Goal: Task Accomplishment & Management: Manage account settings

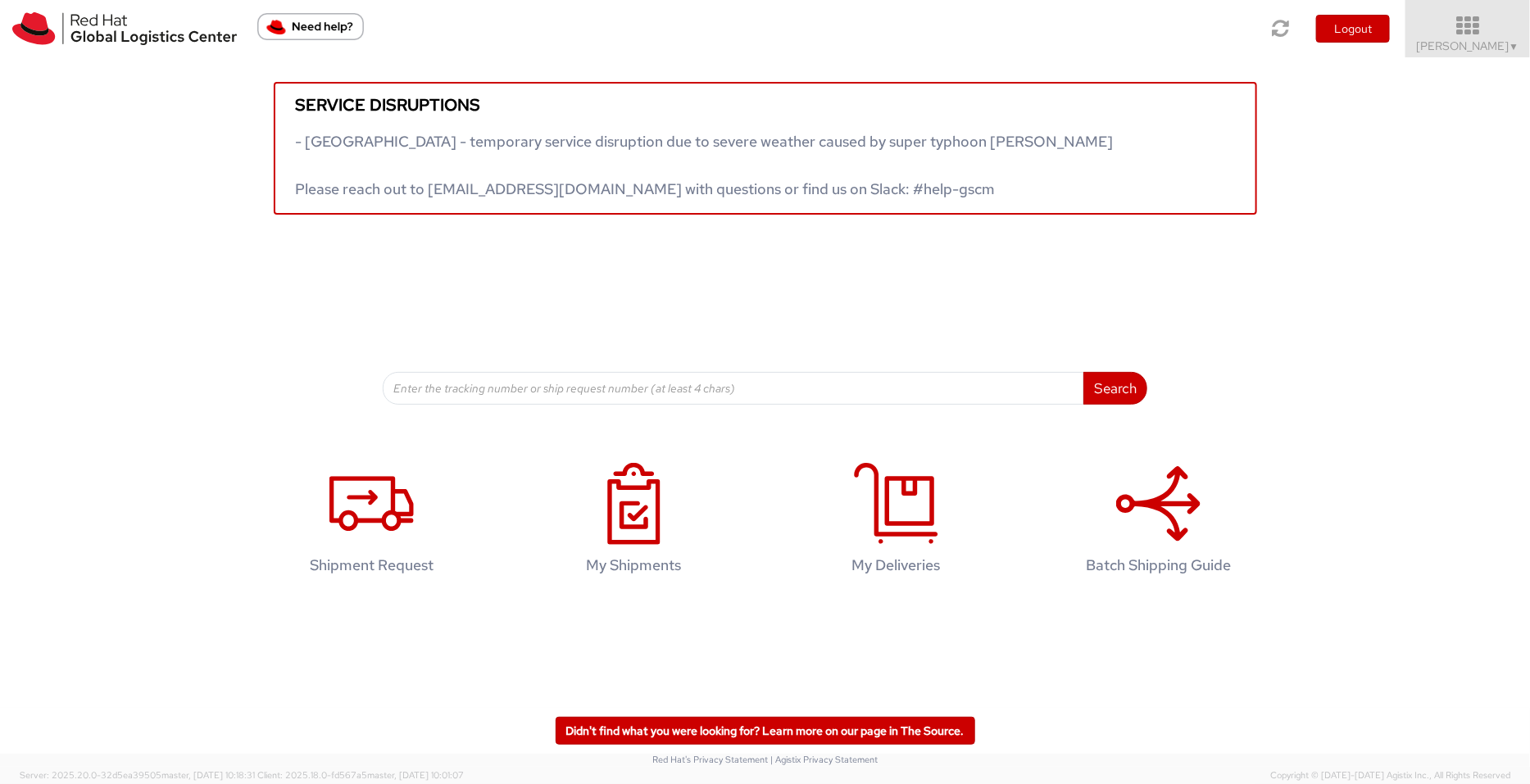
click at [1223, 39] on span "[PERSON_NAME] ▼" at bounding box center [1468, 46] width 103 height 15
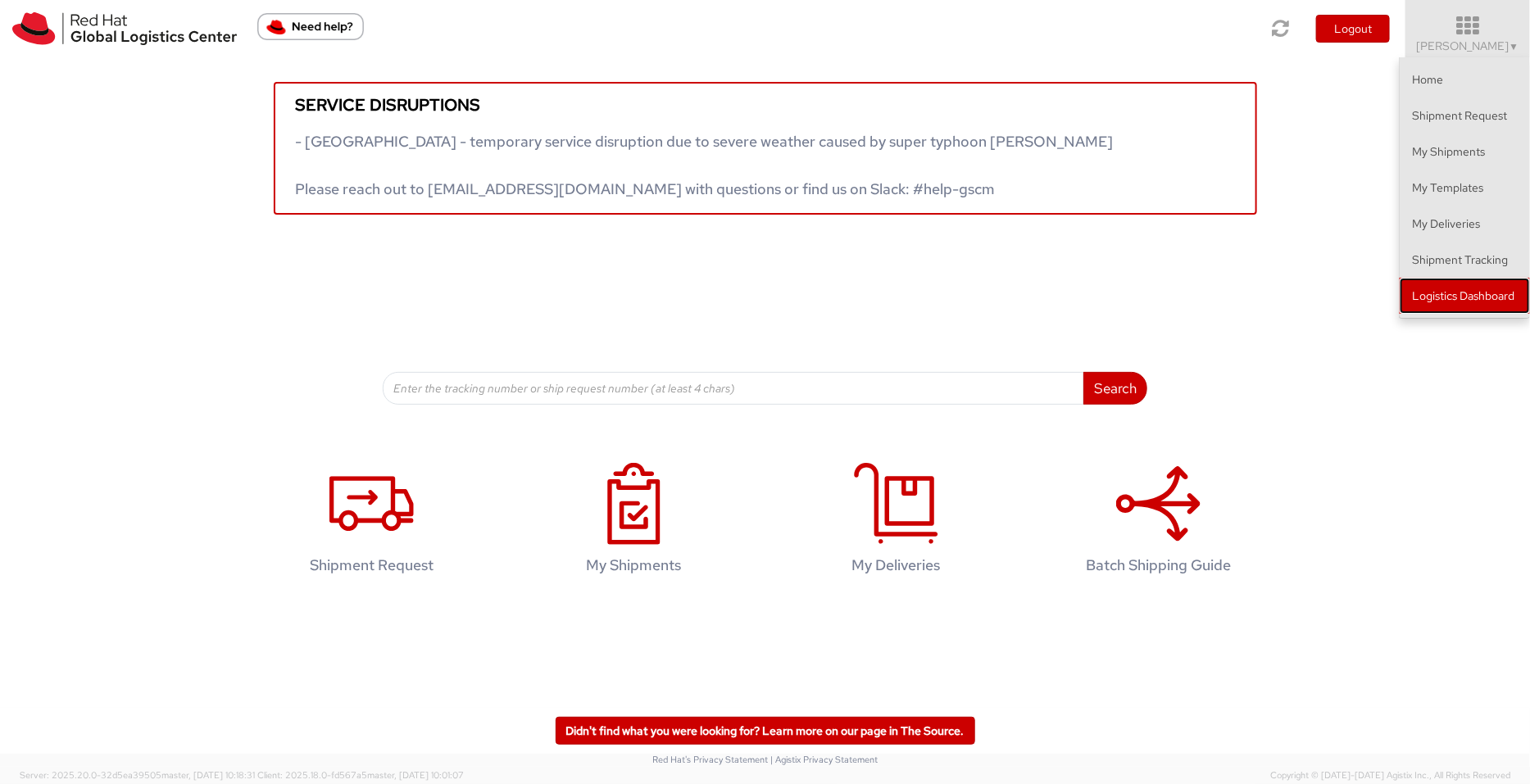
click at [1223, 294] on link "Logistics Dashboard" at bounding box center [1465, 296] width 131 height 36
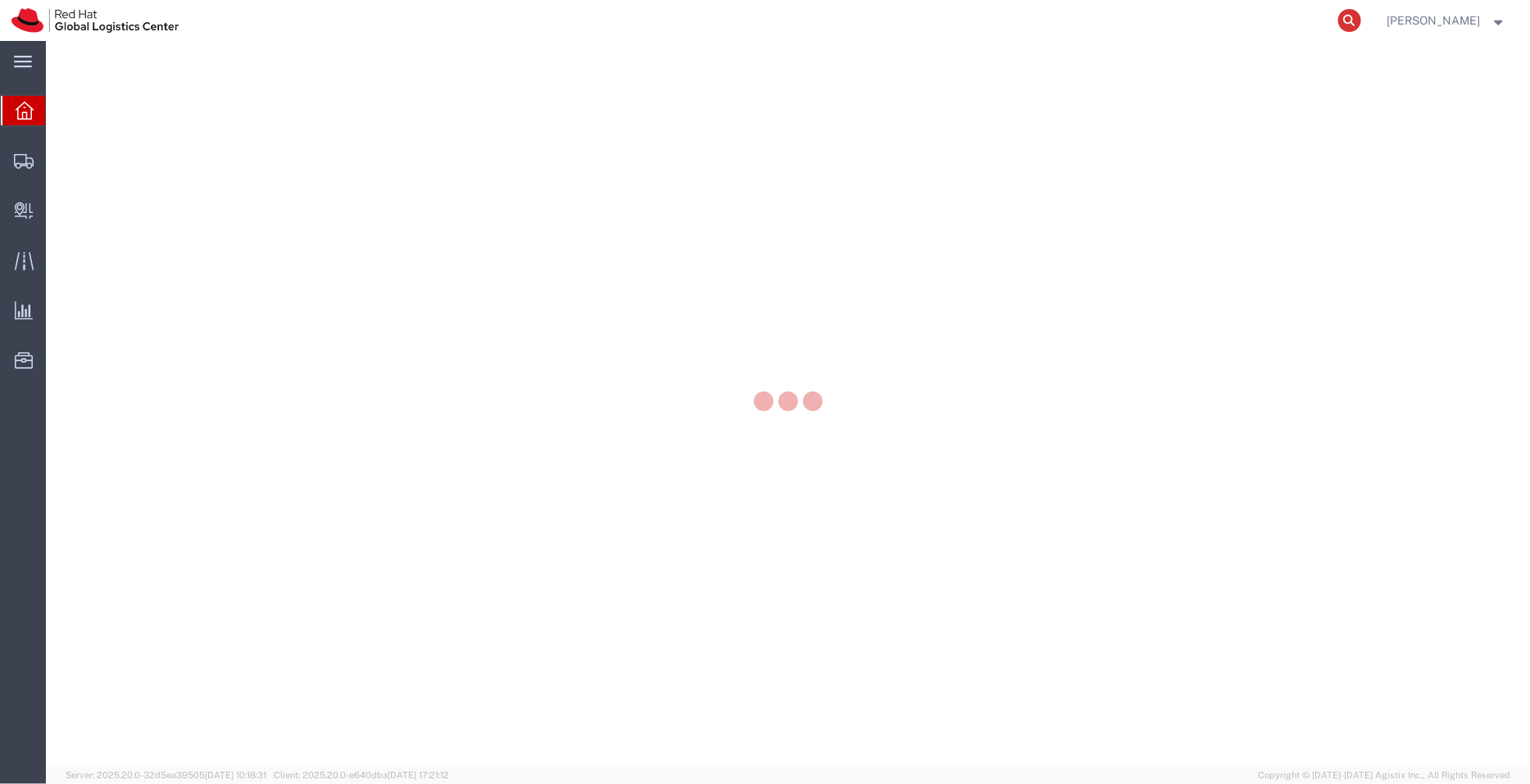
click at [1361, 18] on icon at bounding box center [1349, 21] width 23 height 23
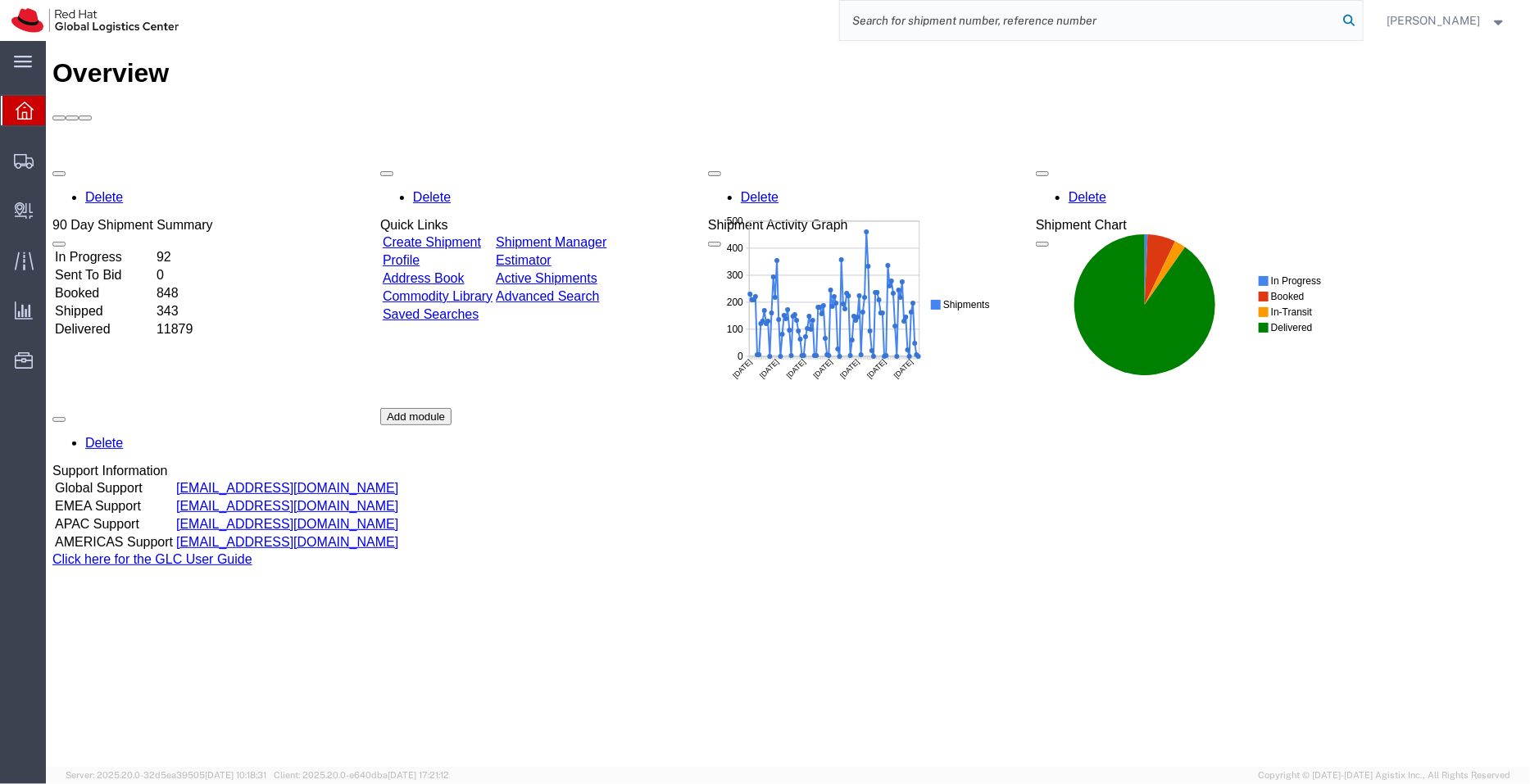
paste input "393736711355"
type input "393736711355"
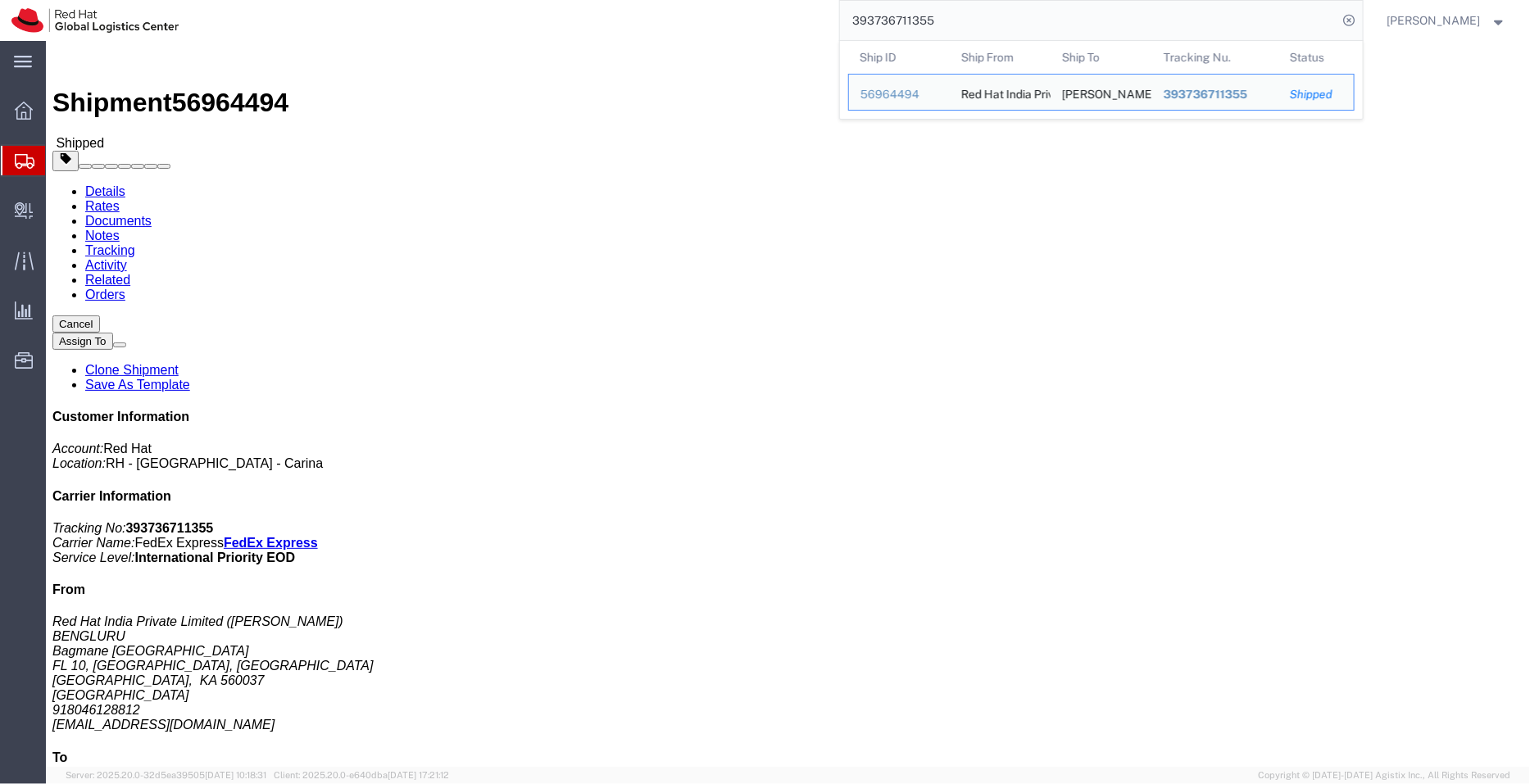
drag, startPoint x: 374, startPoint y: 175, endPoint x: 301, endPoint y: 173, distance: 73.0
click div "Ship To Yuan-Yin Sun (Yuan-Yin Sun) 7F No 234 Zhuangjing Rd Xinyi Dist Taipei C…"
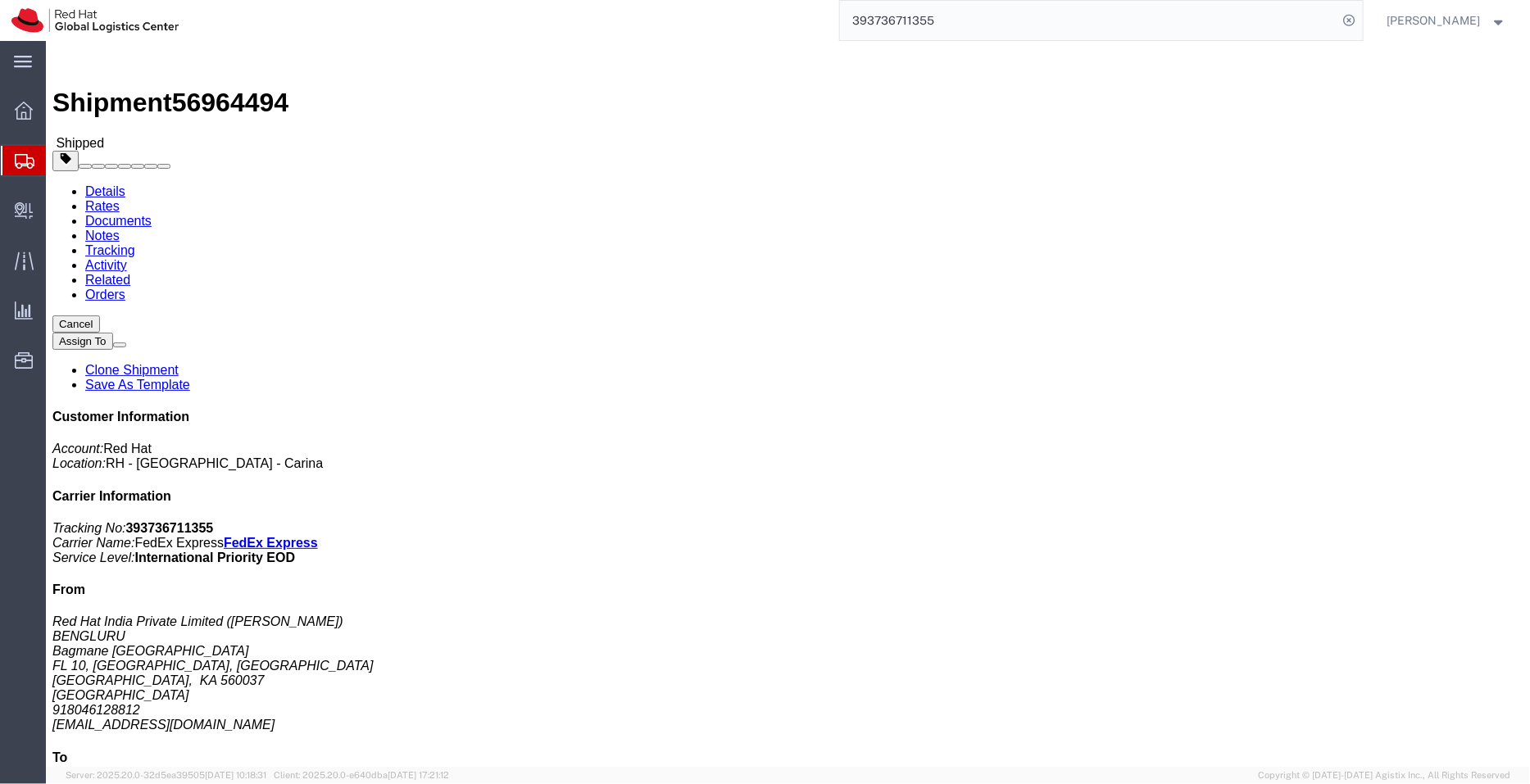
copy address "Yuan-Yin Sun"
click at [0, 0] on span "Shipment Manager" at bounding box center [0, 0] width 0 height 0
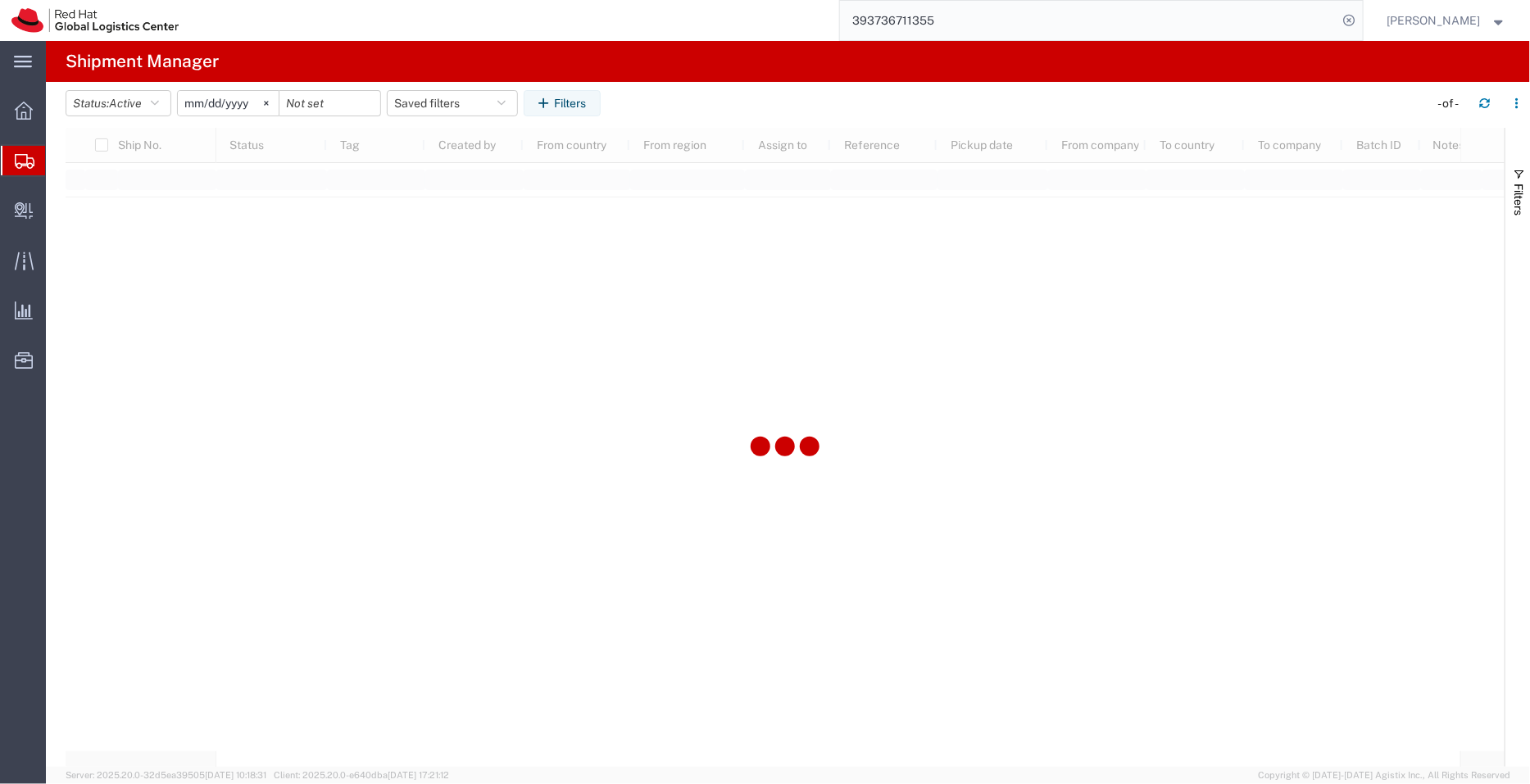
type input "[DATE]"
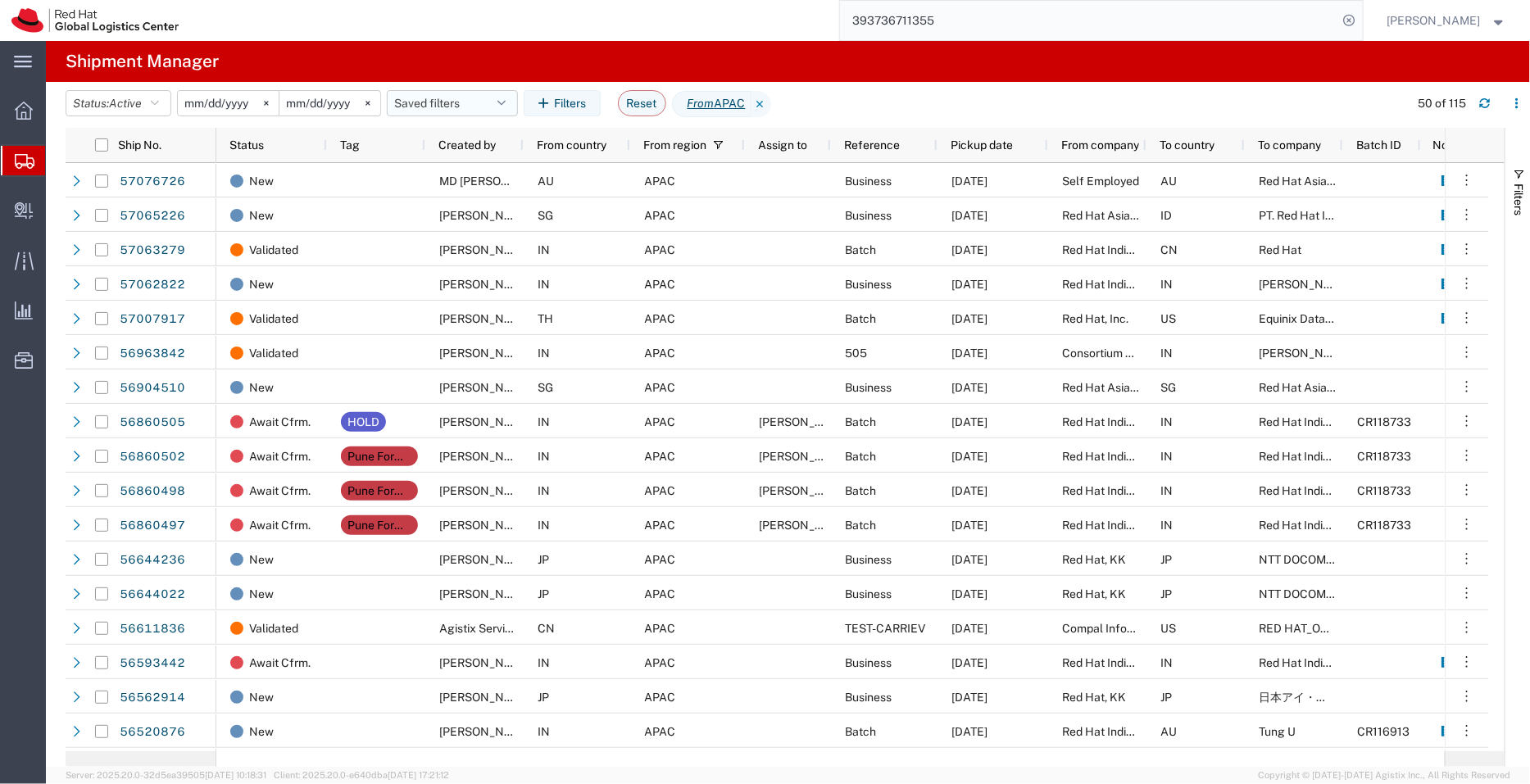
click at [467, 104] on button "Saved filters" at bounding box center [452, 103] width 131 height 26
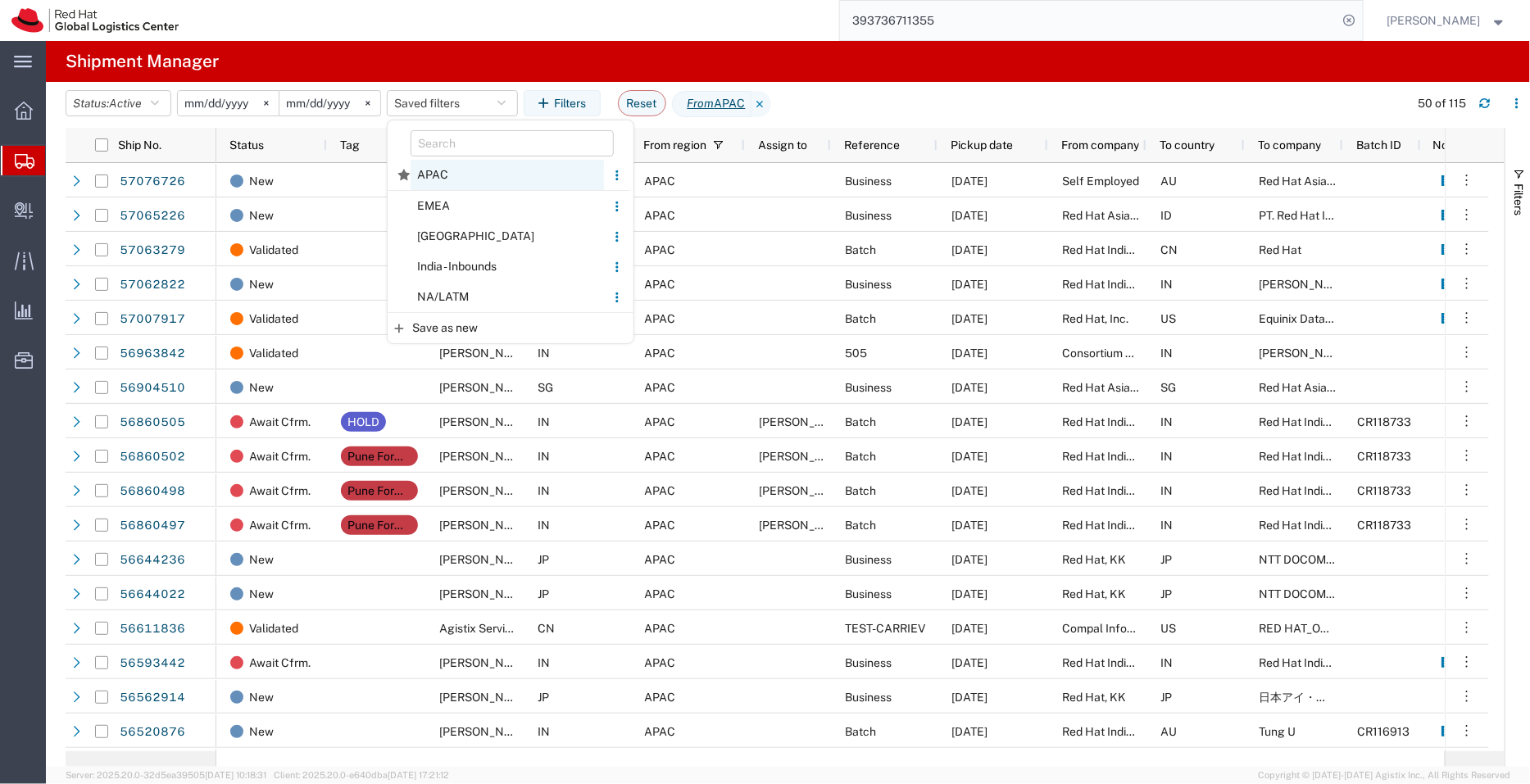
click at [463, 170] on span "APAC" at bounding box center [506, 174] width 193 height 31
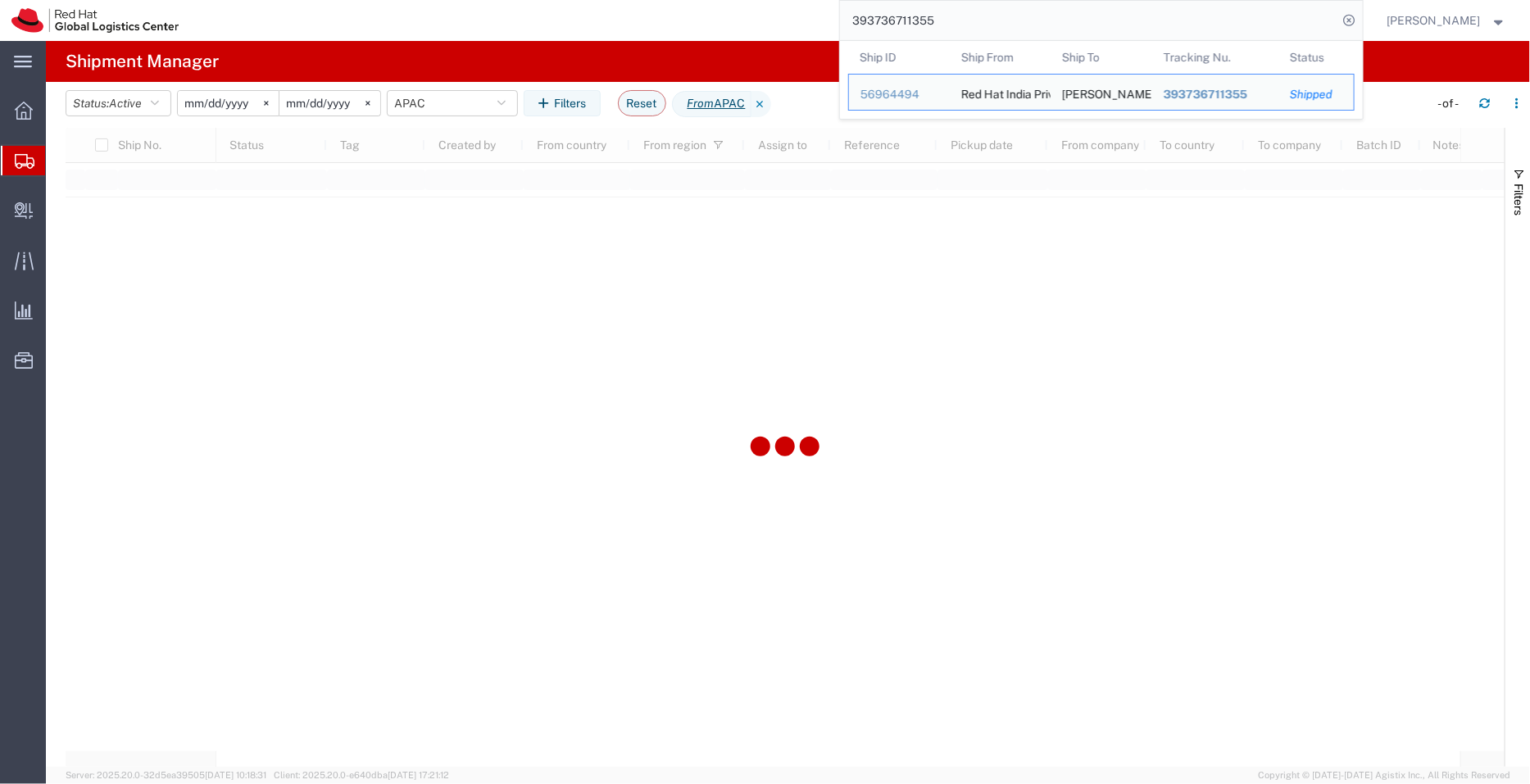
drag, startPoint x: 958, startPoint y: 28, endPoint x: 770, endPoint y: 6, distance: 189.3
click at [770, 6] on div "393736711355 Ship ID Ship From Ship To Tracking Nu. Status Ship ID 56964494 Shi…" at bounding box center [777, 21] width 1173 height 41
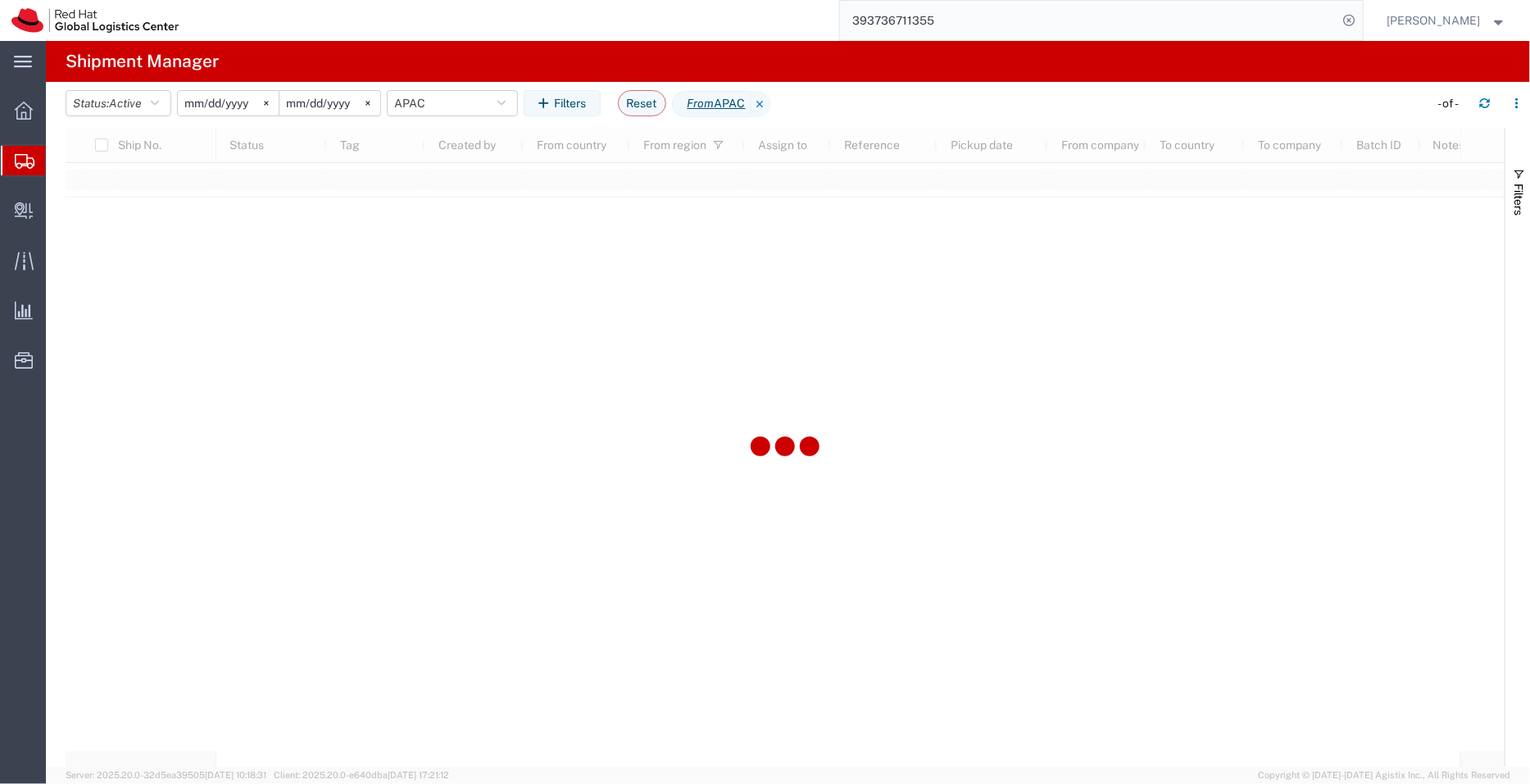
paste input "EM387345677IN"
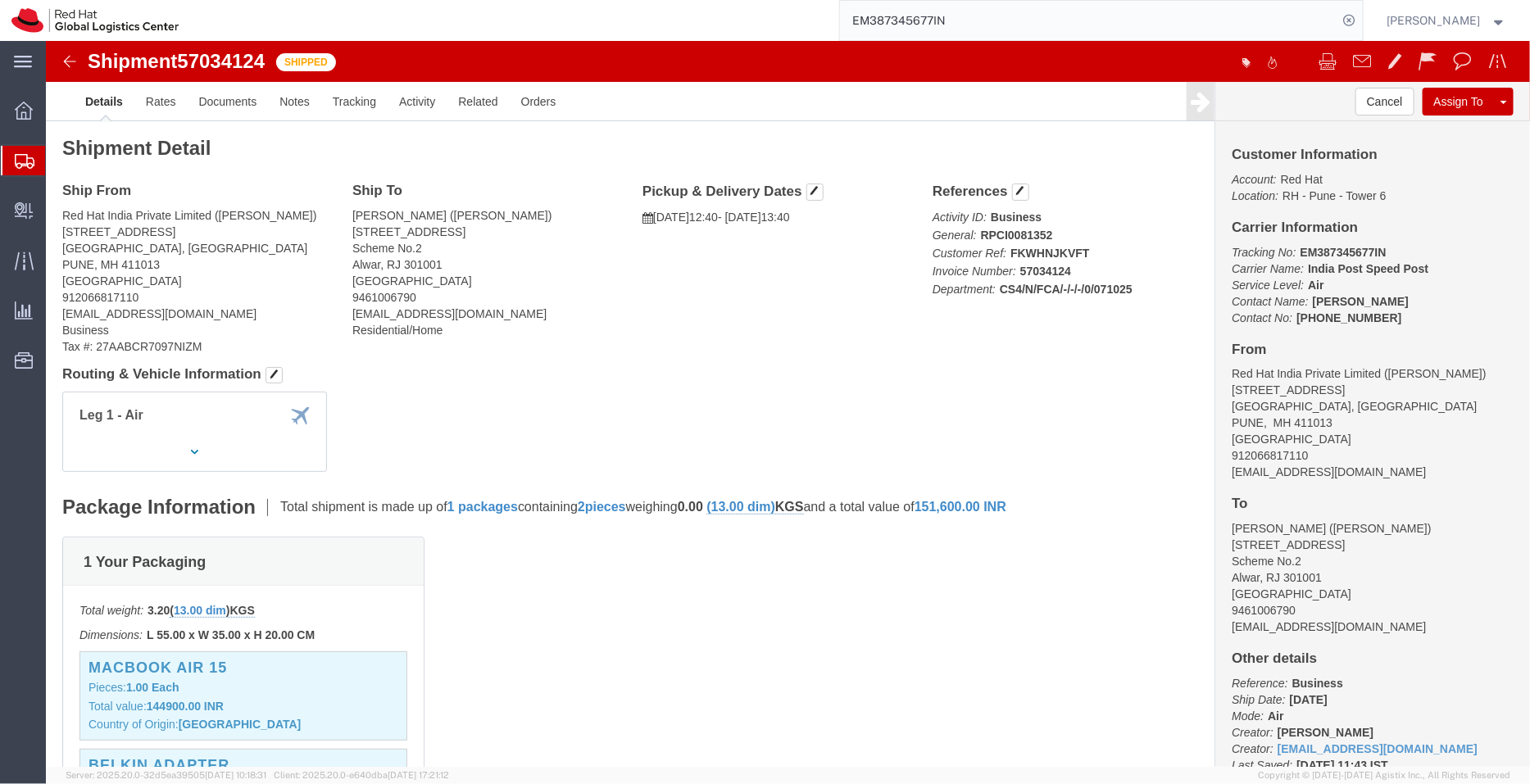
drag, startPoint x: 752, startPoint y: 9, endPoint x: 499, endPoint y: 137, distance: 283.5
click at [752, 9] on div "EM387345677IN" at bounding box center [777, 21] width 1173 height 41
drag, startPoint x: 377, startPoint y: 259, endPoint x: 302, endPoint y: 175, distance: 112.6
click div "Ship To Khushboo Bhargava (Khushboo Bhargava) 65, Aero Drum Road Scheme No.2 Al…"
copy address "Khushboo Bhargava (Khushboo Bhargava) 65, Aero Drum Road Scheme No.2 Alwar, RJ …"
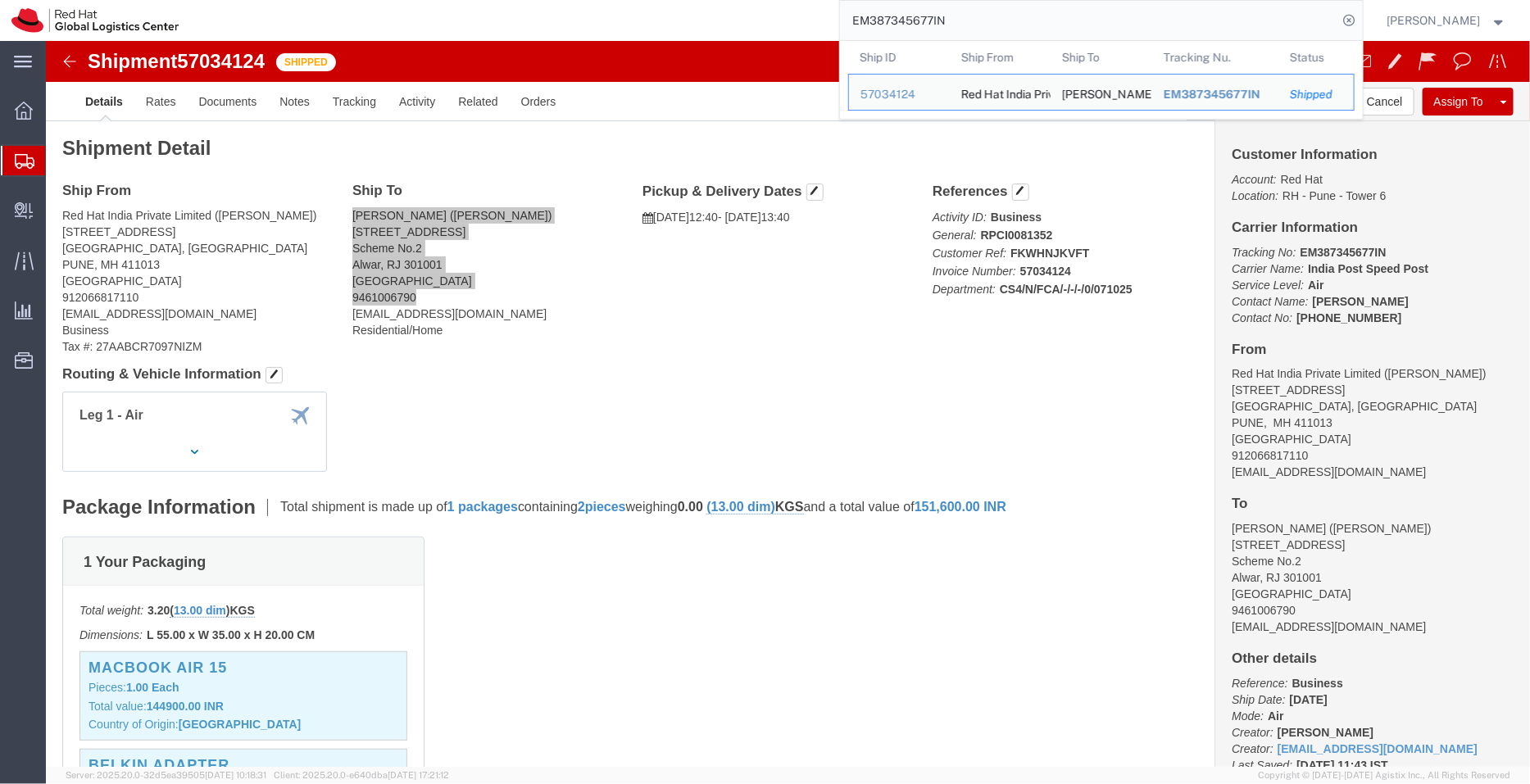
drag, startPoint x: 973, startPoint y: 18, endPoint x: 770, endPoint y: 4, distance: 203.5
click at [770, 4] on div "EM387345677IN Ship ID Ship From Ship To Tracking Nu. Status Ship ID 57034124 Sh…" at bounding box center [777, 21] width 1173 height 41
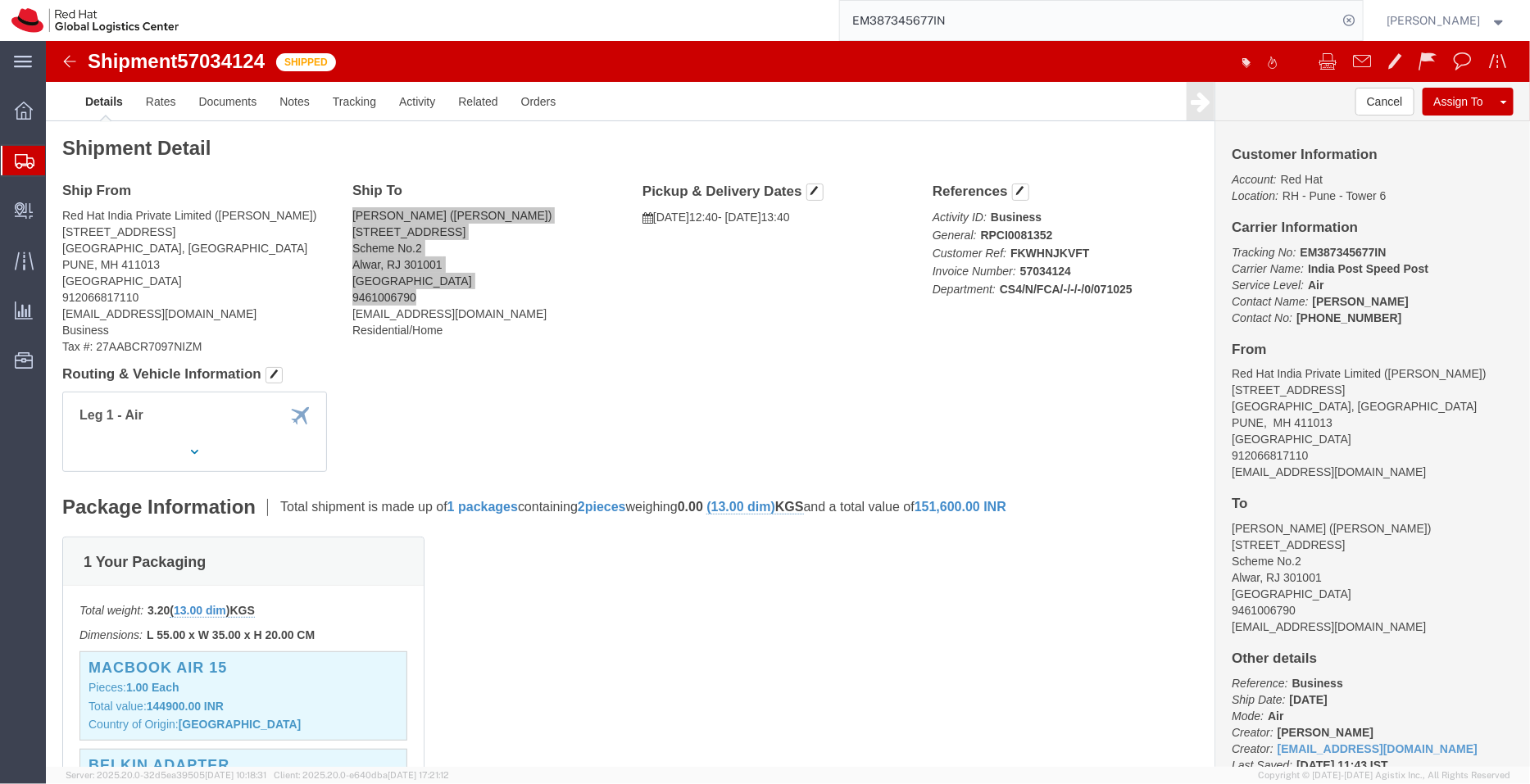
paste input "57065226"
type input "57065226"
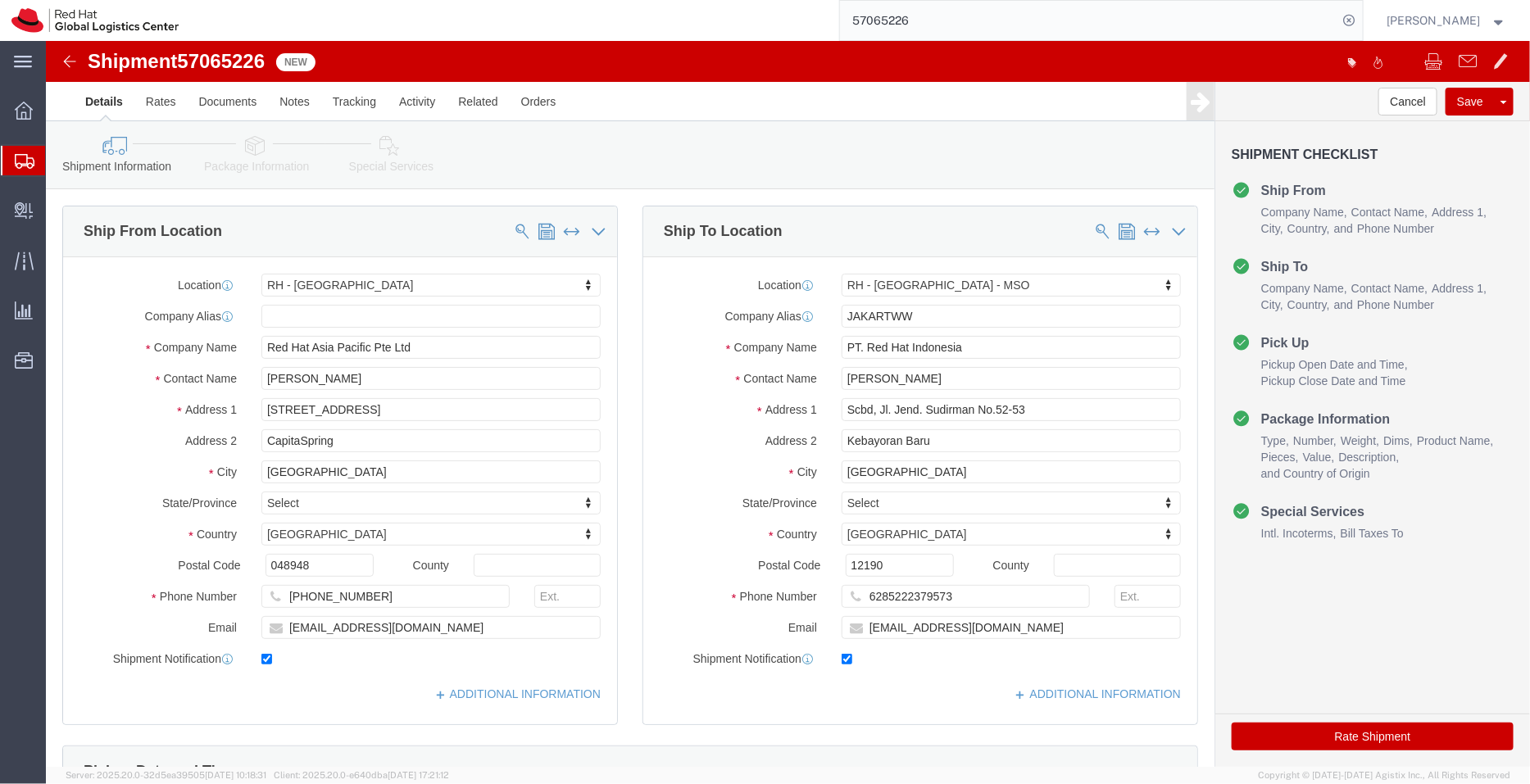
select select "51051"
select select "39291"
click link "ADDITIONAL INFORMATION"
drag, startPoint x: 295, startPoint y: 331, endPoint x: 175, endPoint y: 325, distance: 120.1
click div "Location RH - Singapore My Profile Location RH - Amsterdam - MSO RH - Amsterdam…"
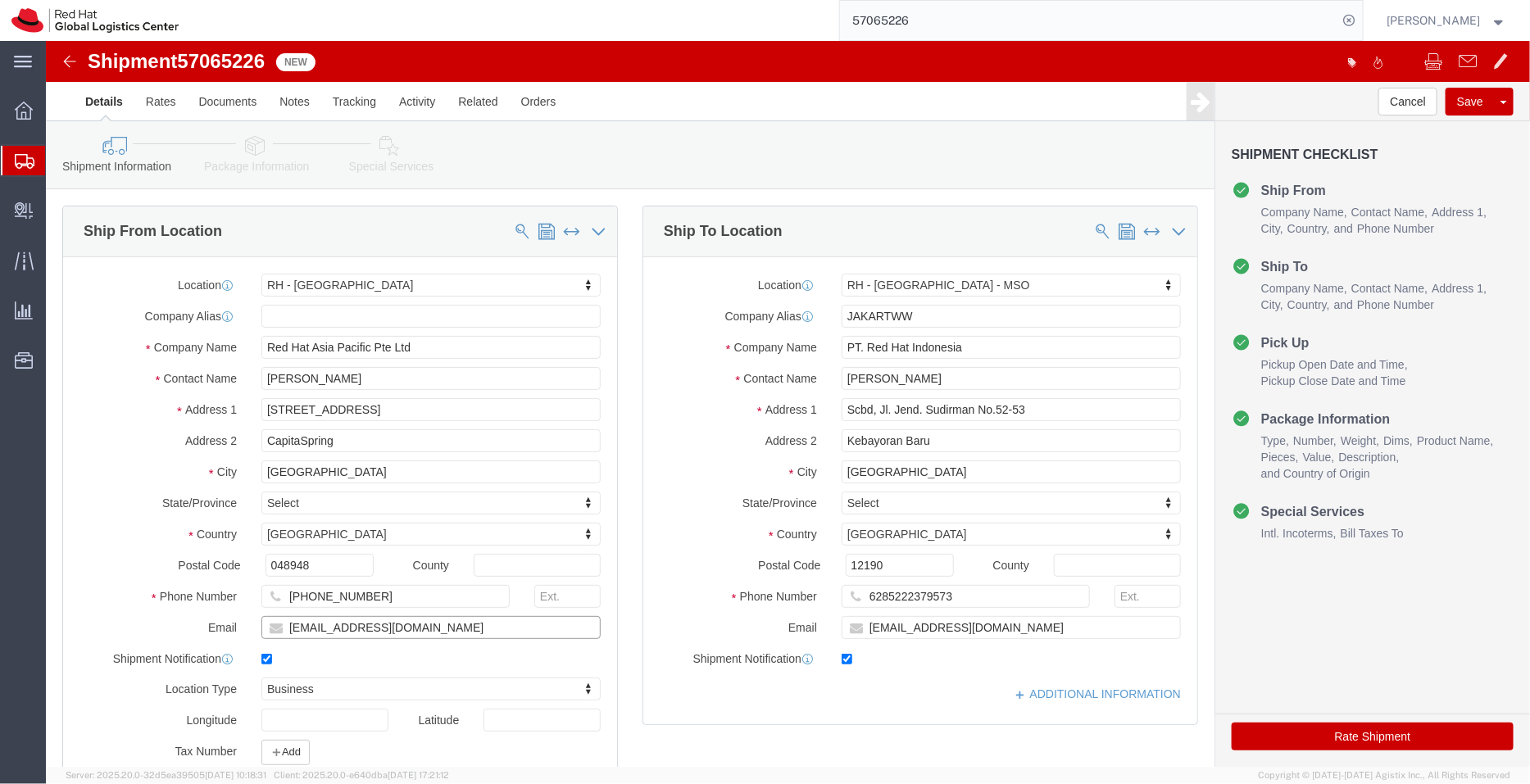
drag, startPoint x: 356, startPoint y: 583, endPoint x: 138, endPoint y: 556, distance: 219.7
click div "Location RH - Singapore My Profile Location RH - Amsterdam - MSO RH - Amsterdam…"
paste input "salchua"
type input "salchua@redhat.com"
click input "muhrahma@redhat.com"
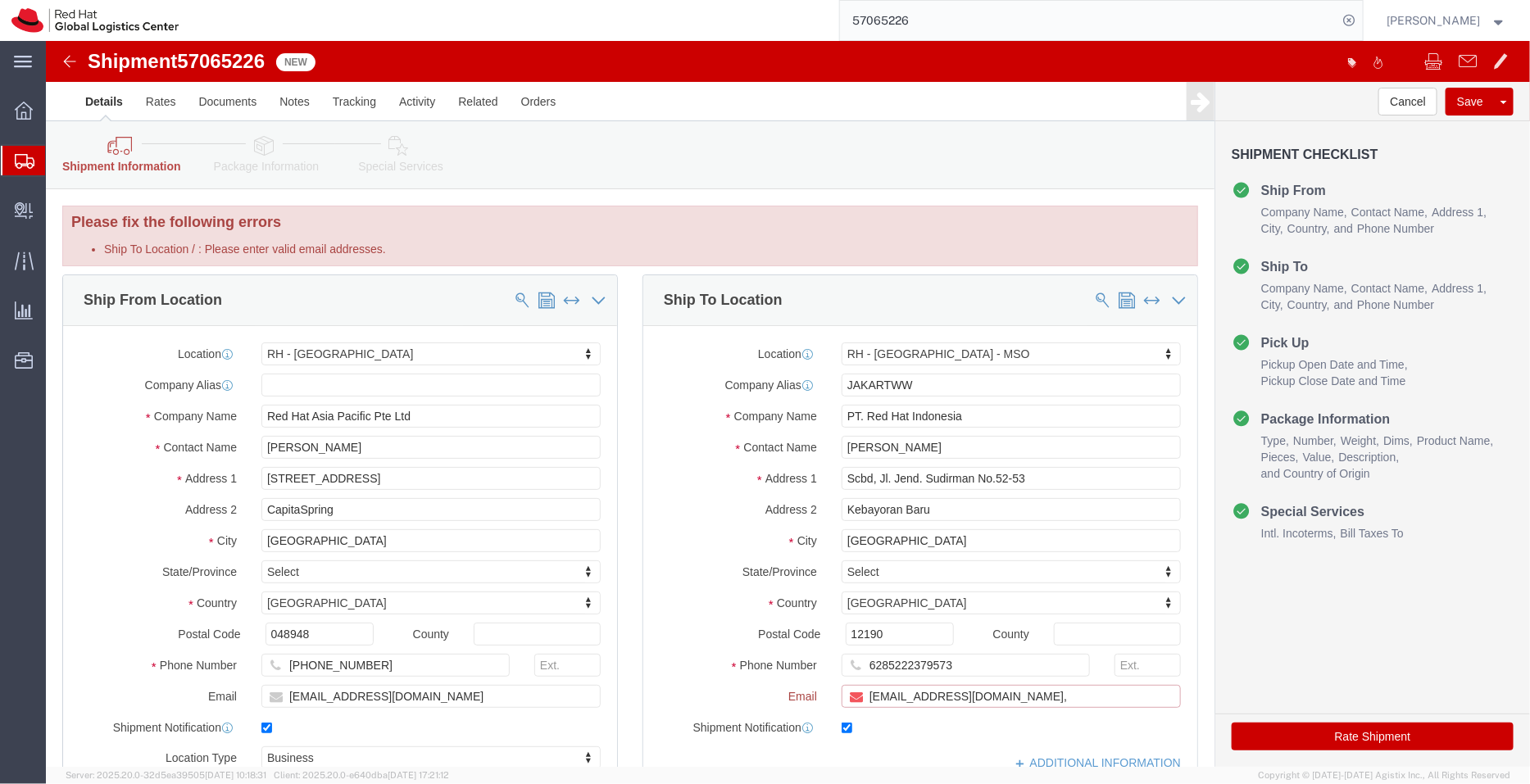
paste input "[EMAIL_ADDRESS][DOMAIN_NAME]"
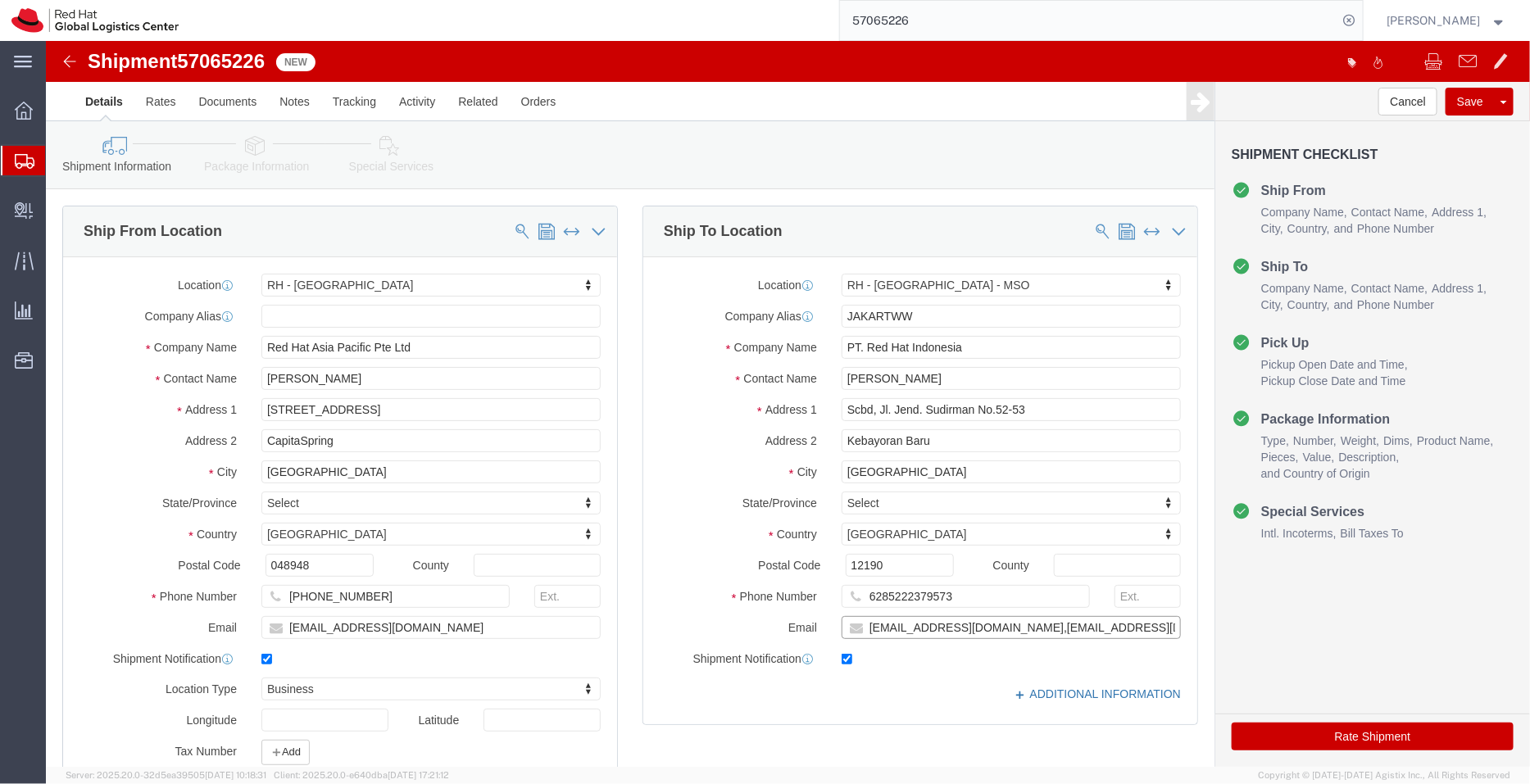
type input "muhrahma@redhat.com,apaclogistics@redhat.com"
click link "ADDITIONAL INFORMATION"
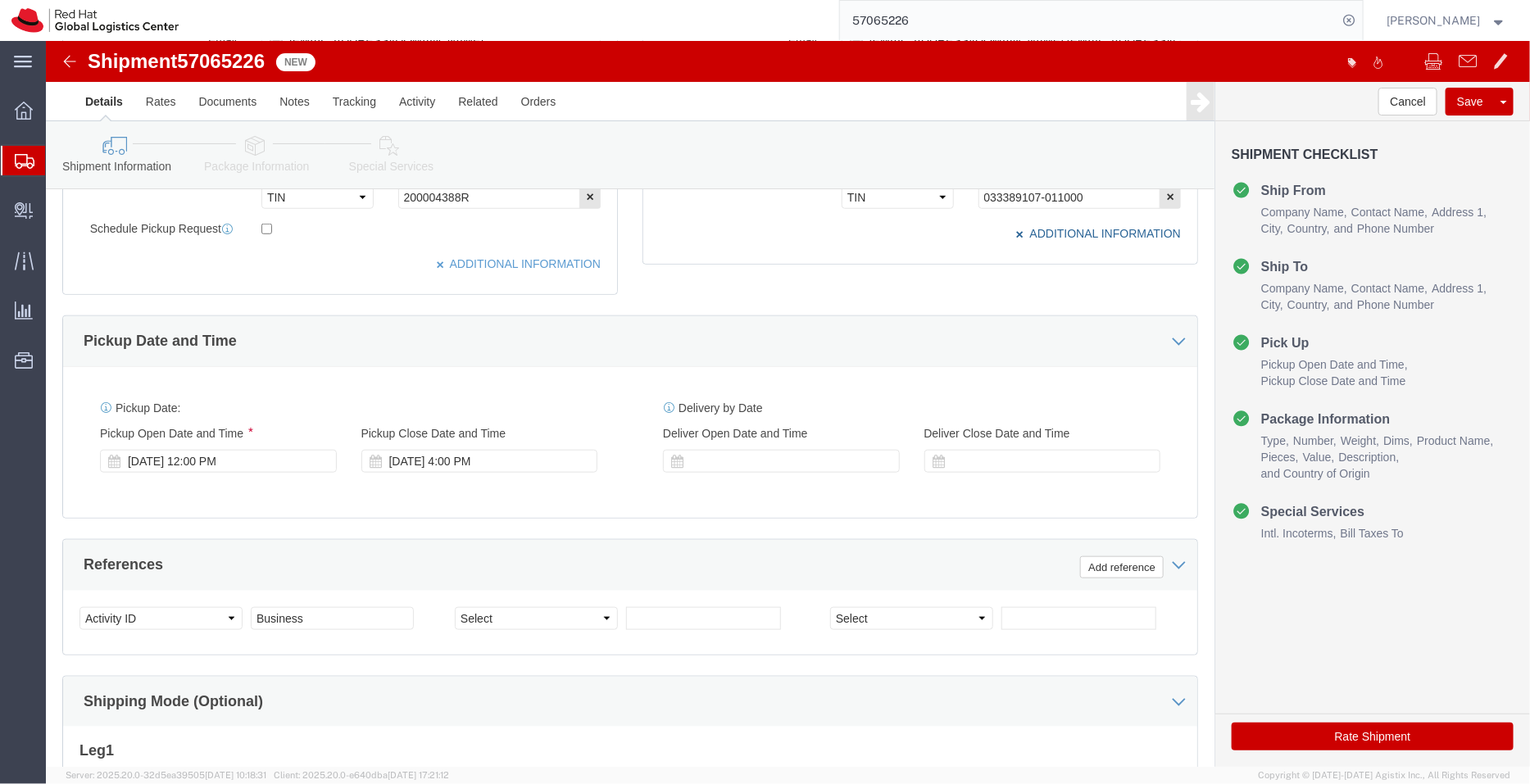
scroll to position [635, 0]
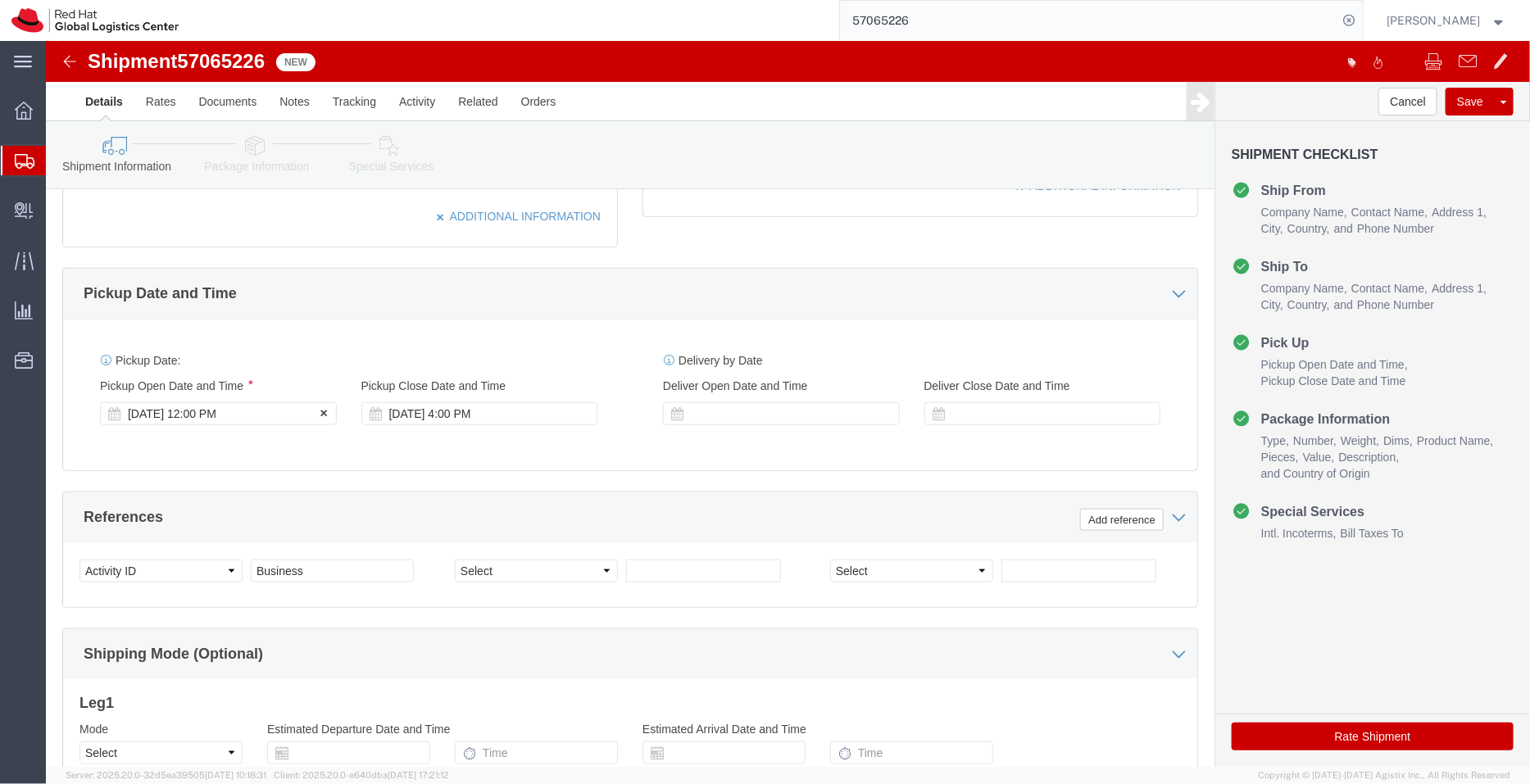
click div "[DATE] 12:00 PM"
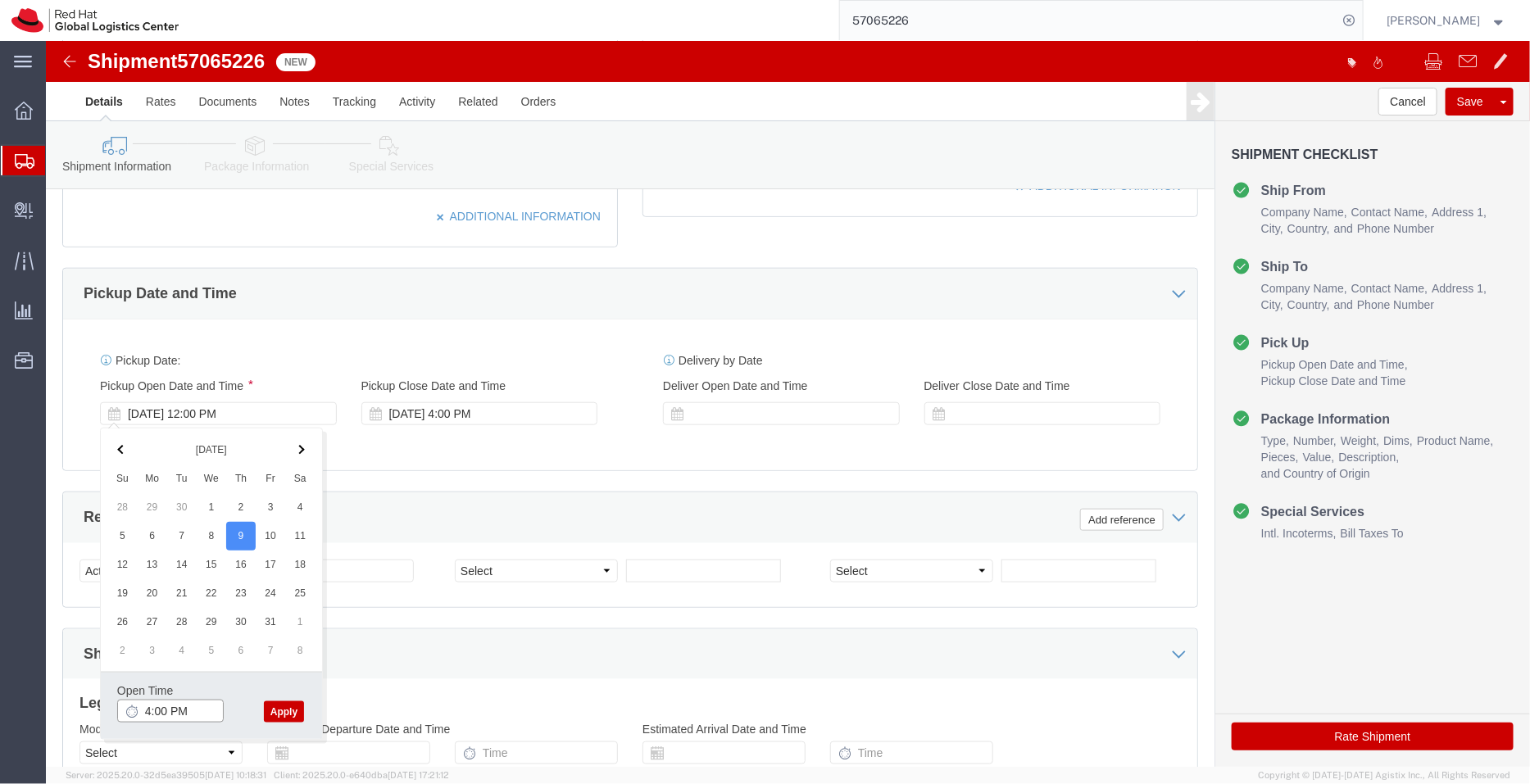
type input "4:00 PM"
click button "Apply"
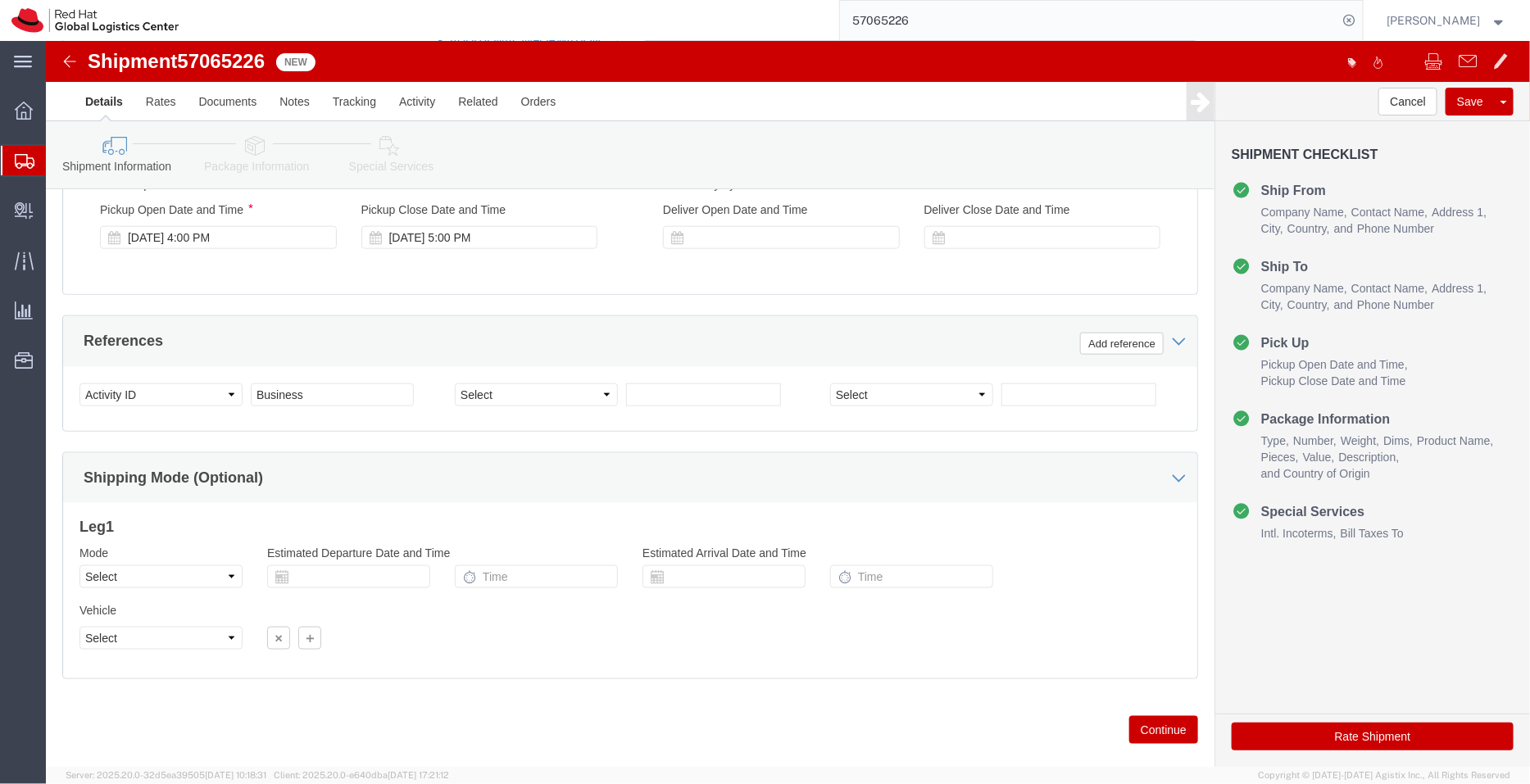
scroll to position [815, 0]
click icon
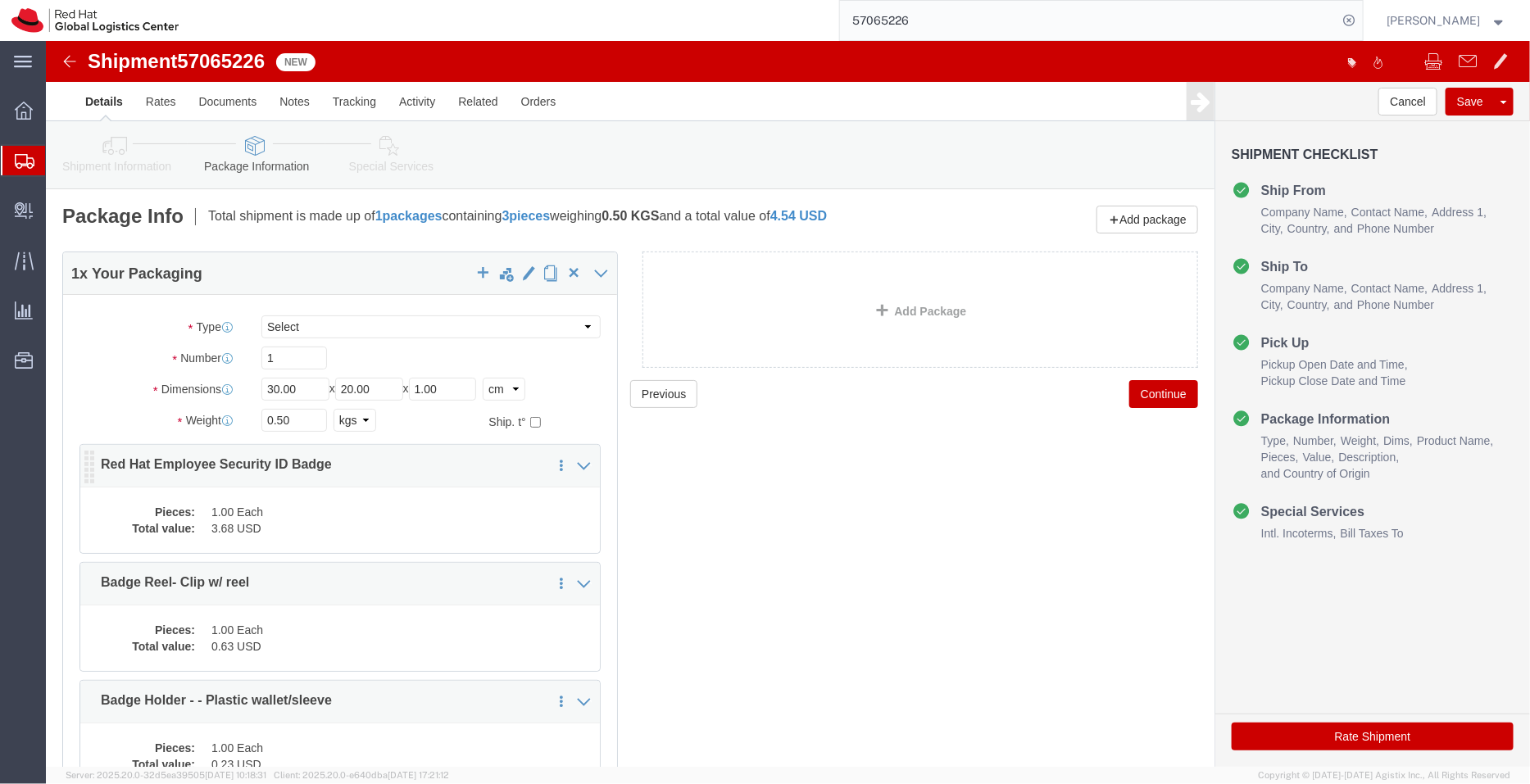
click dd "3.68 USD"
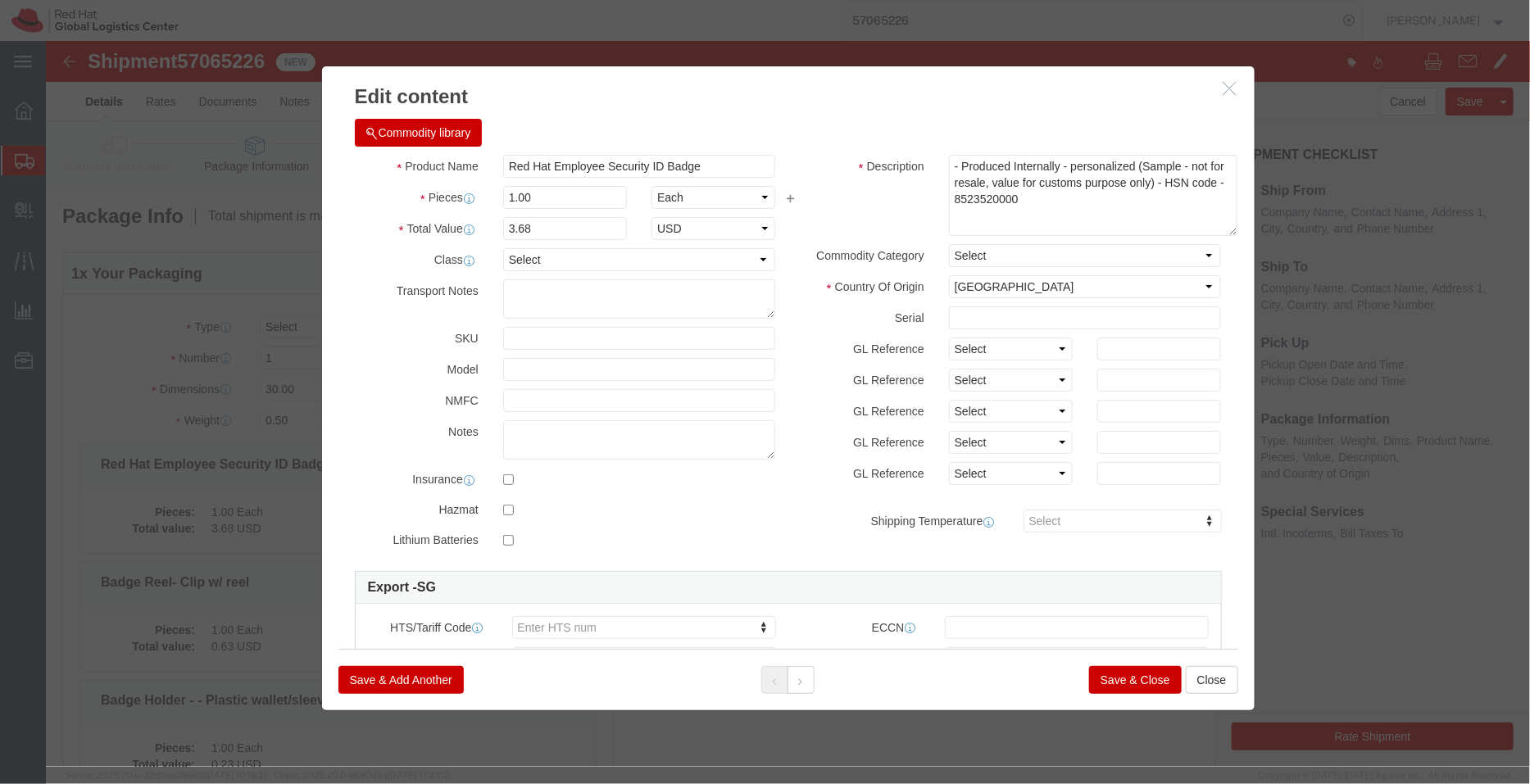
drag, startPoint x: 1157, startPoint y: 149, endPoint x: 1177, endPoint y: 193, distance: 48.3
click textarea "- Produced Internally - personalized (Sample - not for resale, value for custom…"
drag, startPoint x: 985, startPoint y: 156, endPoint x: 898, endPoint y: 158, distance: 87.0
click textarea "- Produced Internally - personalized (Sample - not for resale, value for custom…"
type input "8523520000"
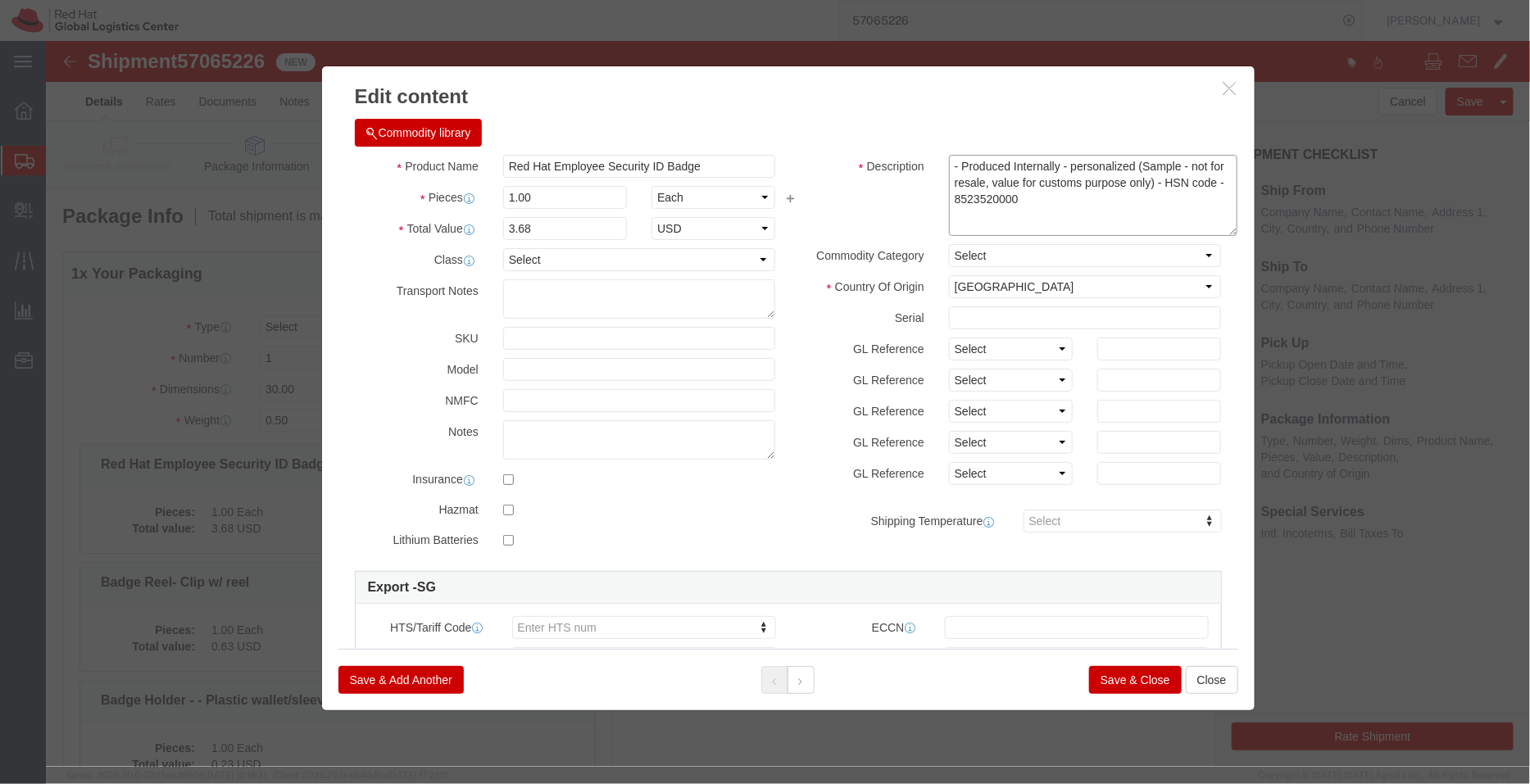
click textarea "- Produced Internally - personalized (Sample - not for resale, value for custom…"
type textarea "- Produced Internally - personalized (Sample - not for resale, value for custom…"
paste input "8523520000"
type input "8523520000"
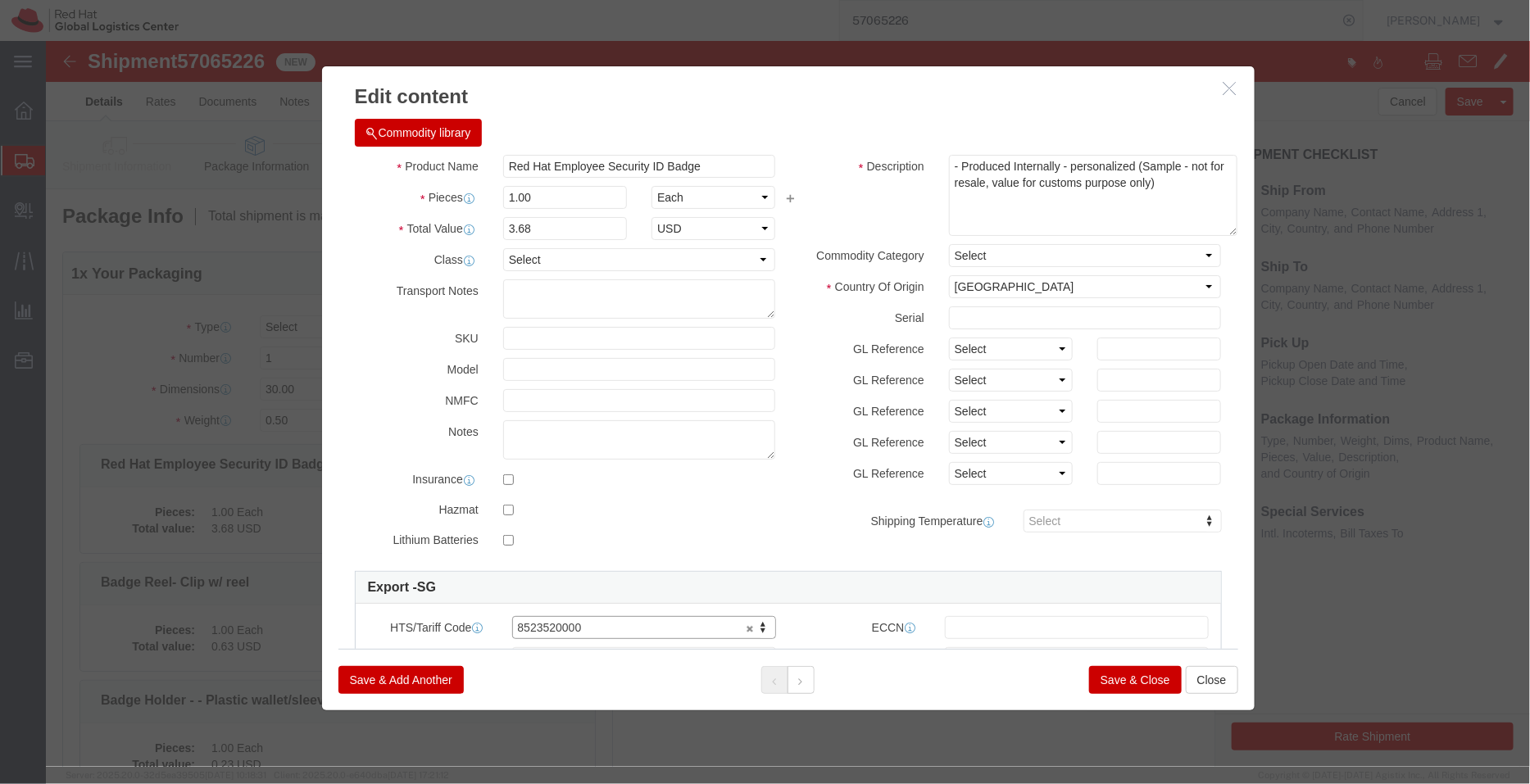
click button "Save & Close"
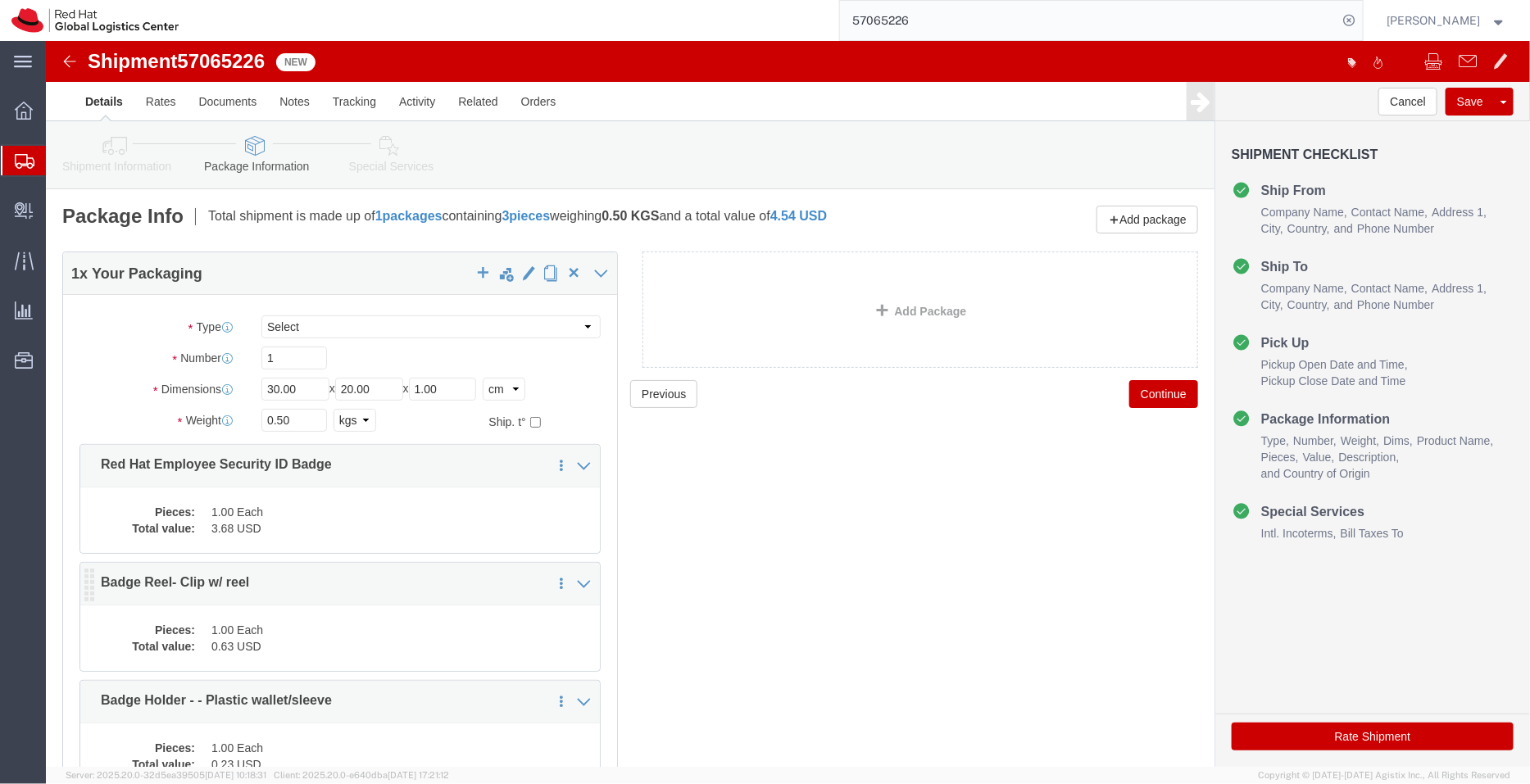
click dd "1.00 Each"
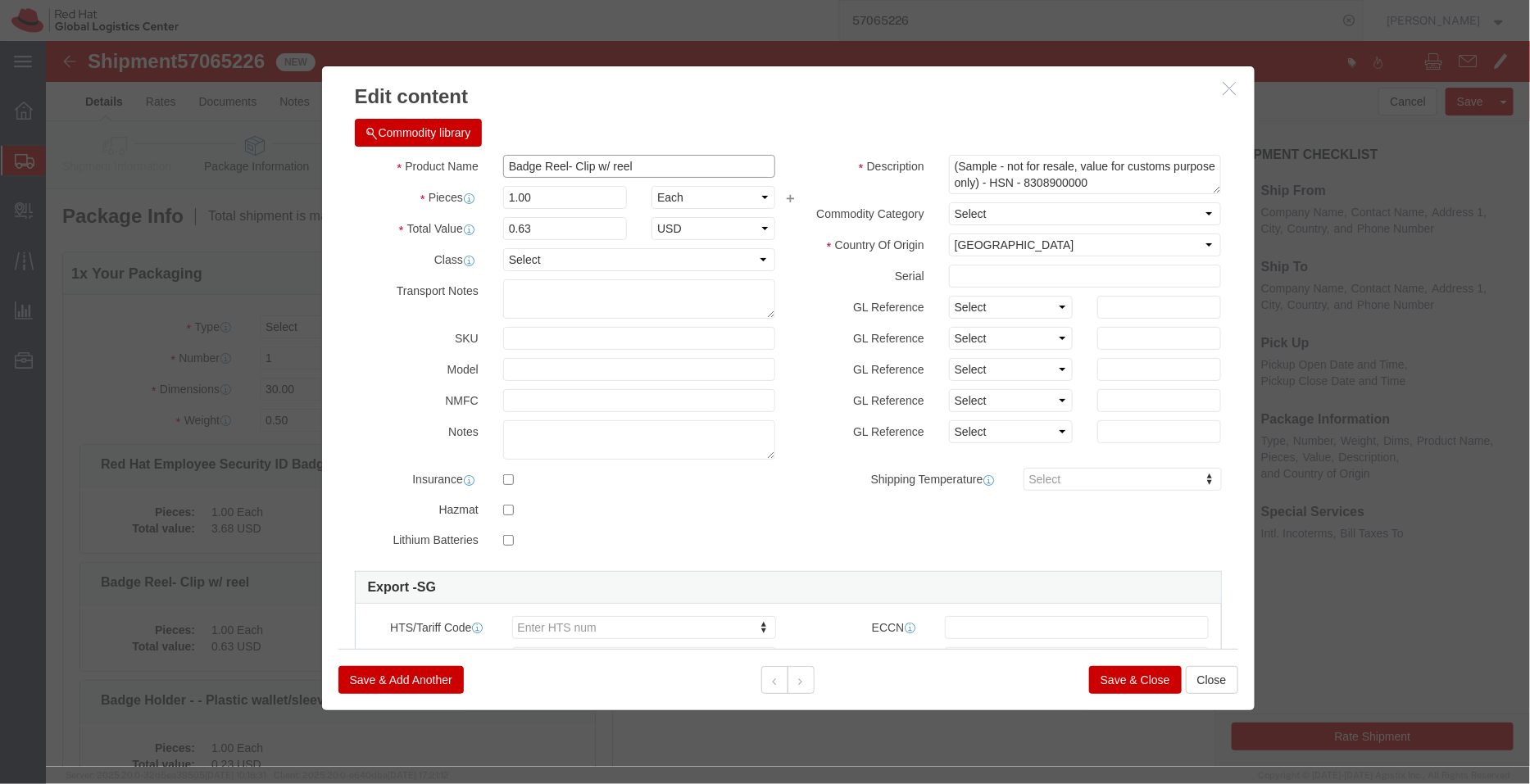
drag, startPoint x: 593, startPoint y: 129, endPoint x: 517, endPoint y: 125, distance: 76.1
click input "Badge Reel- Clip w/ reel"
type input "Badge Reel"
click textarea "(Sample - not for resale, value for customs purpose only) - HSN - 8308900000"
paste textarea "- Clip w/ reel"
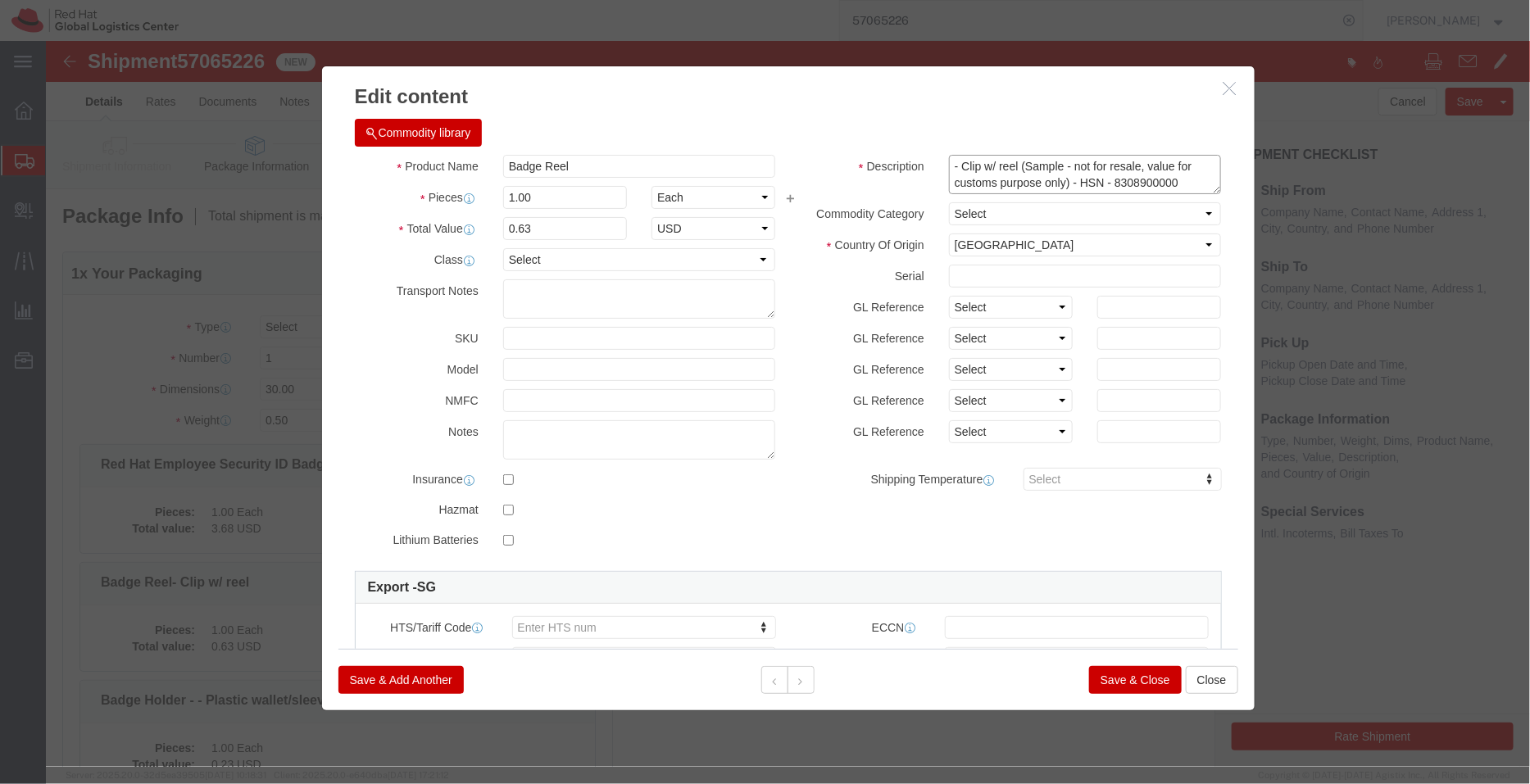
drag, startPoint x: 1132, startPoint y: 140, endPoint x: 1059, endPoint y: 139, distance: 73.0
click textarea "(Sample - not for resale, value for customs purpose only) - HSN - 8308900000"
type textarea "- Clip w/ reel (Sample - not for resale, value for customs purpose only)"
type input "8308900000"
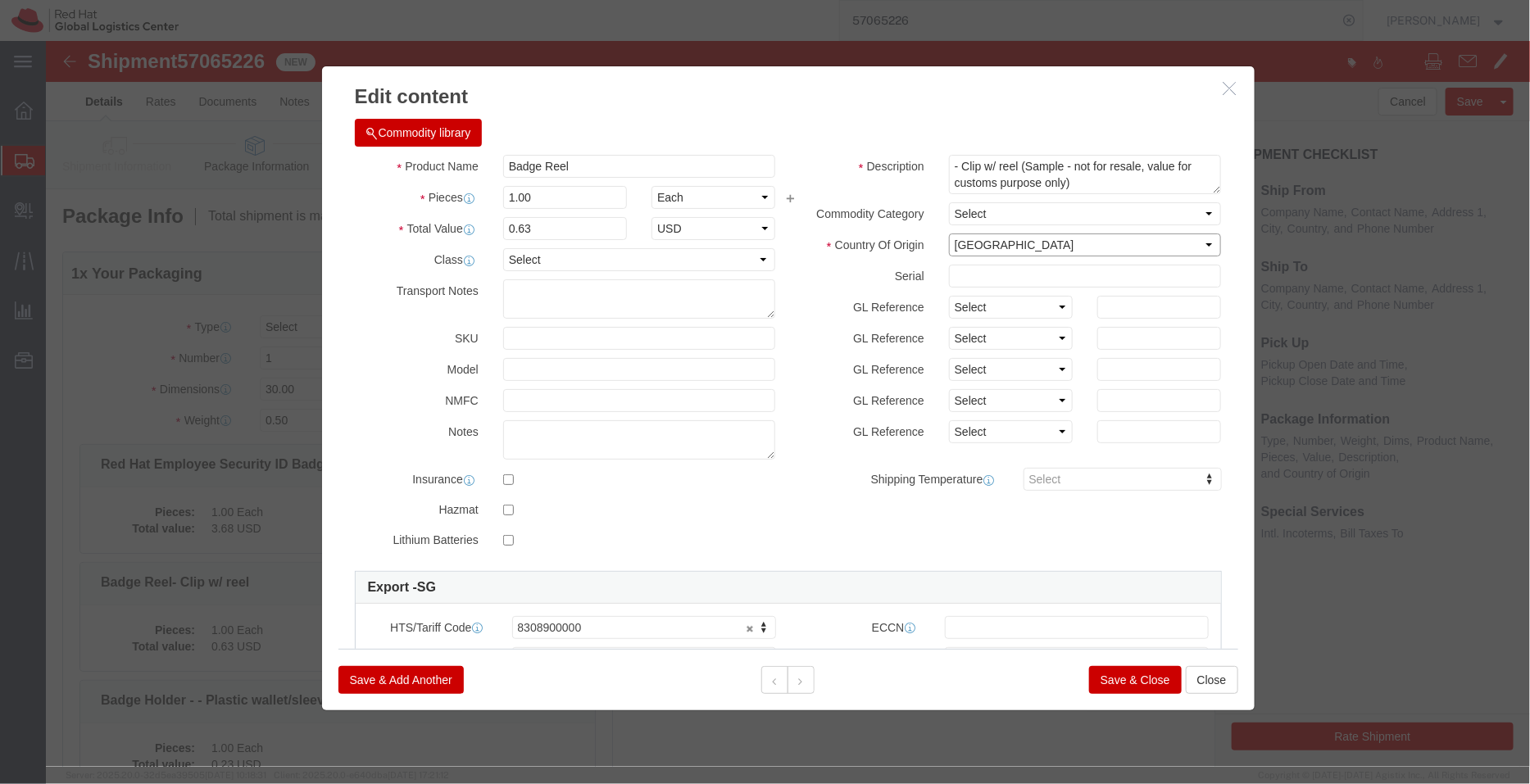
click select "Select [GEOGRAPHIC_DATA] [GEOGRAPHIC_DATA] [GEOGRAPHIC_DATA] [GEOGRAPHIC_DATA] …"
select select "CN"
click select "Select [GEOGRAPHIC_DATA] [GEOGRAPHIC_DATA] [GEOGRAPHIC_DATA] [GEOGRAPHIC_DATA] …"
click button "Save & Close"
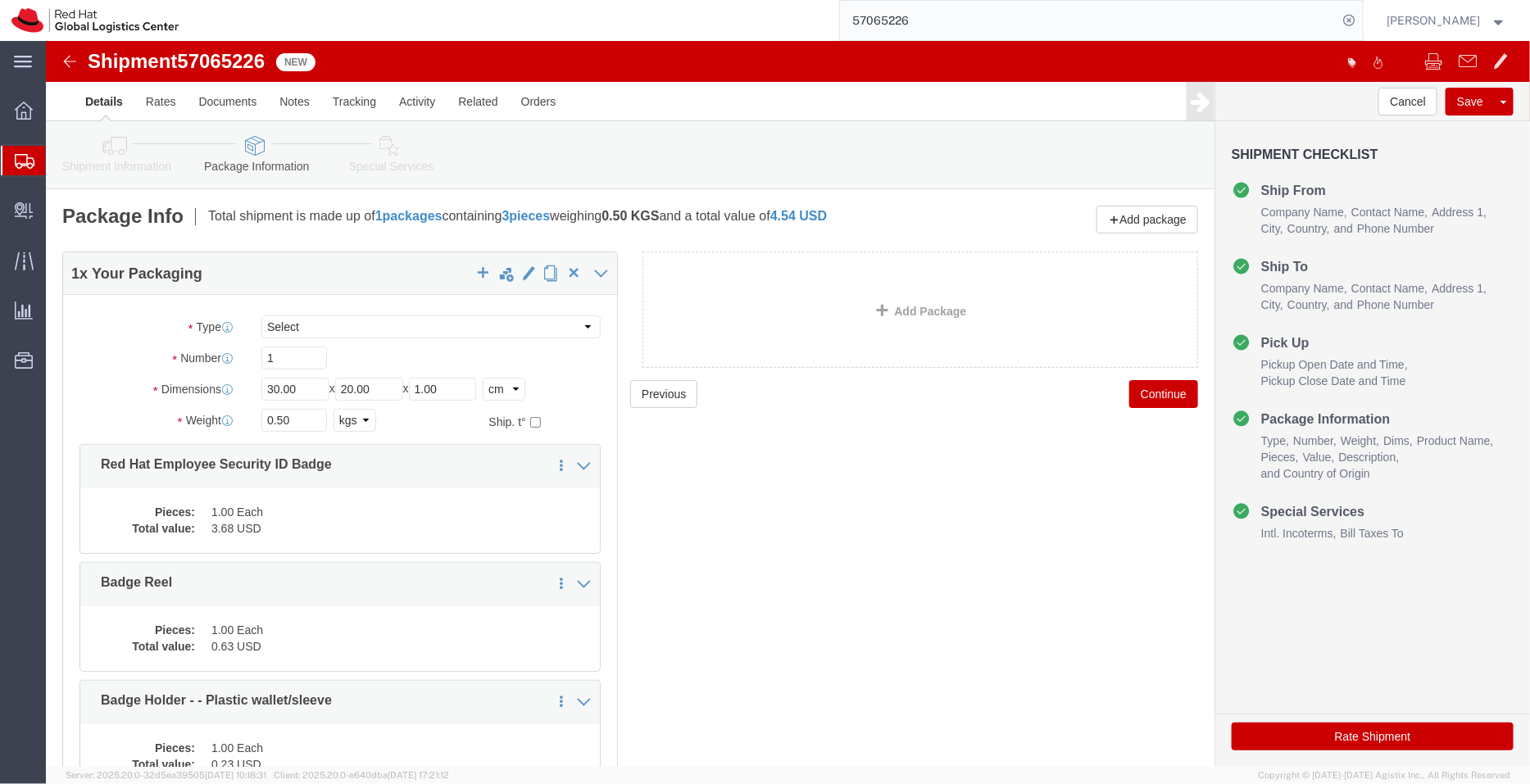
scroll to position [170, 0]
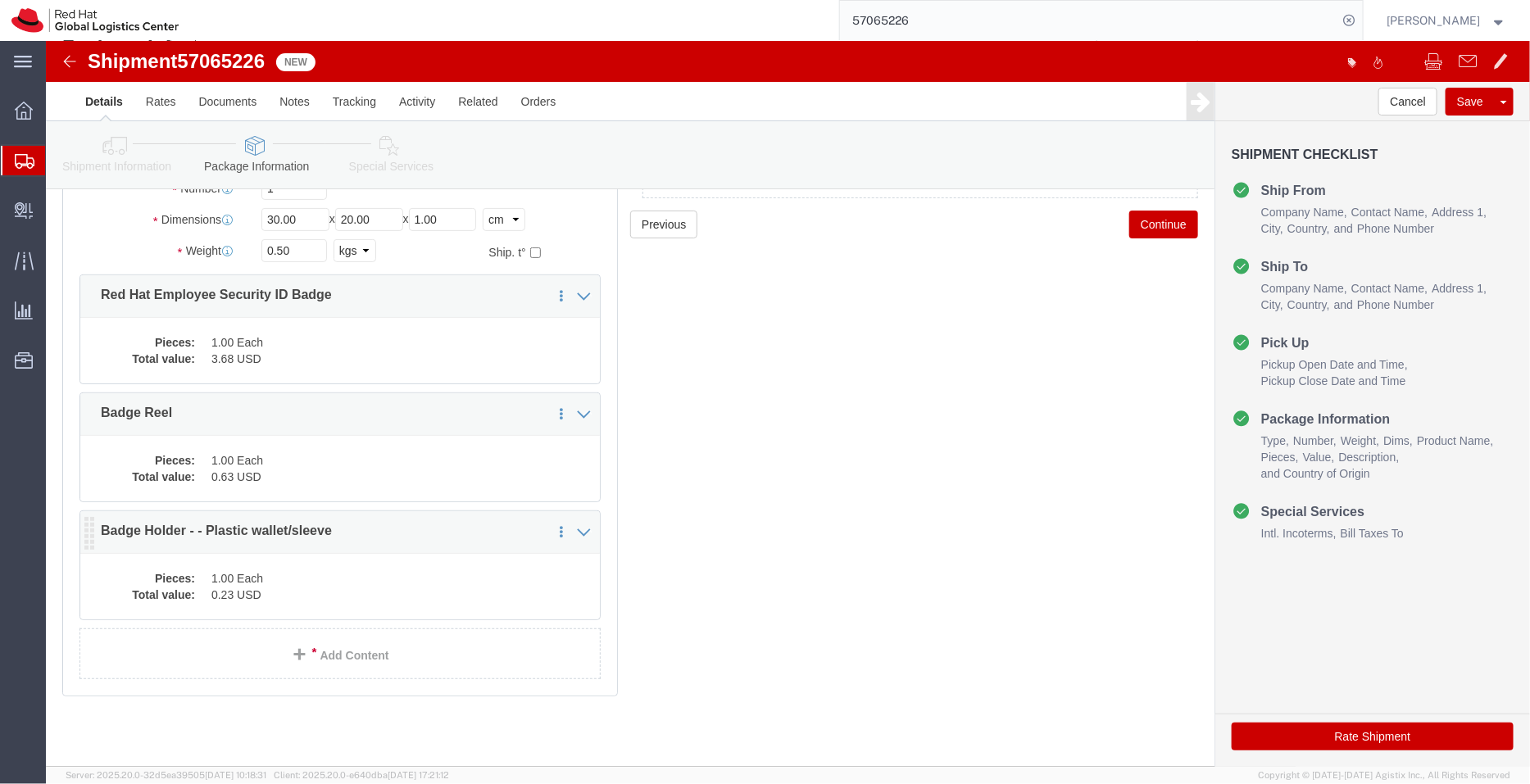
click dd "1.00 Each"
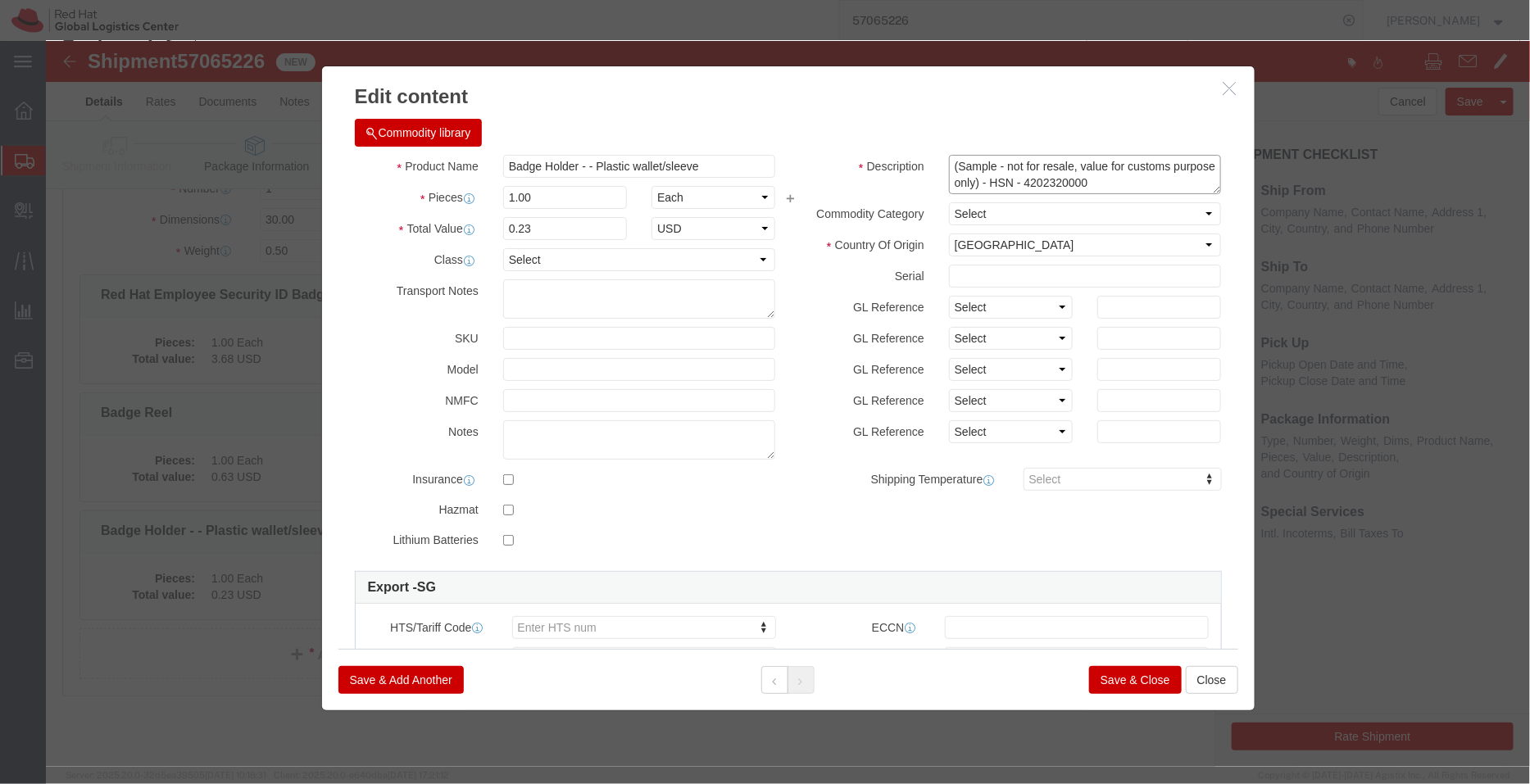
drag, startPoint x: 1052, startPoint y: 144, endPoint x: 1013, endPoint y: 144, distance: 39.0
click textarea "(Sample - not for resale, value for customs purpose only) - HSN - 4202320000"
type textarea "(Sample - not for resale, value for customs purpose only)"
click select "Select [GEOGRAPHIC_DATA] [GEOGRAPHIC_DATA] [GEOGRAPHIC_DATA] [GEOGRAPHIC_DATA] …"
select select "CN"
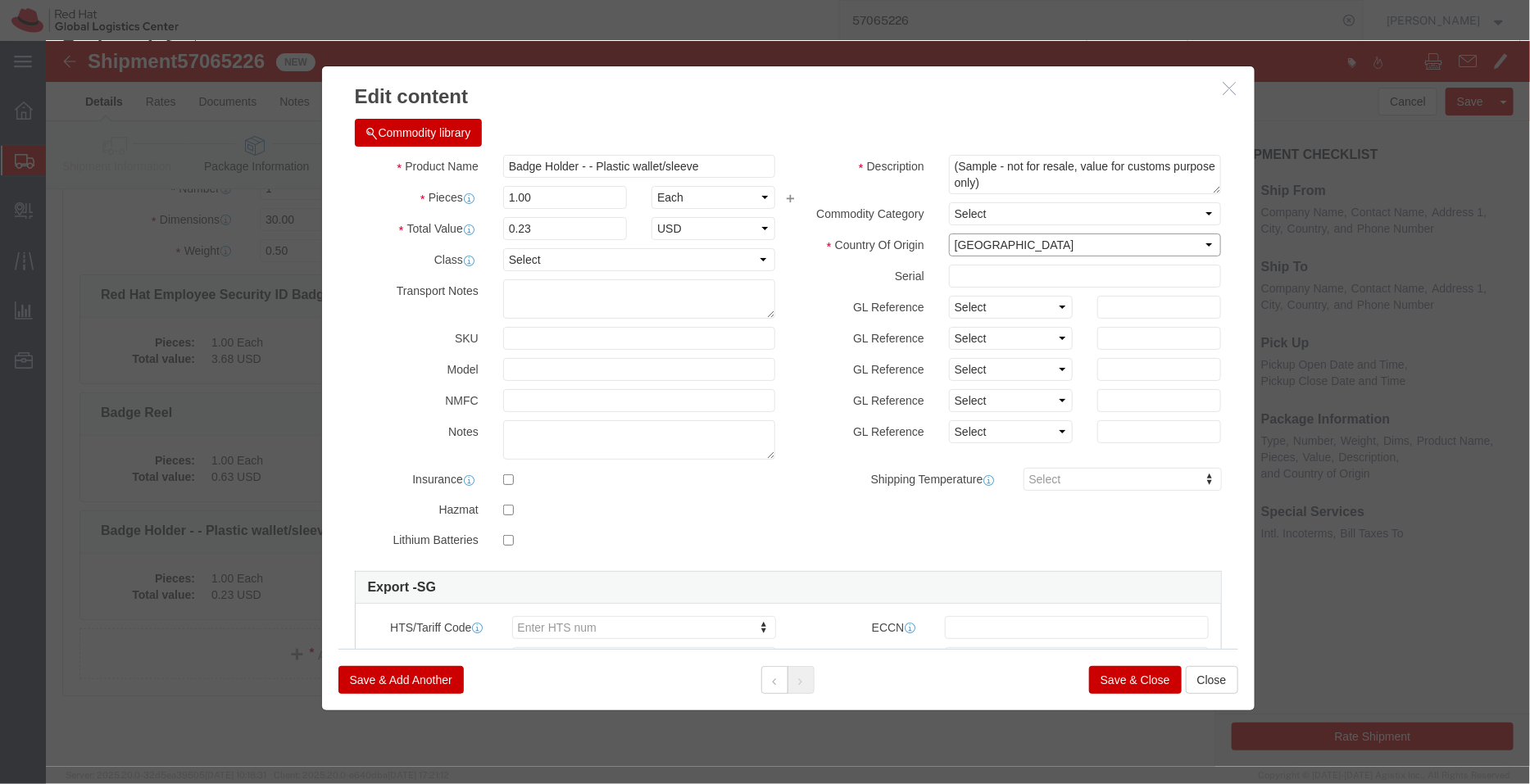
click select "Select [GEOGRAPHIC_DATA] [GEOGRAPHIC_DATA] [GEOGRAPHIC_DATA] [GEOGRAPHIC_DATA] …"
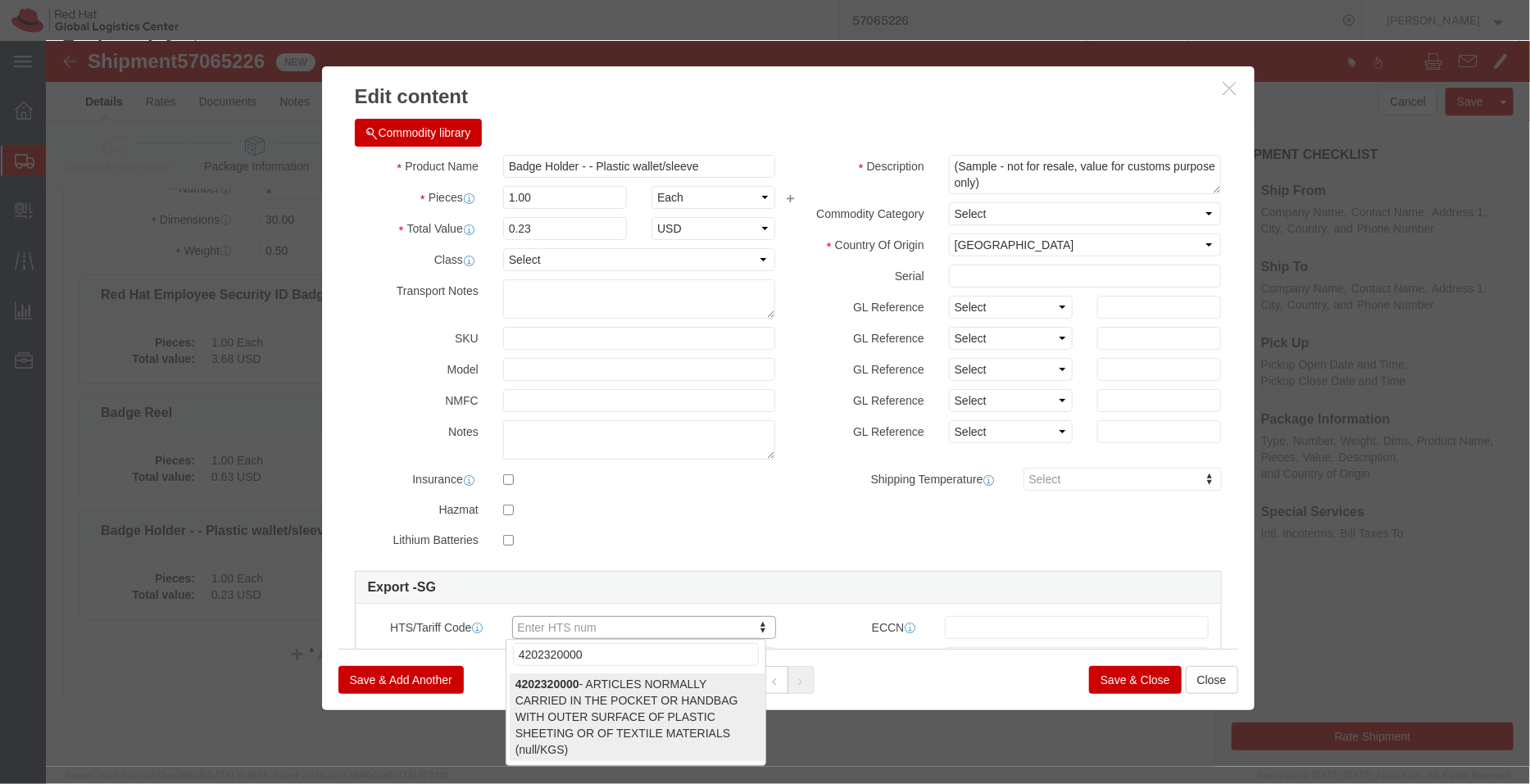
type input "4202320000"
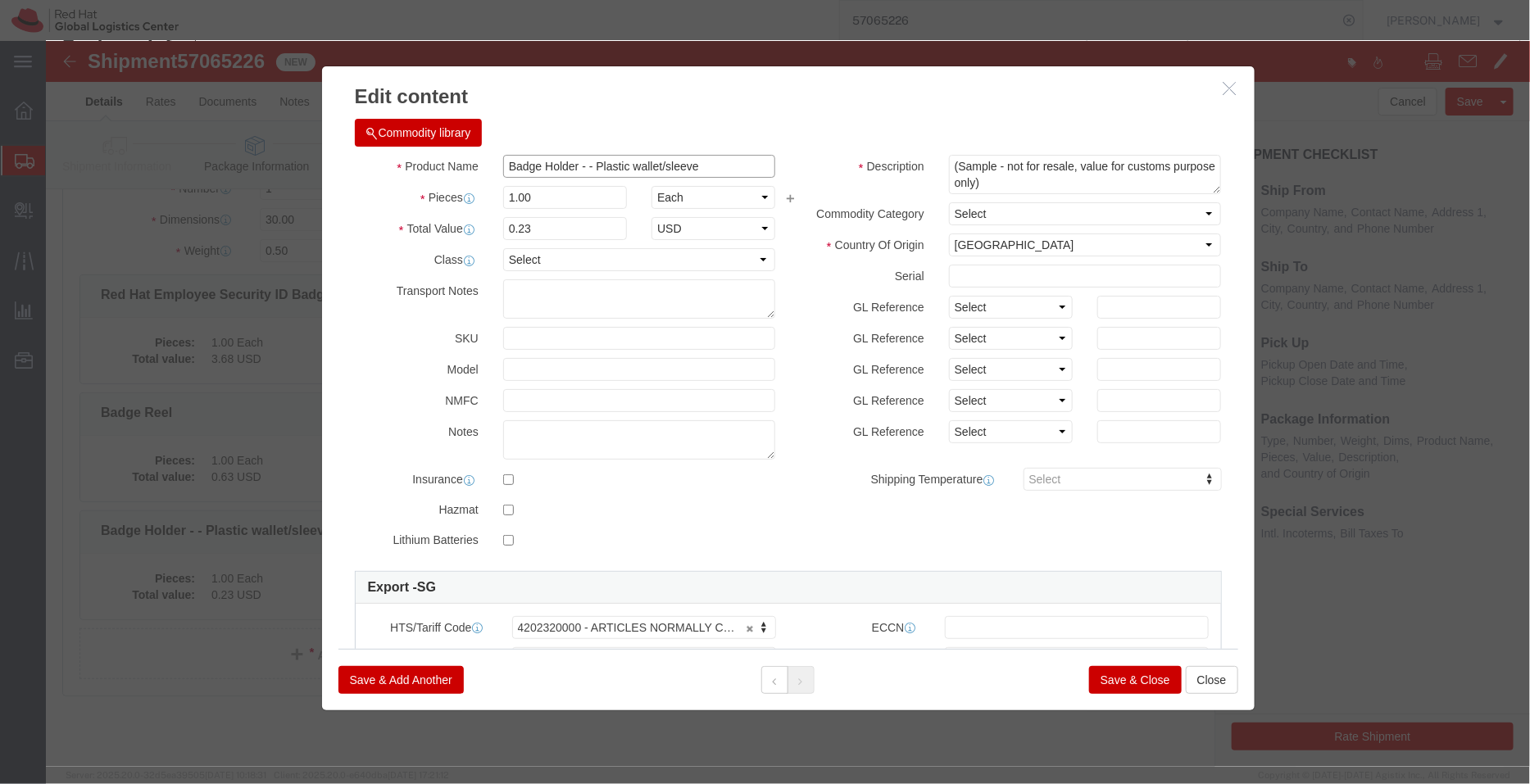
drag, startPoint x: 678, startPoint y: 121, endPoint x: 538, endPoint y: 122, distance: 140.0
click input "Badge Holder - - Plastic wallet/sleeve"
type input "Badge Holder"
click textarea "(Sample - not for resale, value for customs purpose only) - HSN - 4202320000"
paste textarea "- Plastic wallet/sleeve"
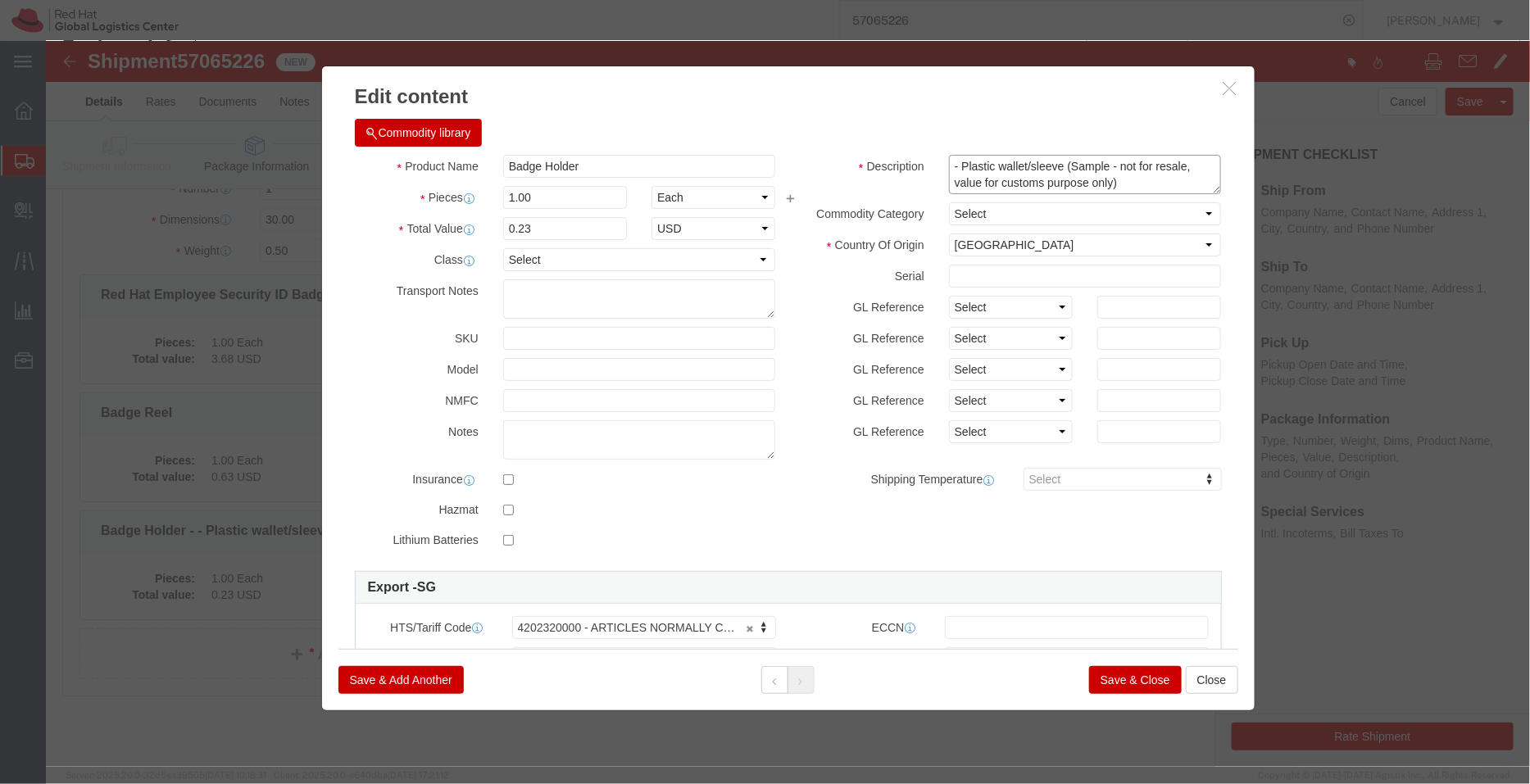
type textarea "- Plastic wallet/sleeve (Sample - not for resale, value for customs purpose onl…"
click button "Save & Close"
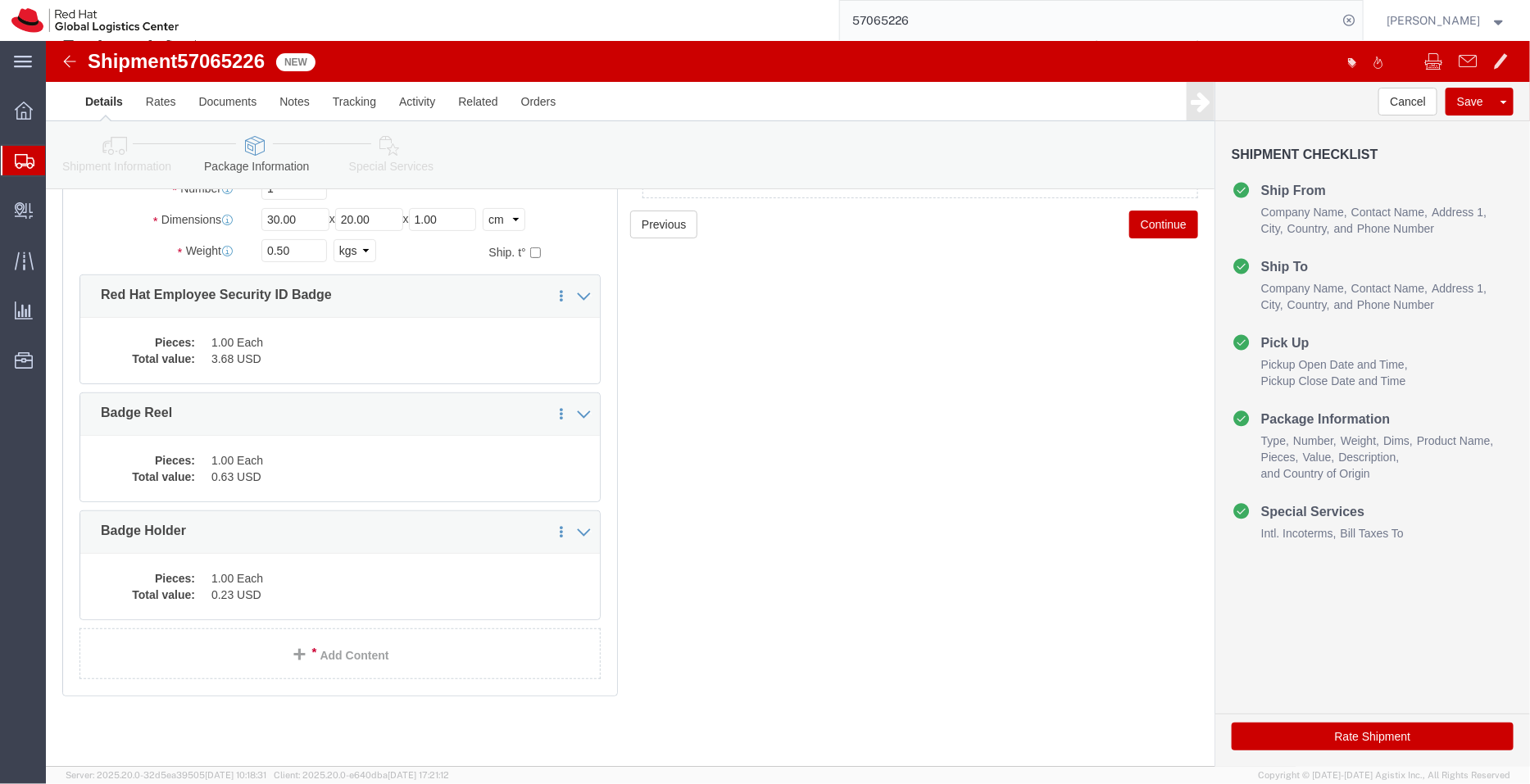
click icon
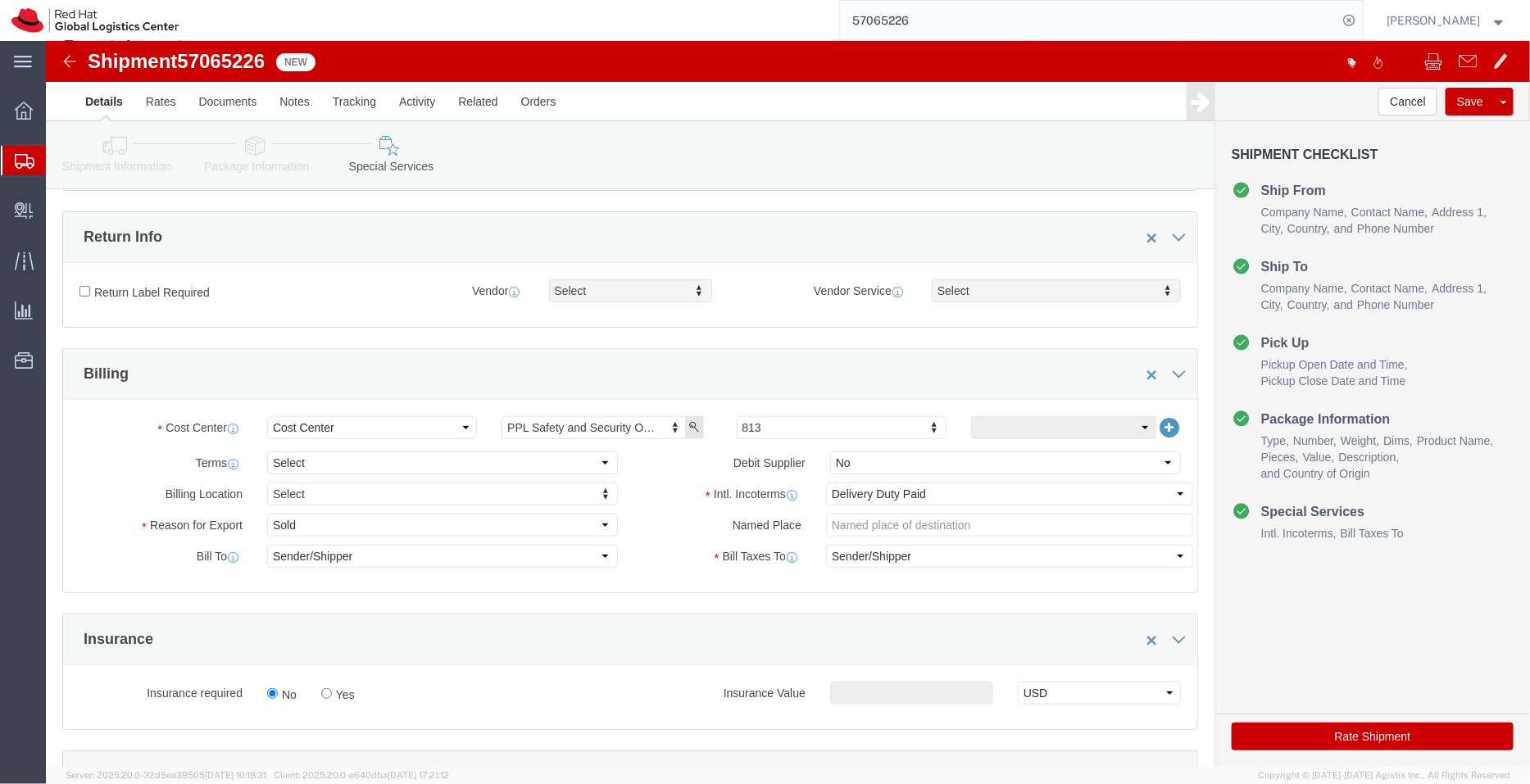
scroll to position [778, 0]
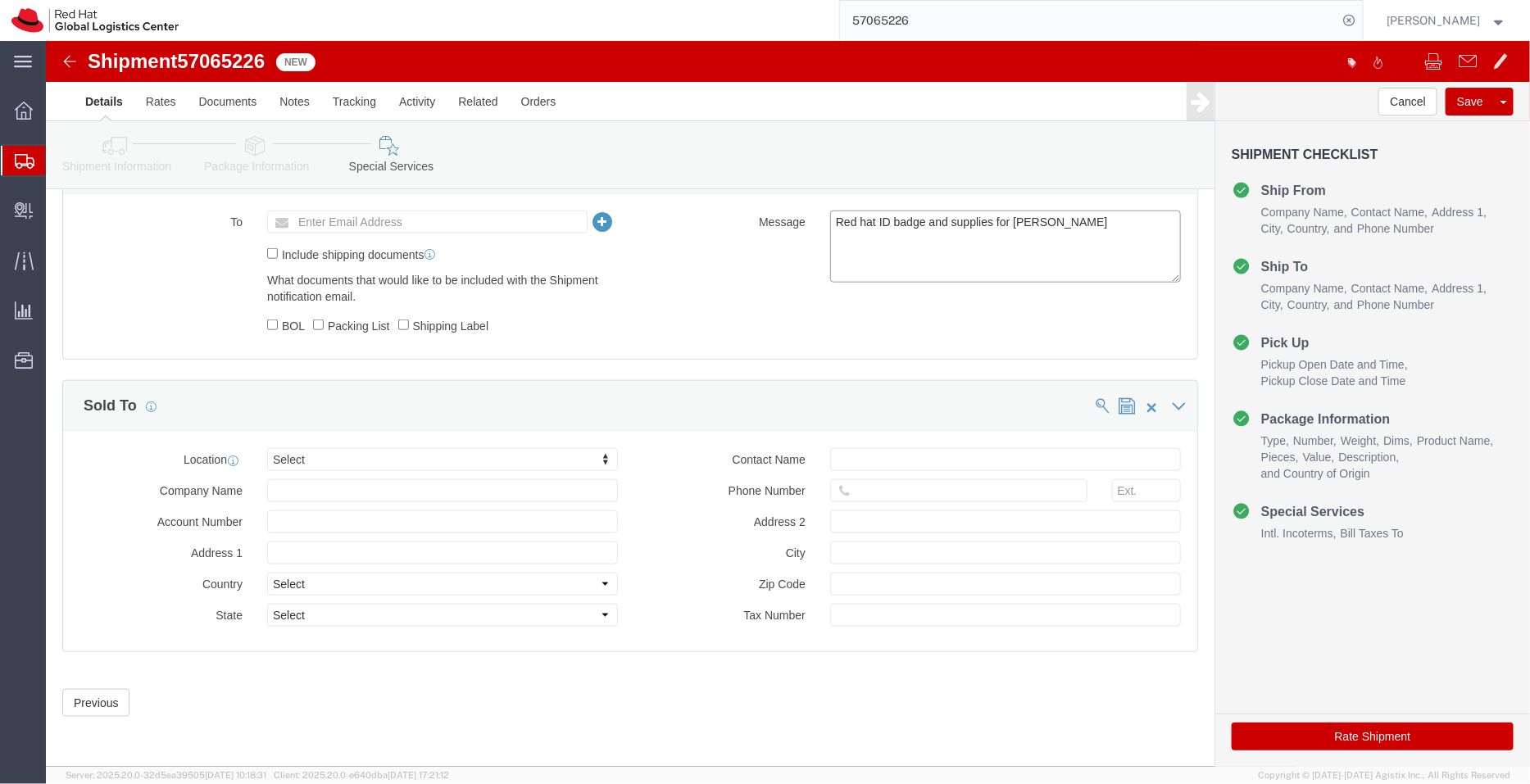
click textarea "Red hat ID badge and supplies for Muhammad Taufik Rahman"
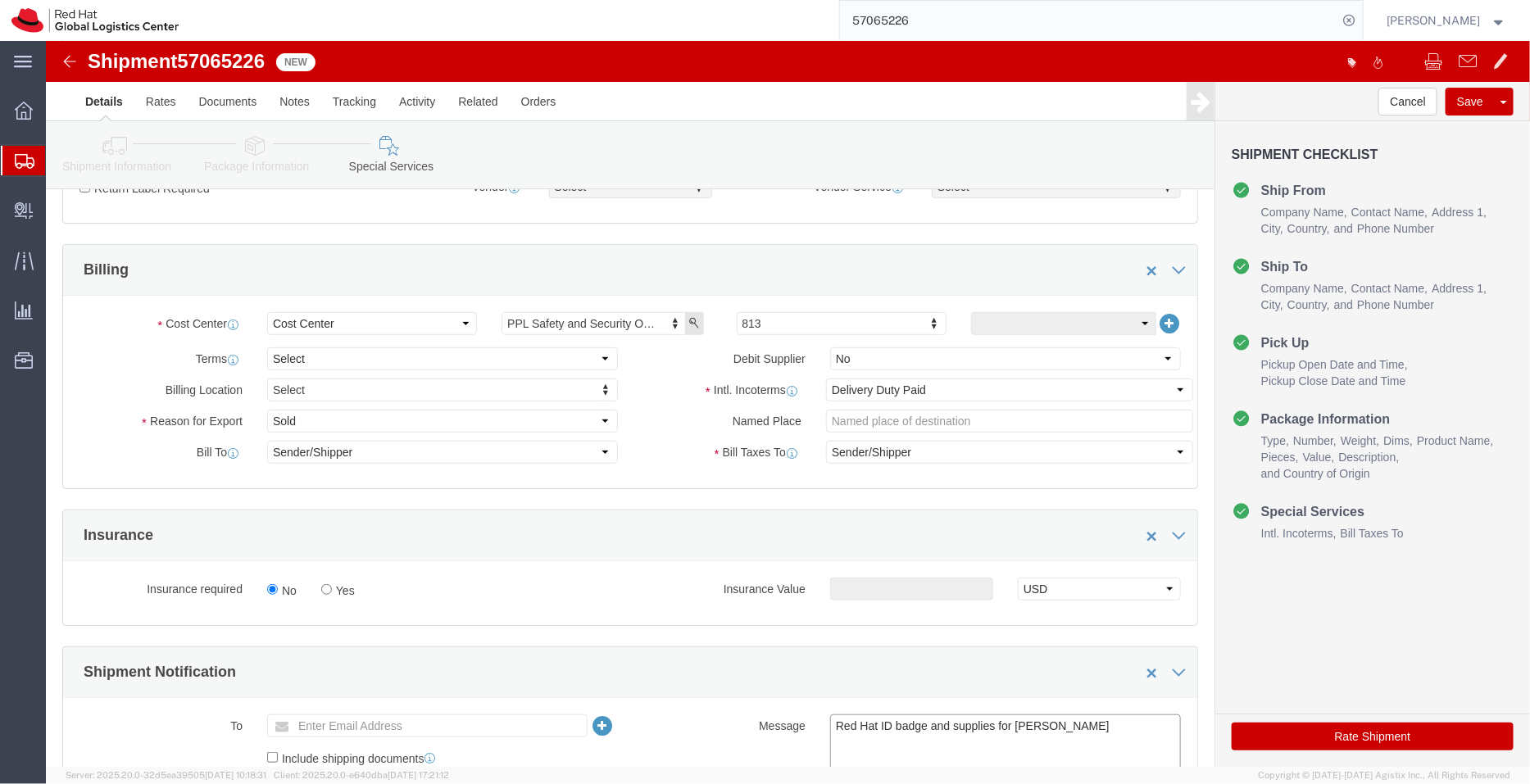
scroll to position [271, 0]
type textarea "Red Hat ID badge and supplies for Muhammad Taufik Rahman"
click select "Select Free of Charge Free of Cost NET 30 NET 45 NET 60 See Comment"
select select "FREE_OF_COST"
click select "Select Free of Charge Free of Cost NET 30 NET 45 NET 60 See Comment"
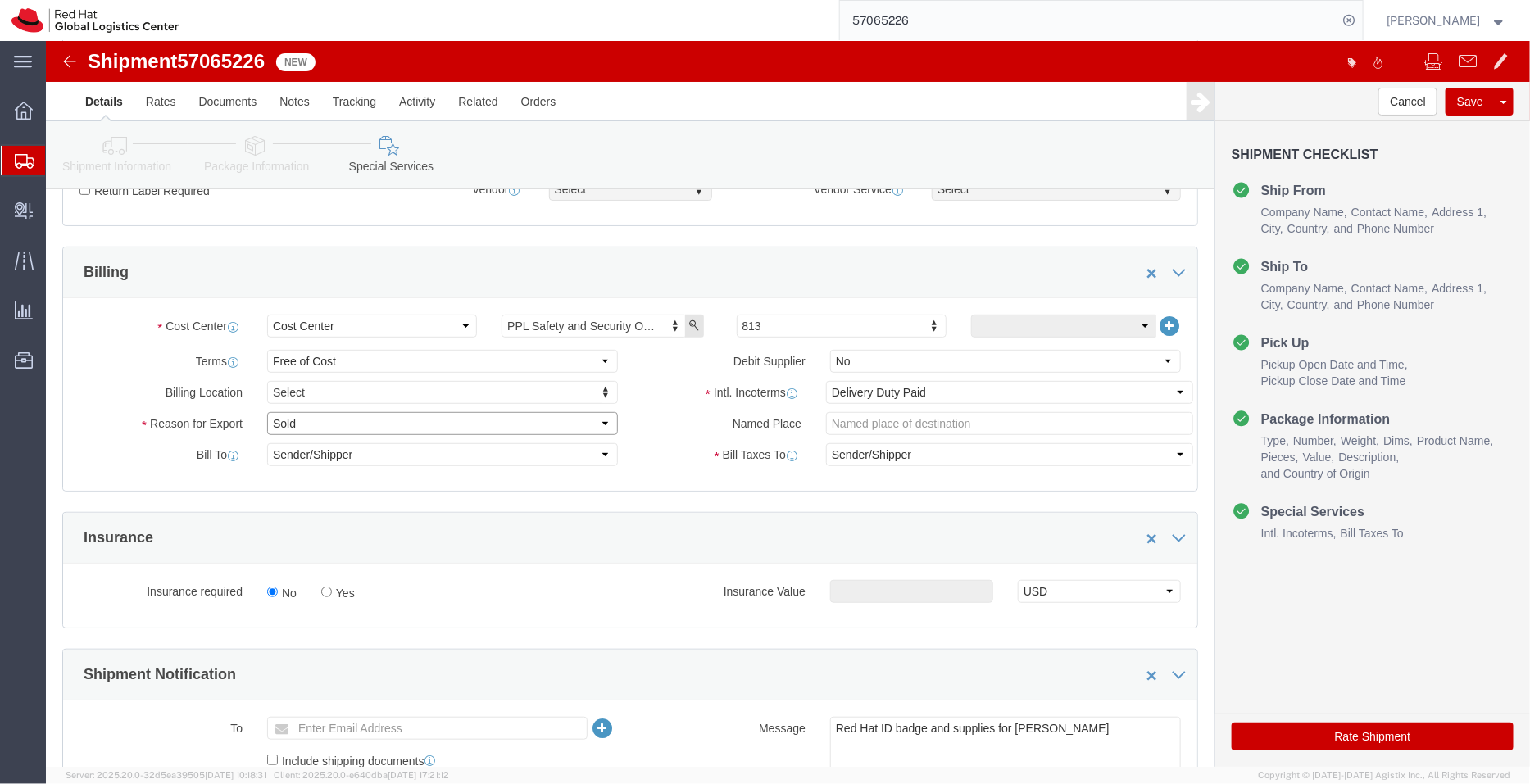
click select "Select Gift Personal Effects Repair/Warranty Return Sample Sold Temporary/Not S…"
select select "SAMPLE"
click select "Select Gift Personal Effects Repair/Warranty Return Sample Sold Temporary/Not S…"
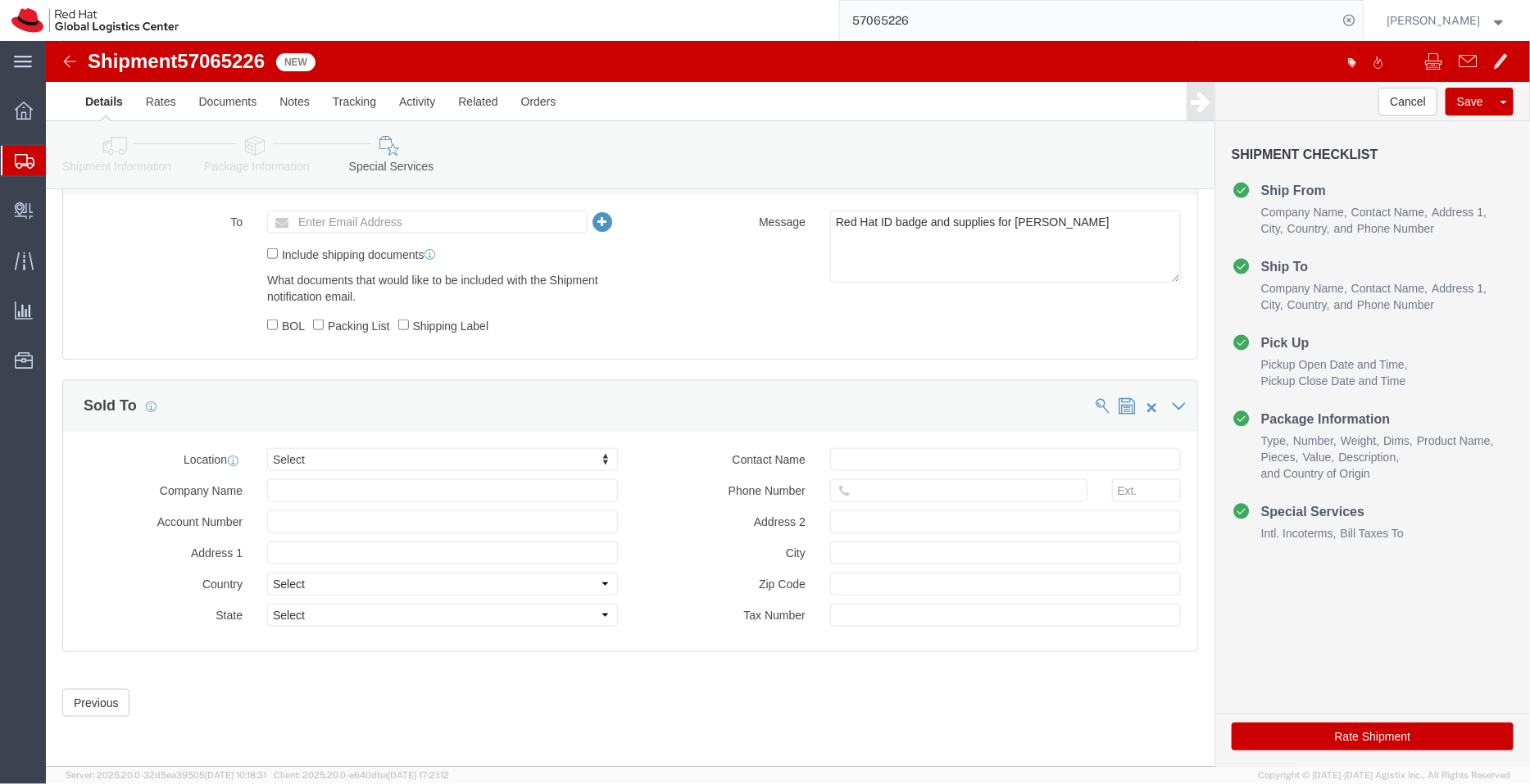
click icon
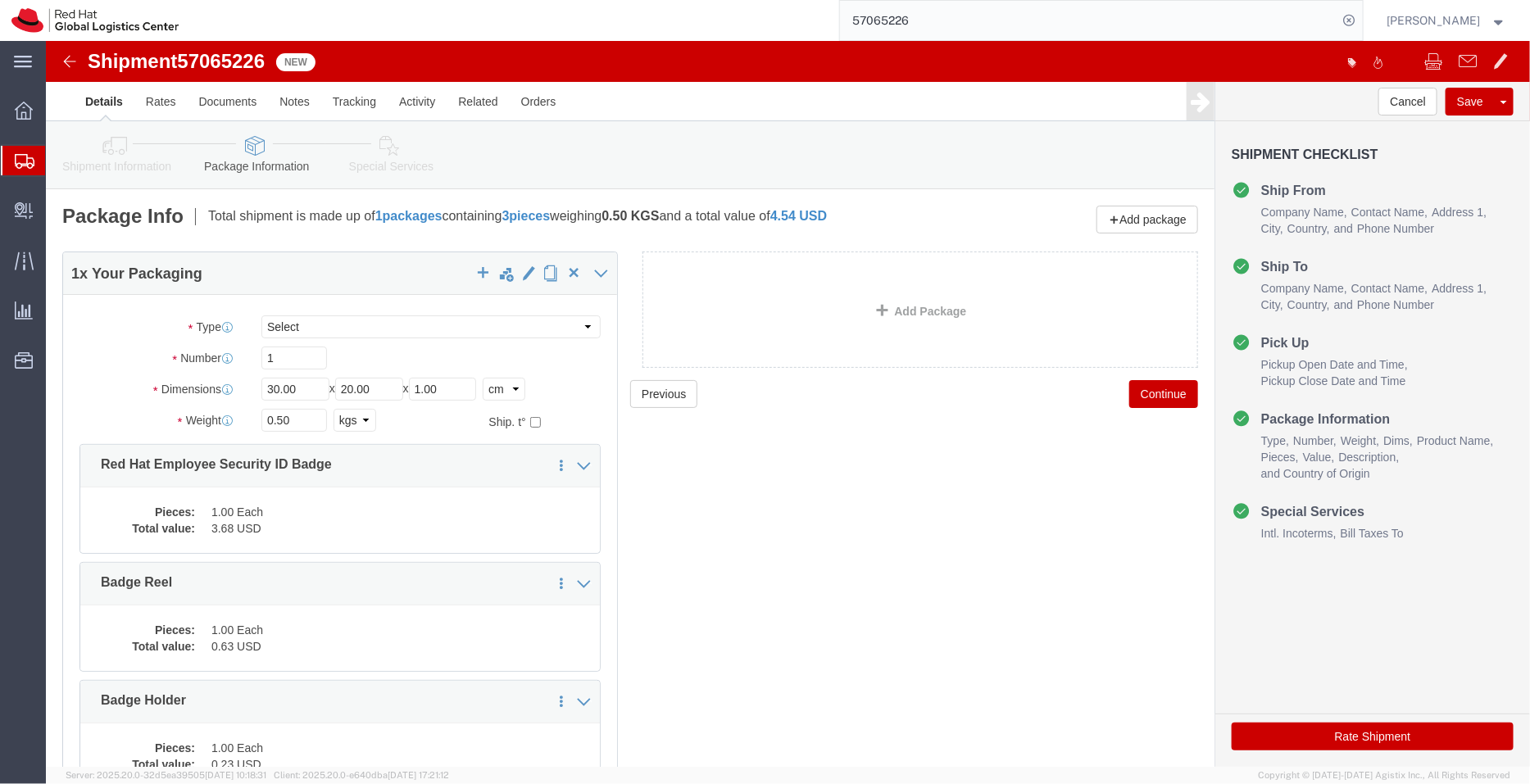
click icon
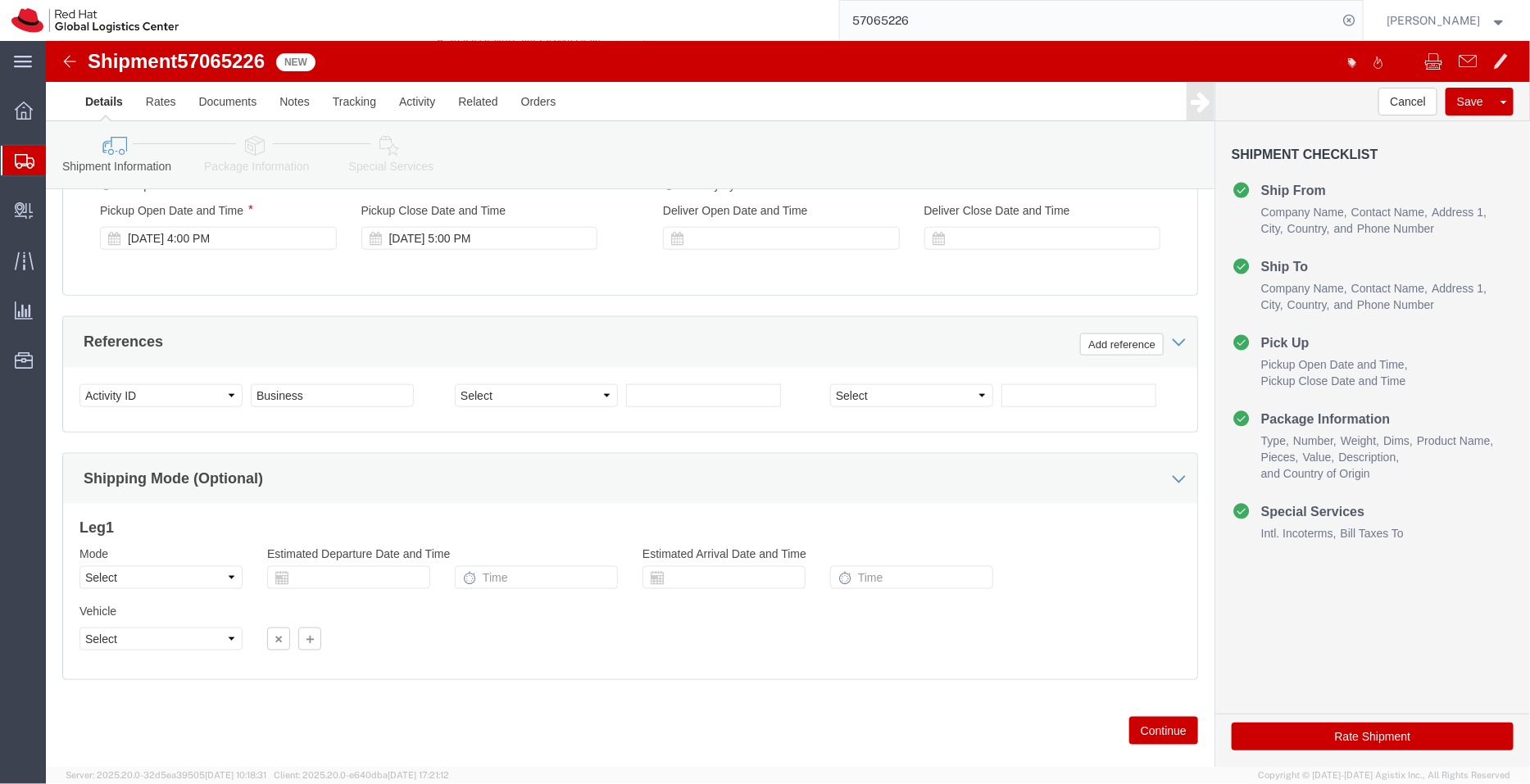
scroll to position [838, 0]
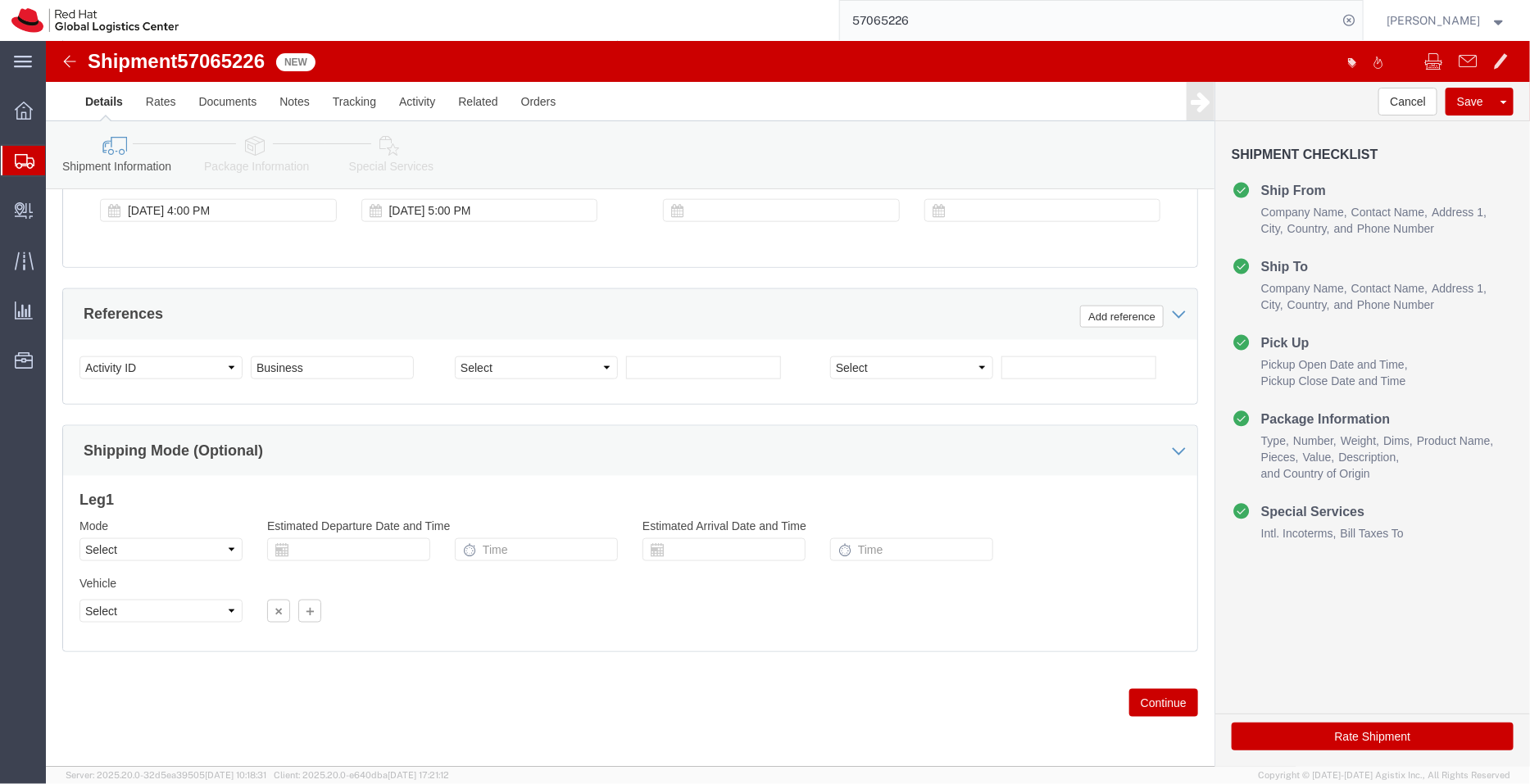
click button "Rate Shipment"
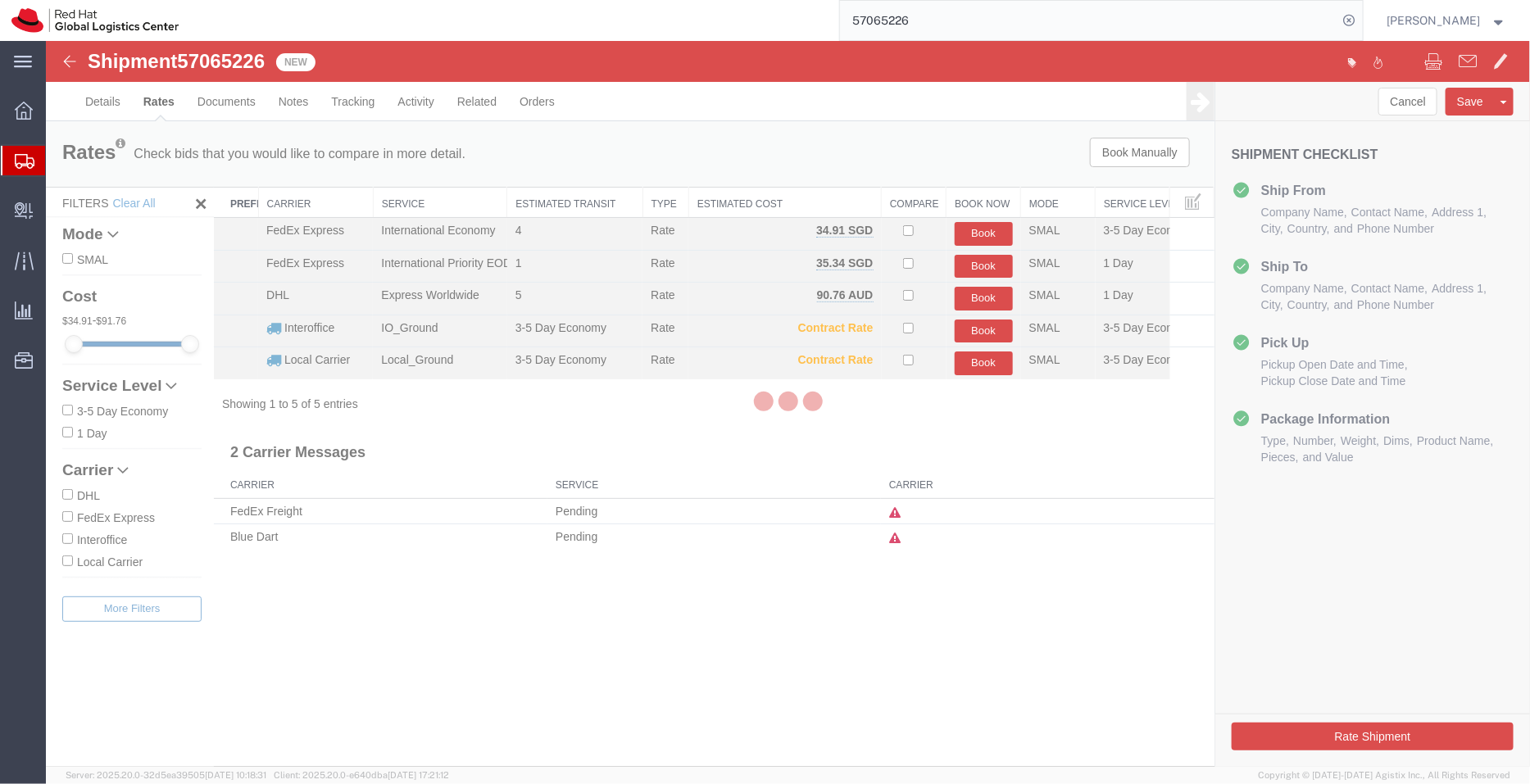
scroll to position [0, 0]
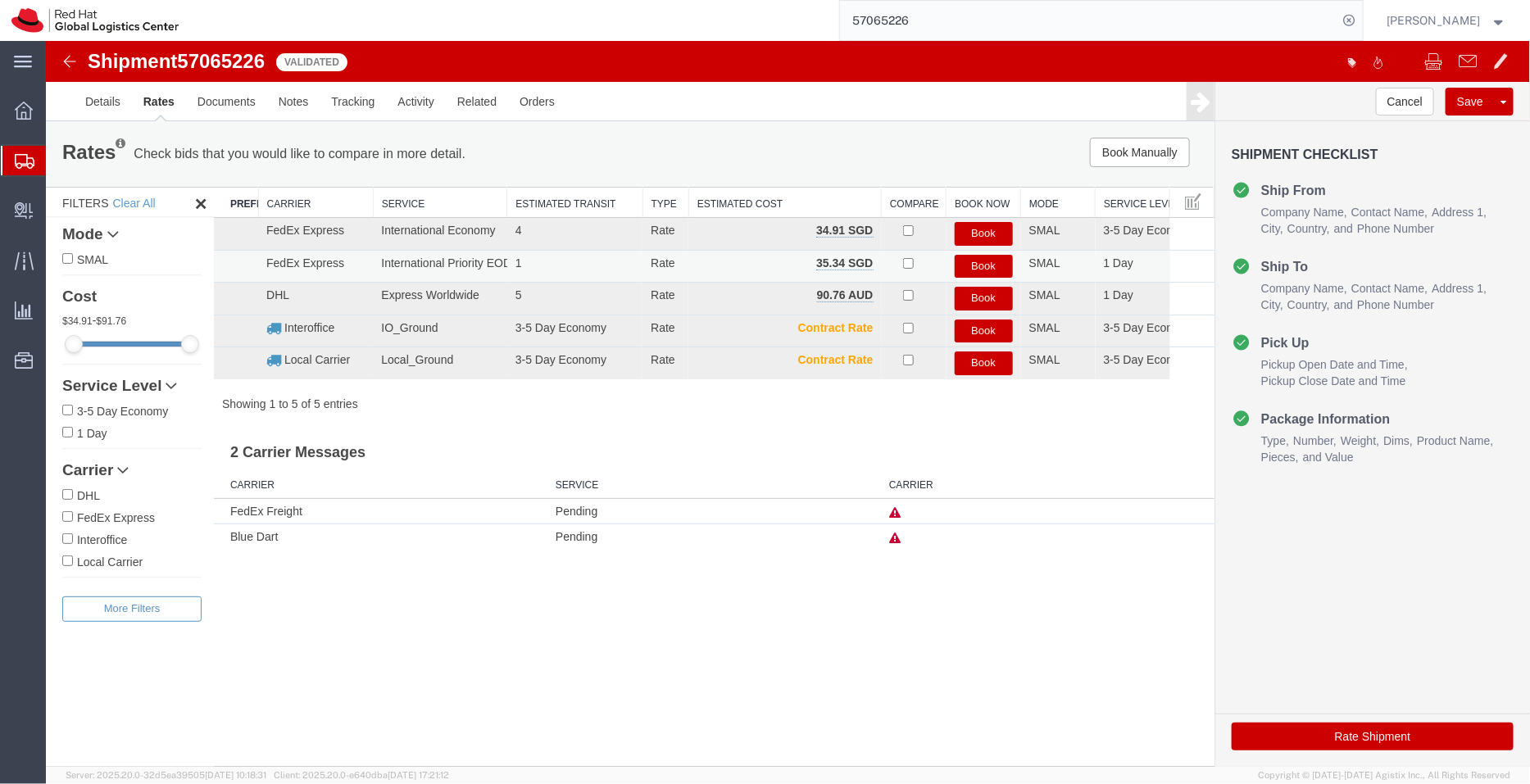
click at [979, 261] on button "Book" at bounding box center [983, 265] width 58 height 23
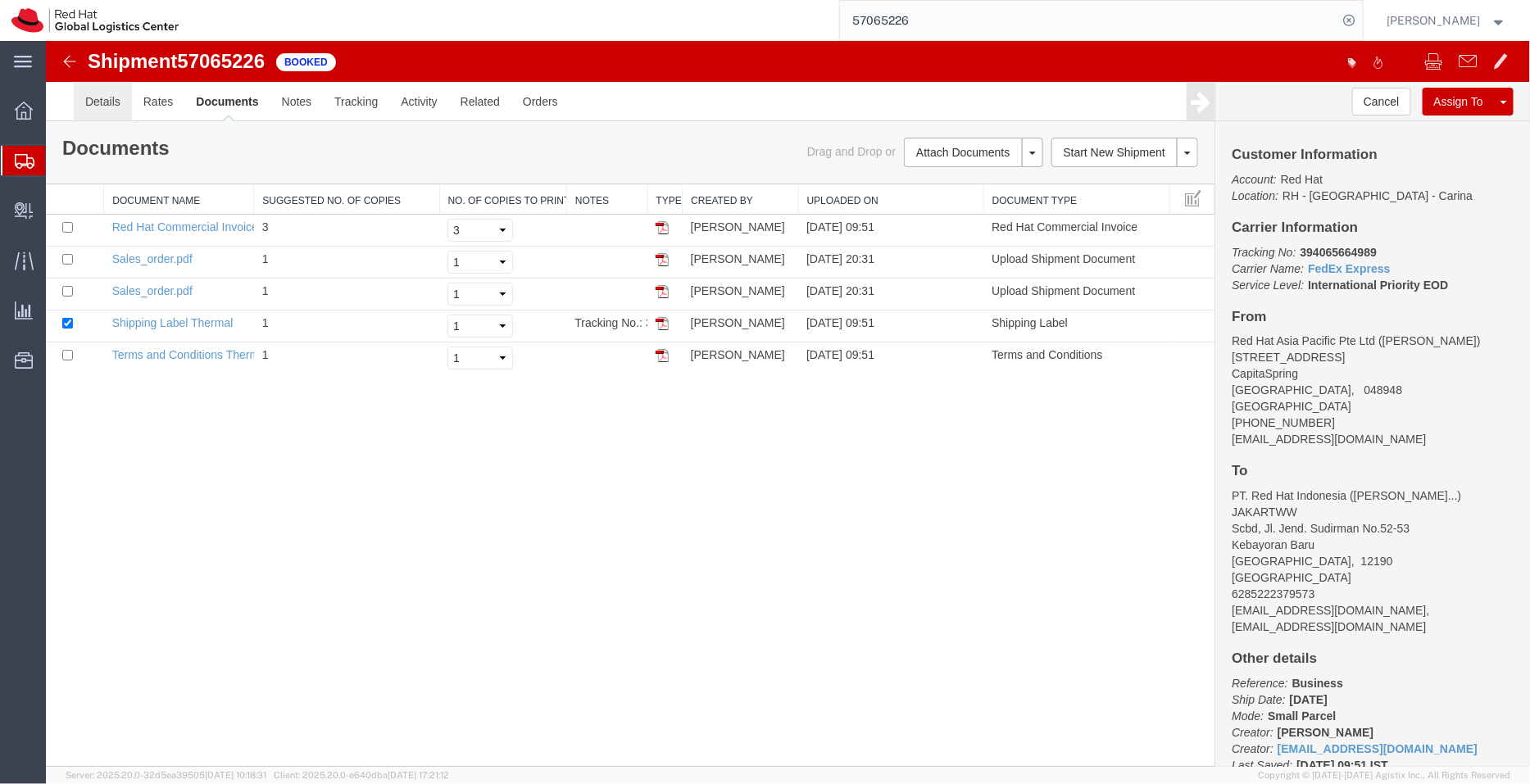
click at [101, 89] on link "Details" at bounding box center [102, 101] width 58 height 39
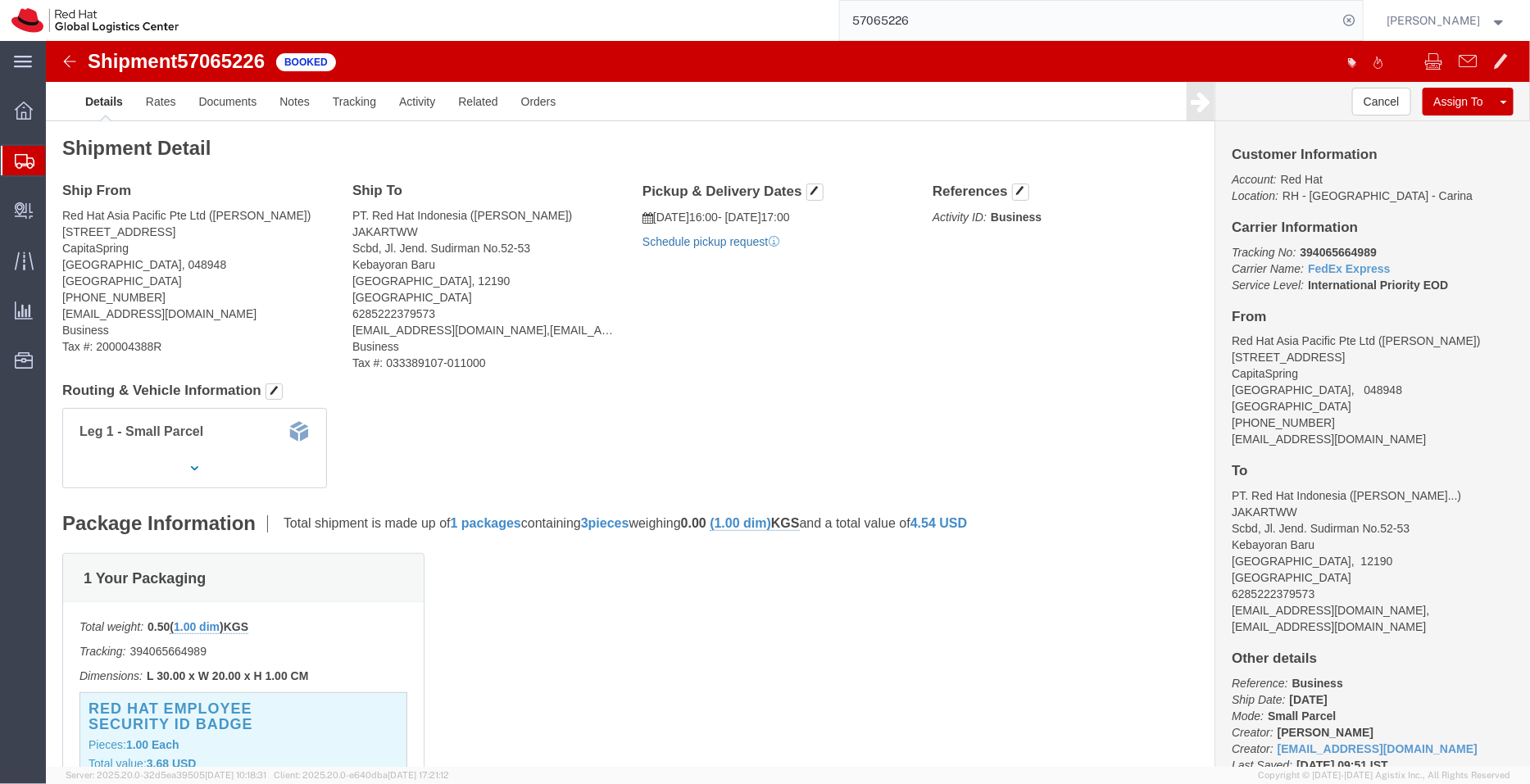
click link "Schedule pickup request"
drag, startPoint x: 781, startPoint y: 202, endPoint x: 601, endPoint y: 178, distance: 181.6
click div "Pickup & Delivery Dates 10/09/2025 16:00 - 10/09/2025 17:00 Pickup request numb…"
copy div "10/09/2025 16:00 - 10/09/2025 17:00 Pickup request number : SINA1709"
click link "Documents"
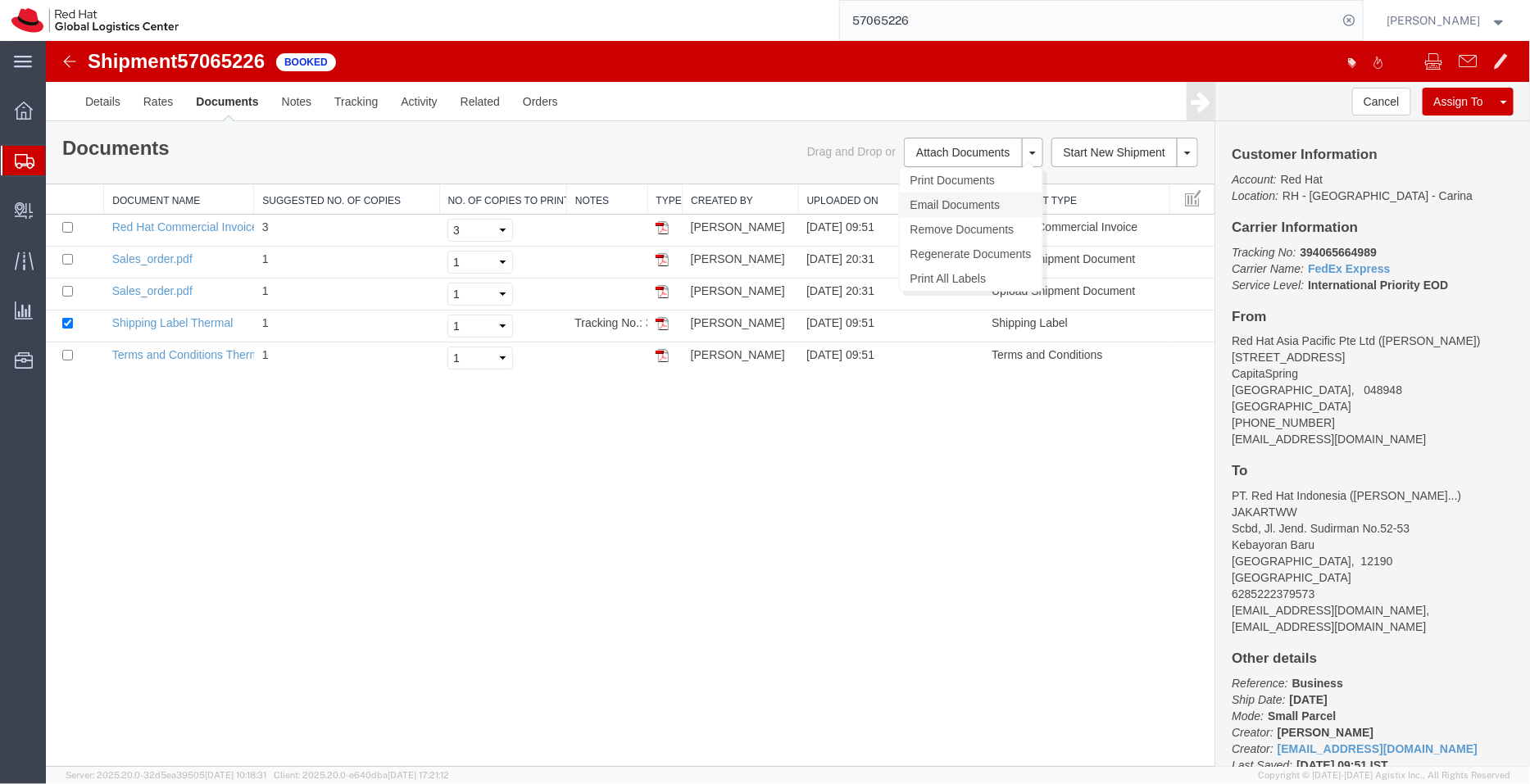
click at [937, 195] on link "Email Documents" at bounding box center [970, 204] width 143 height 24
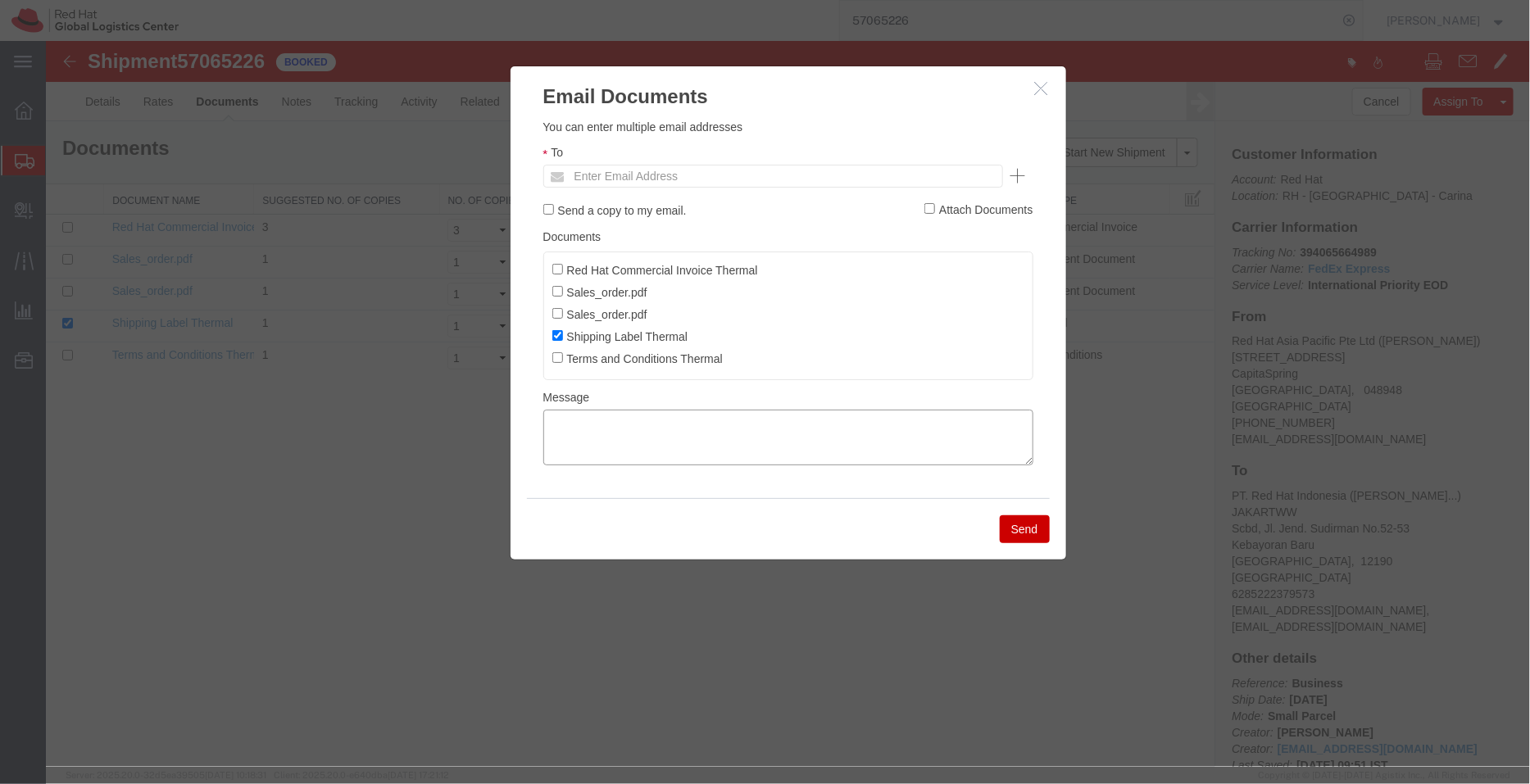
click at [675, 447] on textarea at bounding box center [788, 437] width 490 height 56
paste textarea "10/09/2025 16:00 - 10/09/2025 17:00 Pickup request number: SINA1709"
click at [548, 454] on textarea "10/09/2025 16:00 - 10/09/2025 17:00 Pickup request number: SINA1709" at bounding box center [788, 437] width 490 height 56
click at [546, 416] on textarea "10/09/2025 16:00 - 10/09/2025 17:00 FedEx Pickup request number: SINA1709" at bounding box center [788, 437] width 490 height 56
type textarea "Pickup date/time - 10/09/2025 16:00 - 10/09/2025 17:00 FedEx Pickup request num…"
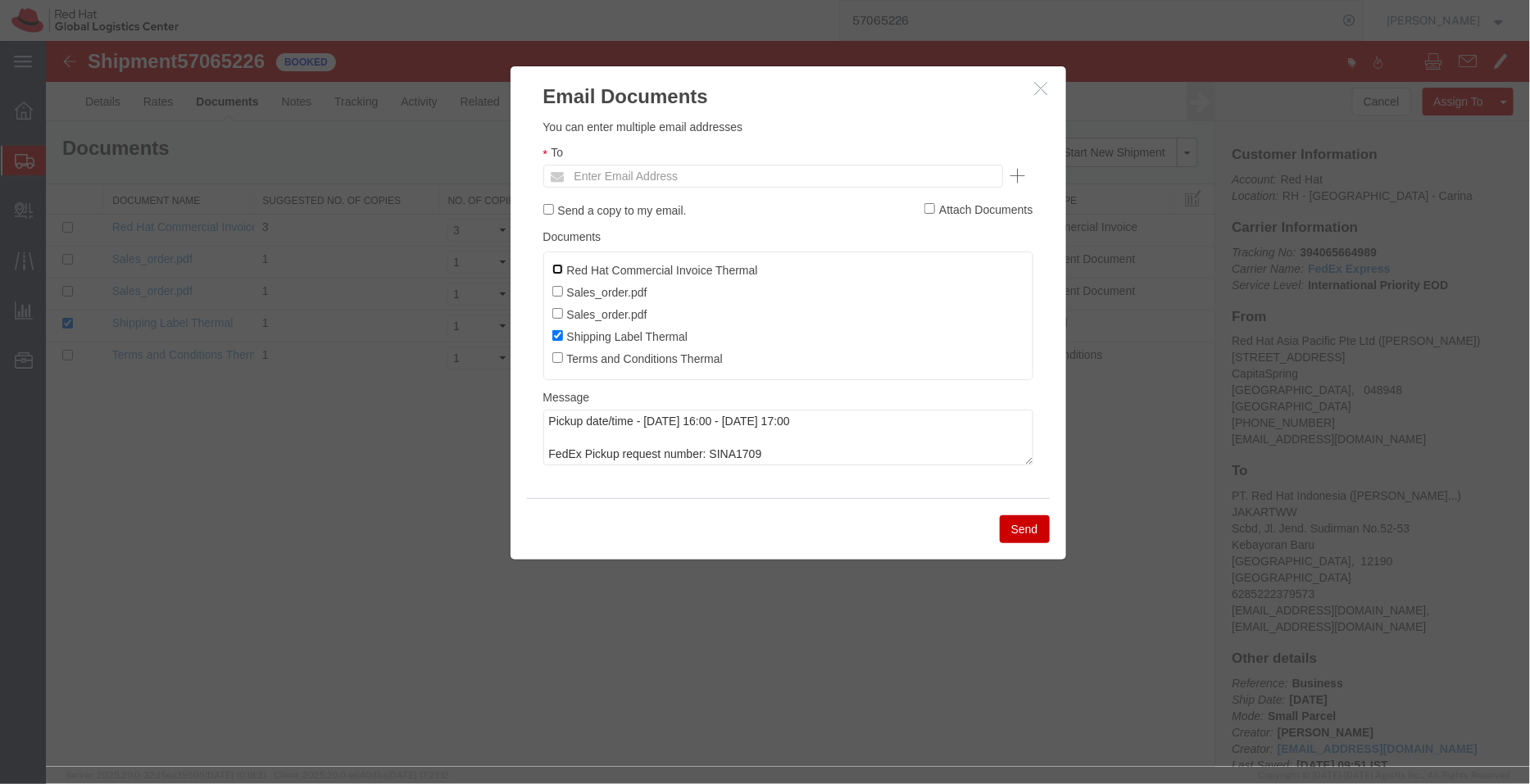
click at [556, 269] on input "Red Hat Commercial Invoice Thermal" at bounding box center [556, 268] width 10 height 10
checkbox input "true"
click at [617, 172] on input "text" at bounding box center [661, 175] width 192 height 21
type input "salchua"
click at [1021, 529] on button "Send" at bounding box center [1024, 529] width 50 height 28
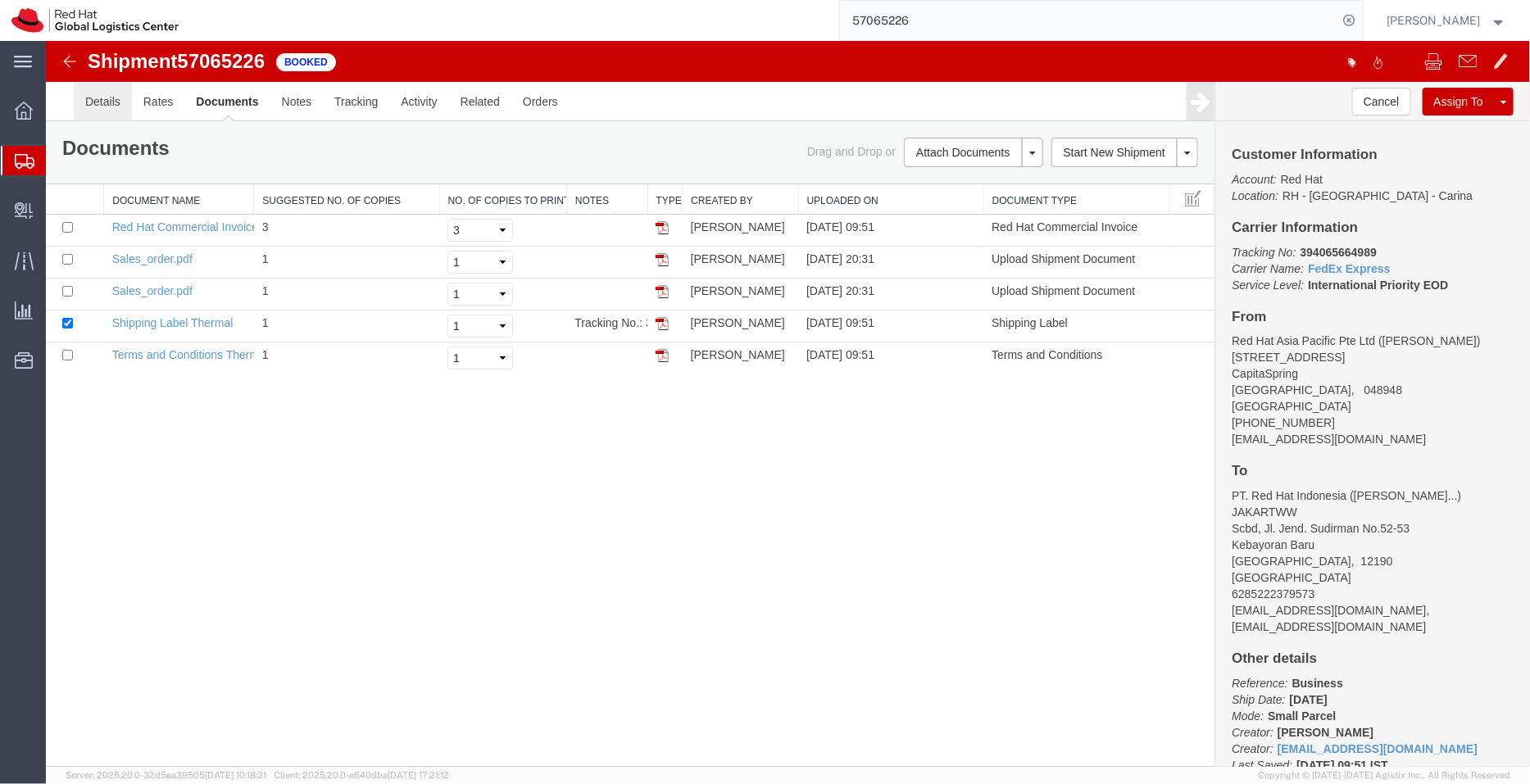
click at [102, 112] on link "Details" at bounding box center [102, 101] width 58 height 39
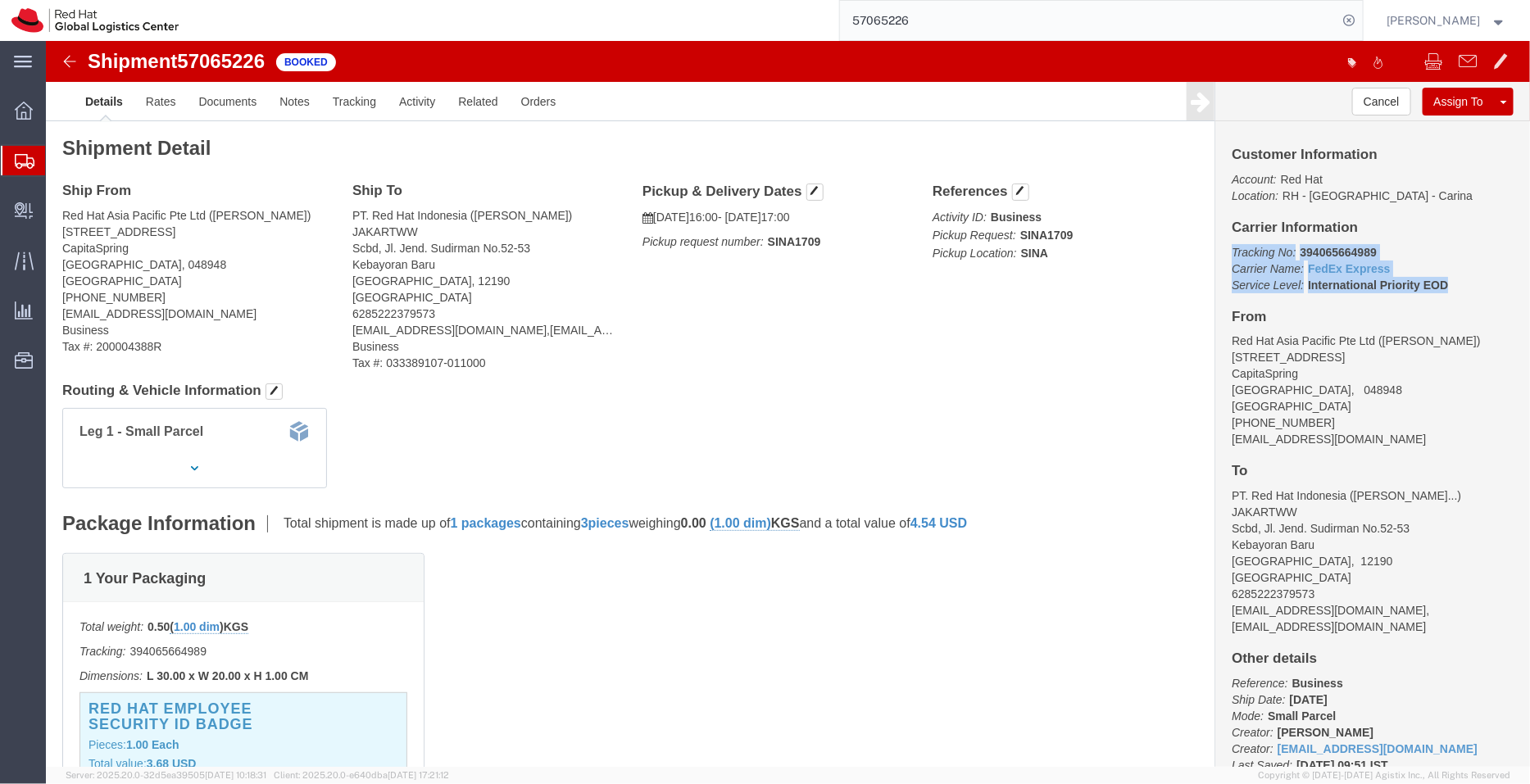
drag, startPoint x: 1411, startPoint y: 249, endPoint x: 1176, endPoint y: 216, distance: 237.3
click p "Tracking No: 394065664989 Carrier Name: FedEx Express FedEx Express Service Lev…"
copy p "Tracking No: 394065664989 Carrier Name: FedEx Express FedEx Express Service Lev…"
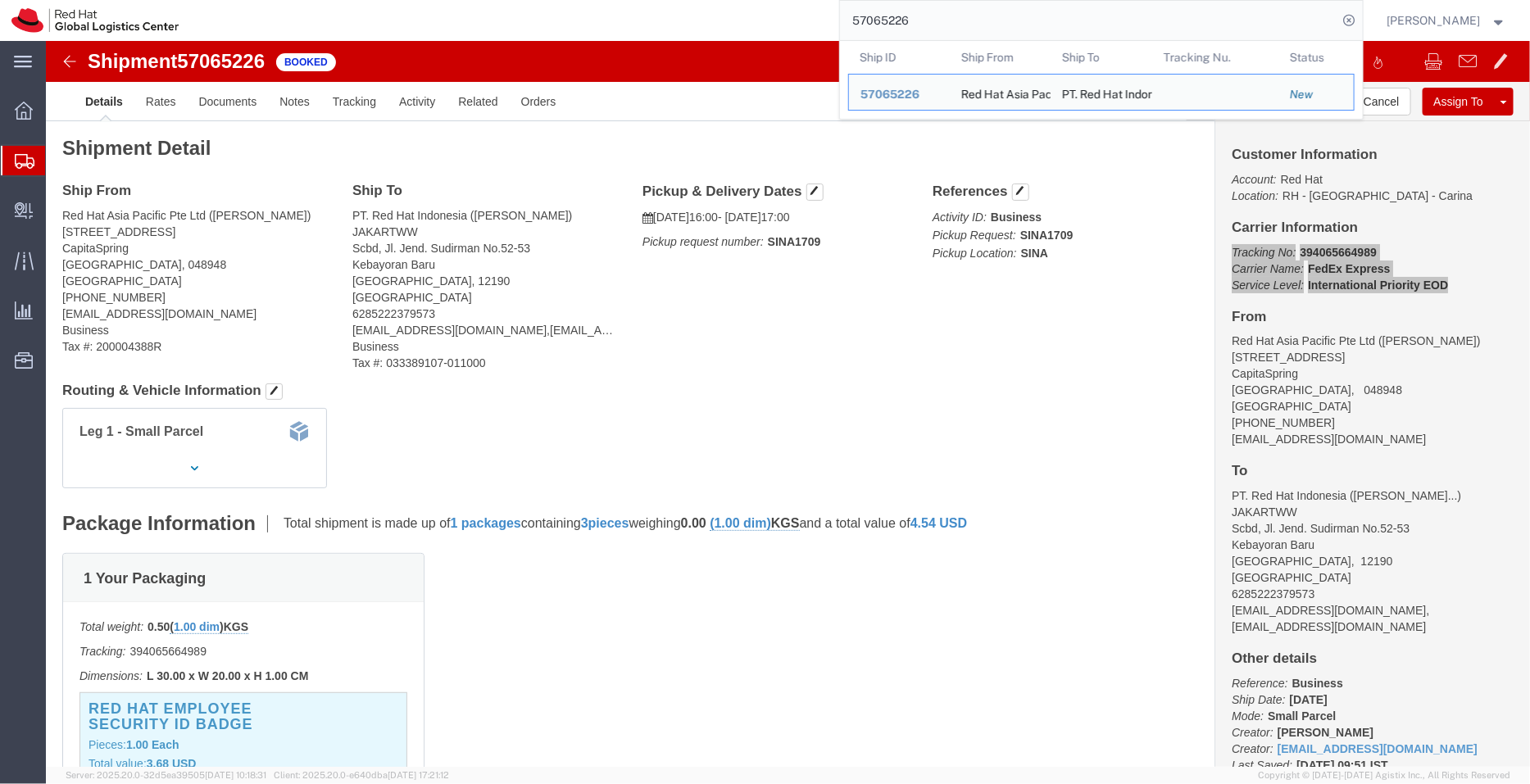
drag, startPoint x: 922, startPoint y: 22, endPoint x: 815, endPoint y: 20, distance: 107.0
click at [815, 20] on div "57065226 Ship ID Ship From Ship To Tracking Nu. Status Ship ID 57065226 Ship Fr…" at bounding box center [777, 21] width 1173 height 41
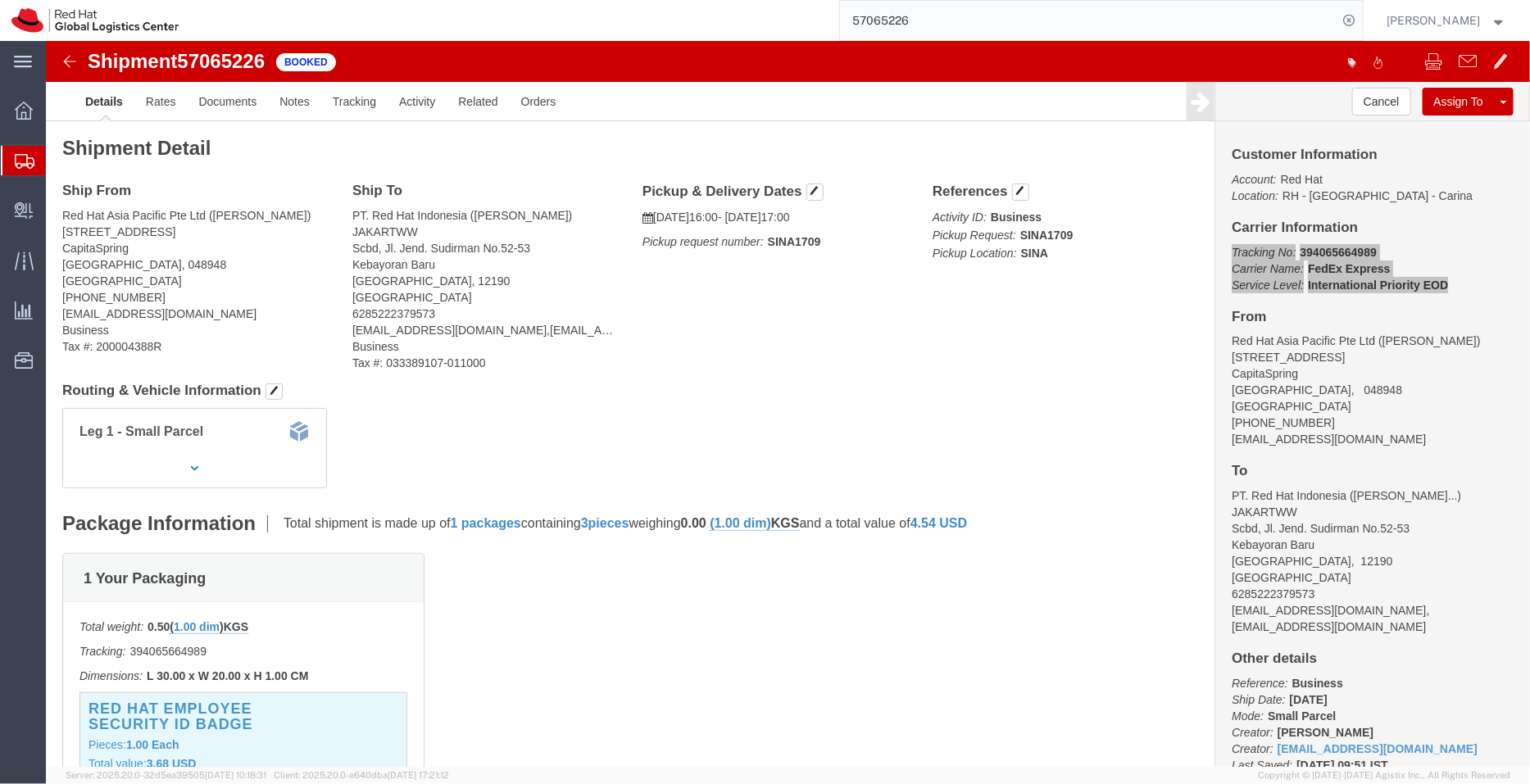
paste input "EM346212676IN"
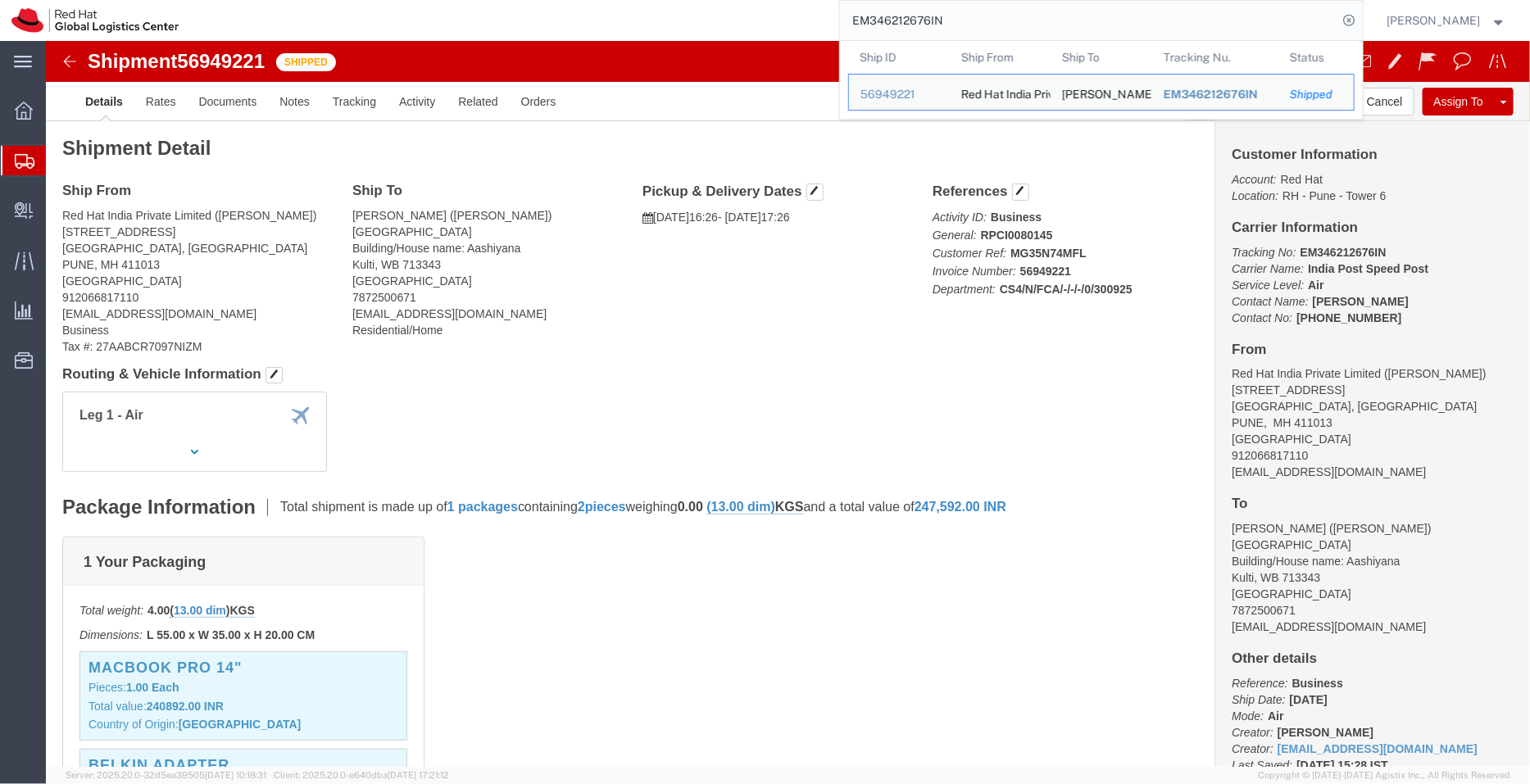
drag, startPoint x: 958, startPoint y: 17, endPoint x: 841, endPoint y: 15, distance: 117.0
click at [841, 15] on form "EM346212676IN Ship ID Ship From Ship To Tracking Nu. Status Ship ID 56949221 Sh…" at bounding box center [1101, 21] width 524 height 41
paste input "455"
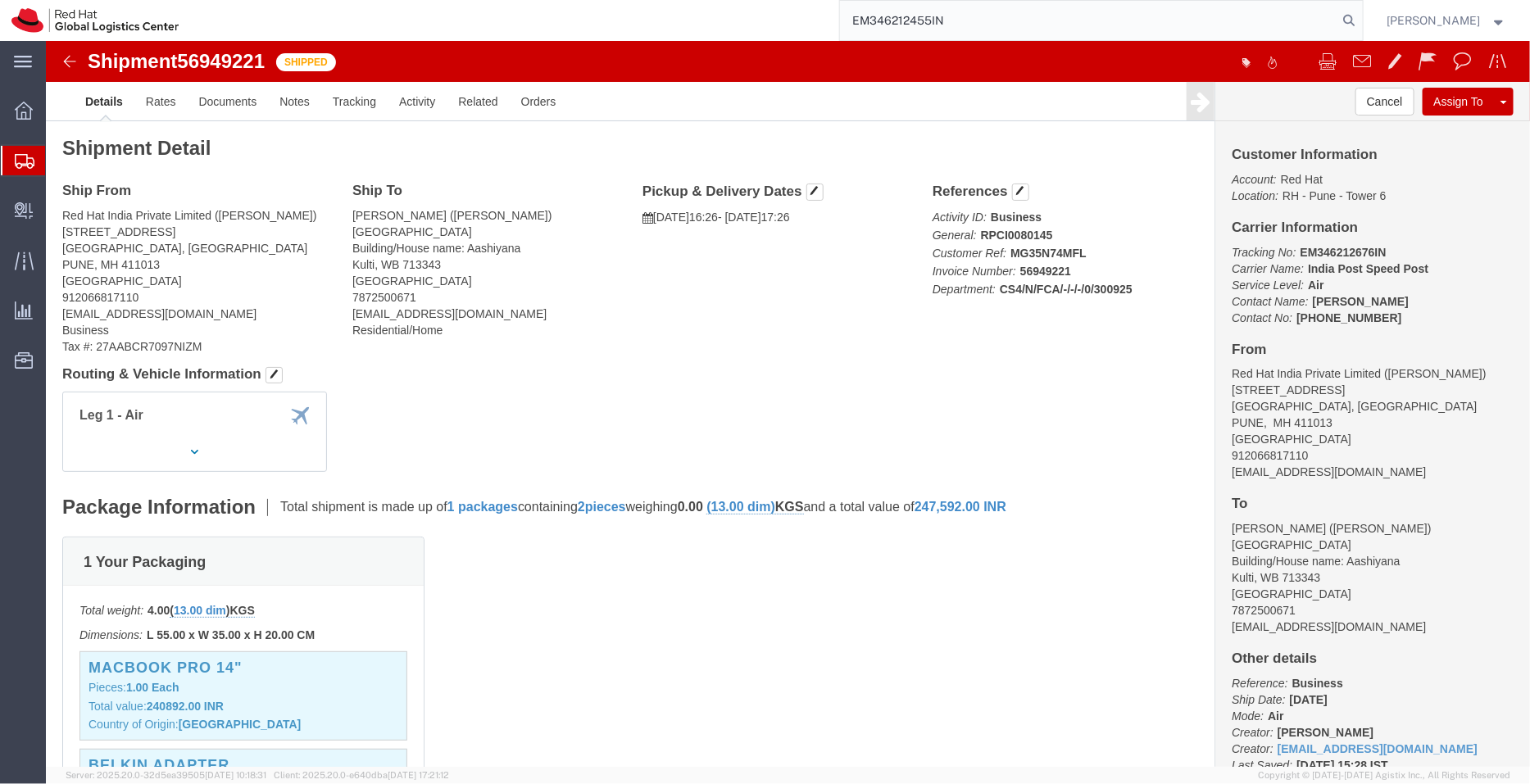
type input "EM346212455IN"
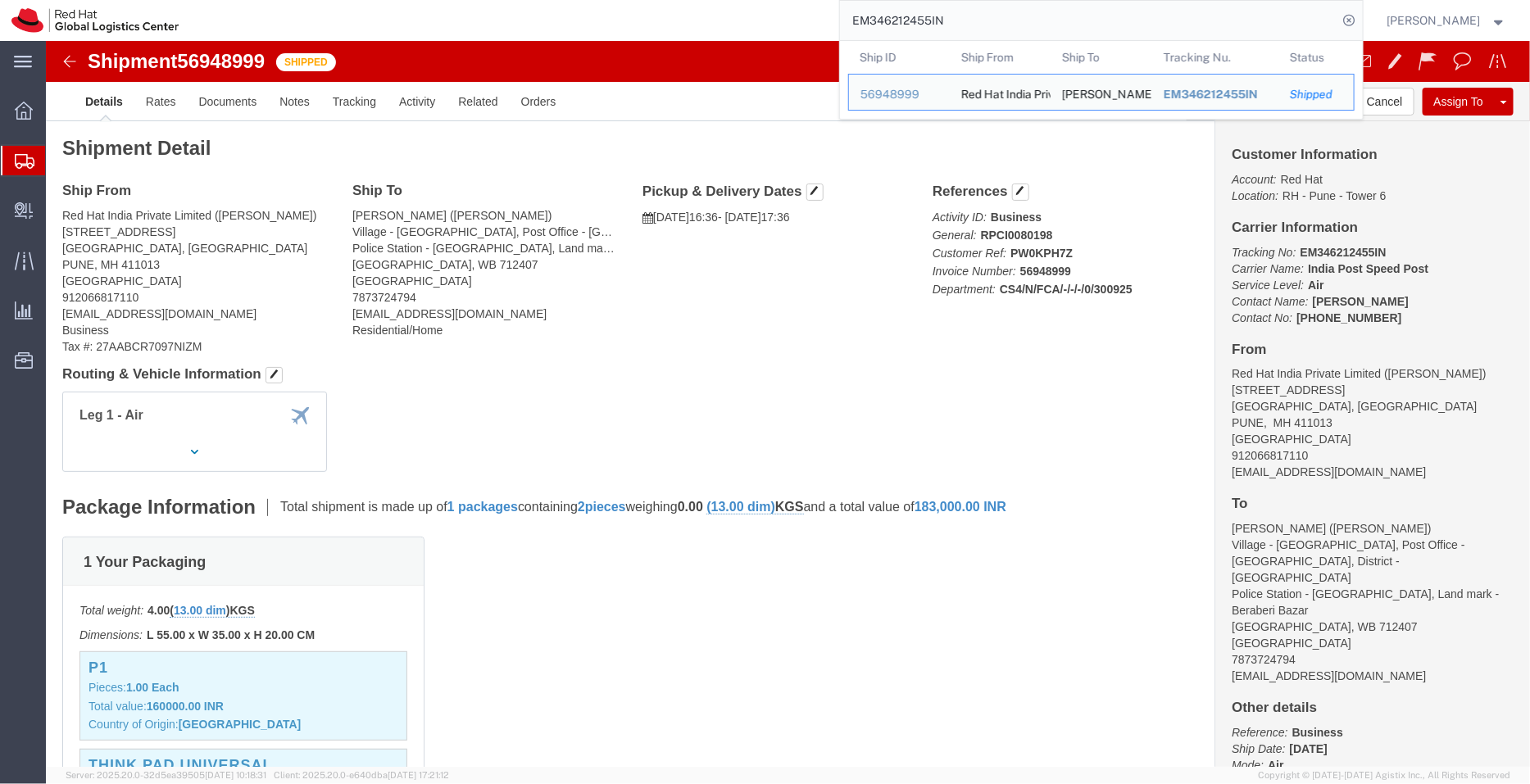
click at [0, 0] on span "Shipment Manager" at bounding box center [0, 0] width 0 height 0
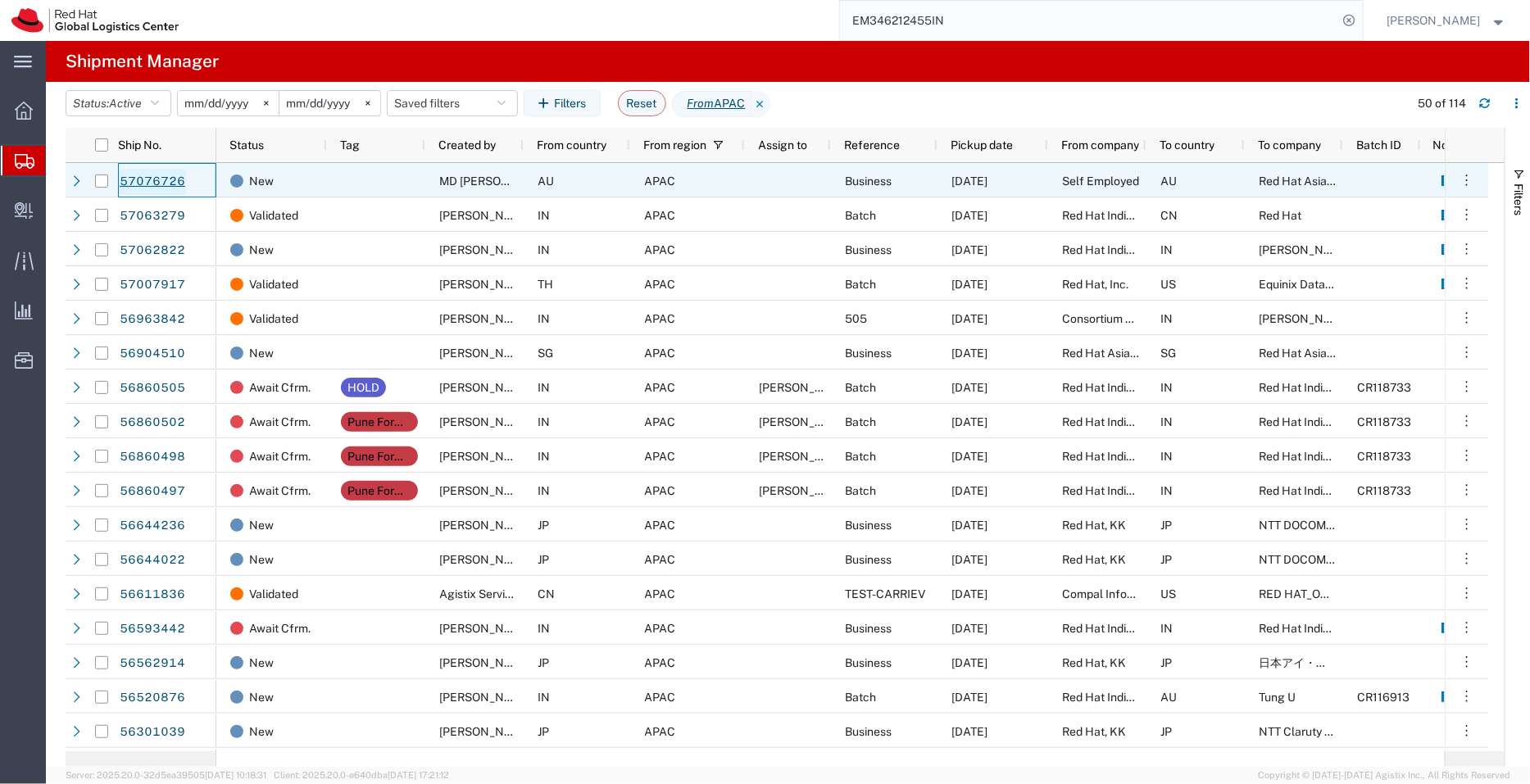
click at [165, 179] on link "57076726" at bounding box center [152, 182] width 67 height 26
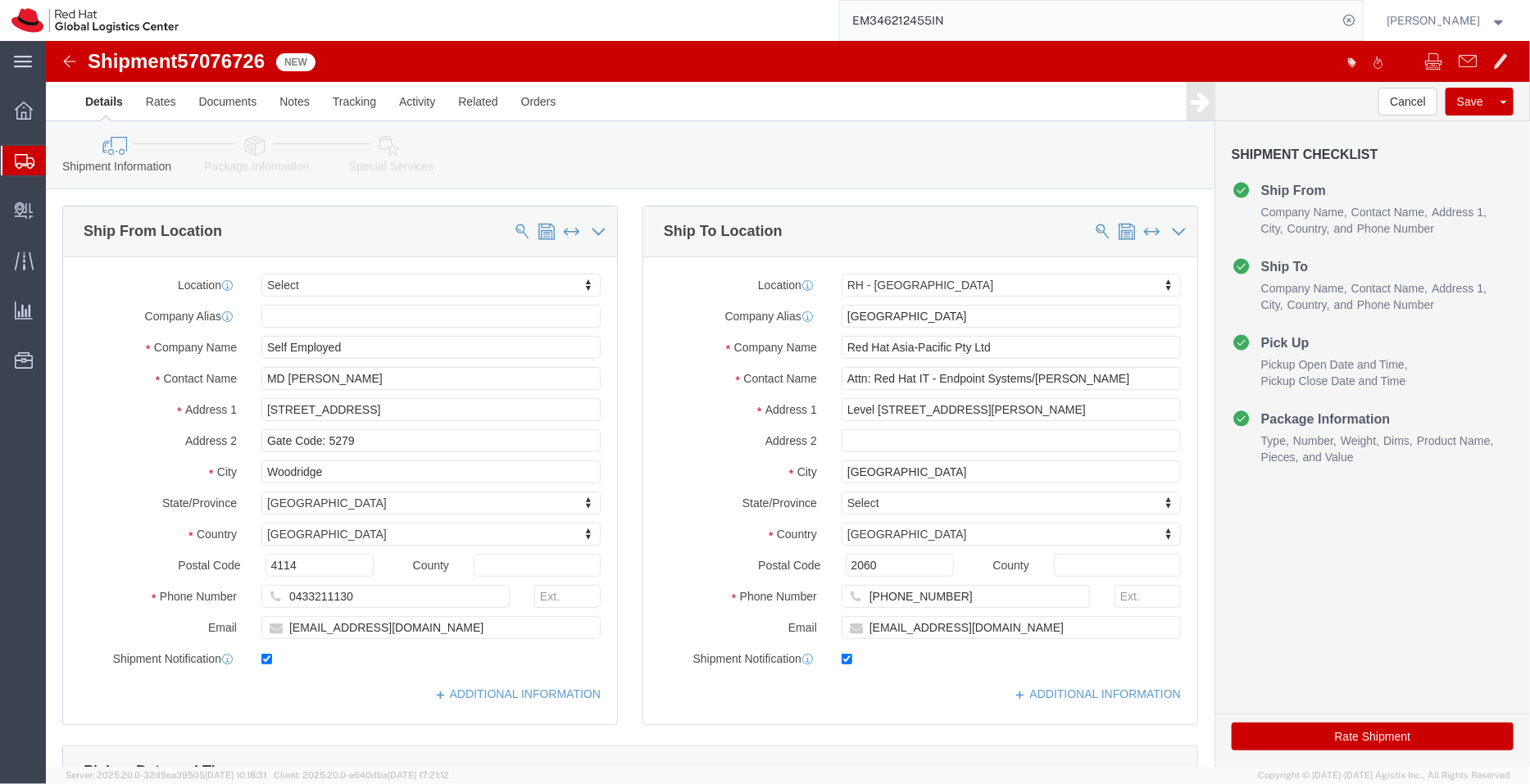
select select
select select "50511"
drag, startPoint x: 393, startPoint y: 587, endPoint x: 144, endPoint y: 571, distance: 249.5
click div "Email mdkhorsh@redhat.com"
drag, startPoint x: 341, startPoint y: 336, endPoint x: 116, endPoint y: 343, distance: 225.1
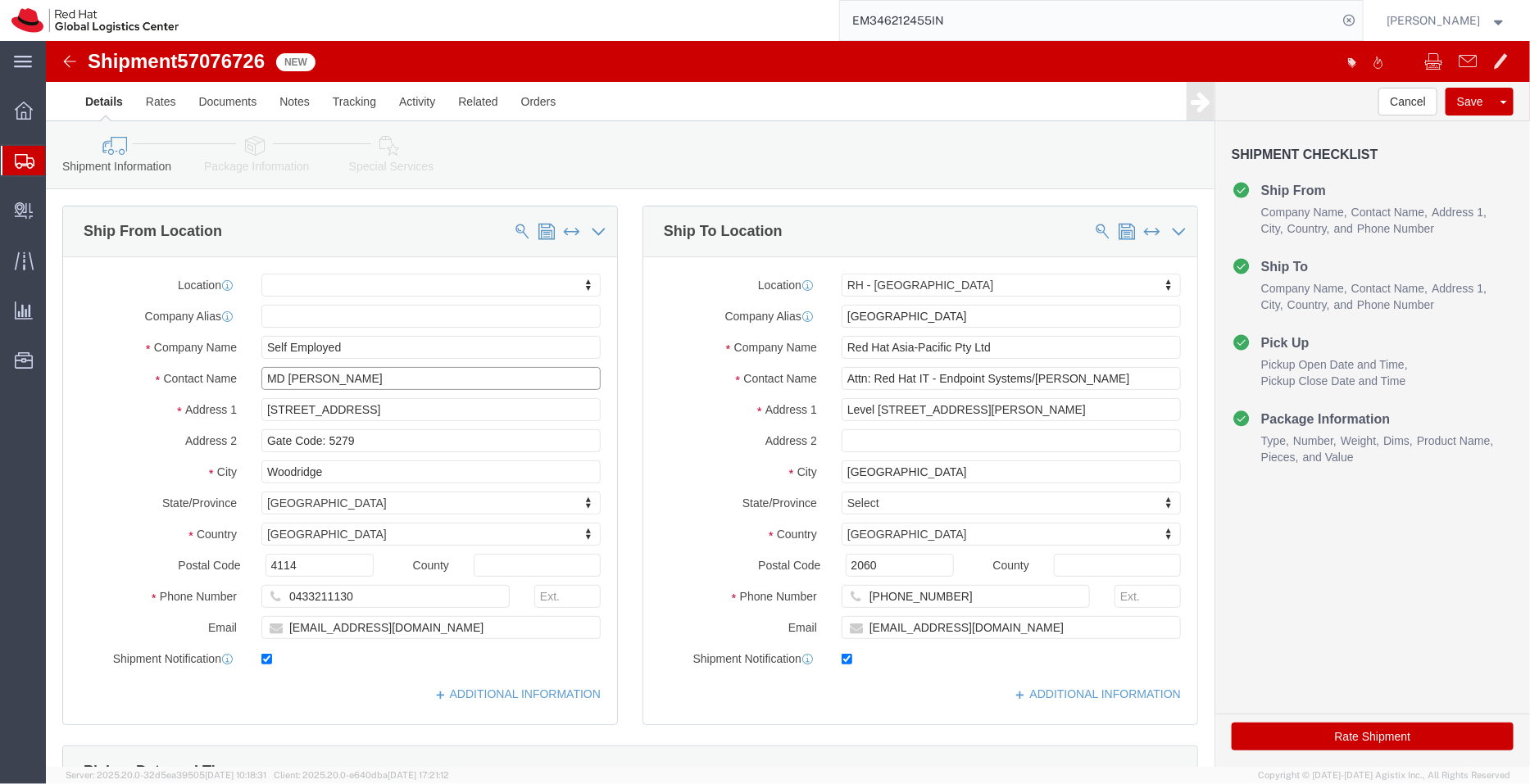
click div "Contact Name MD Tanzim Khorshed"
click div "Location My Profile Location [GEOGRAPHIC_DATA] - [GEOGRAPHIC_DATA] - [GEOGRAPHI…"
paste input "MD Tanzim Khorsh"
type input "MD [PERSON_NAME]"
click link "ADDITIONAL INFORMATION"
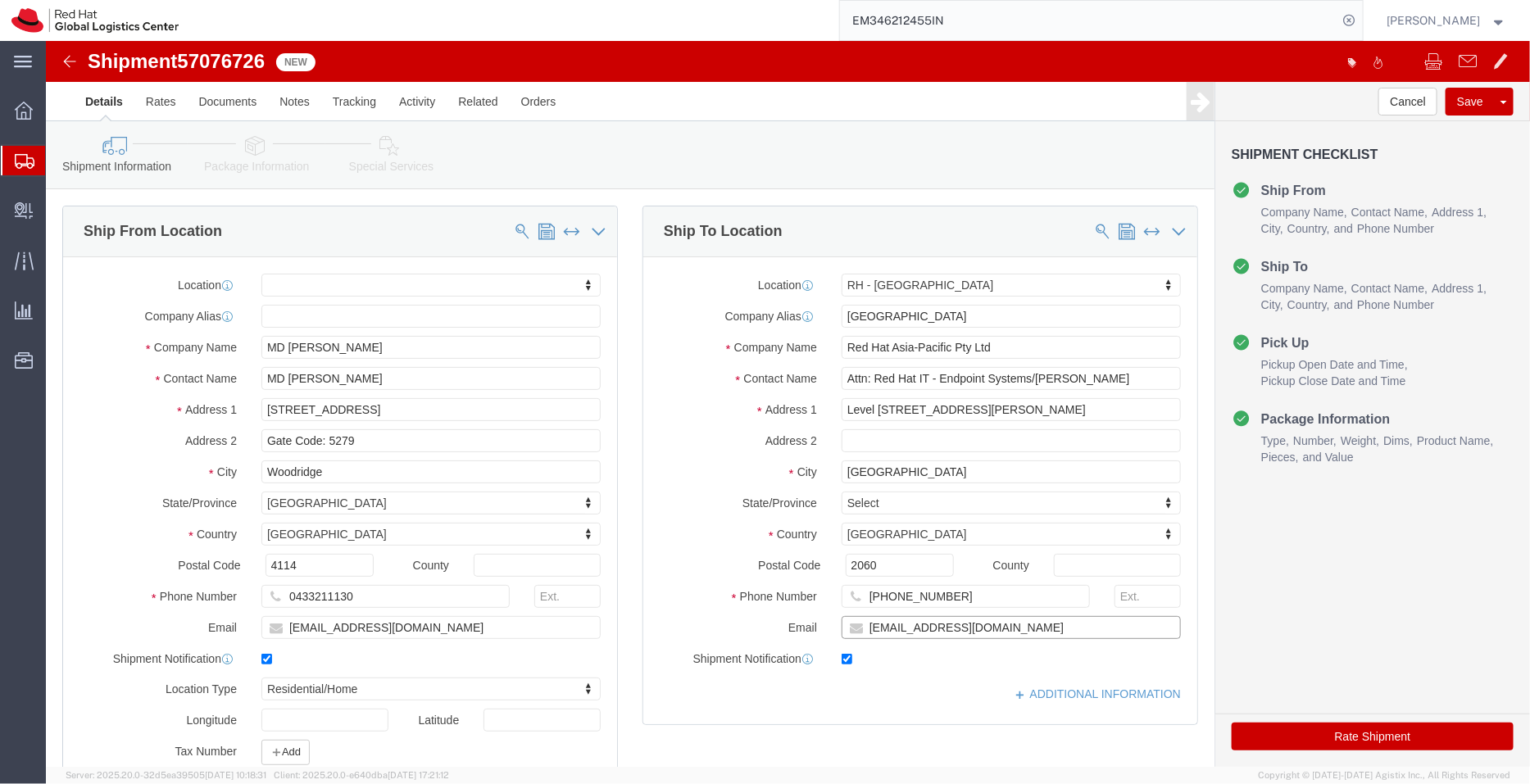
drag, startPoint x: 937, startPoint y: 579, endPoint x: 696, endPoint y: 563, distance: 241.5
click div "Location RH - Sydney My Profile Location RH - Amsterdam - MSO RH - Amsterdam Da…"
click icon
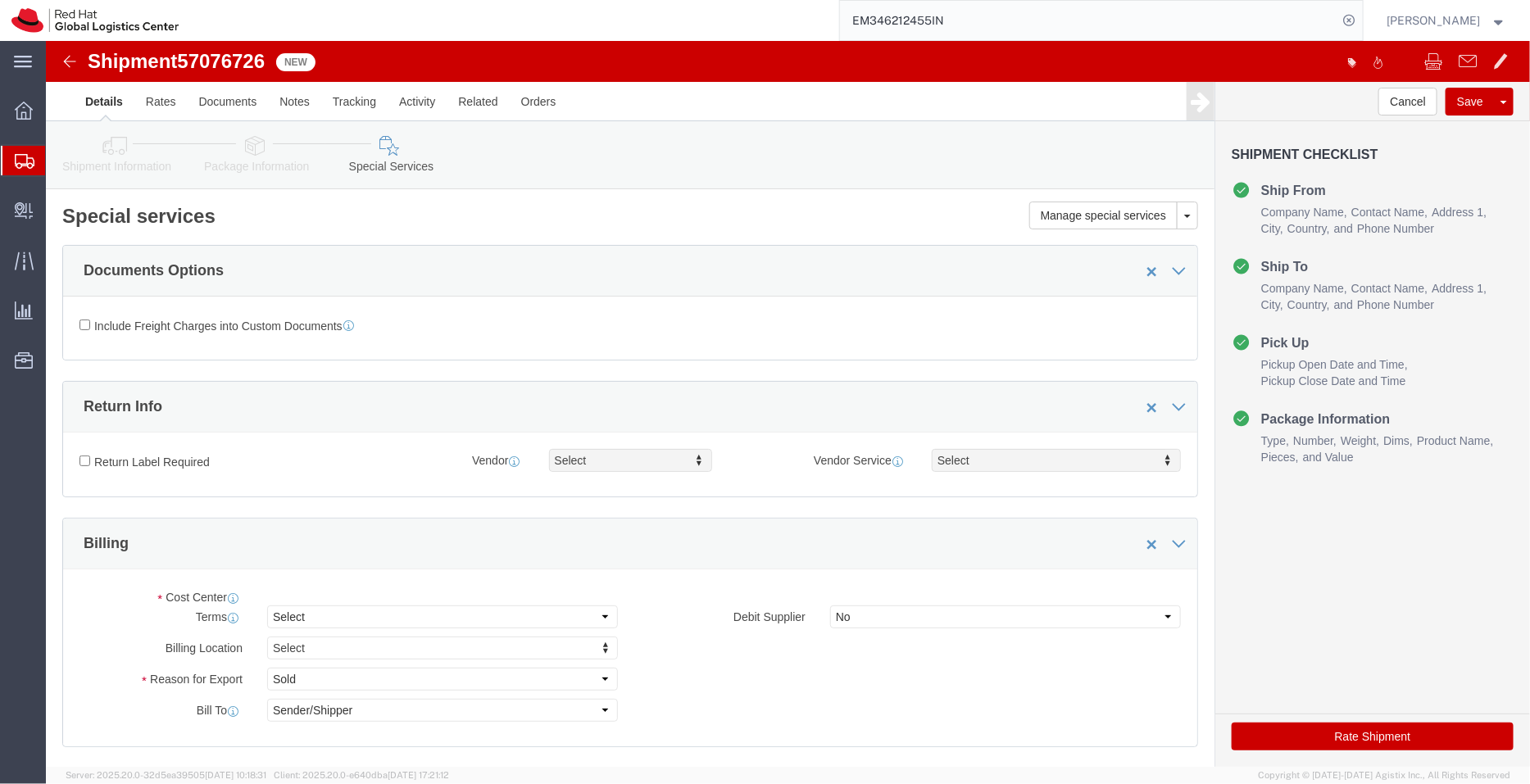
select select "COSTCENTER"
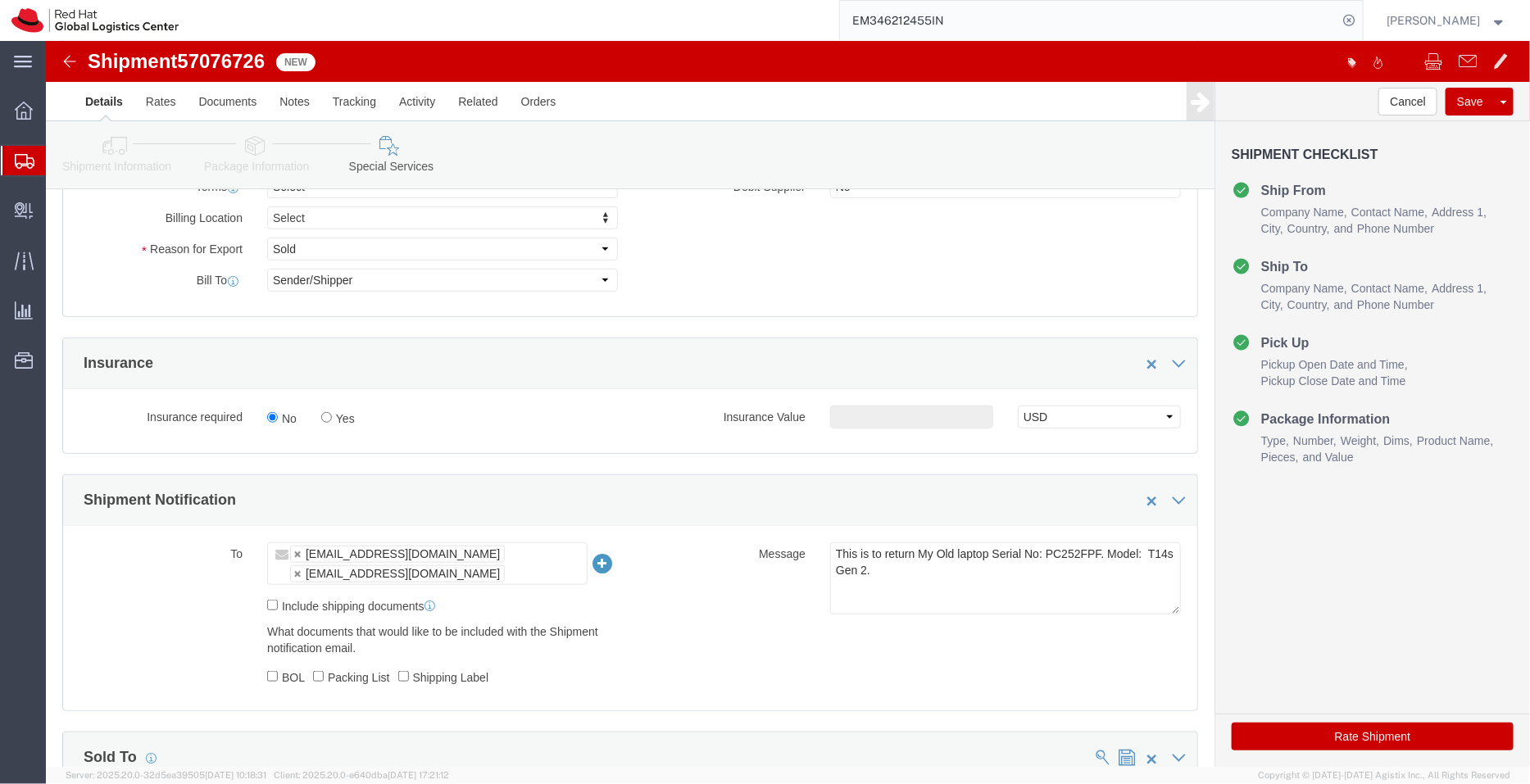
scroll to position [612, 0]
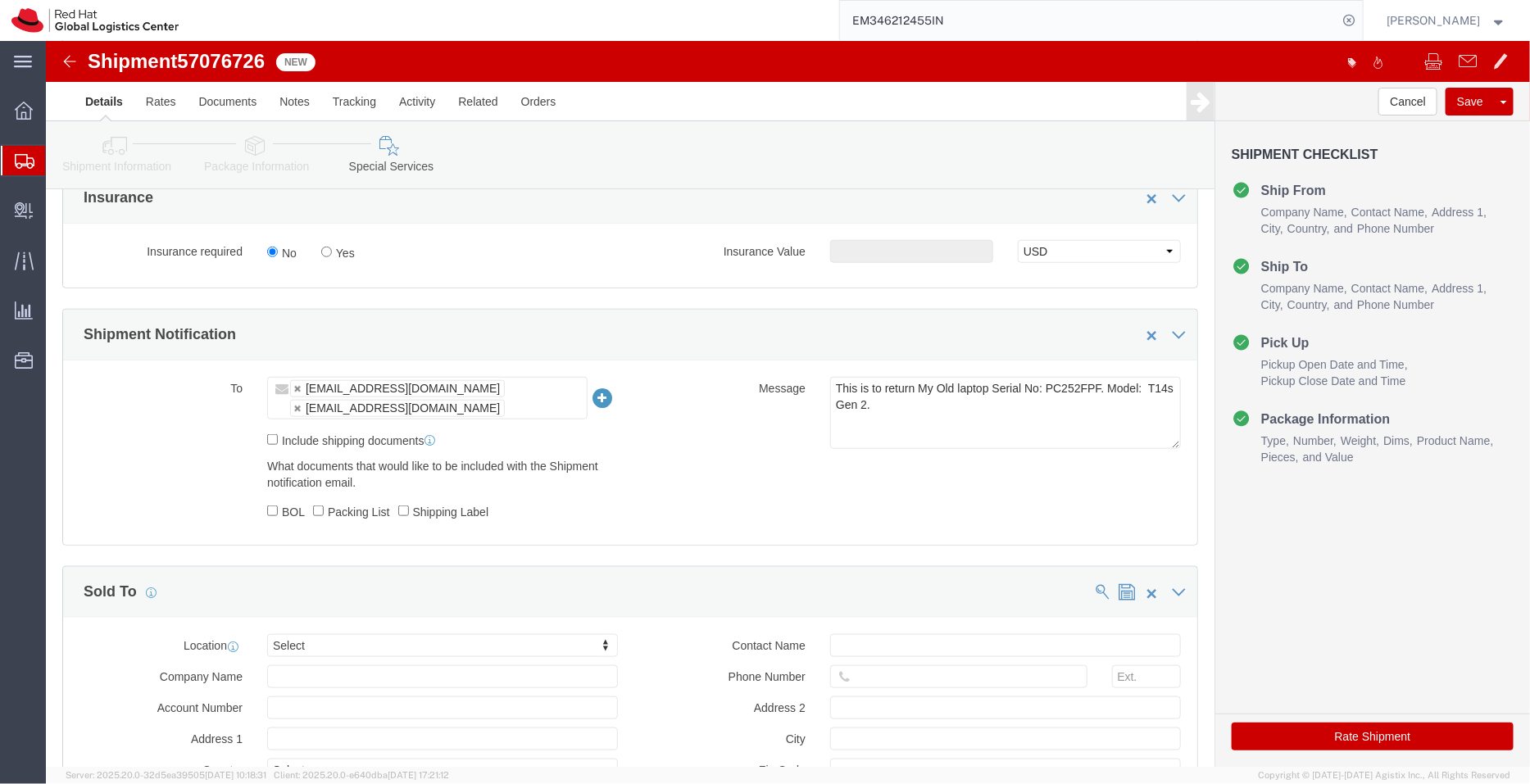
click ul "laptop-return@redhat.com laptop-returns@redhat.com"
click link
type input "[EMAIL_ADDRESS][DOMAIN_NAME]"
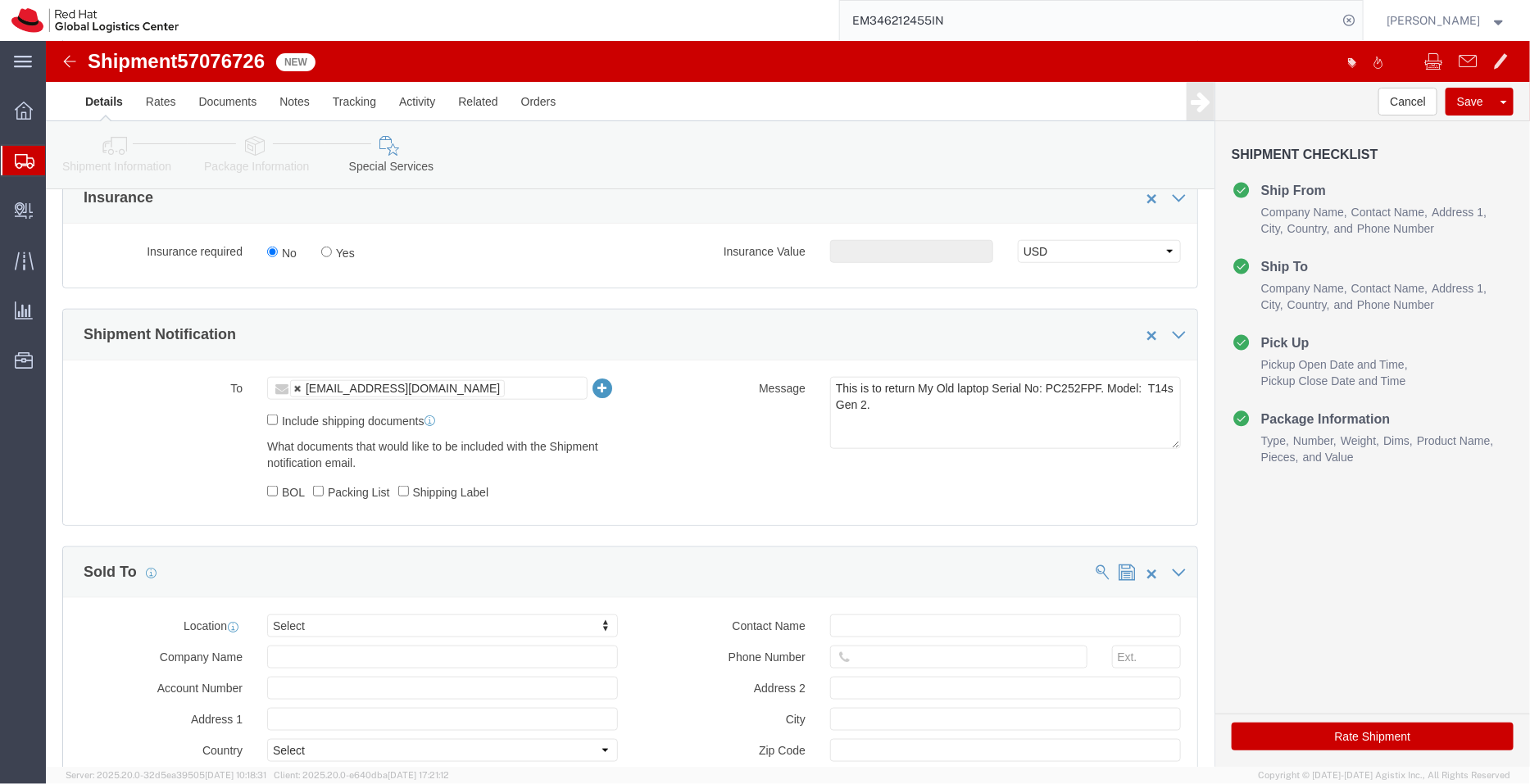
click link
paste input "[EMAIL_ADDRESS][DOMAIN_NAME]"
type input "[EMAIL_ADDRESS][DOMAIN_NAME]"
click icon
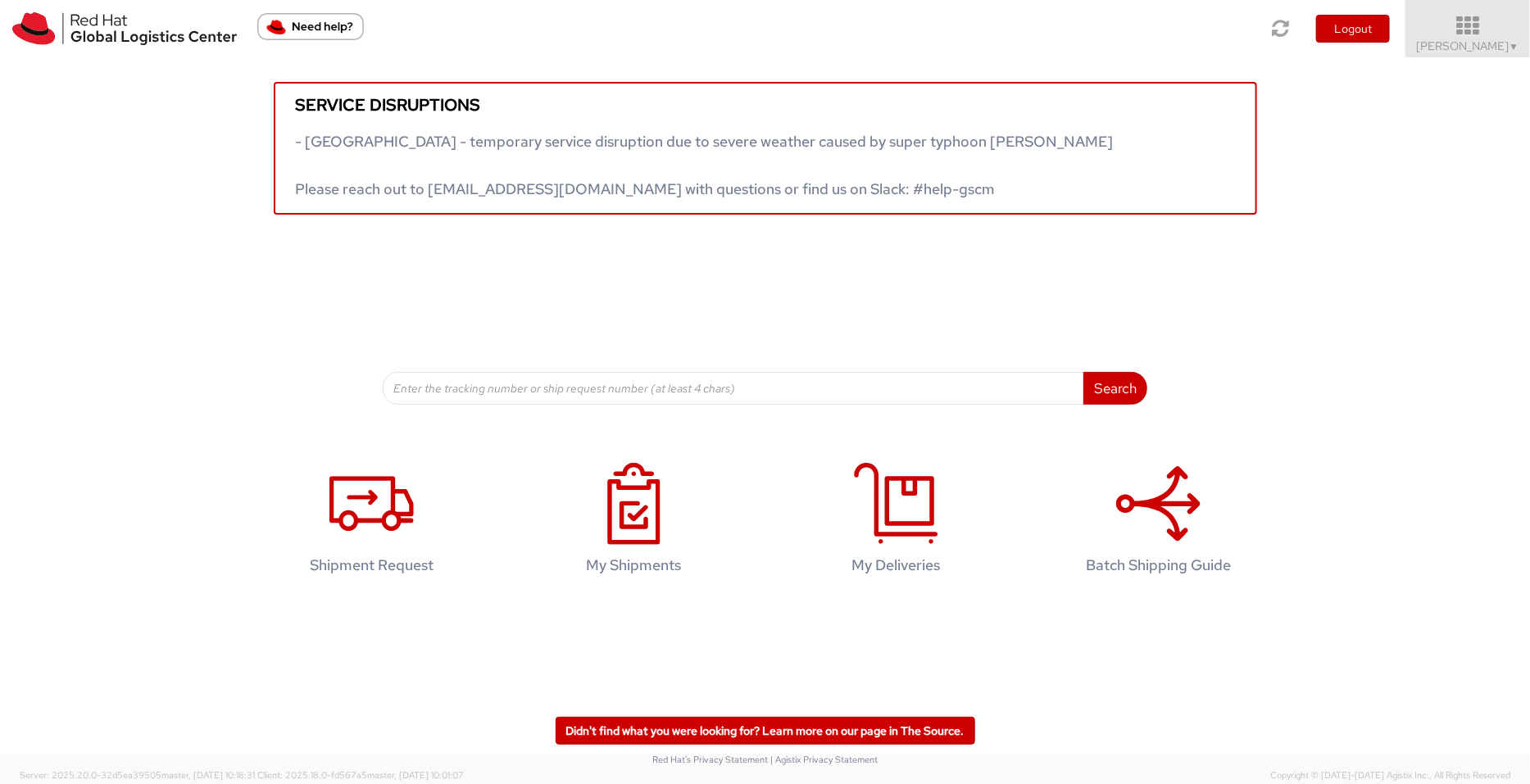
click at [1454, 47] on span "[PERSON_NAME] ▼" at bounding box center [1468, 46] width 103 height 15
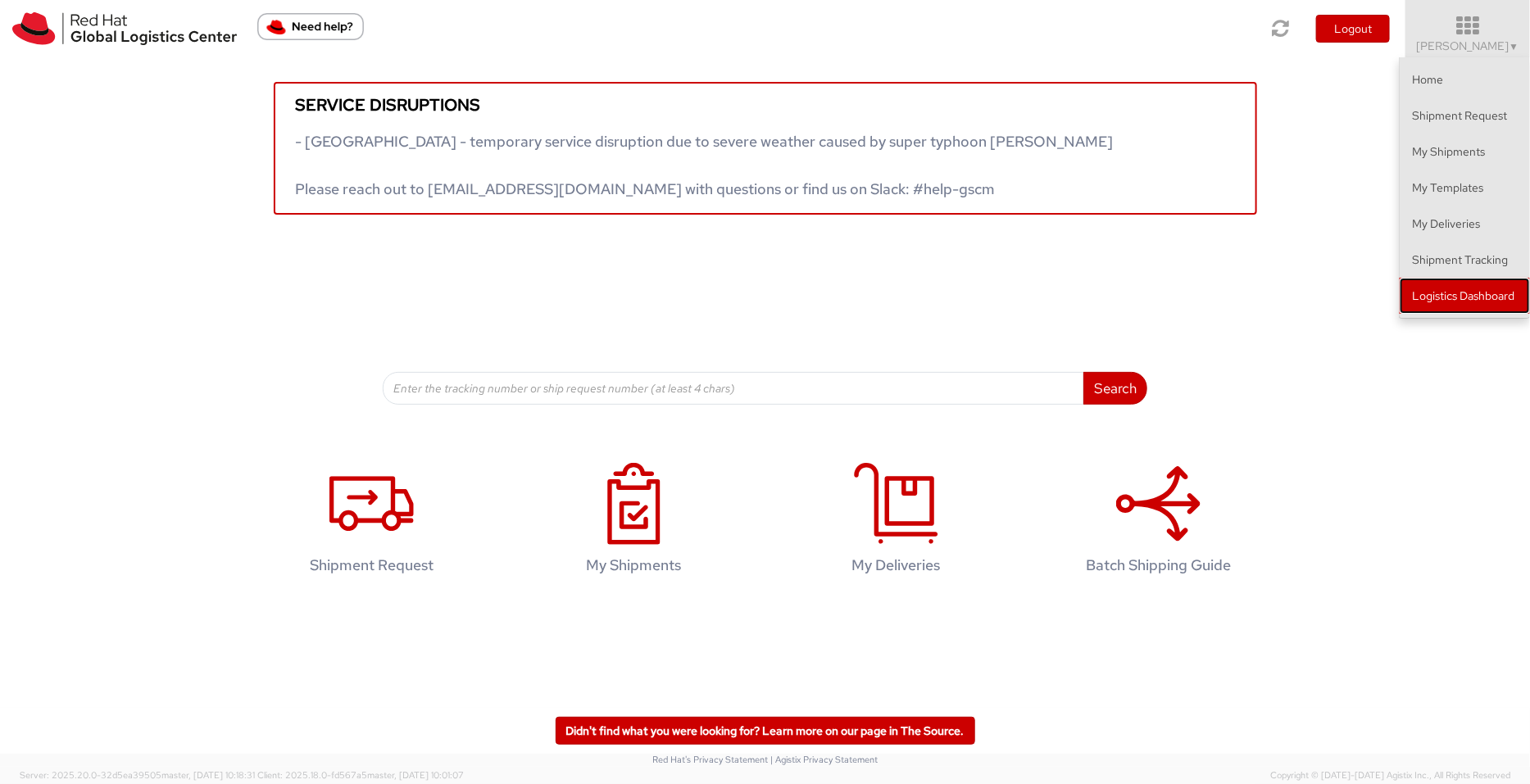
click at [1463, 291] on link "Logistics Dashboard" at bounding box center [1465, 296] width 131 height 36
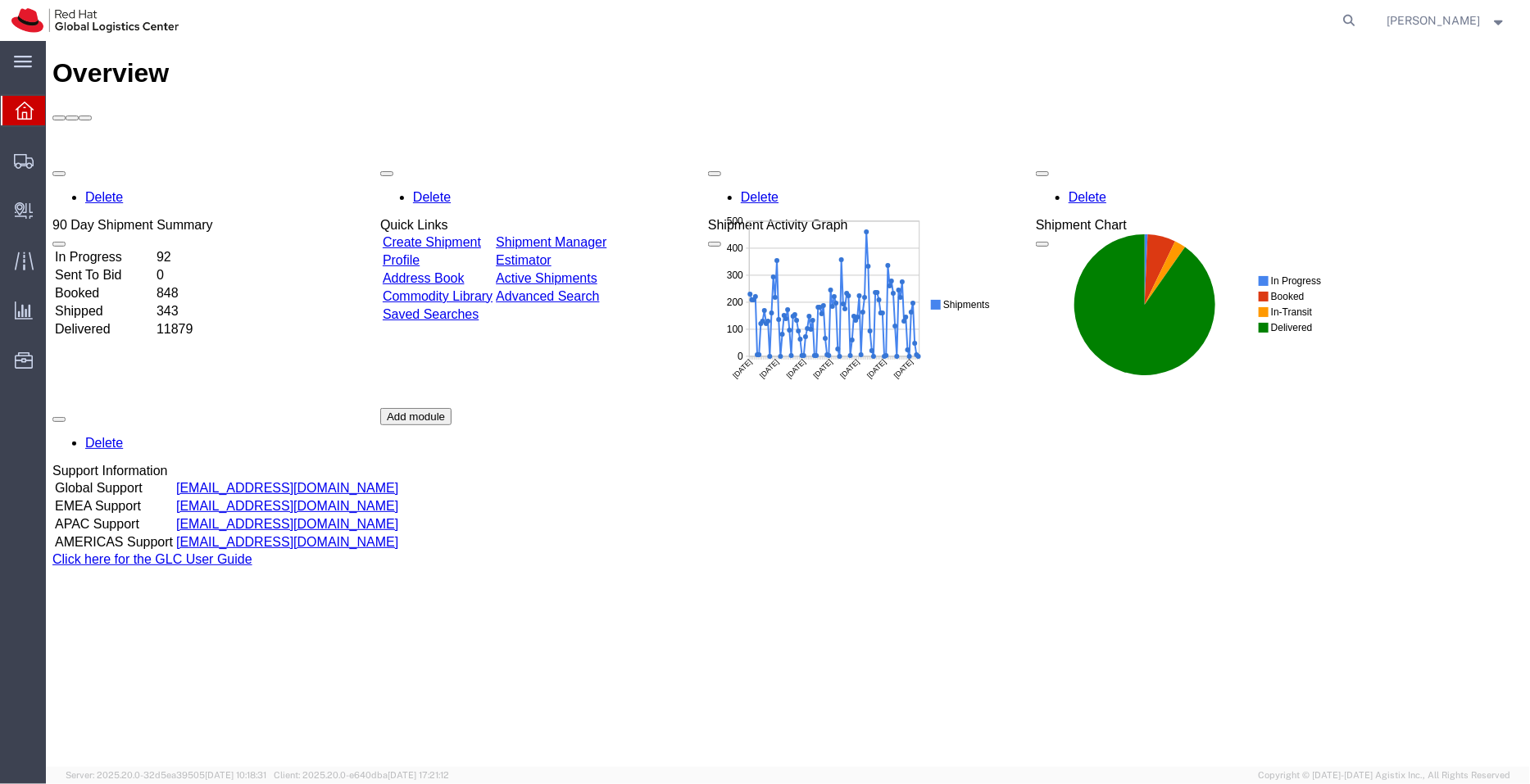
click at [605, 234] on link "Shipment Manager" at bounding box center [550, 241] width 111 height 14
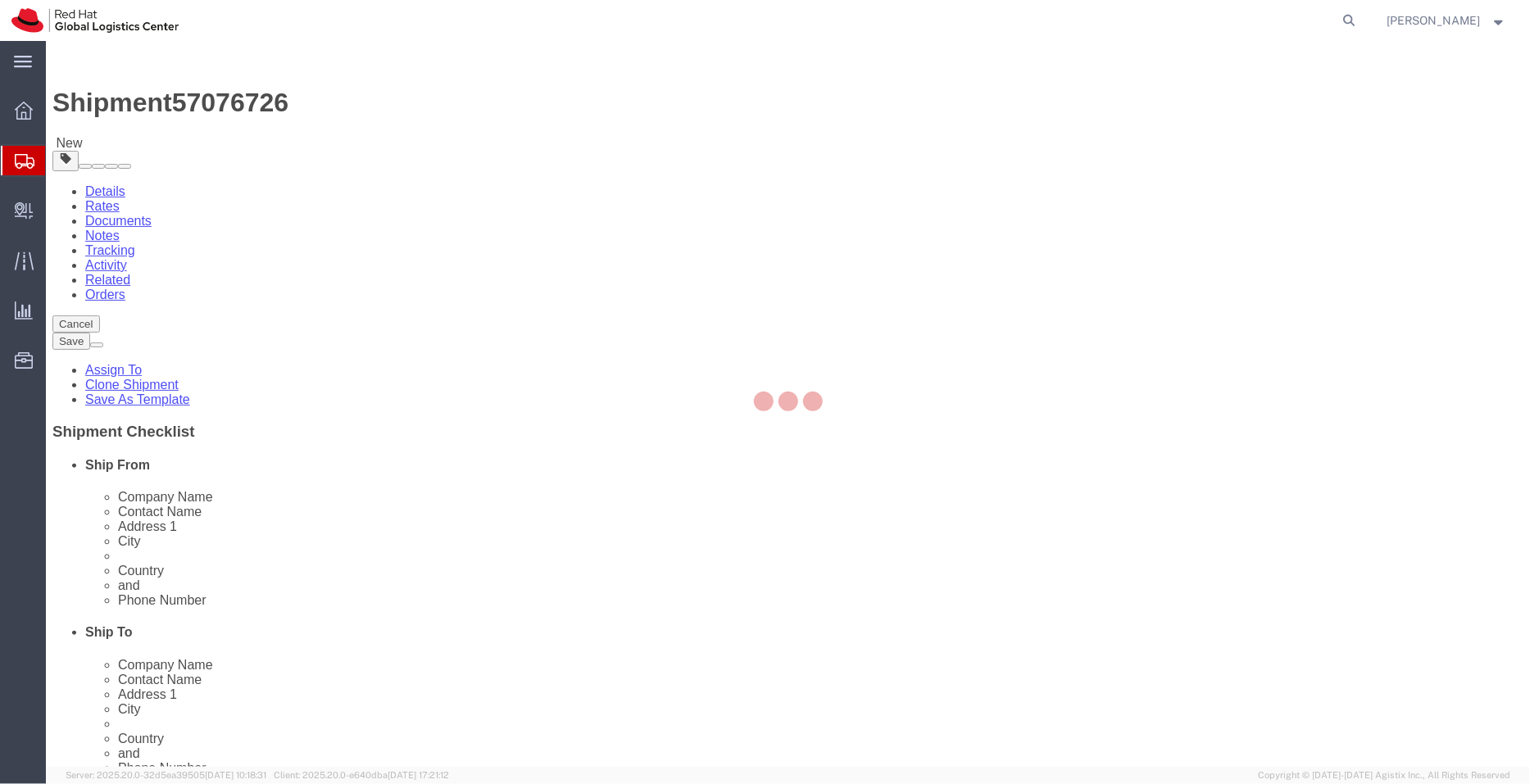
select select
select select "50511"
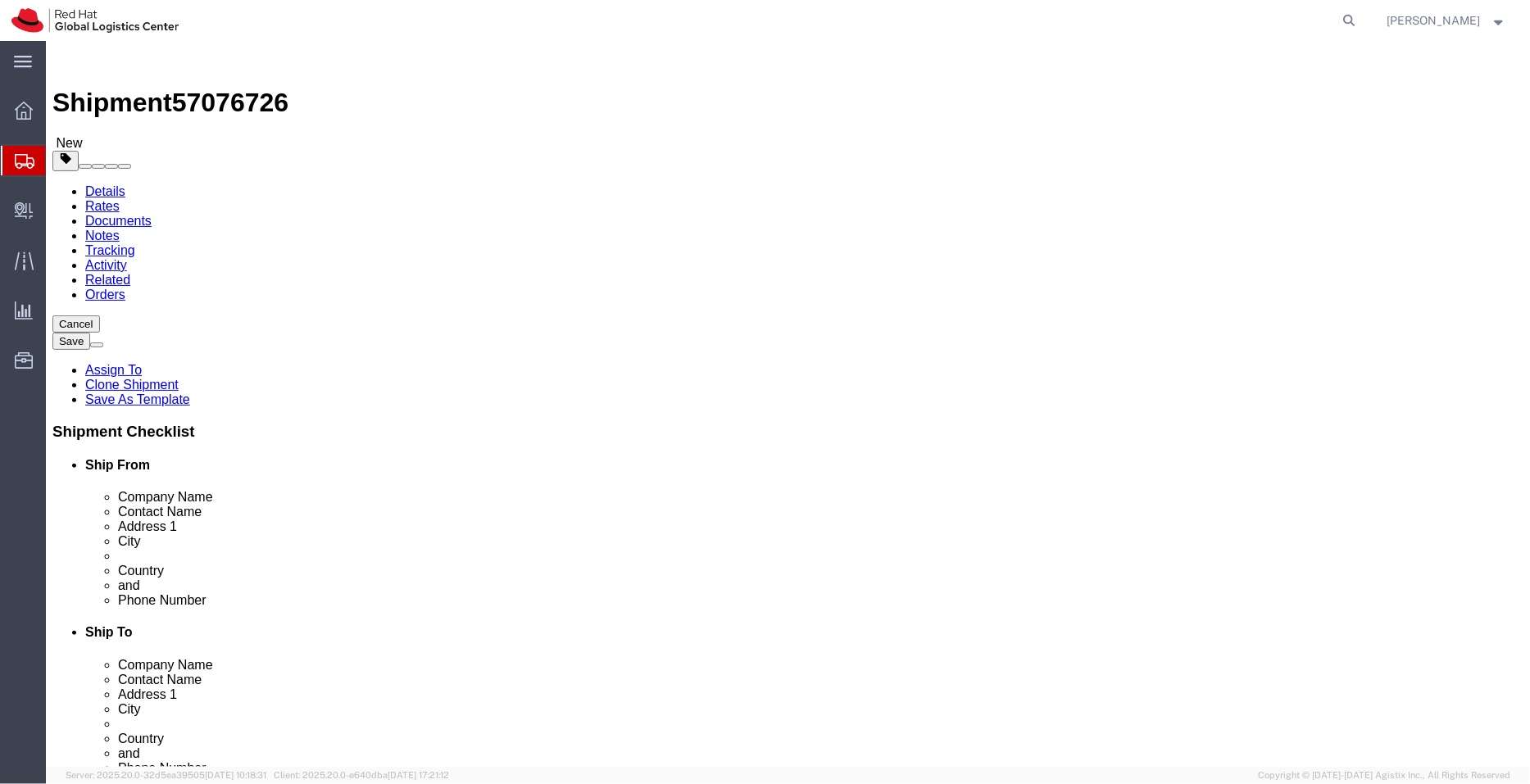
click input "text"
paste input "[EMAIL_ADDRESS][DOMAIN_NAME]"
type input "[EMAIL_ADDRESS][DOMAIN_NAME]"
click input "checkbox"
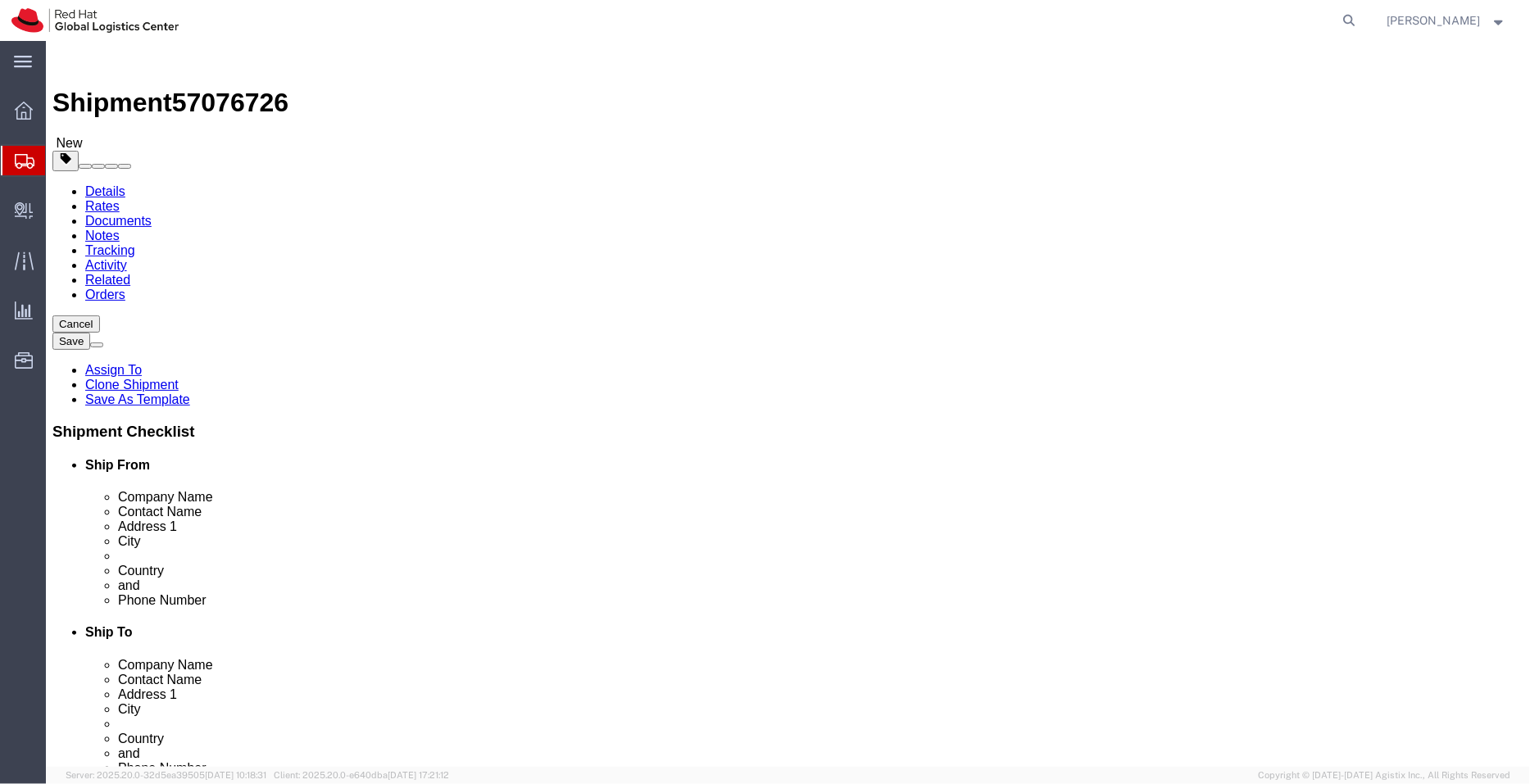
checkbox input "true"
click link "ADDITIONAL INFORMATION"
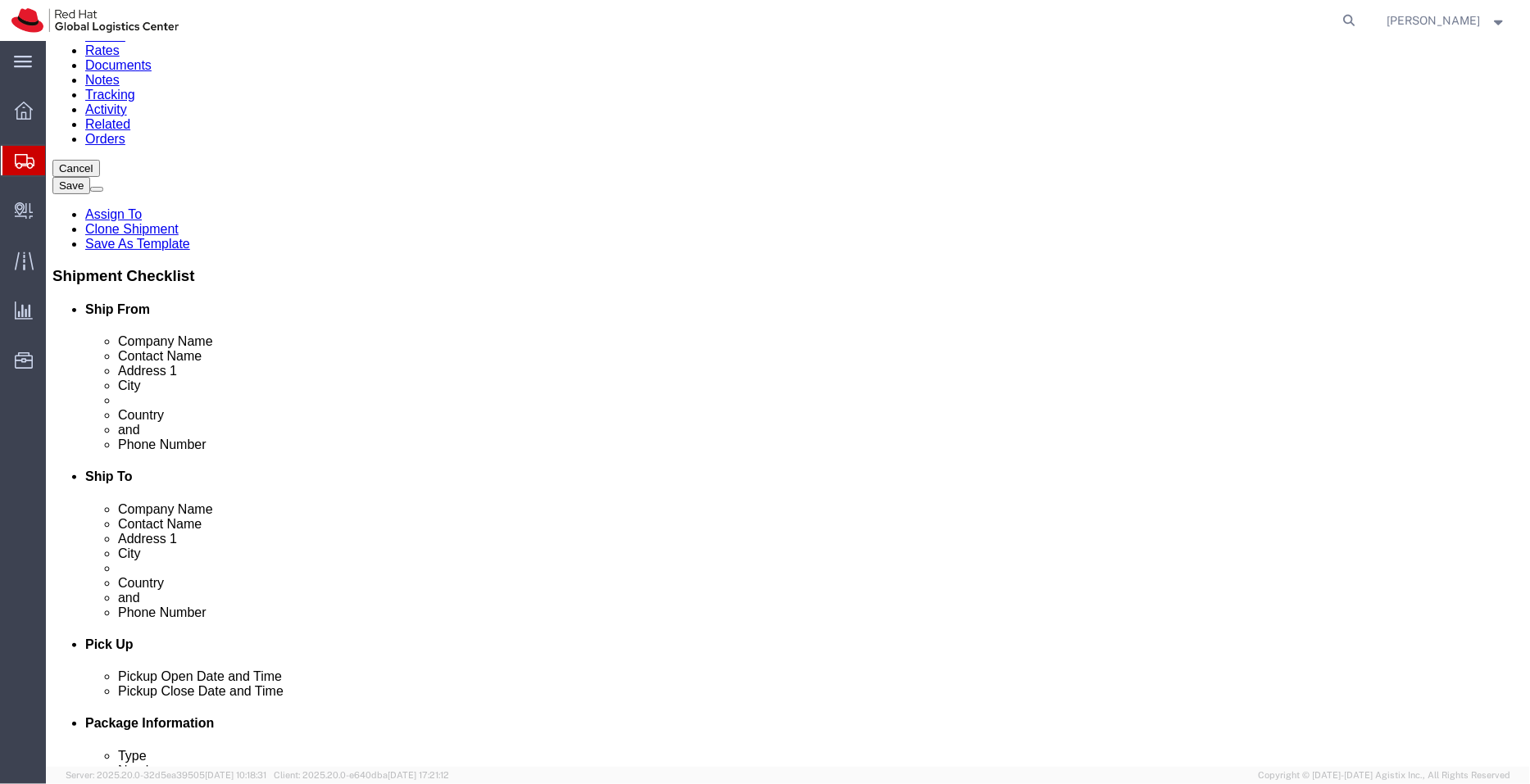
scroll to position [166, 0]
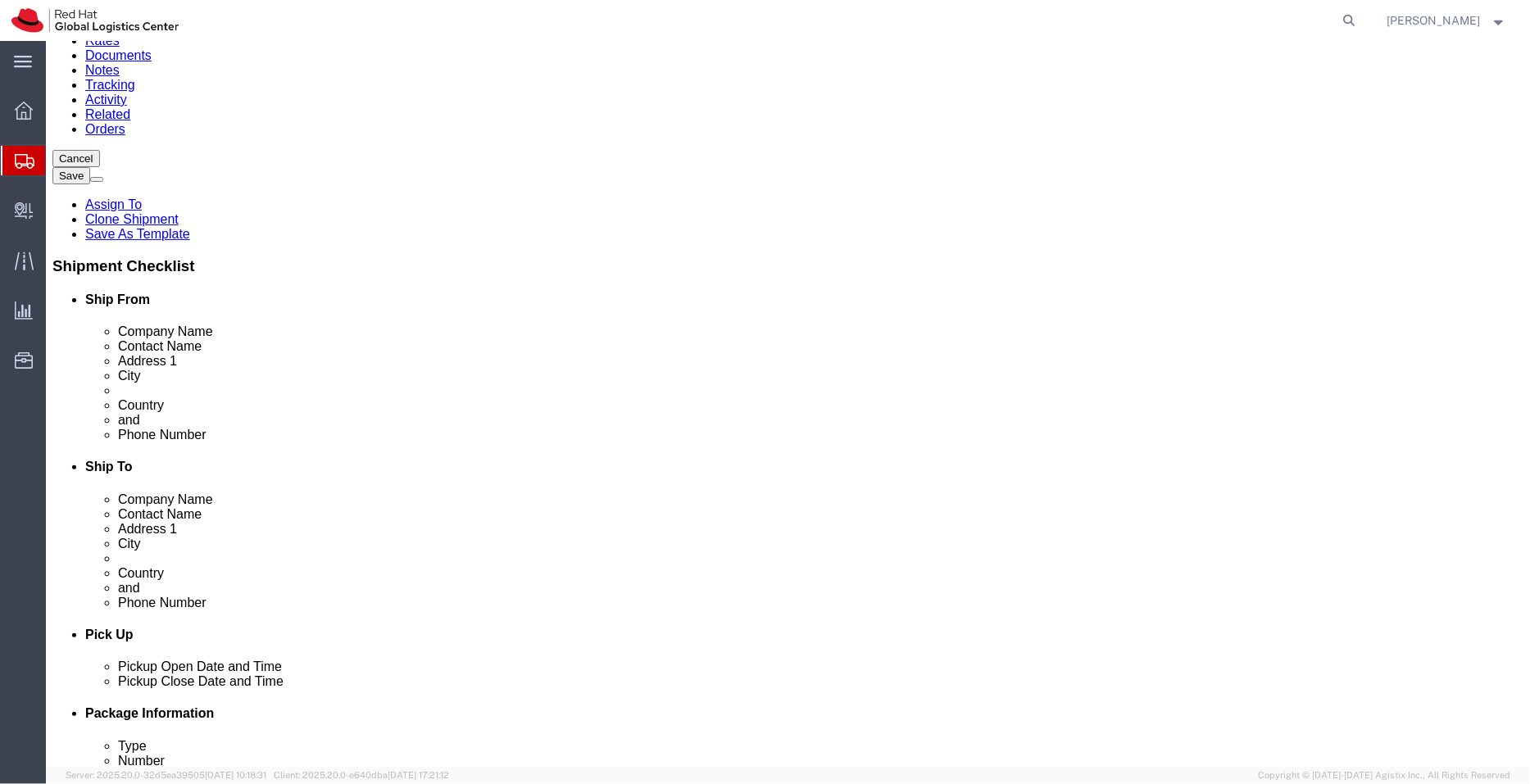
click link "ADDITIONAL INFORMATION"
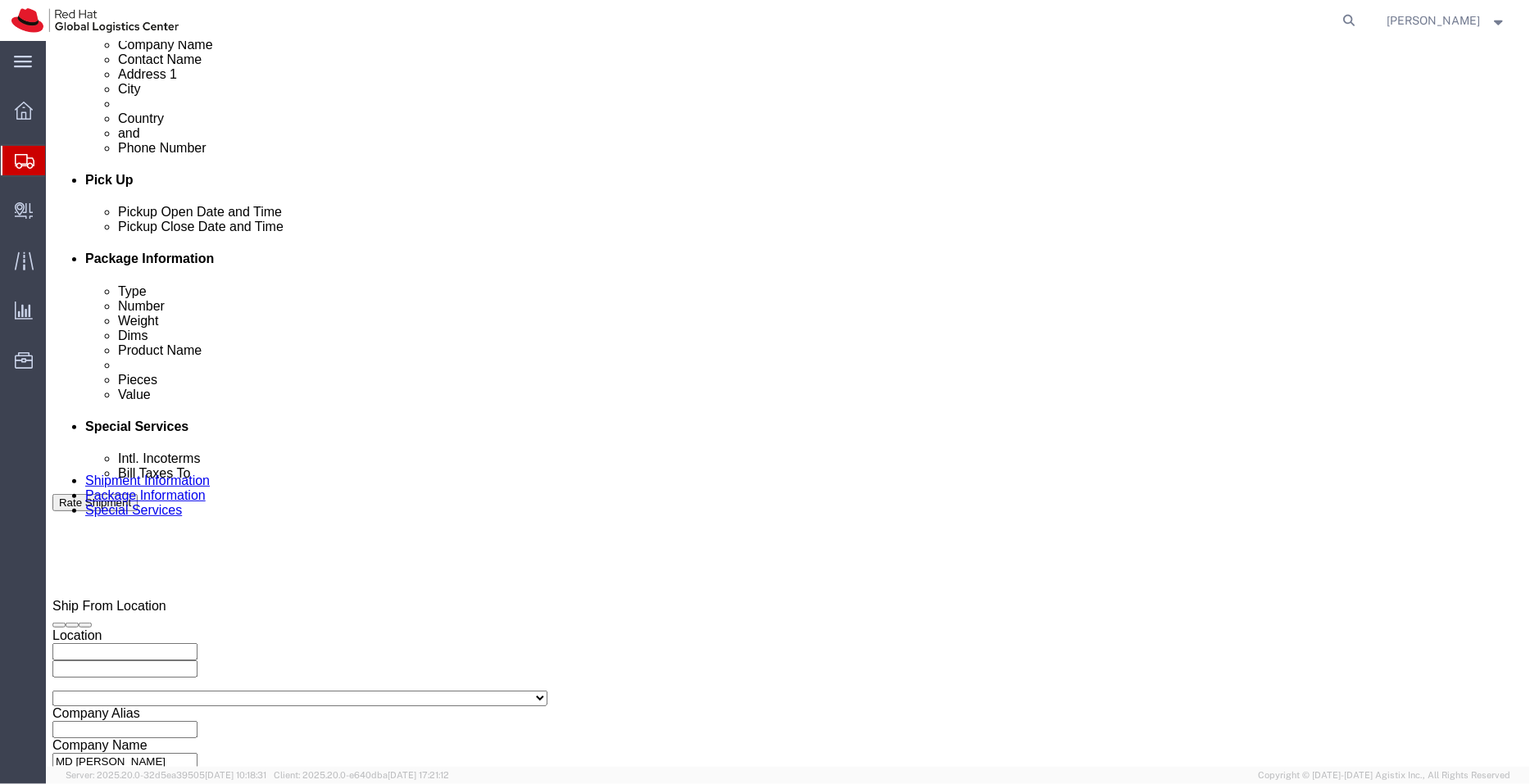
scroll to position [623, 0]
click icon
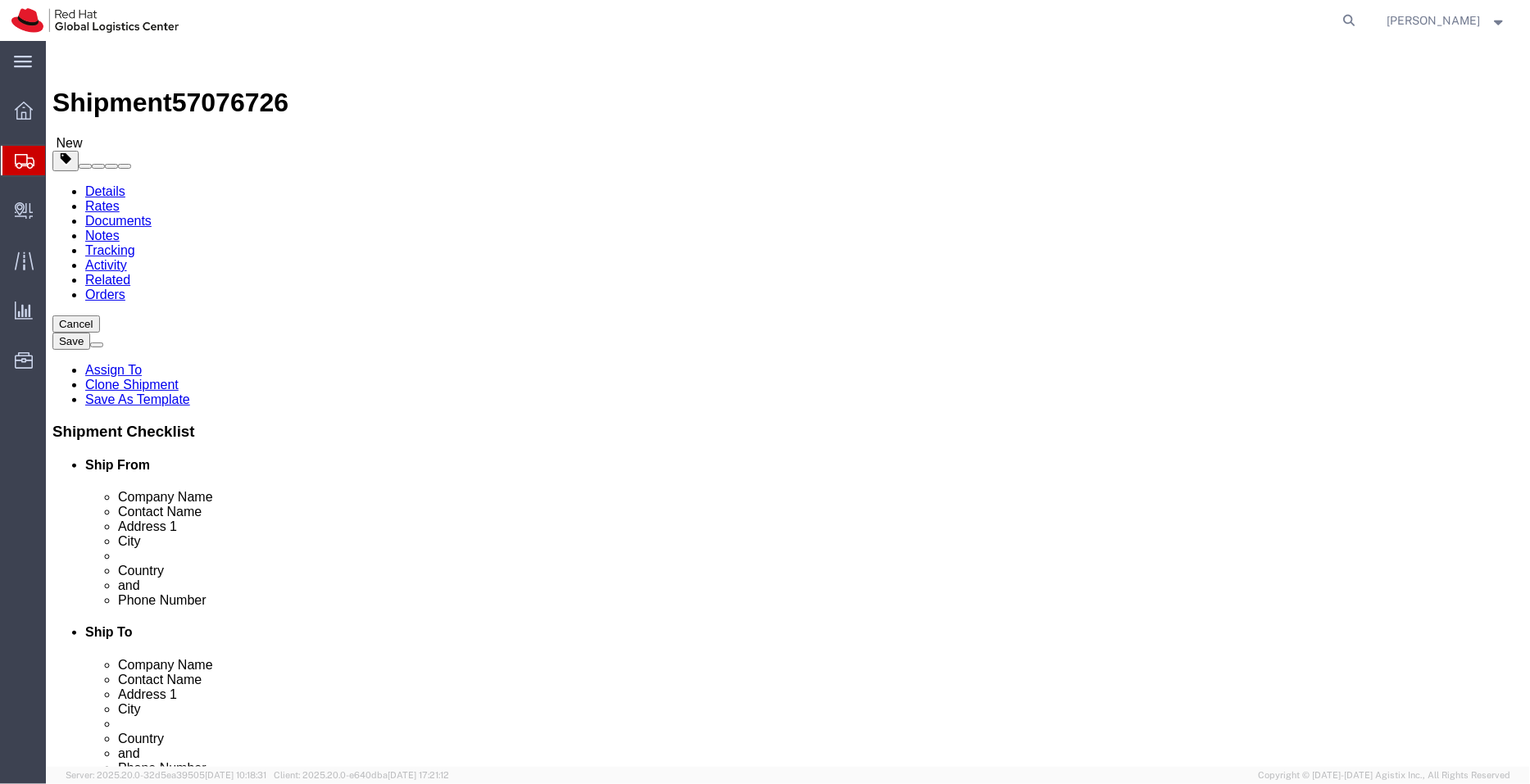
click dd "300.00 AUD"
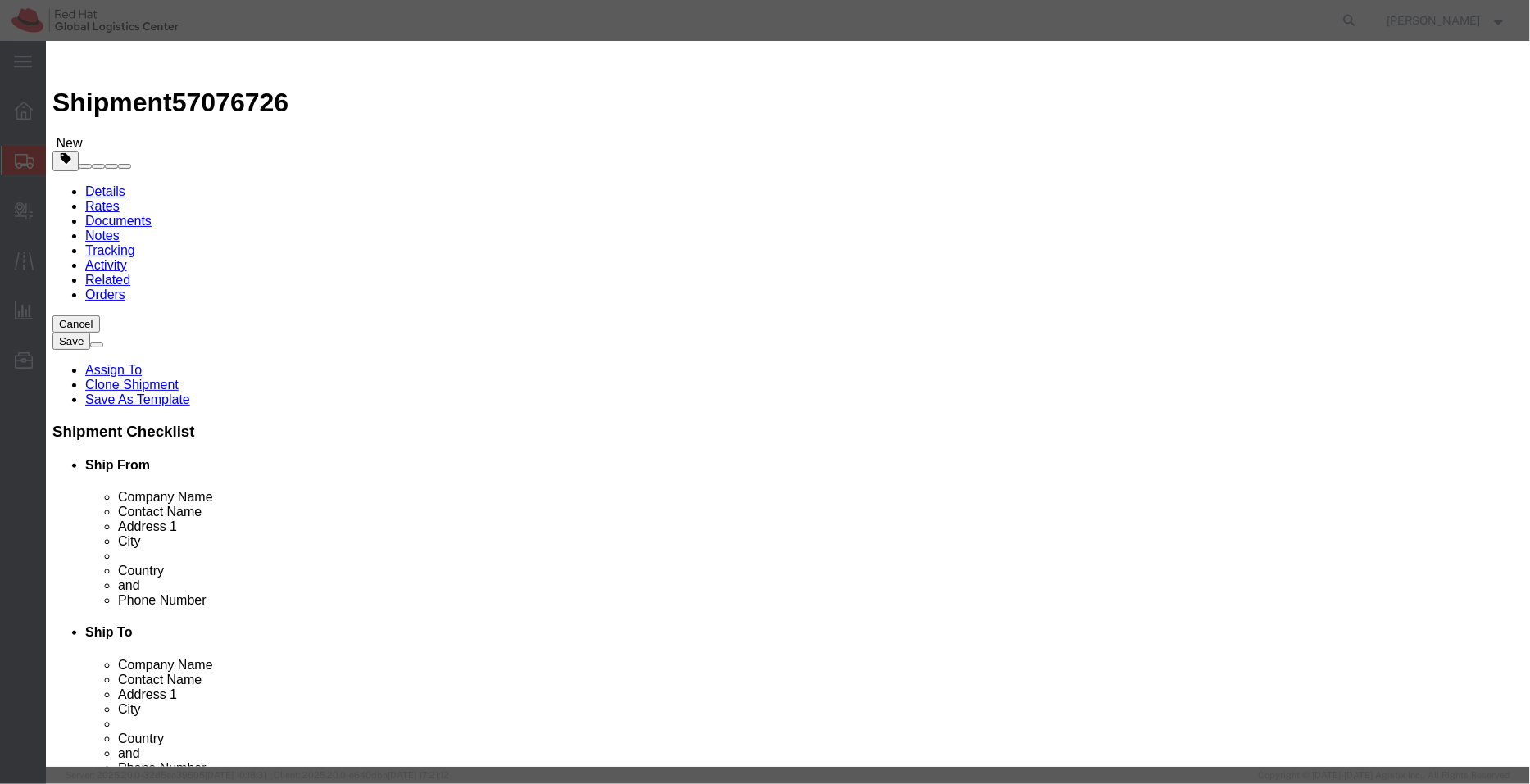
click input "Lenovo 14 inch Laptop (t14s Gen 2)"
drag, startPoint x: 581, startPoint y: 126, endPoint x: 541, endPoint y: 129, distance: 40.1
click input "Lenovo 14 inch Laptop (T14s Gen 2)"
click input "Lenovo 14 inch(T14s Gen 2)"
paste input "Laptop"
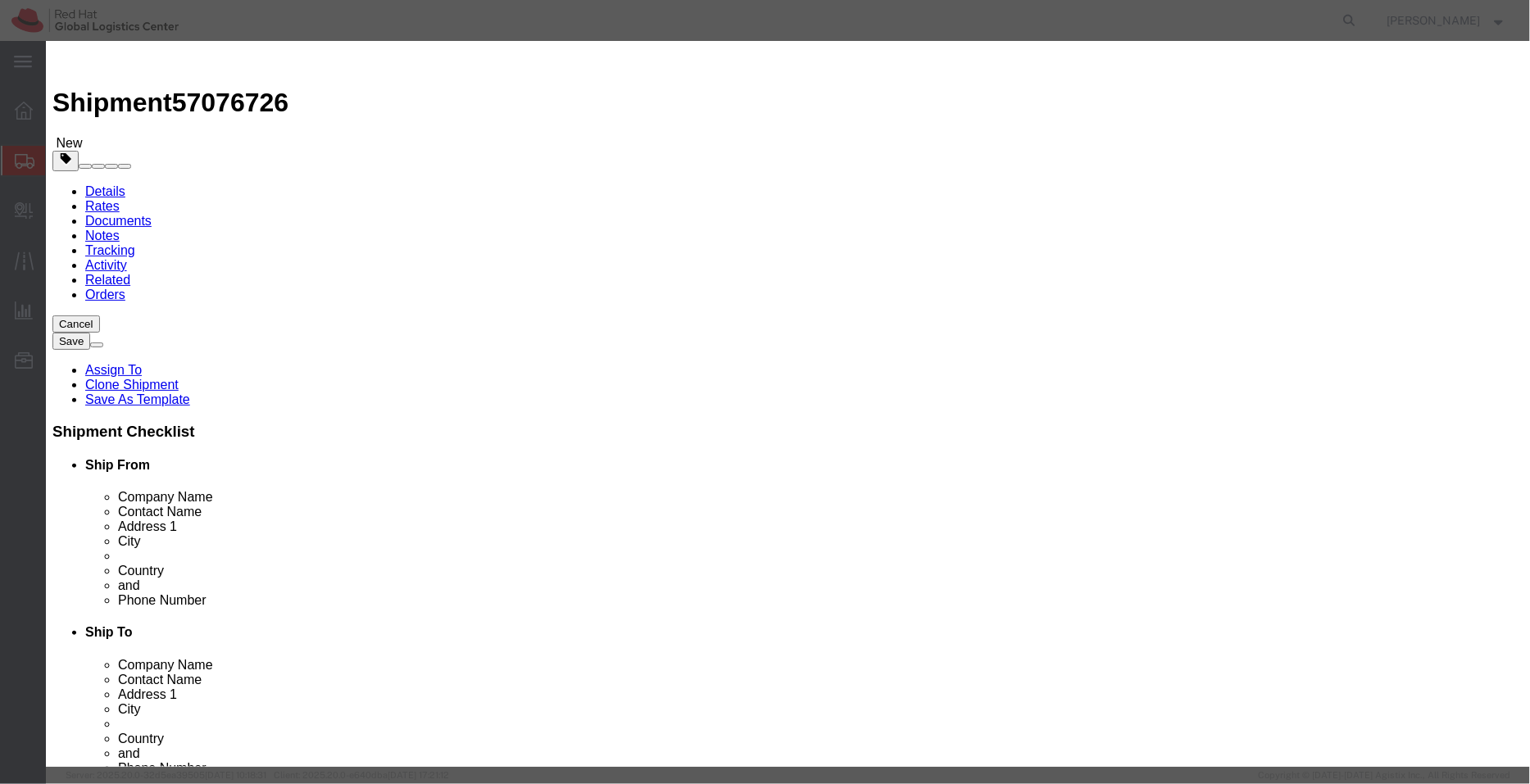
drag, startPoint x: 590, startPoint y: 125, endPoint x: 552, endPoint y: 128, distance: 38.1
click input "Laptop - Lenovo 14 inch(T14s Gen 2)"
type input "Laptop - Lenovo (T14s Gen 2)"
click textarea
paste textarea "14 inch"
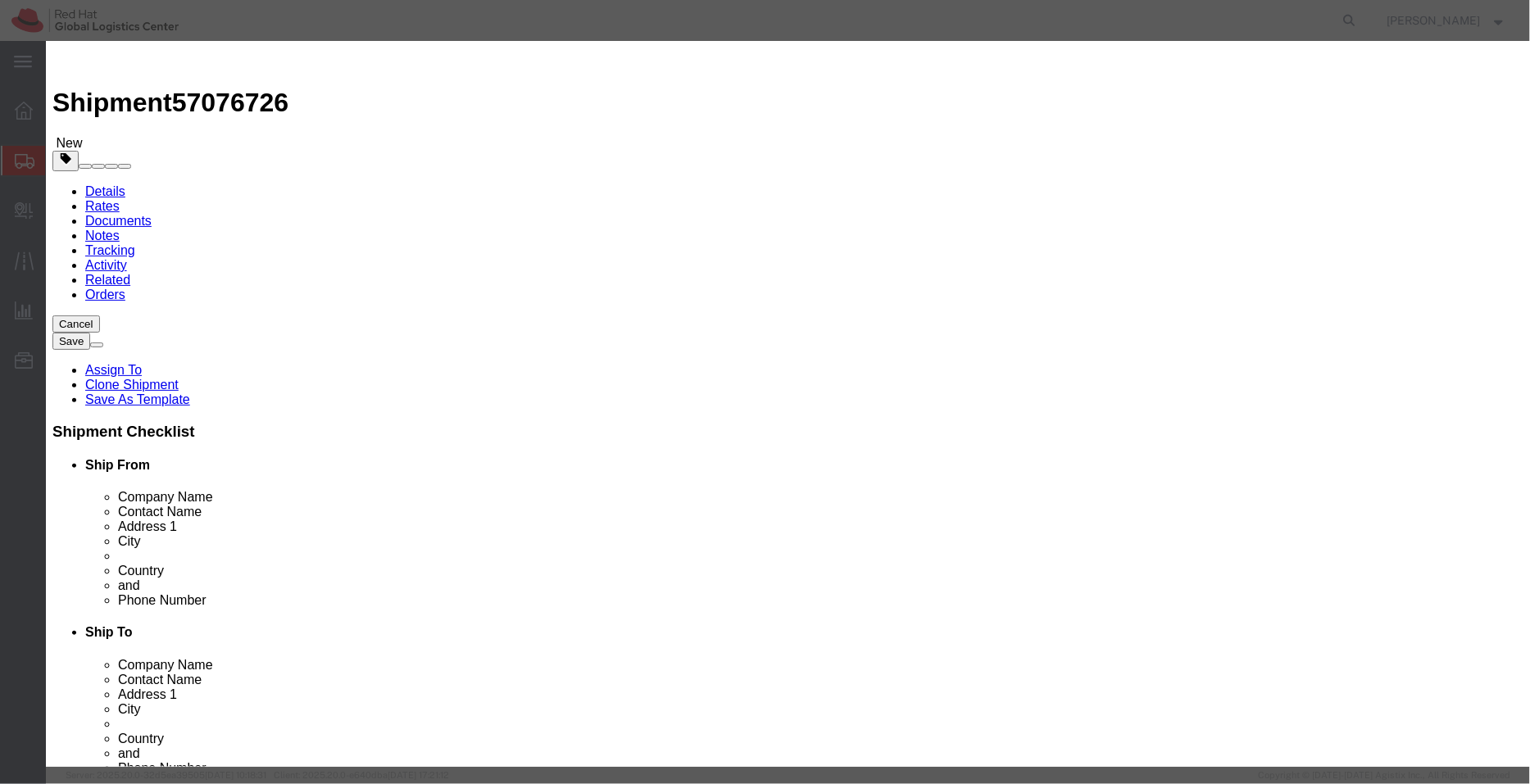
type textarea "- 14 inch"
click div "Commodity library"
drag, startPoint x: 469, startPoint y: 187, endPoint x: 442, endPoint y: 186, distance: 27.0
click div "Total Value 300.00 Select ADP AED AFN ALL AMD AOA ARS ATS AUD AWG AZN BAM BBD B…"
type input "800.00"
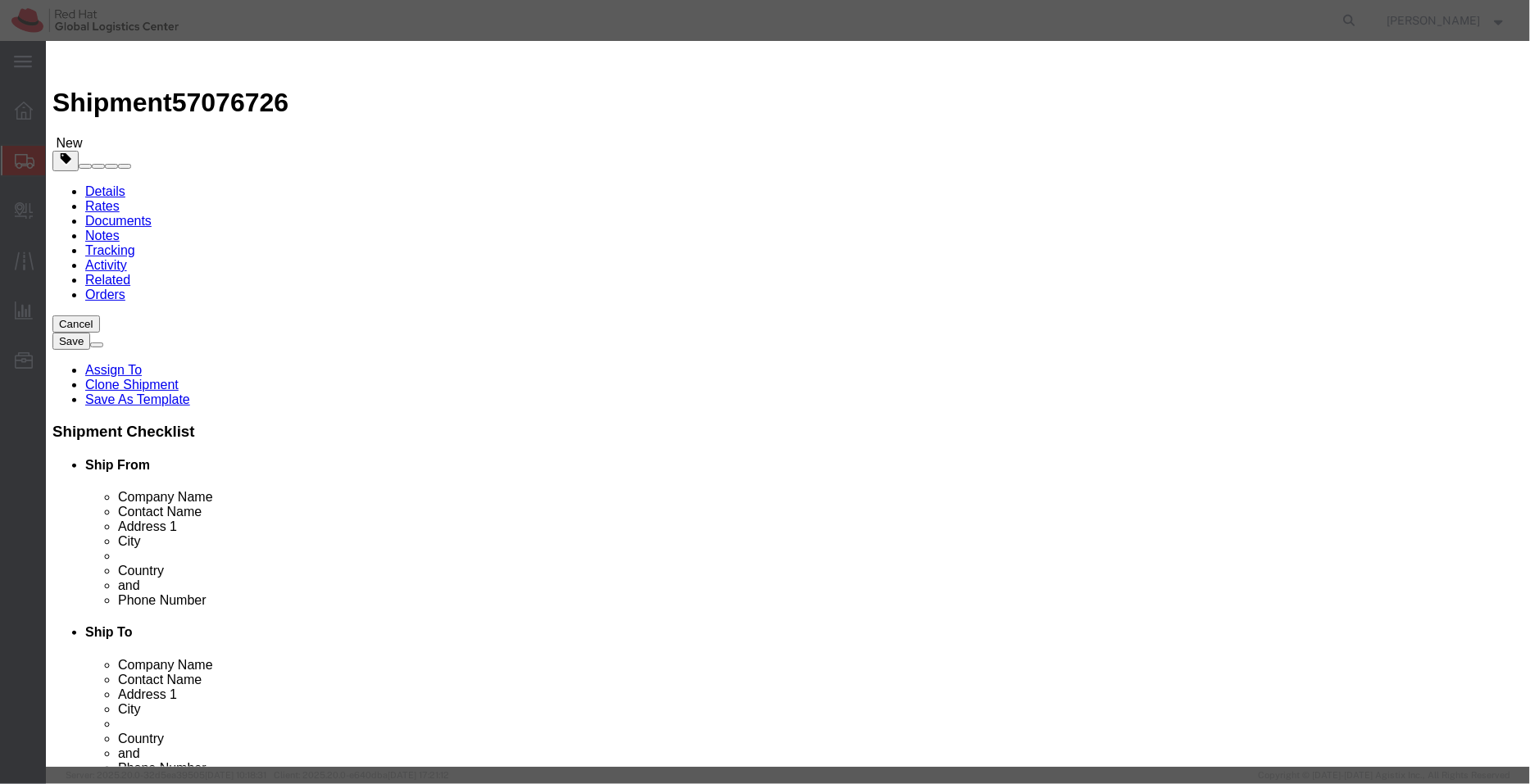
click h3 "Edit content"
click button "Save & Close"
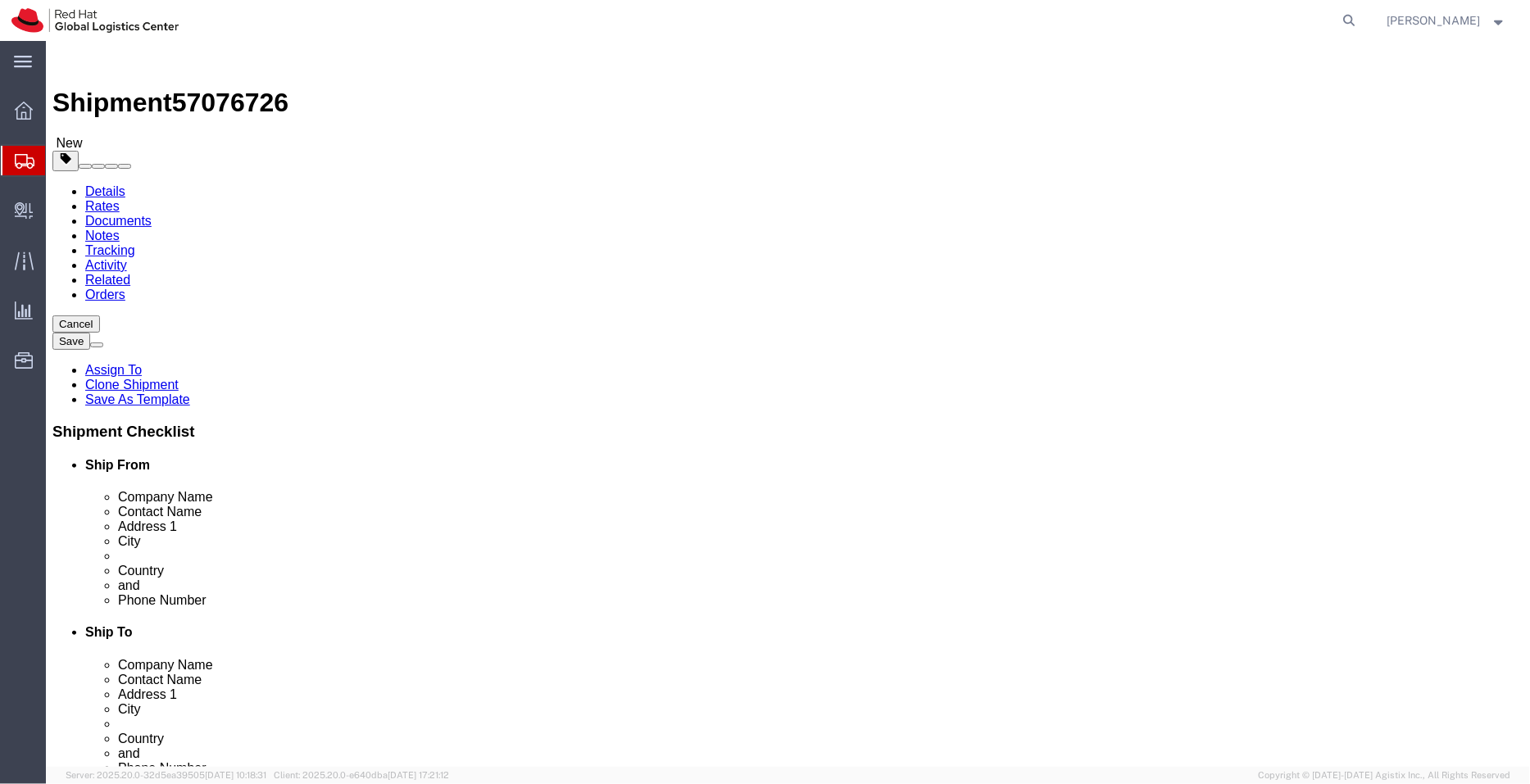
click link "Documents"
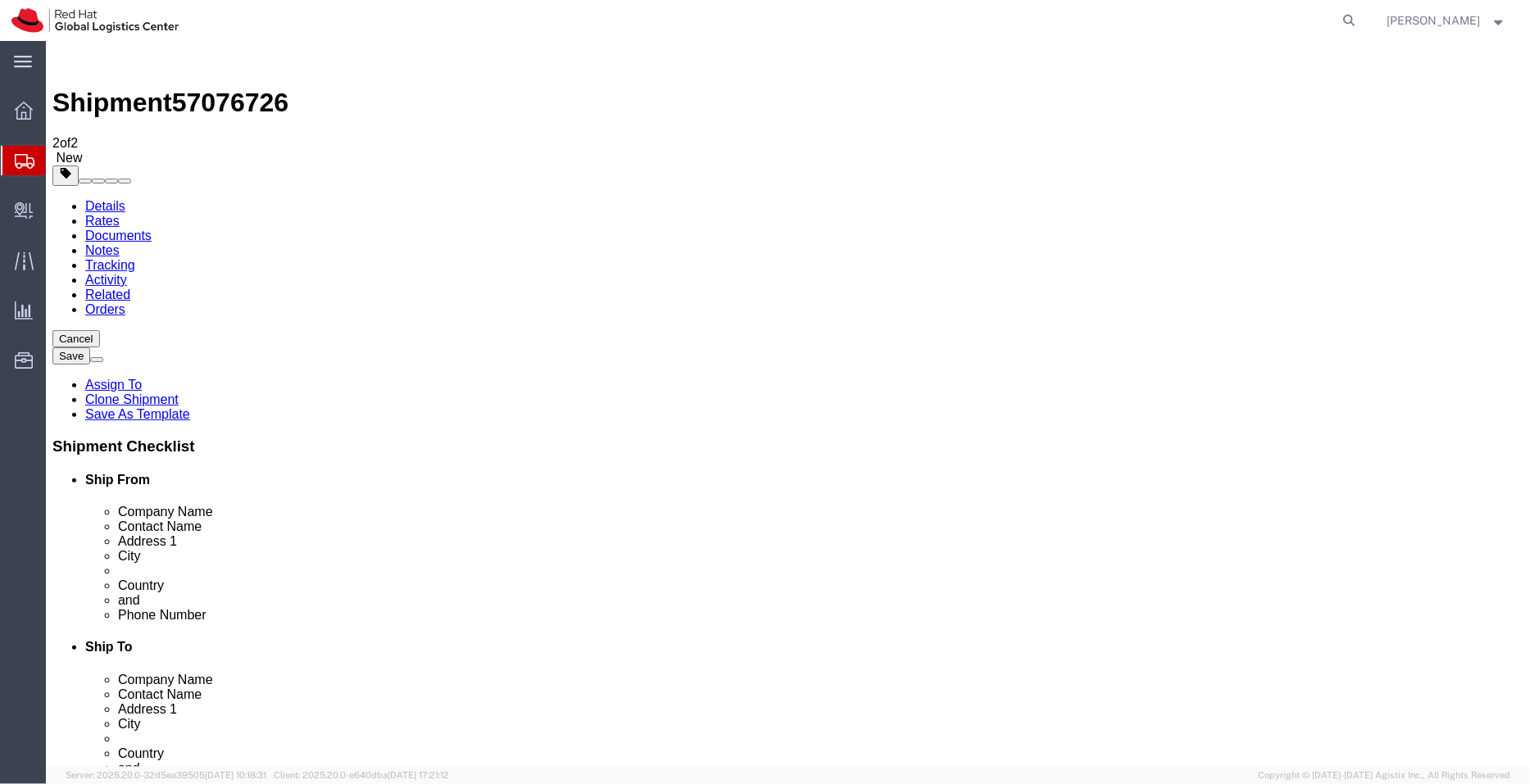
click at [117, 199] on link "Details" at bounding box center [104, 205] width 40 height 14
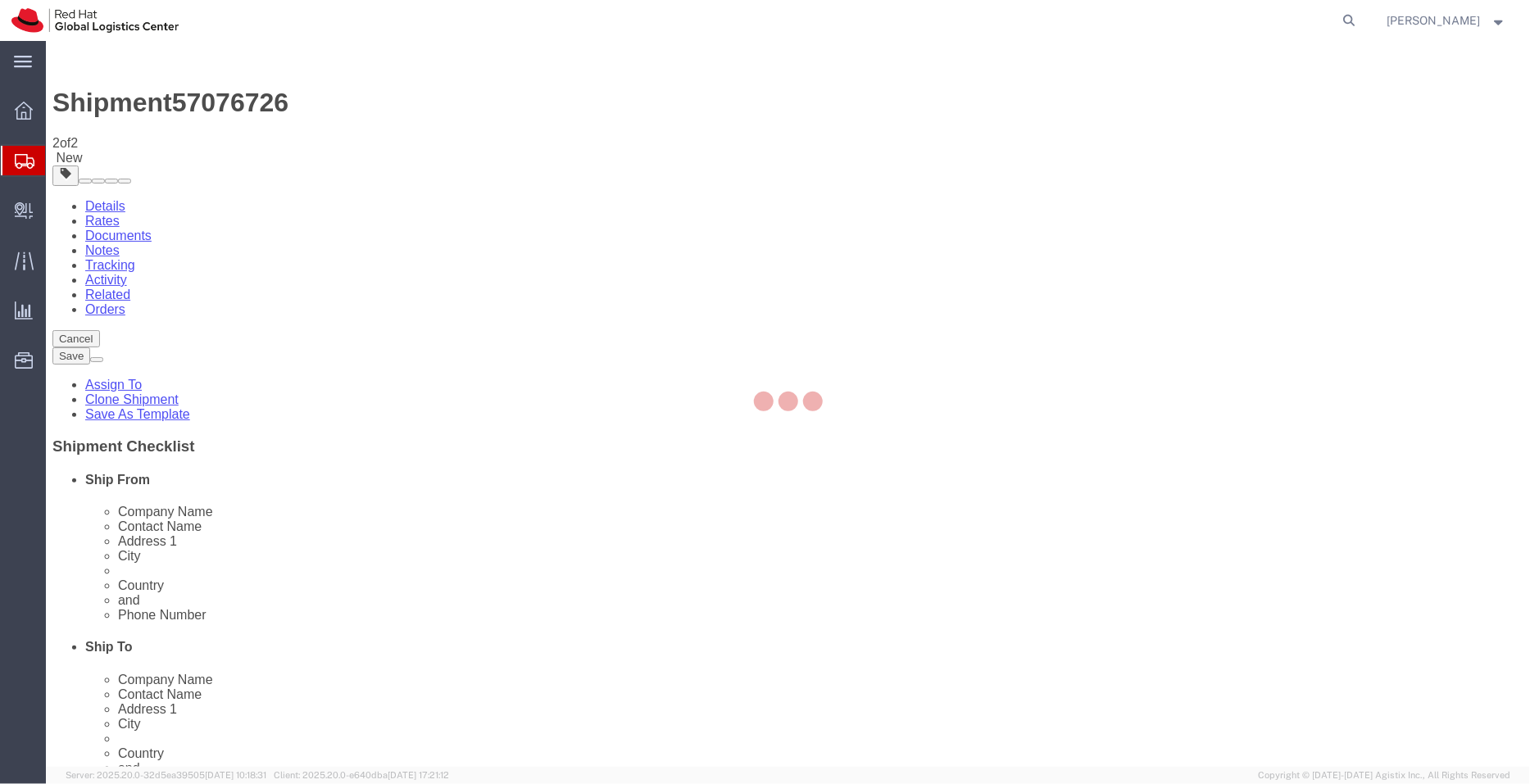
select select "50511"
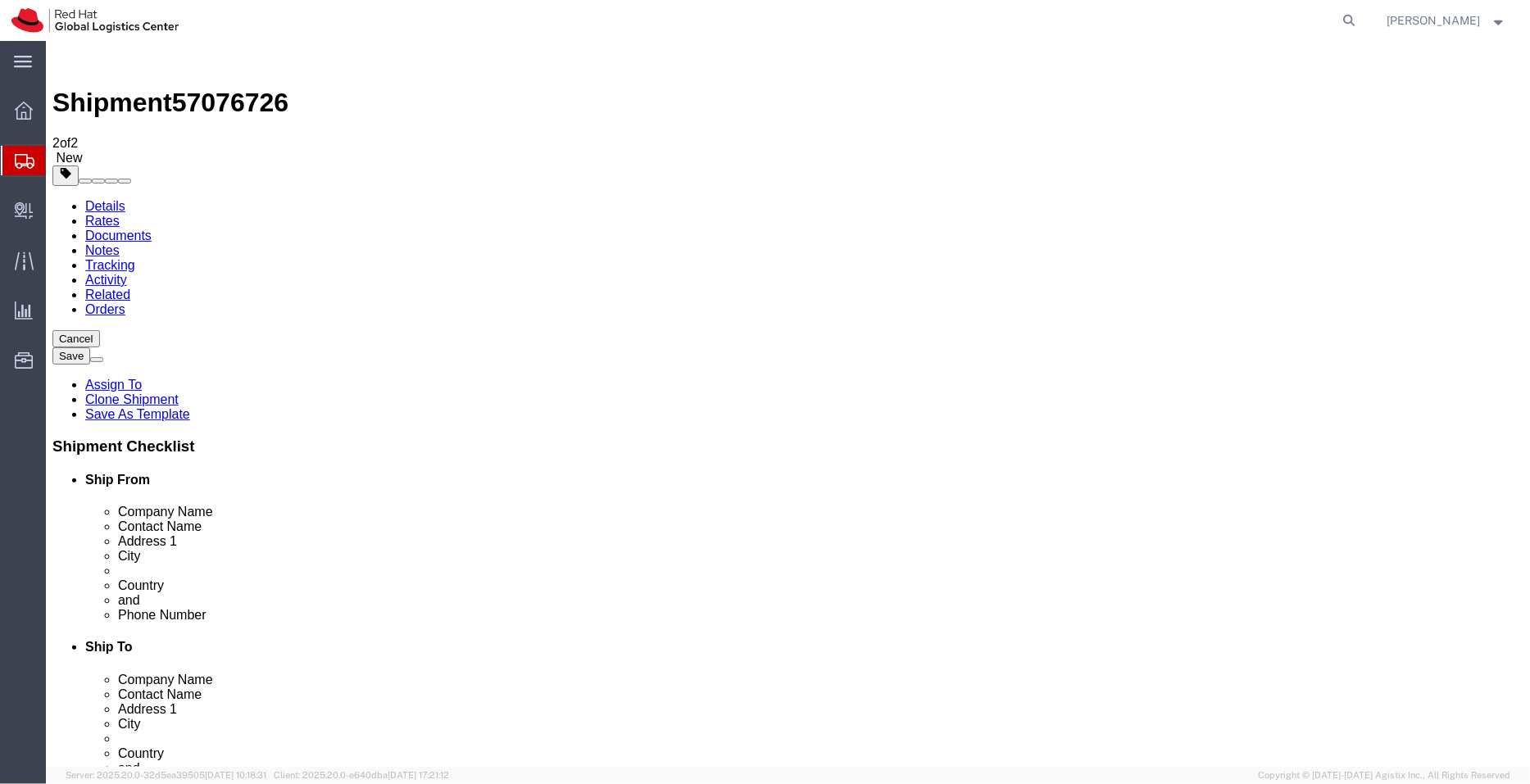
drag, startPoint x: 286, startPoint y: 431, endPoint x: 111, endPoint y: 437, distance: 175.1
click div "City [GEOGRAPHIC_DATA]"
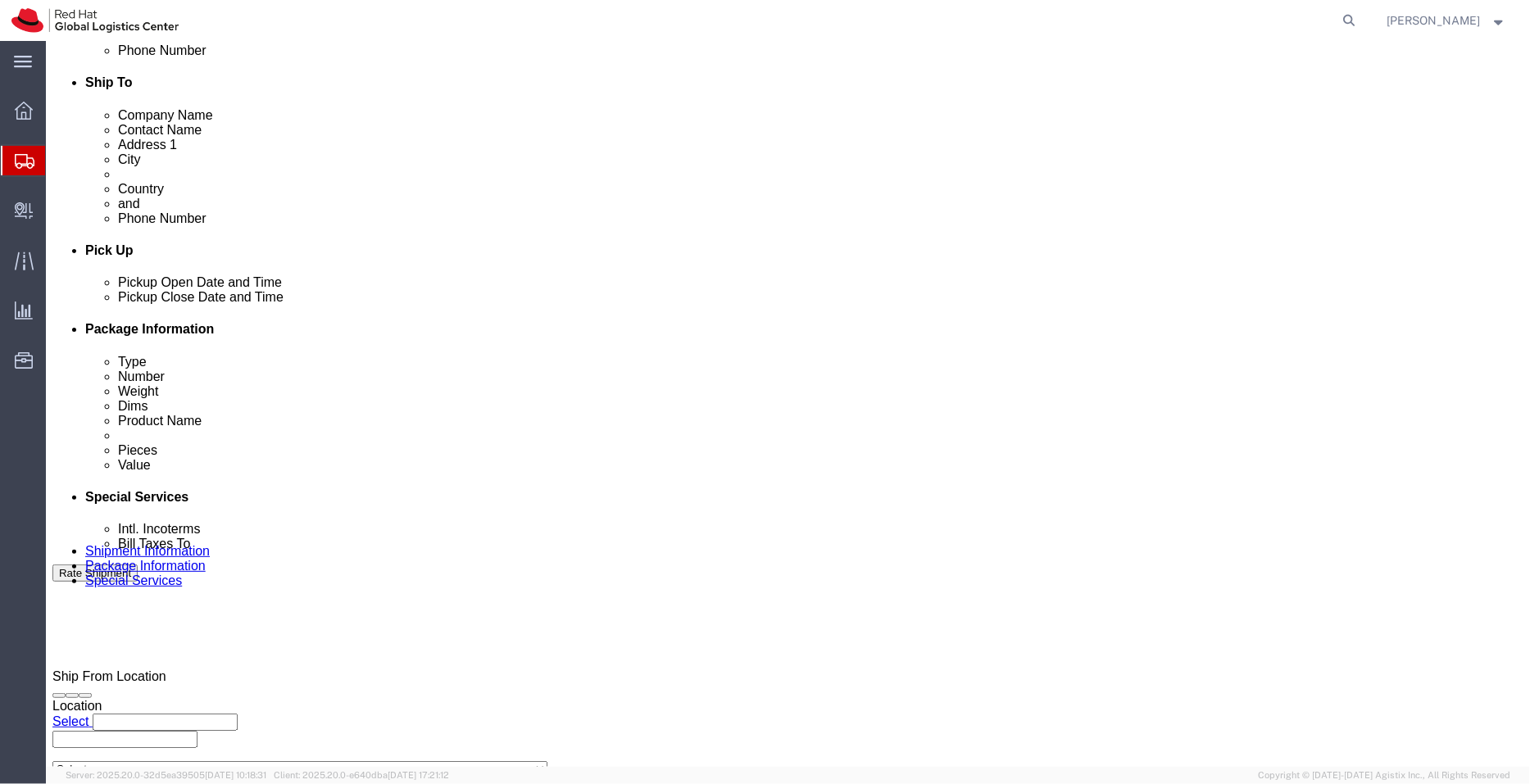
scroll to position [572, 0]
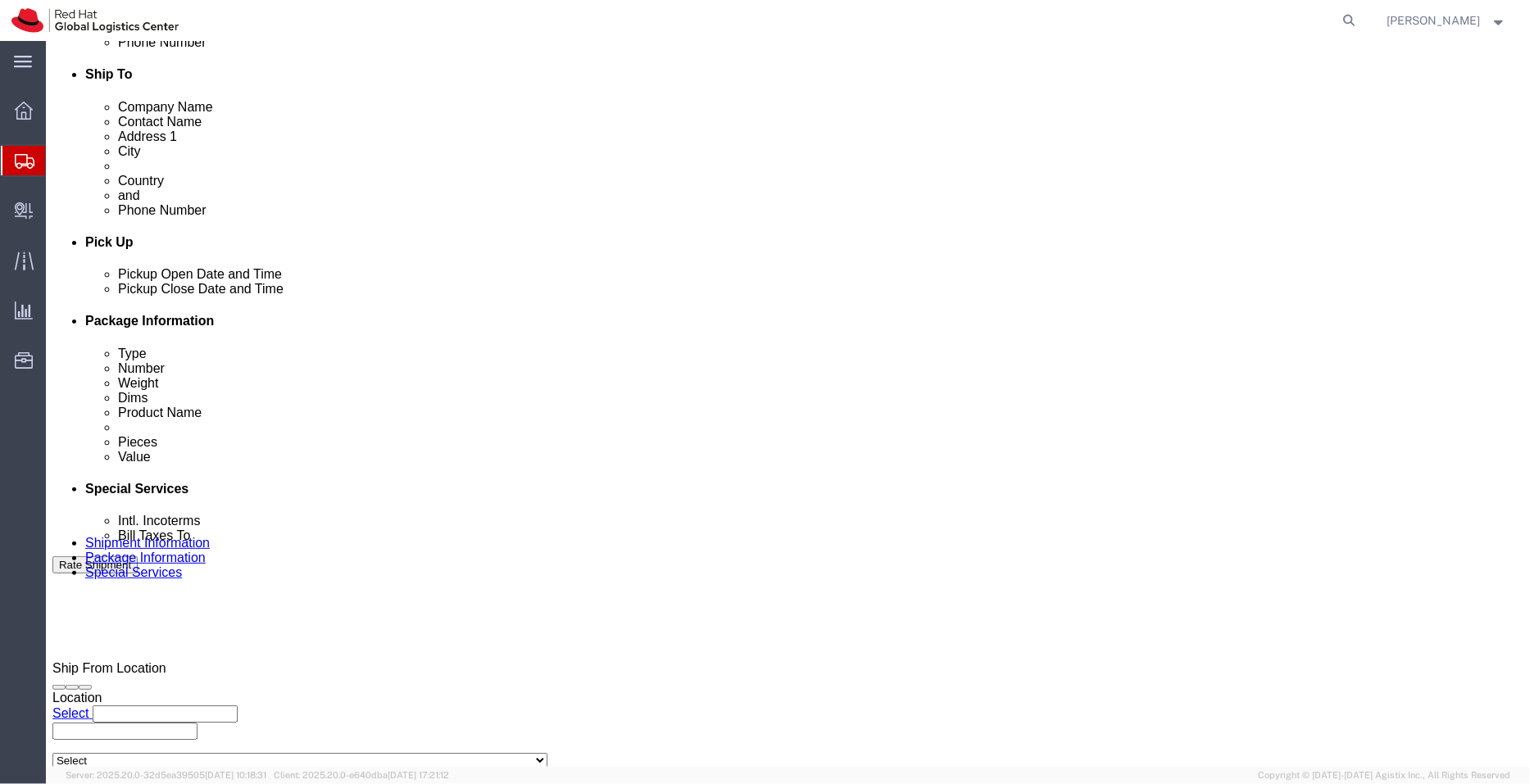
click div "[DATE] 12:00 PM"
click button "Apply"
click div "[DATE] 1:00 PM"
type input "3:00 PM"
click button "Apply"
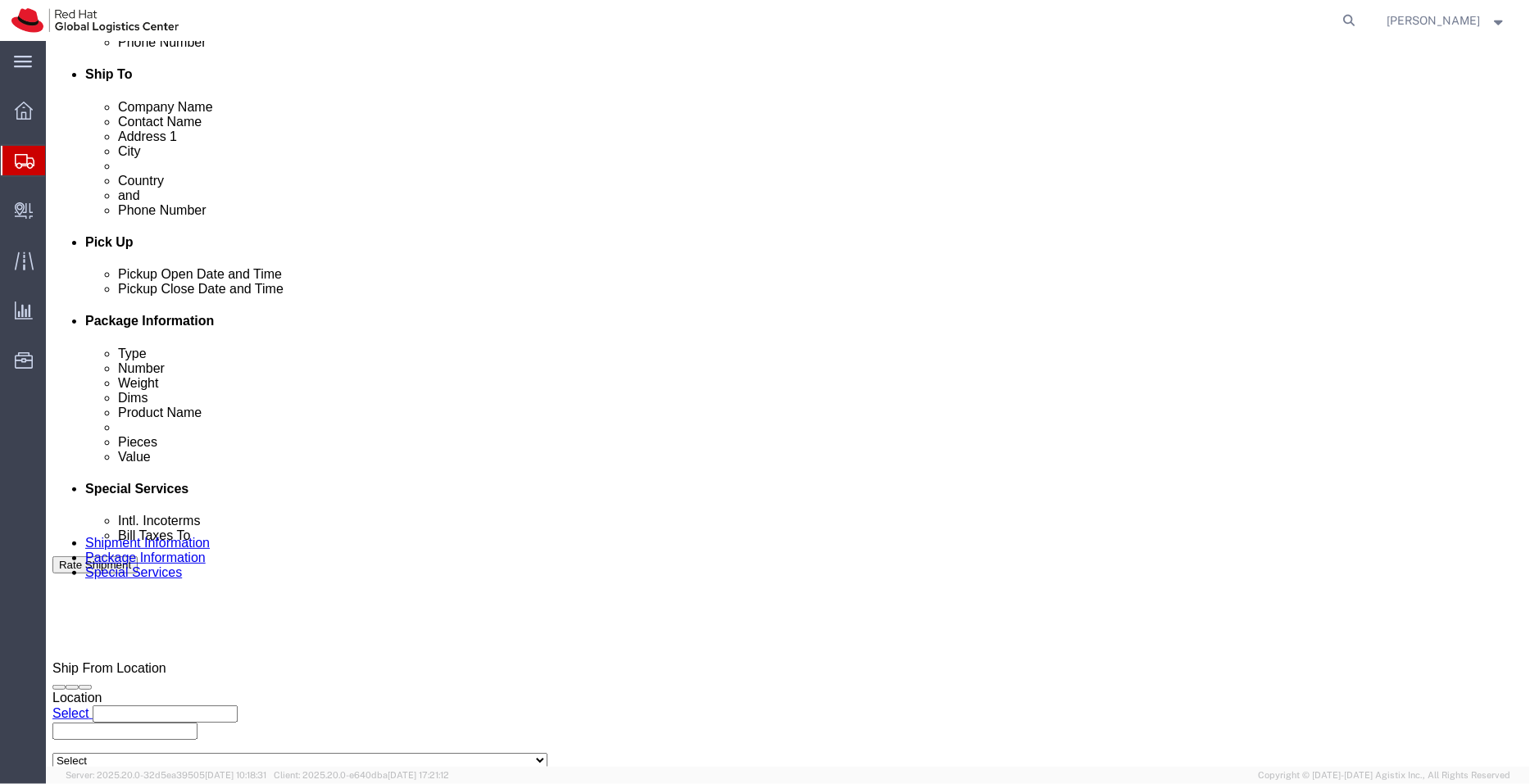
click div "Shipment Information Package Information Special Services"
click icon
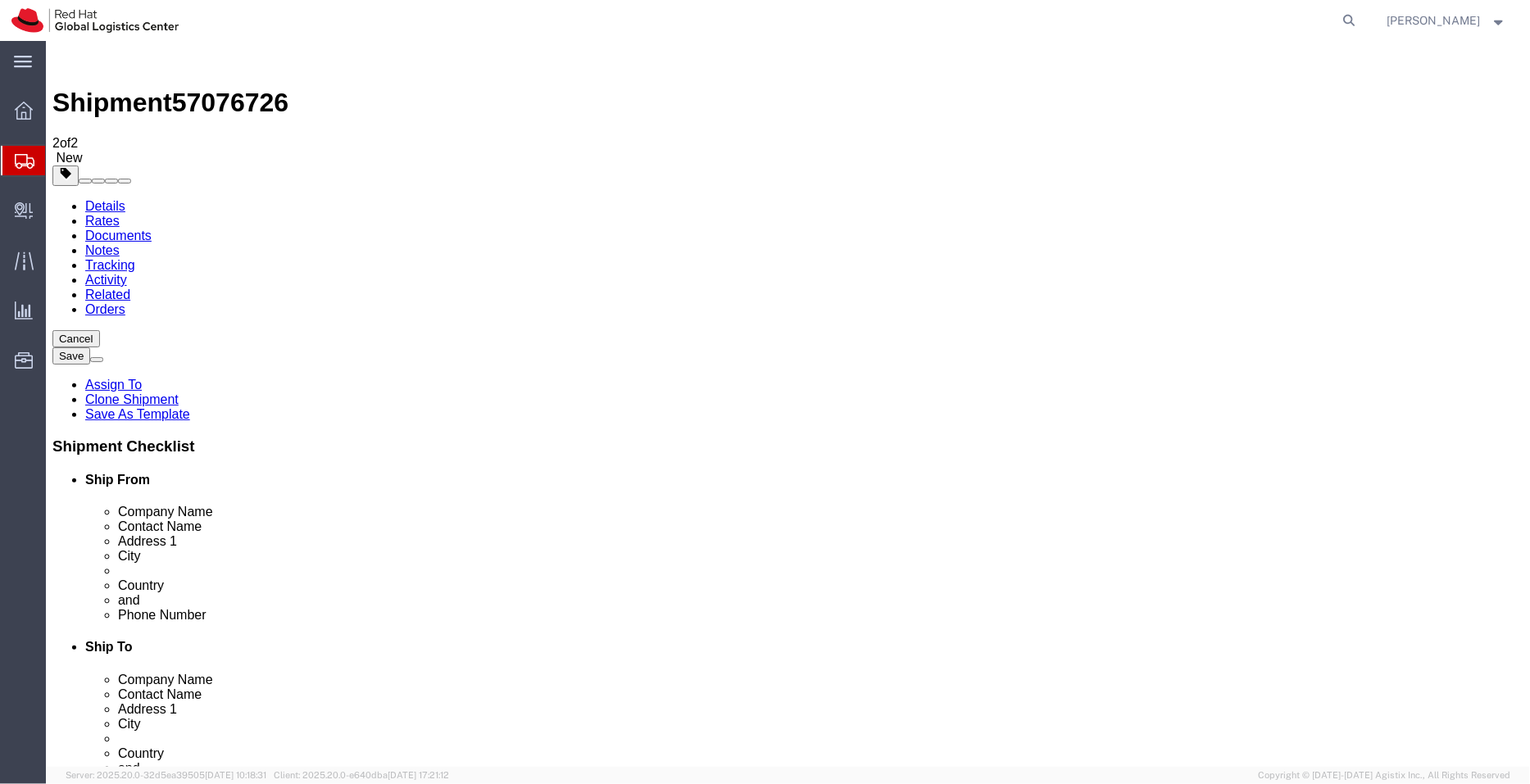
click icon
type input "850"
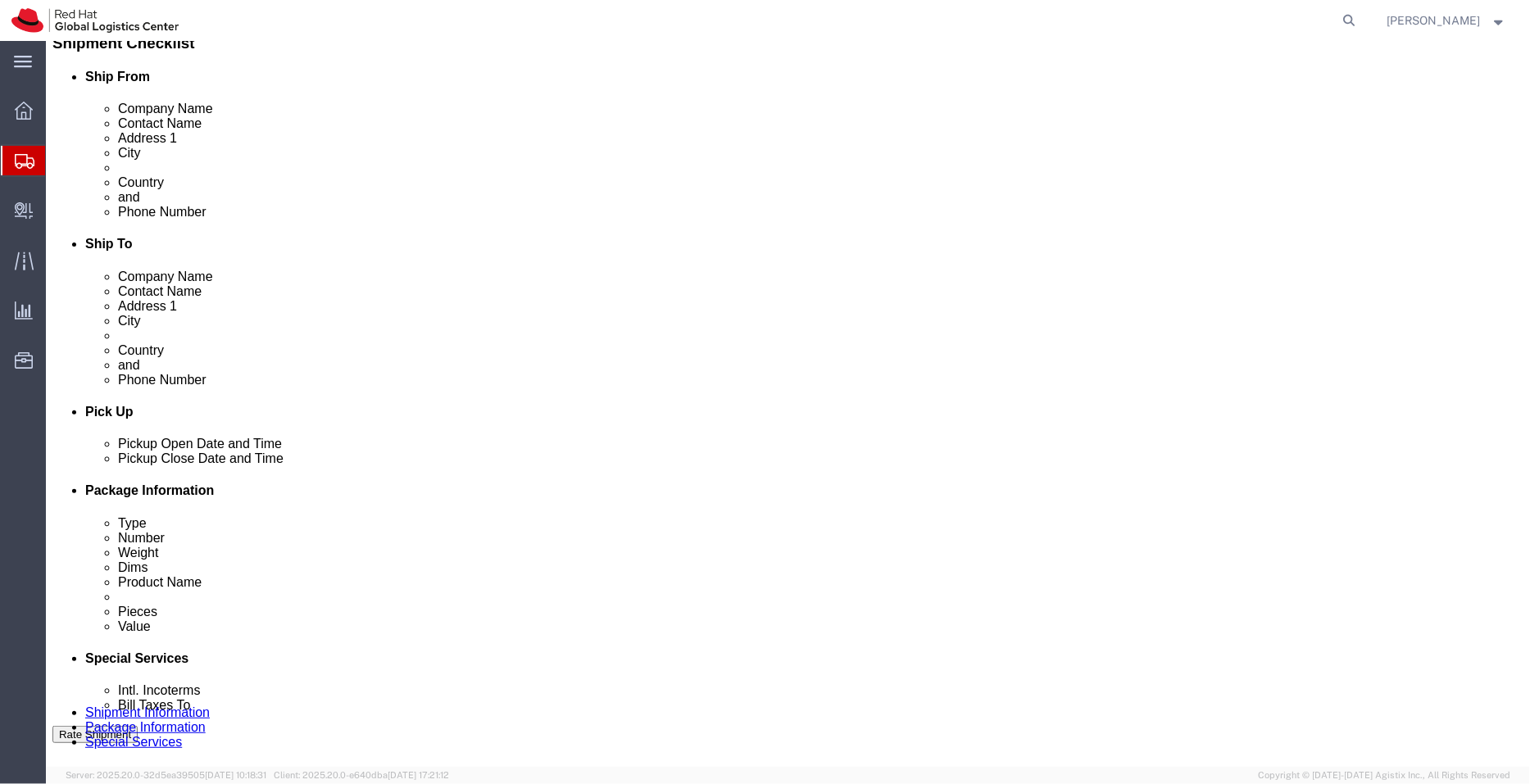
scroll to position [406, 0]
click ul "[EMAIL_ADDRESS][DOMAIN_NAME]"
paste input "[EMAIL_ADDRESS][DOMAIN_NAME]"
type input "[EMAIL_ADDRESS][DOMAIN_NAME]"
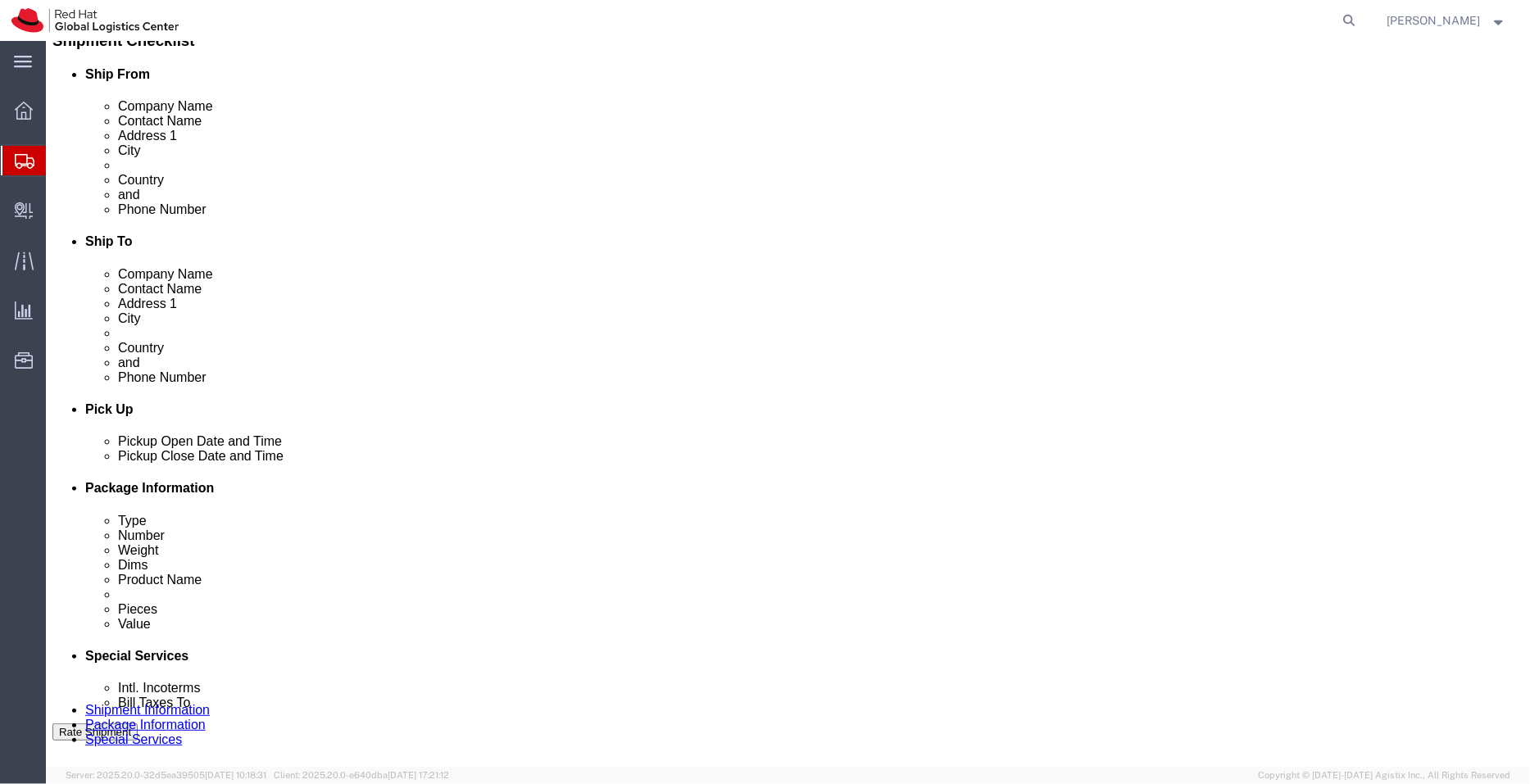
type input "[EMAIL_ADDRESS][DOMAIN_NAME],[EMAIL_ADDRESS][DOMAIN_NAME]"
paste input "[EMAIL_ADDRESS][DOMAIN_NAME]"
type input "[EMAIL_ADDRESS][DOMAIN_NAME]"
type input "[EMAIL_ADDRESS][DOMAIN_NAME],[EMAIL_ADDRESS][DOMAIN_NAME],[EMAIL_ADDRESS][DOMAI…"
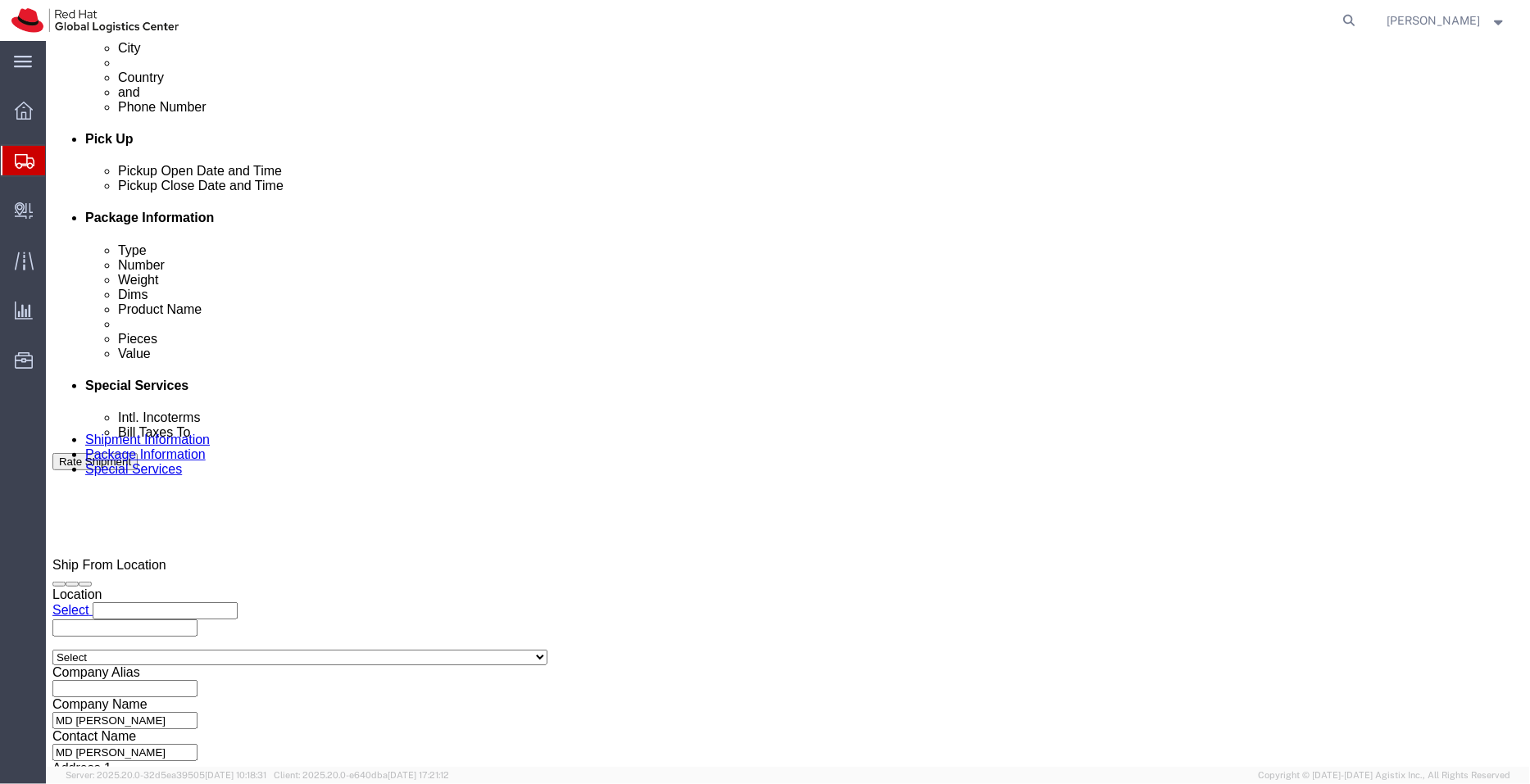
scroll to position [817, 0]
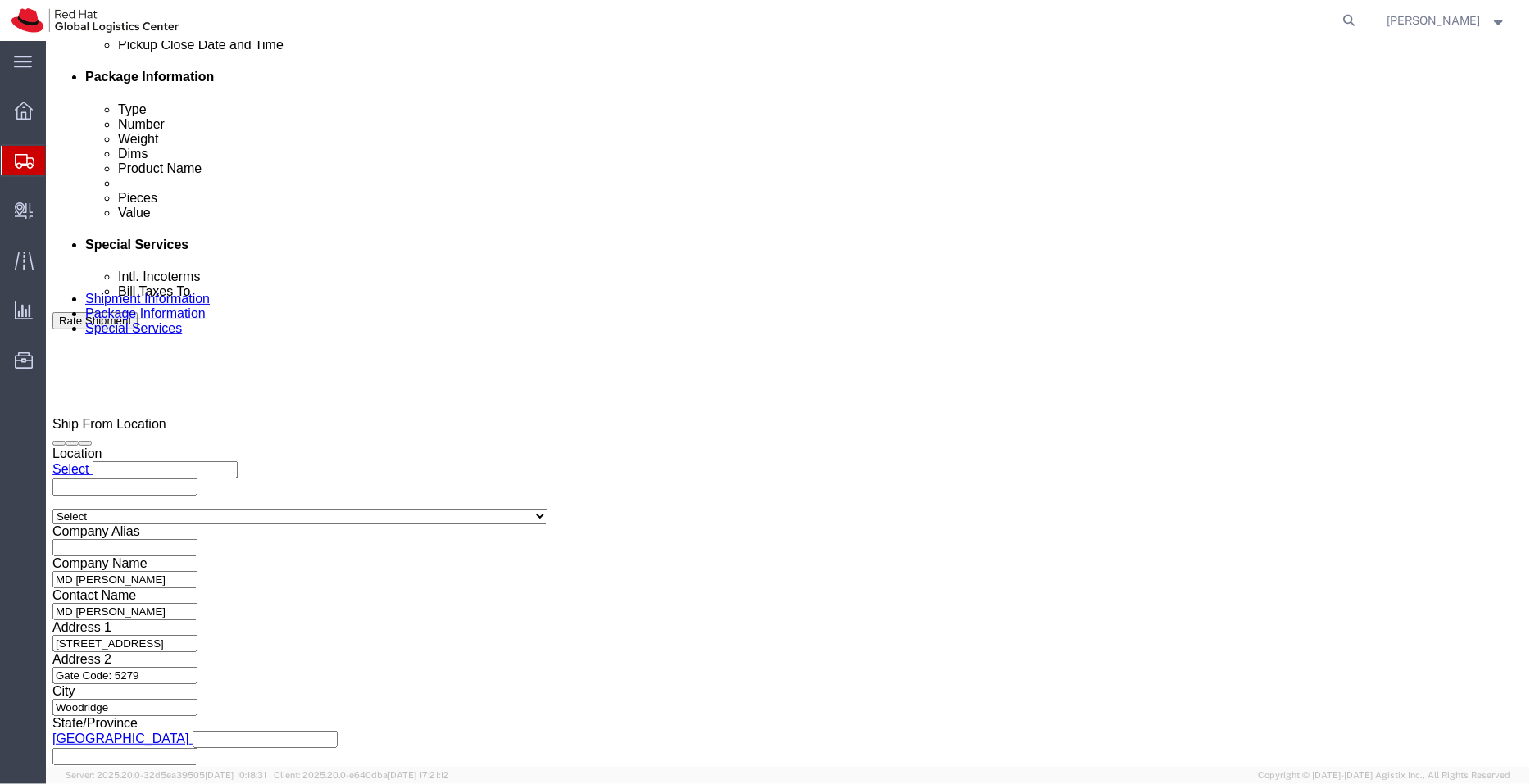
click icon
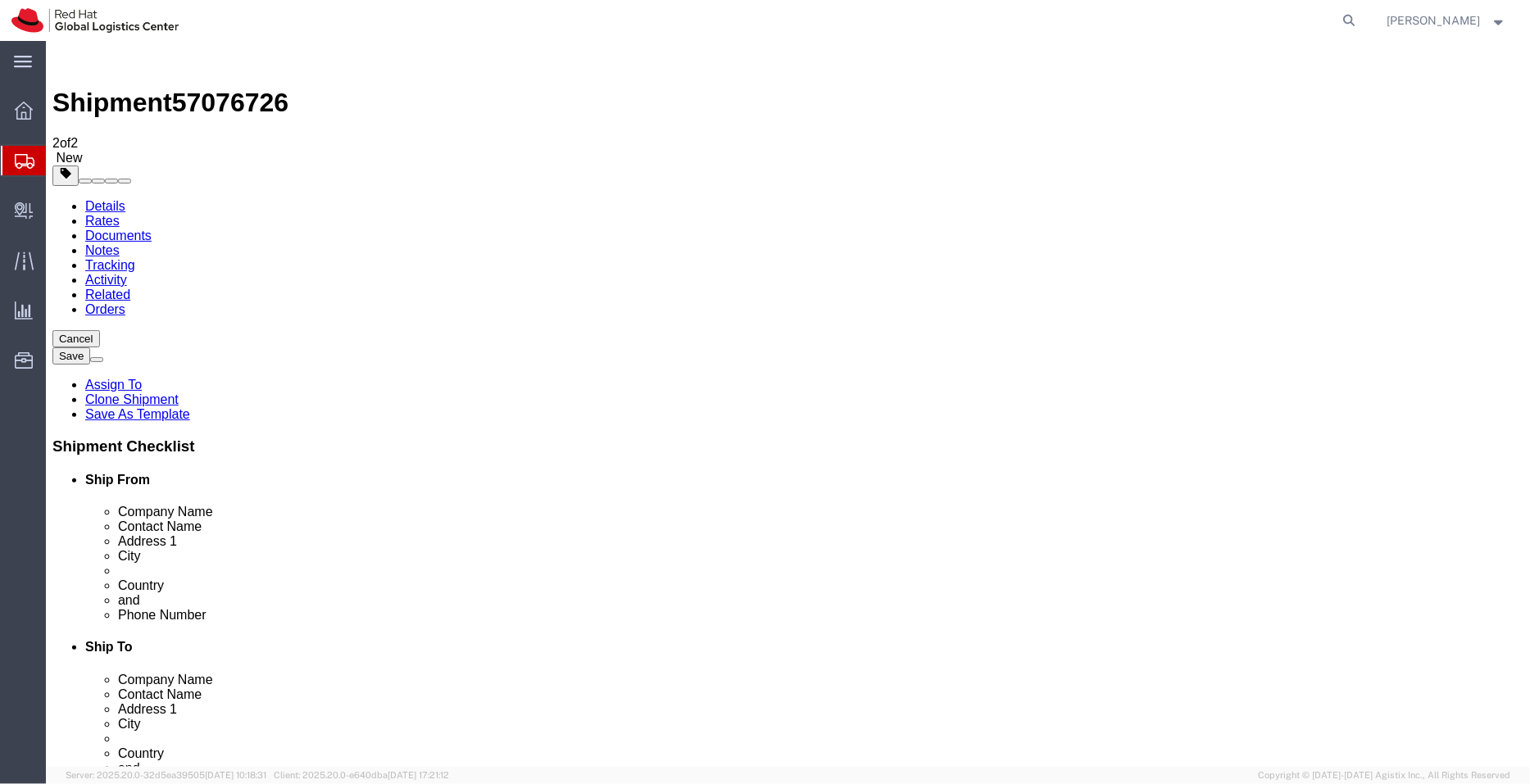
click icon
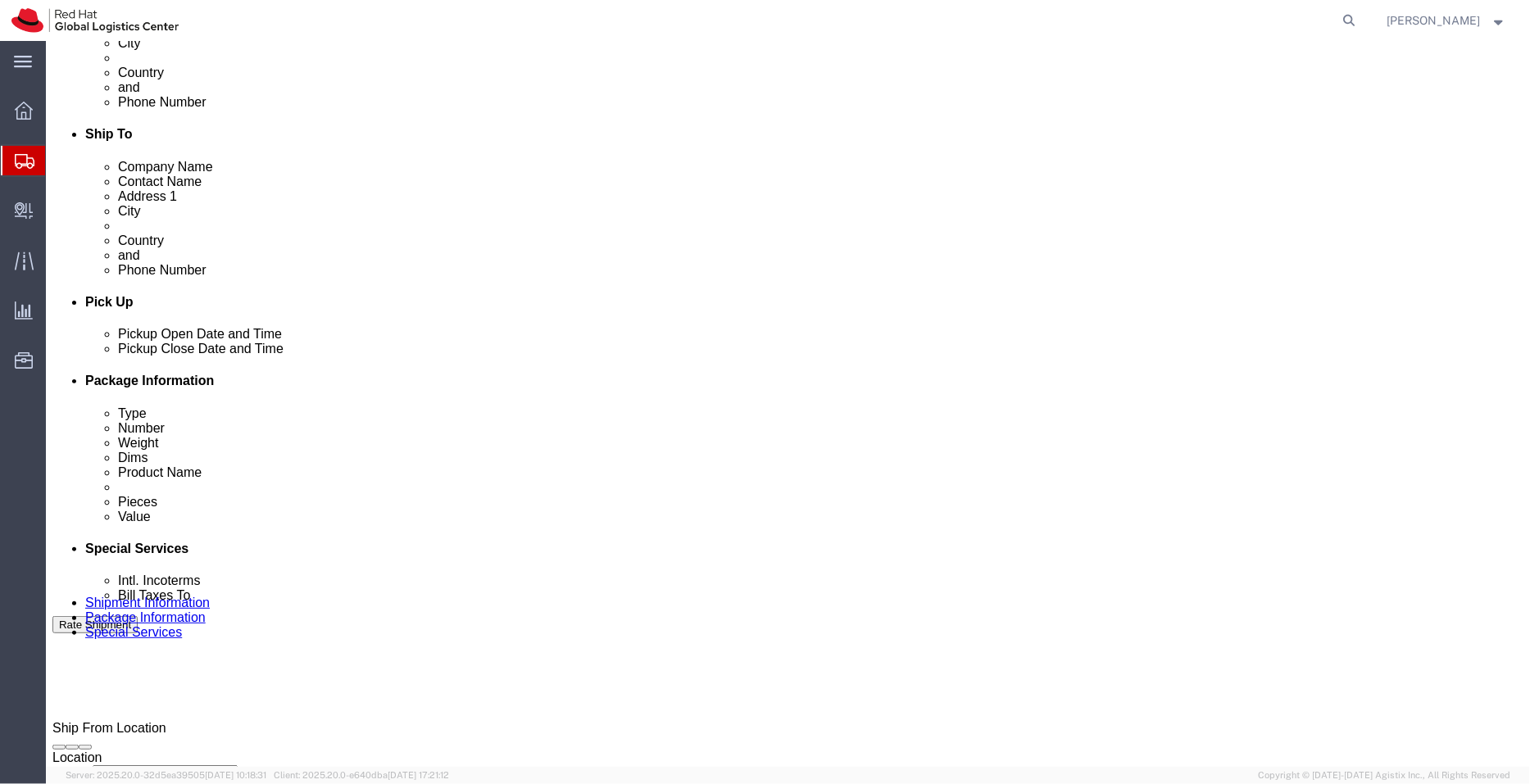
scroll to position [681, 0]
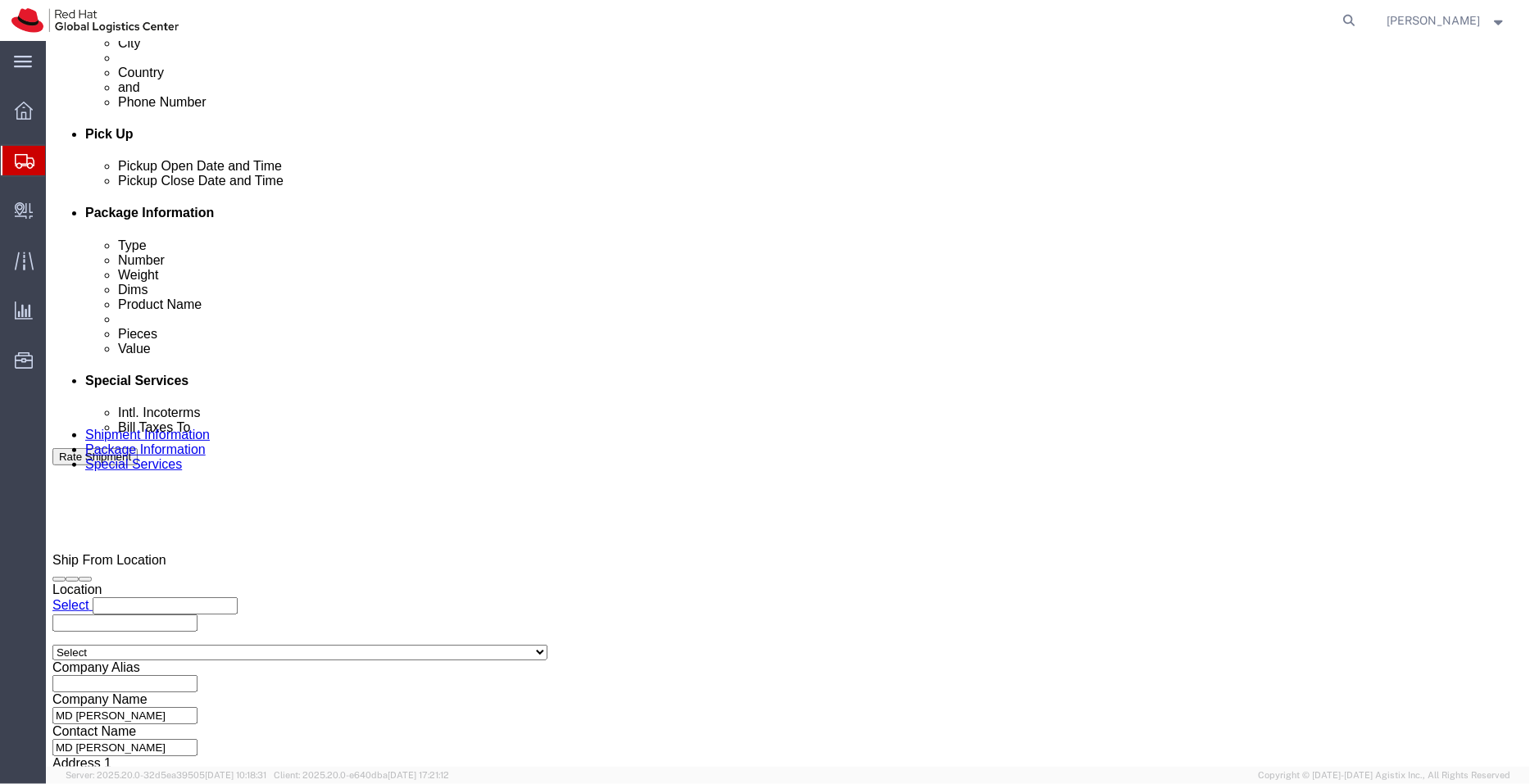
click icon
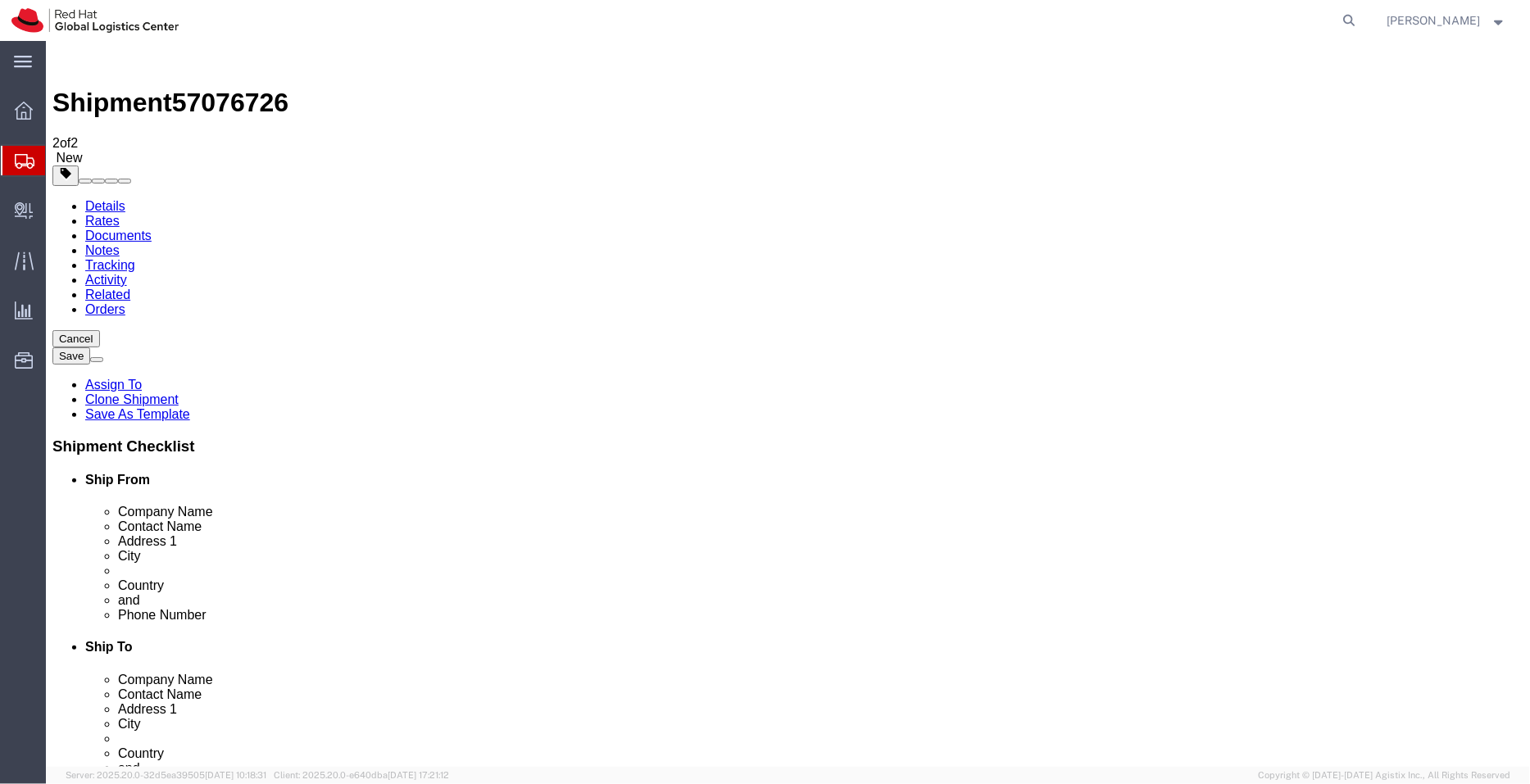
click icon
click button "Rate Shipment"
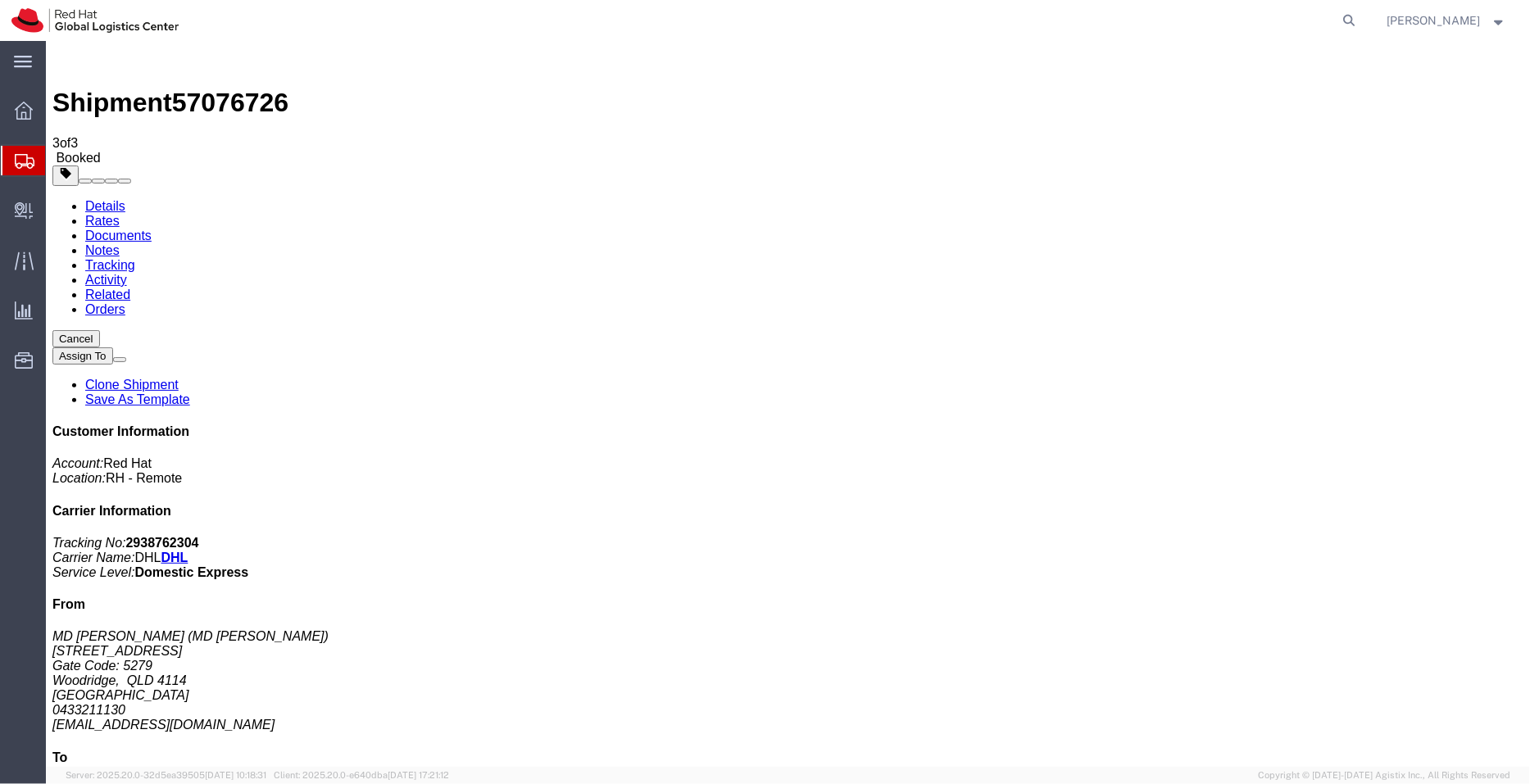
click at [93, 199] on link "Details" at bounding box center [104, 205] width 40 height 14
click link "Schedule pickup request"
drag, startPoint x: 1233, startPoint y: 297, endPoint x: 1179, endPoint y: 299, distance: 54.0
click address "MD [PERSON_NAME] (MD [PERSON_NAME]) [STREET_ADDRESS] 0433211130 [EMAIL_ADDRESS]…"
copy address "MD [PERSON_NAME]"
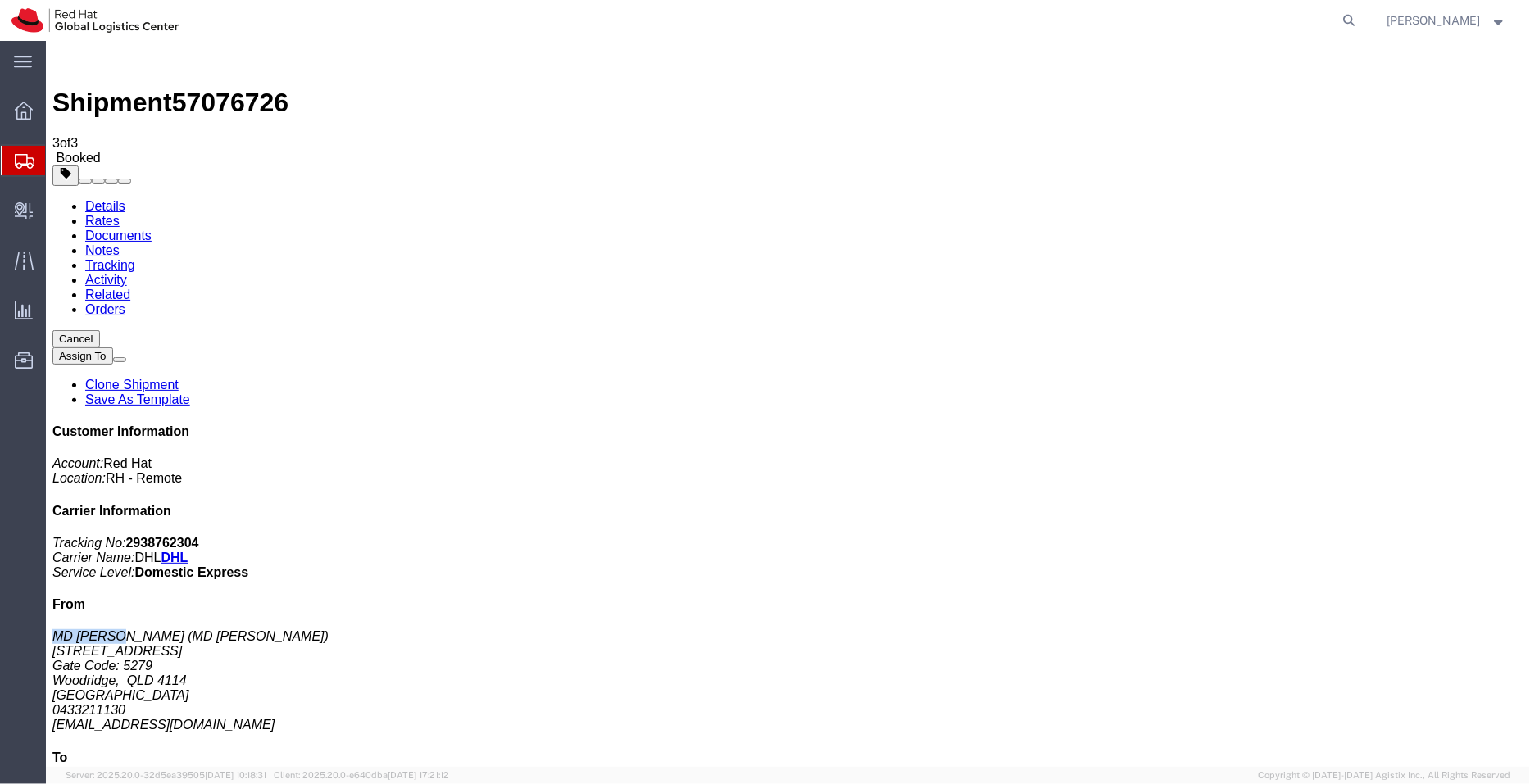
click link "Documents"
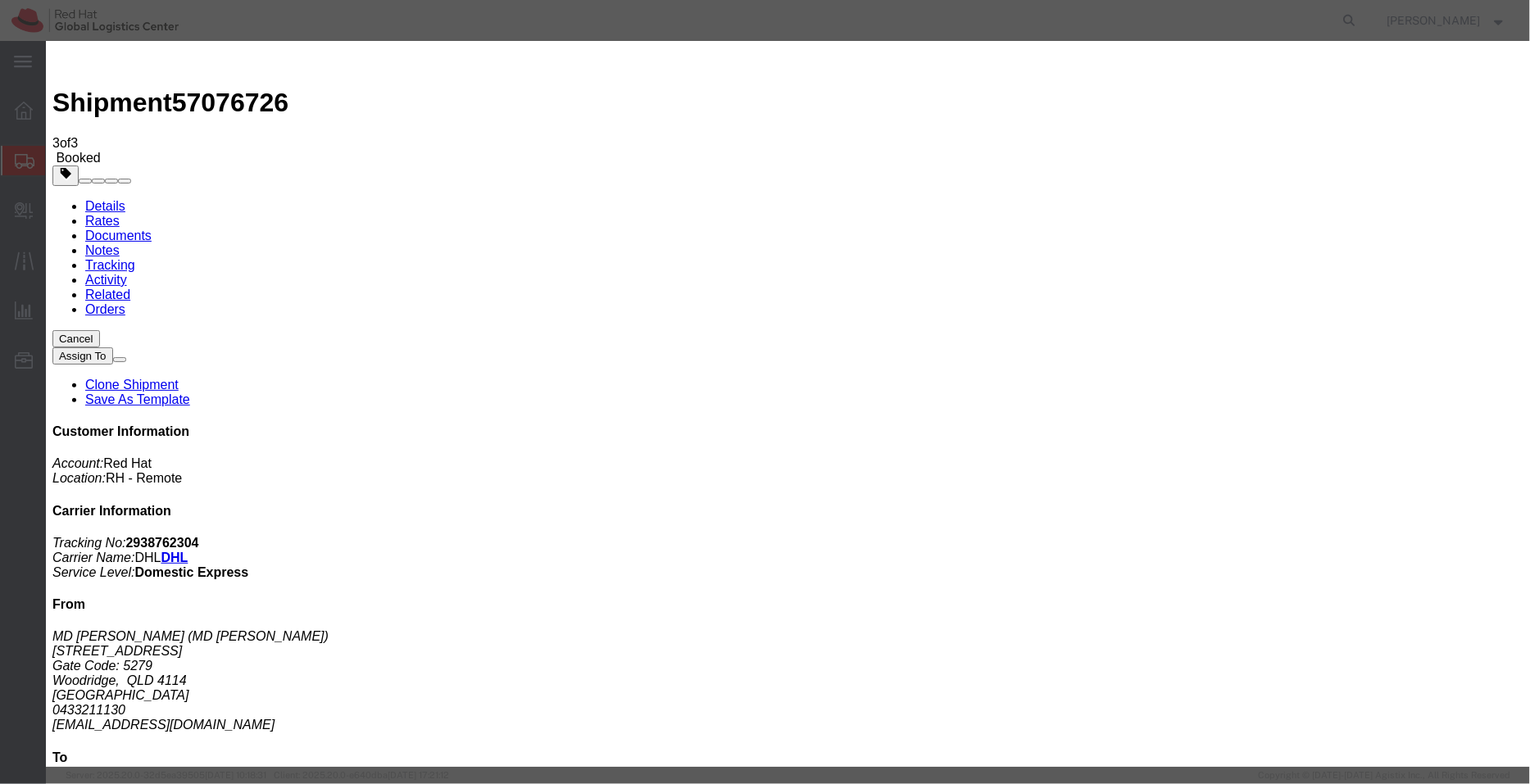
type input "C:\fakepath\MATERIAL SAFETY DATA SHEET- Lenovo shorter version.pdf"
select select
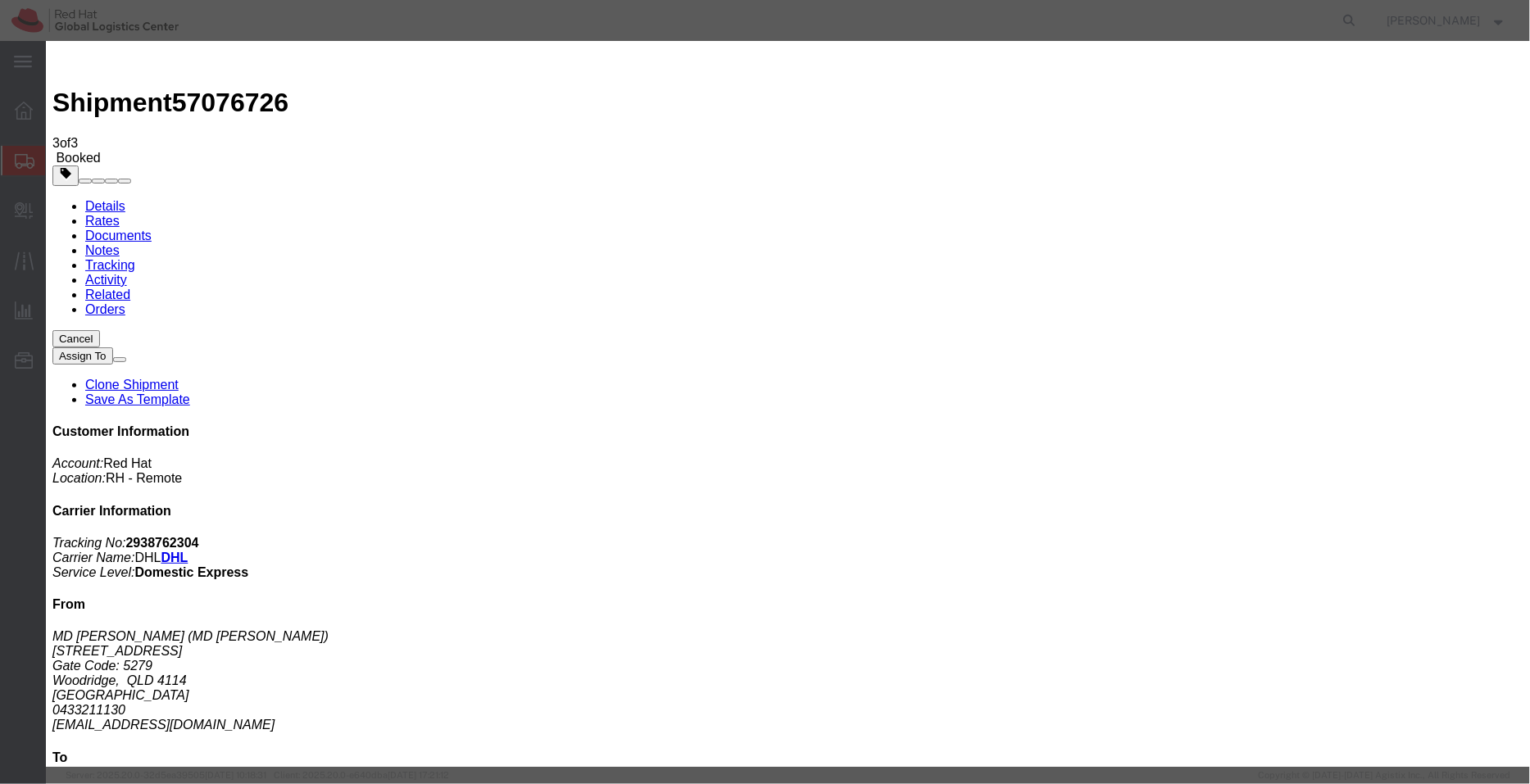
select select
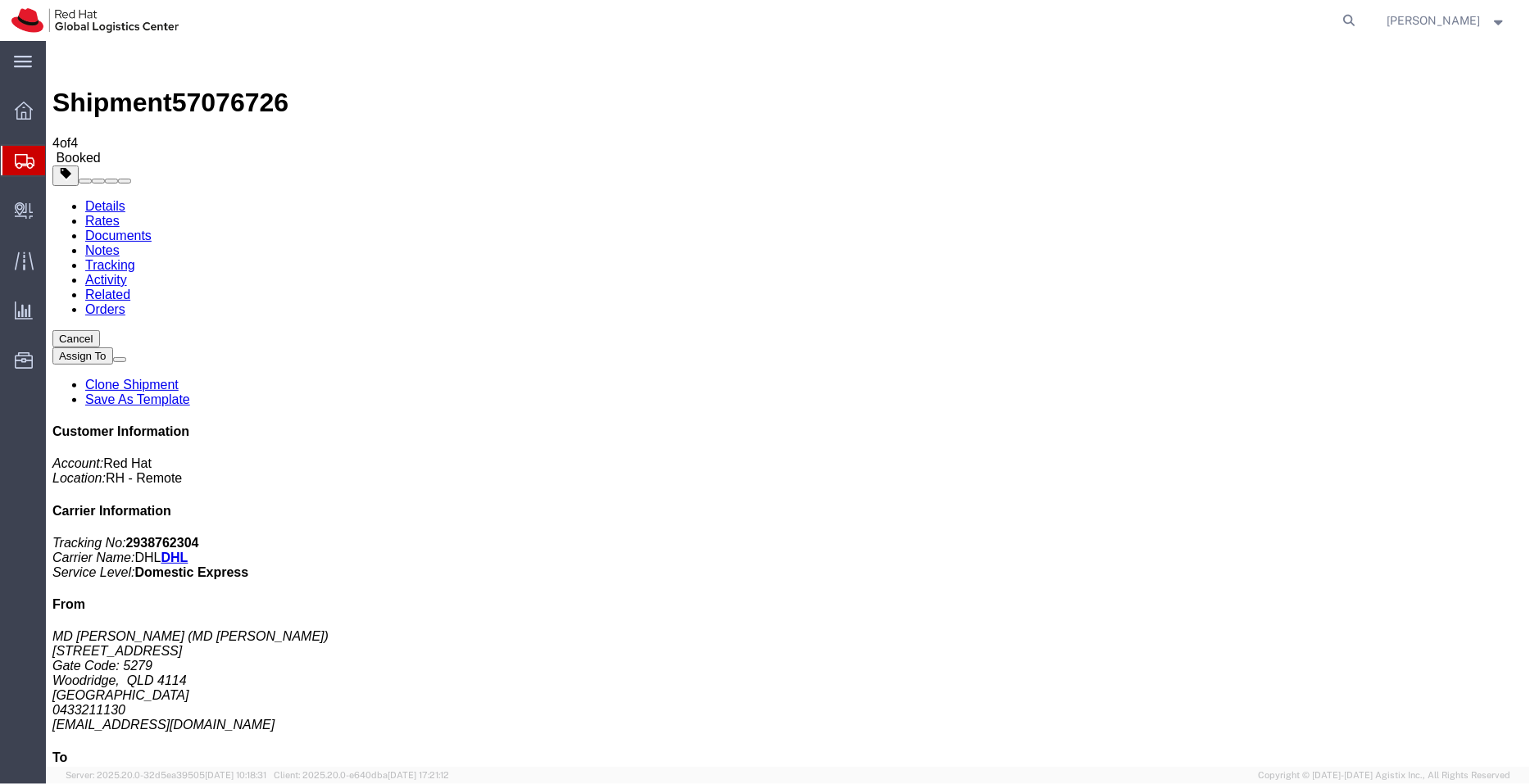
click at [114, 199] on link "Details" at bounding box center [104, 205] width 40 height 14
drag, startPoint x: 829, startPoint y: 195, endPoint x: 718, endPoint y: 199, distance: 111.1
click p "Pickup request number: CBJ251010011629"
copy b "CBJ251010011629"
drag, startPoint x: 802, startPoint y: 177, endPoint x: 606, endPoint y: 179, distance: 196.0
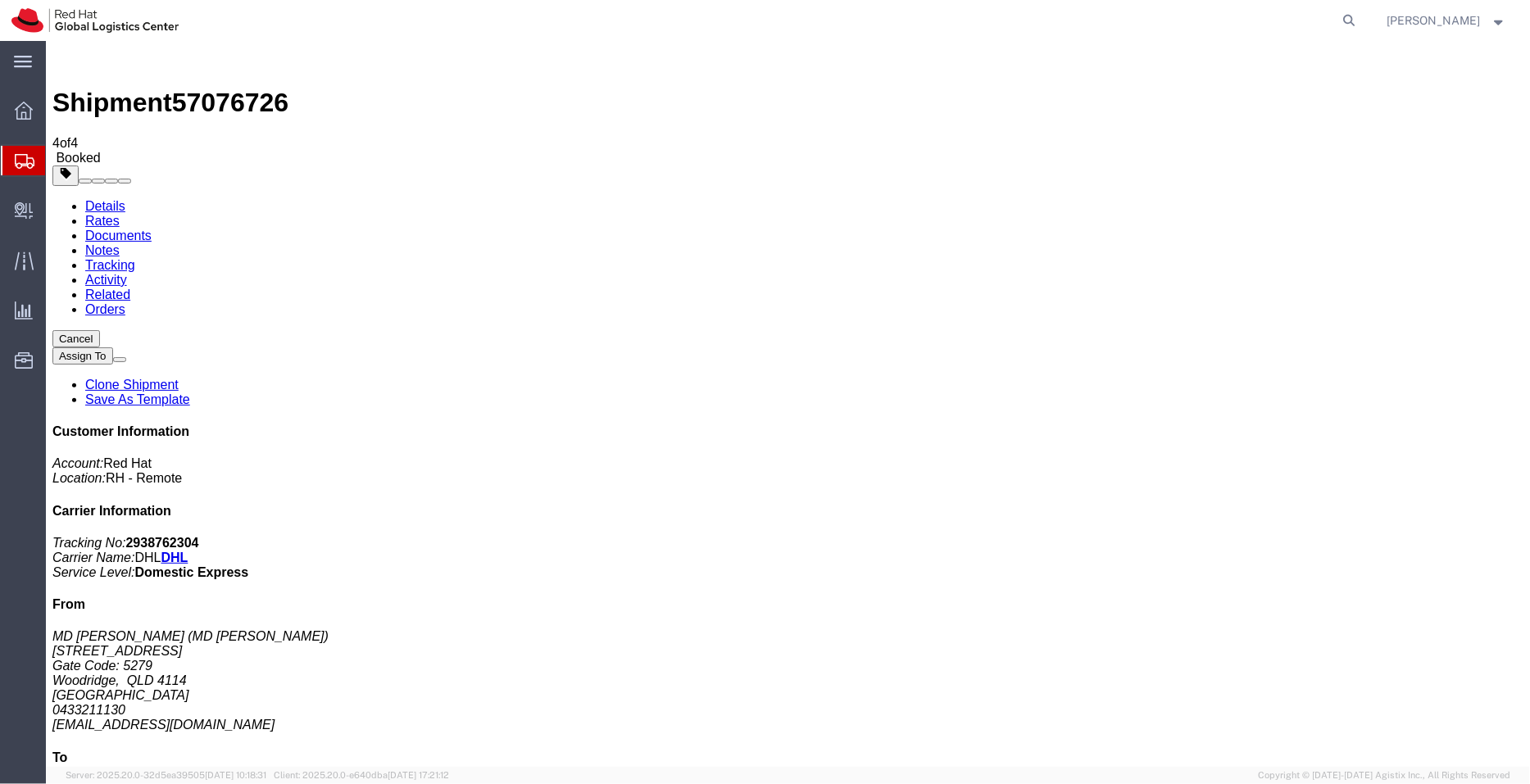
click p "[DATE] 12:00 - [DATE] 15:00"
copy p "[DATE] 12:00 - [DATE] 15:00"
click link "Documents"
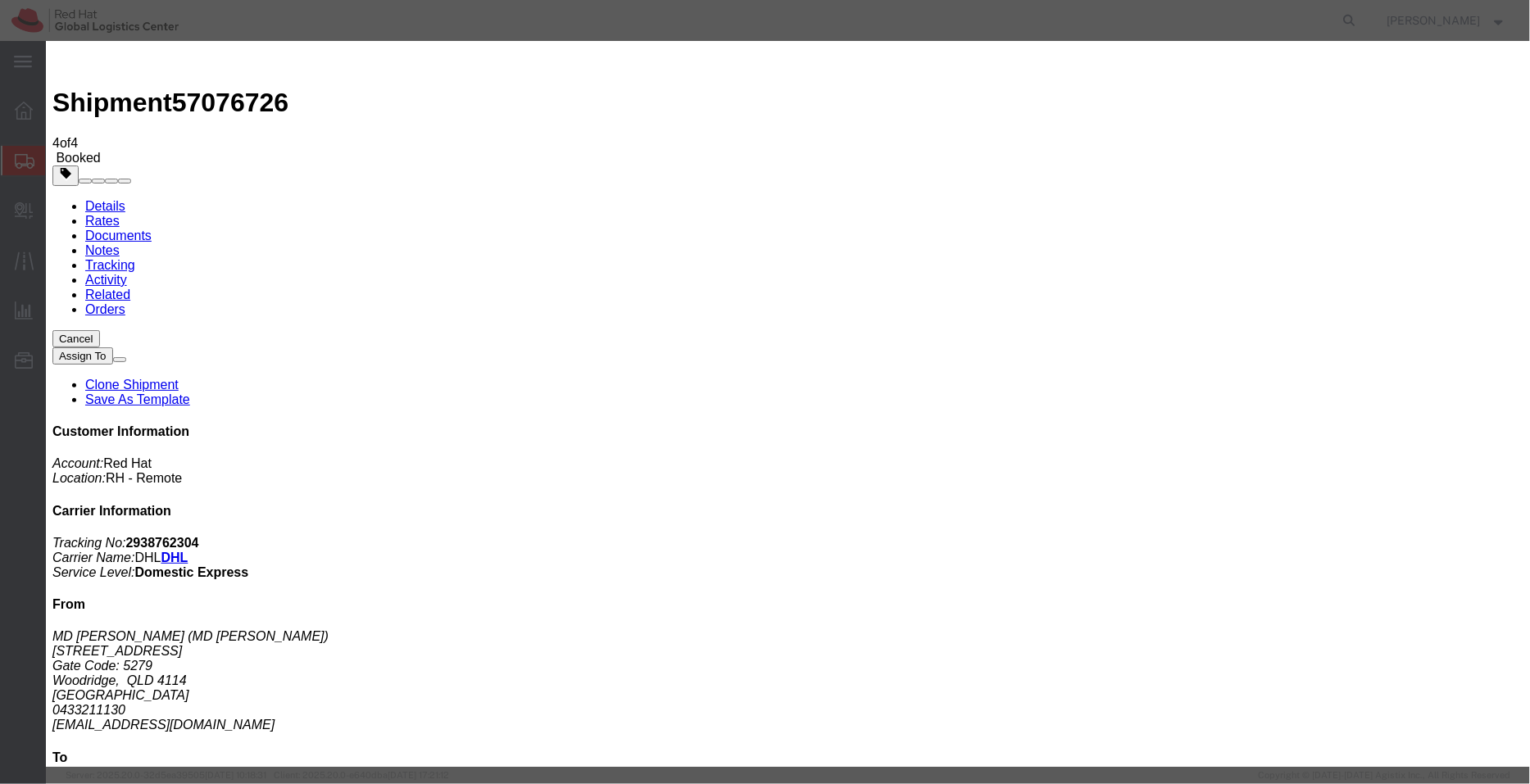
paste textarea ""Hi MD [PERSON_NAME], please find attached shipping label and the MSDS for the …"
type textarea ""Hi MD [PERSON_NAME], please find attached shipping label and the MSDS for the …"
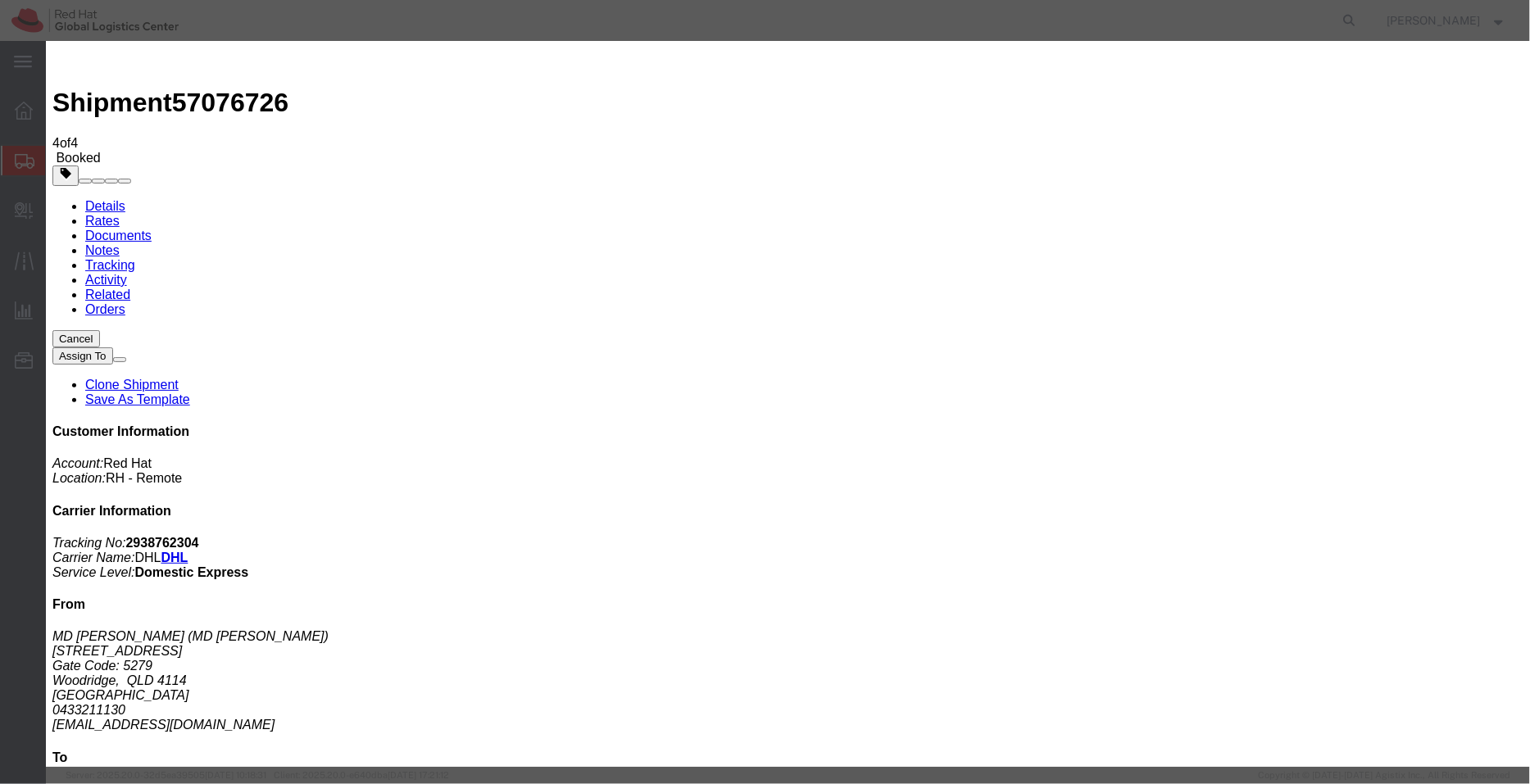
checkbox input "true"
type input "M"
type input "mdkhorsh"
type input "[EMAIL_ADDRESS][DOMAIN_NAME]"
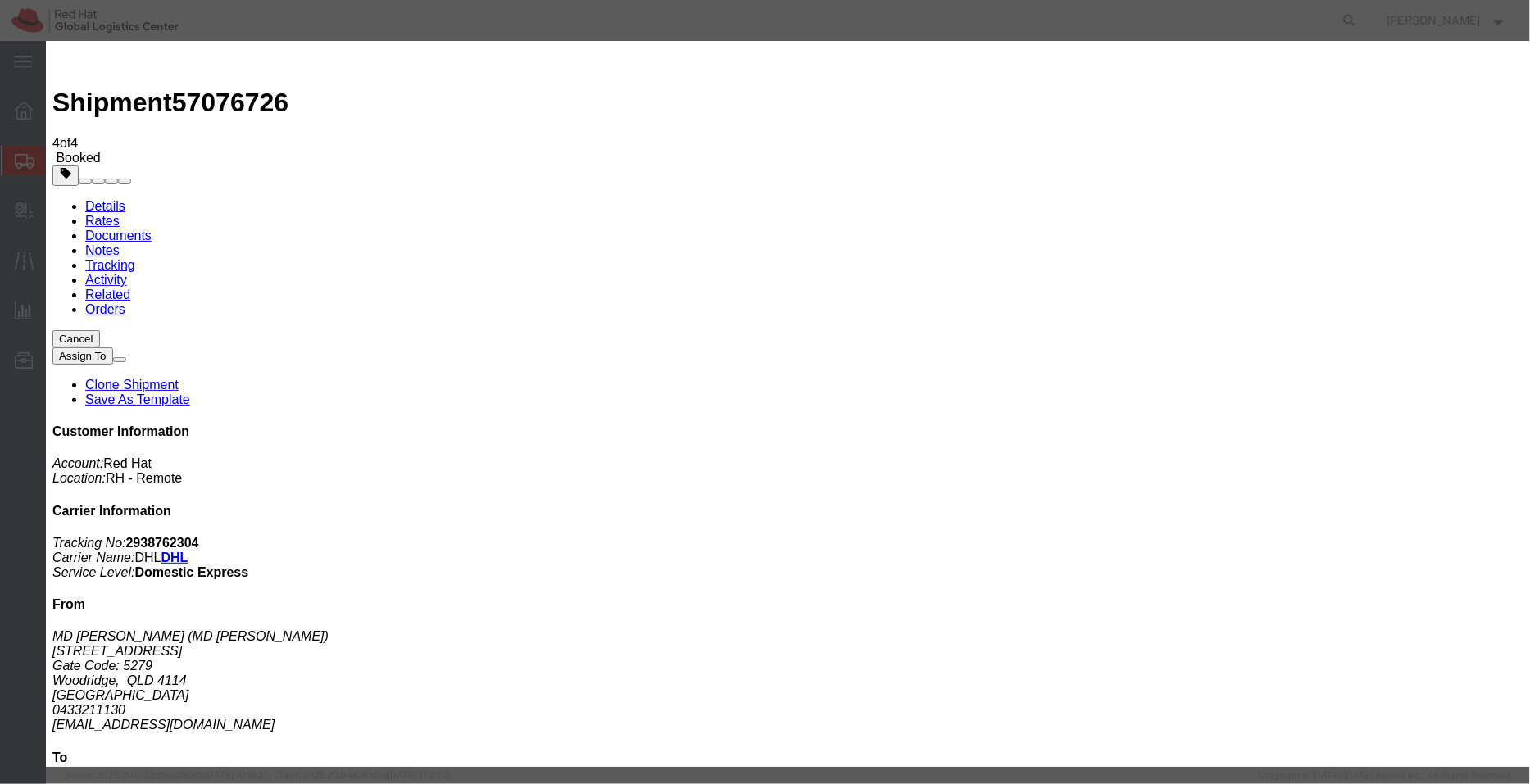
scroll to position [0, 0]
drag, startPoint x: 1026, startPoint y: 440, endPoint x: 1097, endPoint y: 533, distance: 117.0
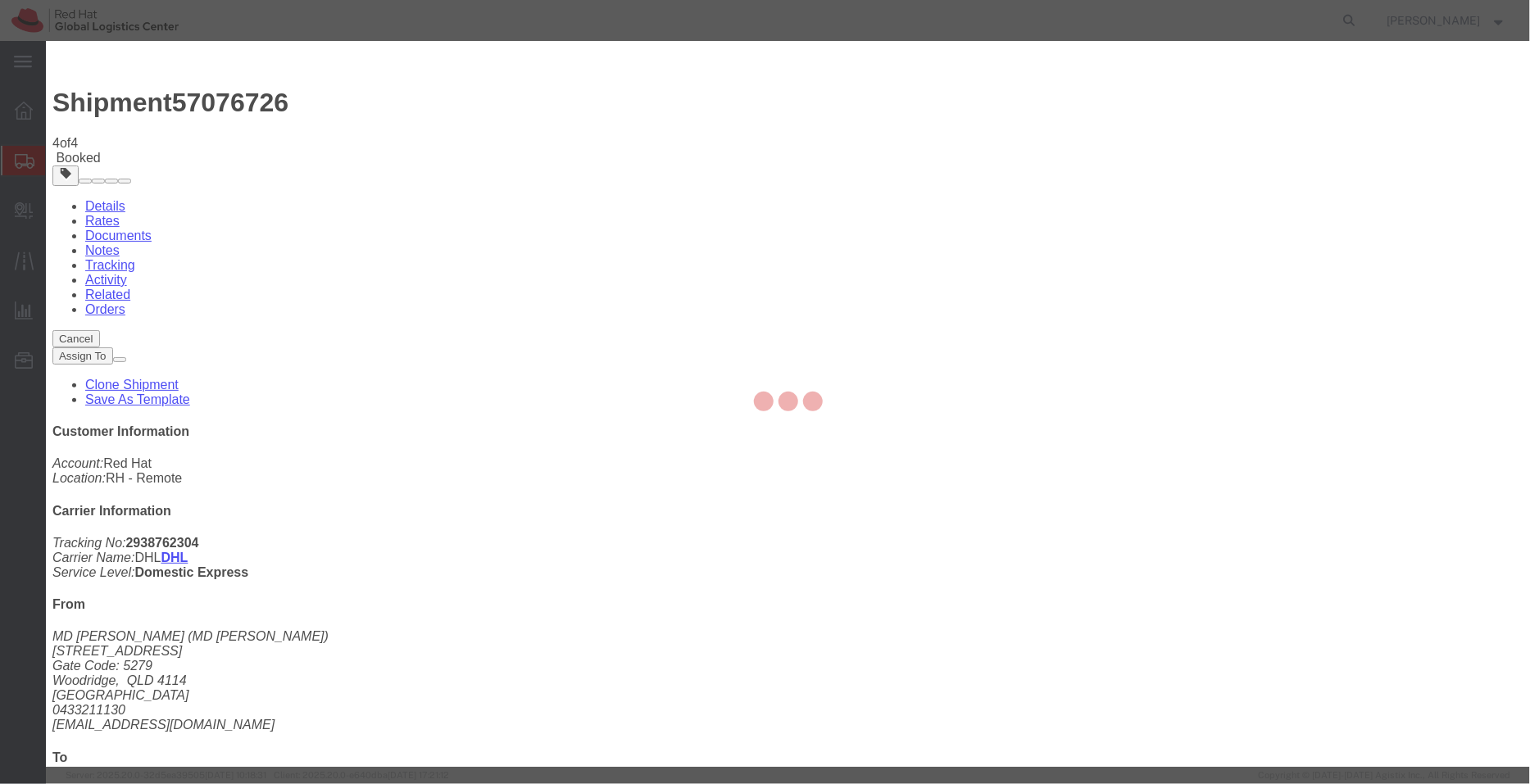
checkbox input "false"
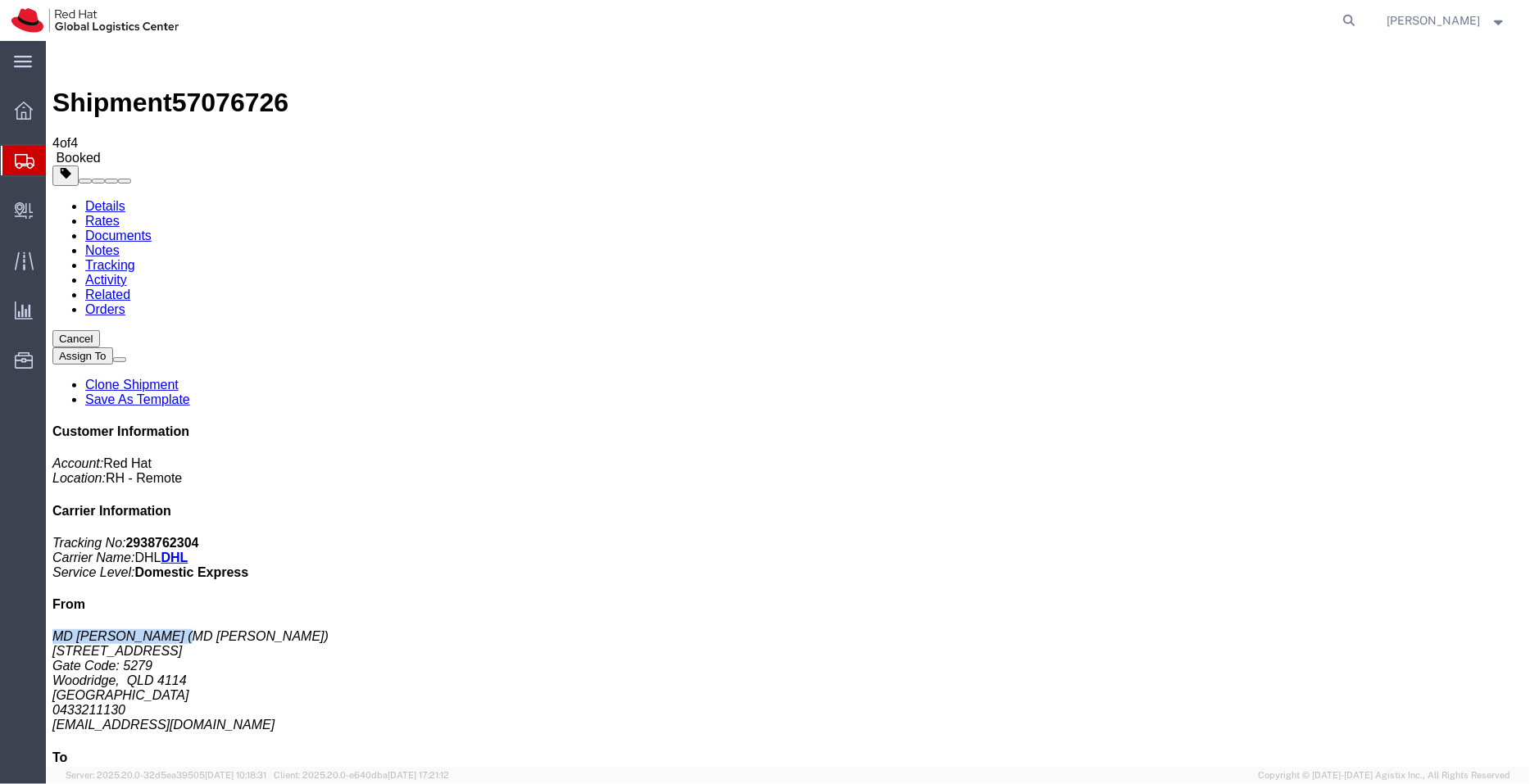
drag, startPoint x: 1339, startPoint y: 341, endPoint x: 1225, endPoint y: 335, distance: 114.2
click at [1225, 423] on div "Customer Information Account: Red Hat Location: RH - Remote Carrier Information…" at bounding box center [787, 722] width 1471 height 598
copy address "MD [PERSON_NAME]"
click at [0, 0] on span "Shipment Manager" at bounding box center [0, 0] width 0 height 0
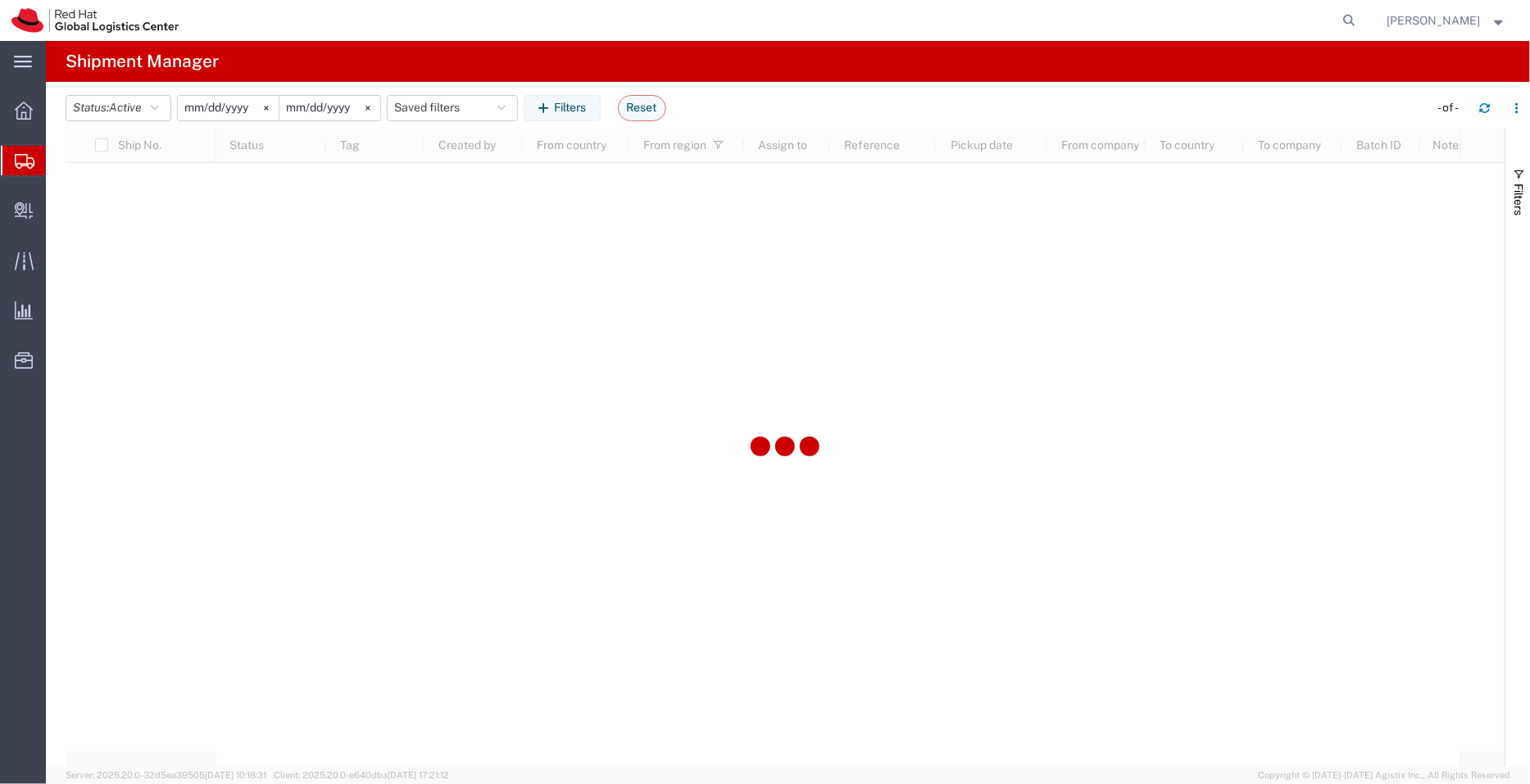
type input "[DATE]"
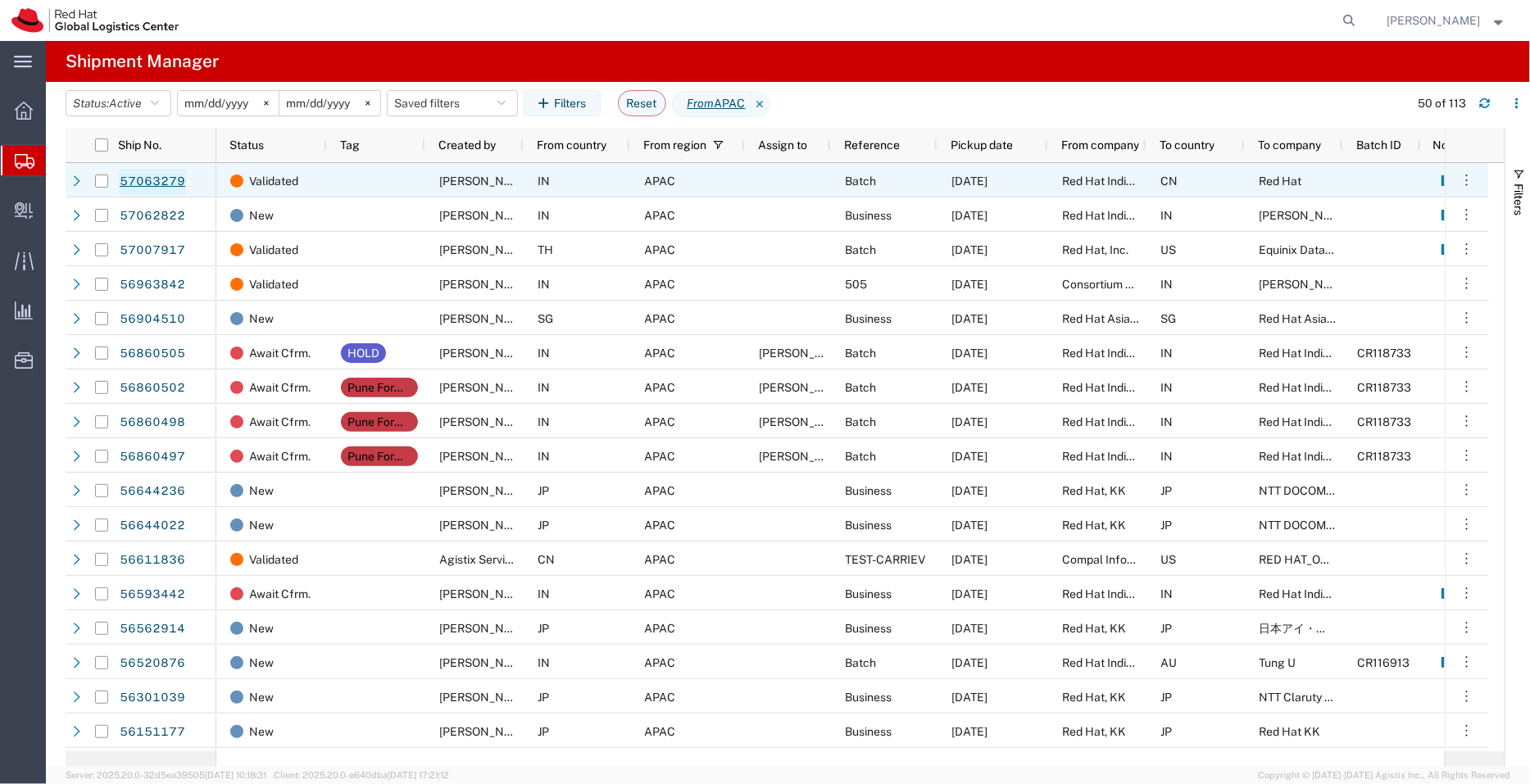
click at [145, 179] on link "57063279" at bounding box center [152, 182] width 67 height 26
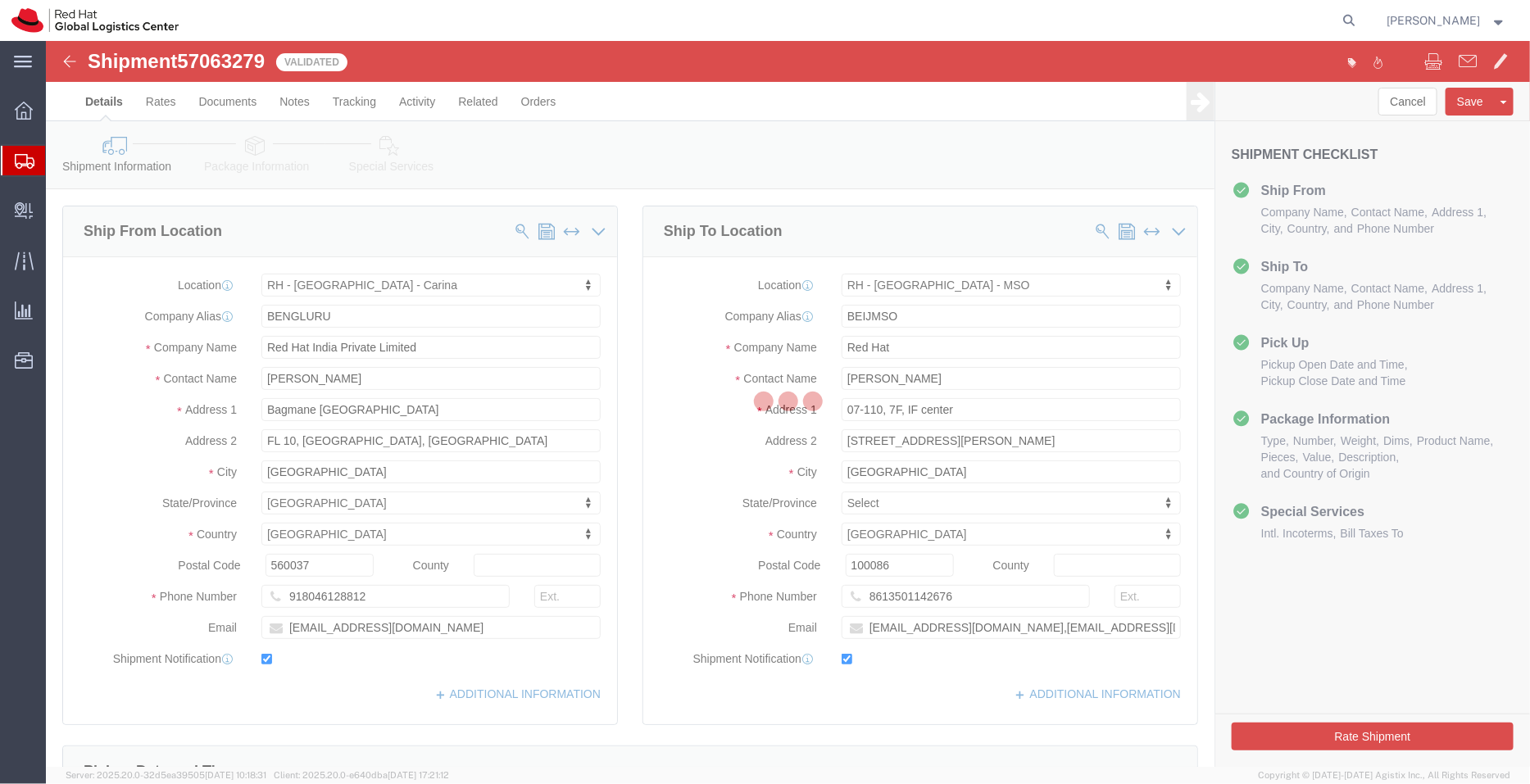
select select "37925"
select select "69331"
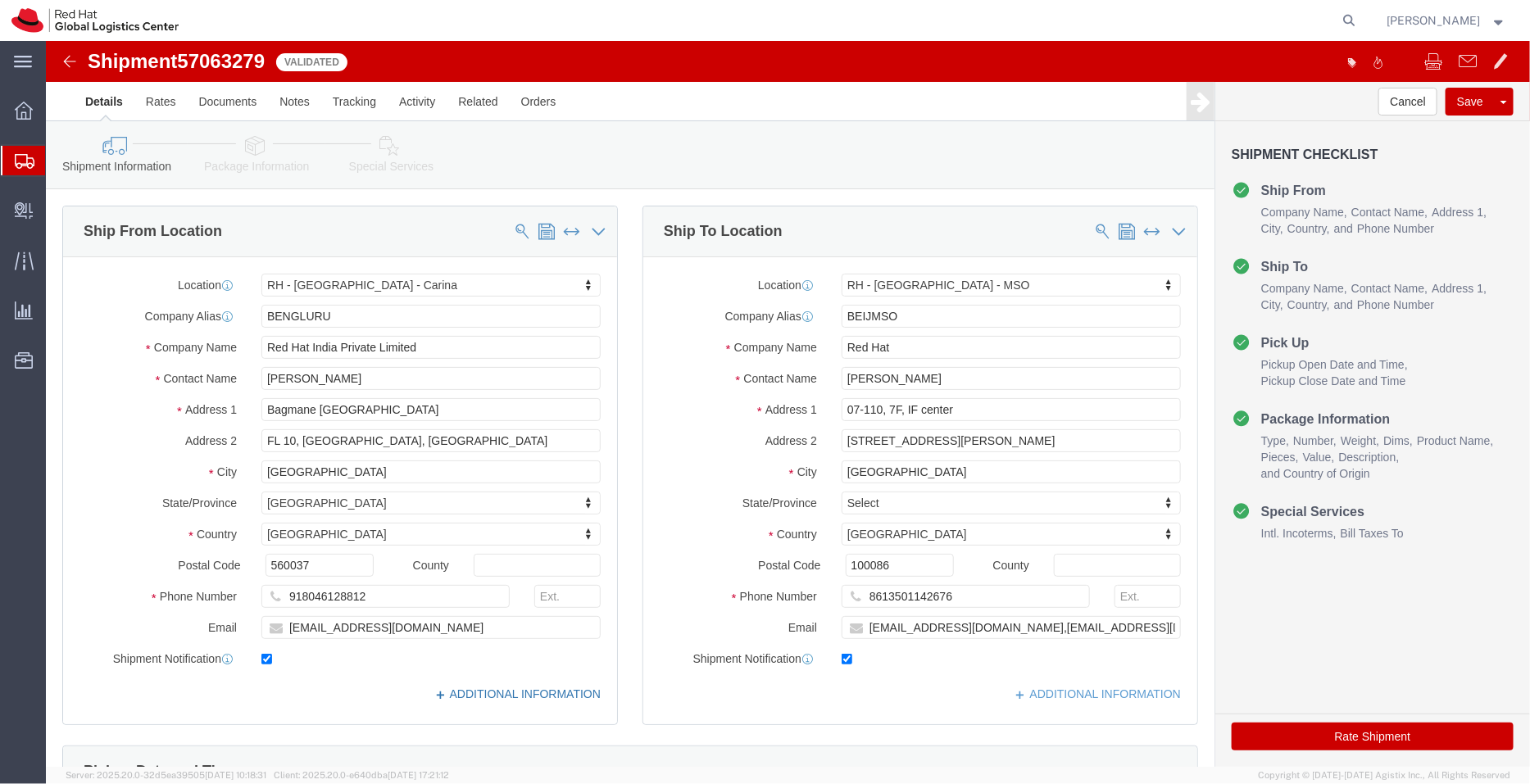
click link "ADDITIONAL INFORMATION"
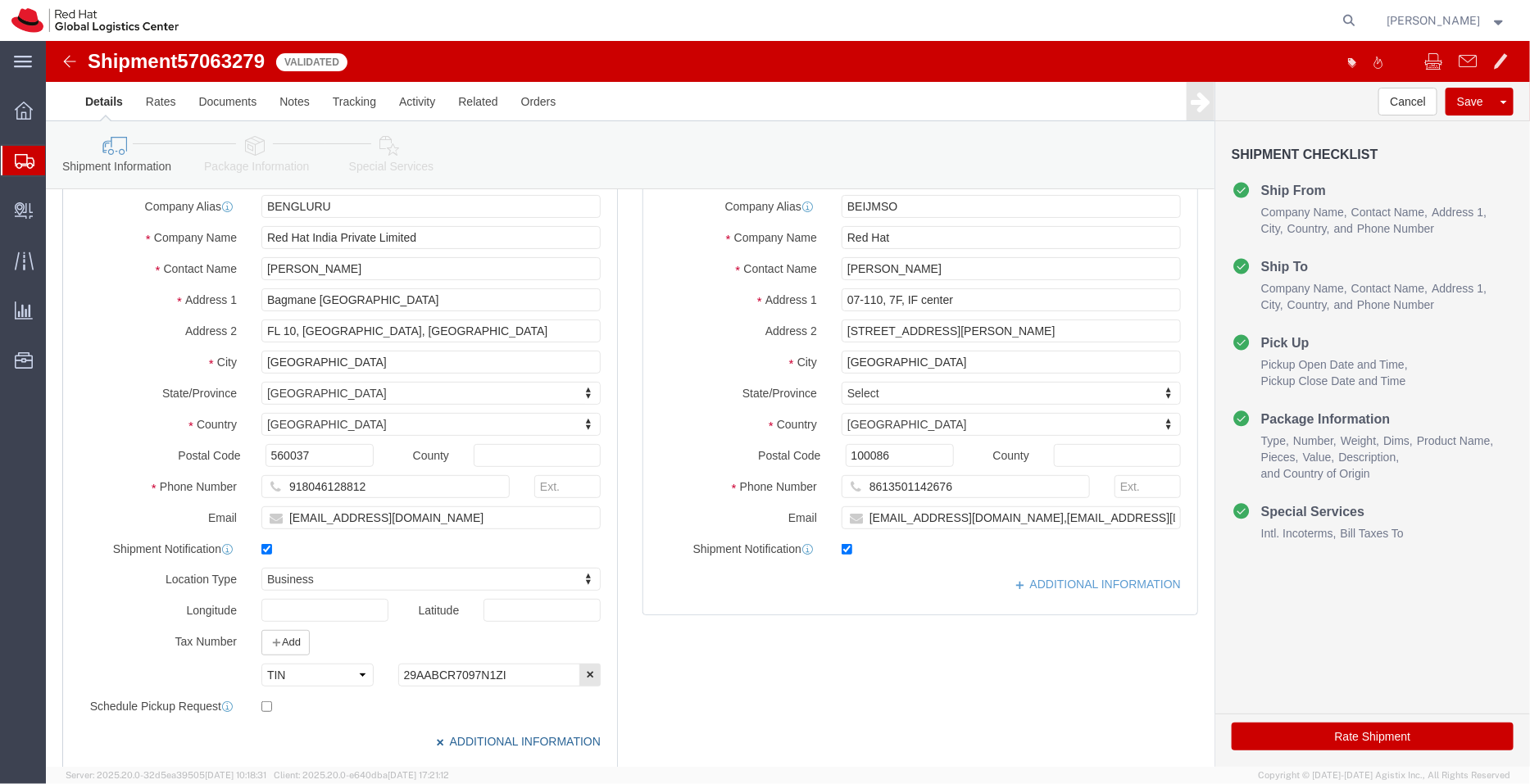
scroll to position [107, 0]
click link "ADDITIONAL INFORMATION"
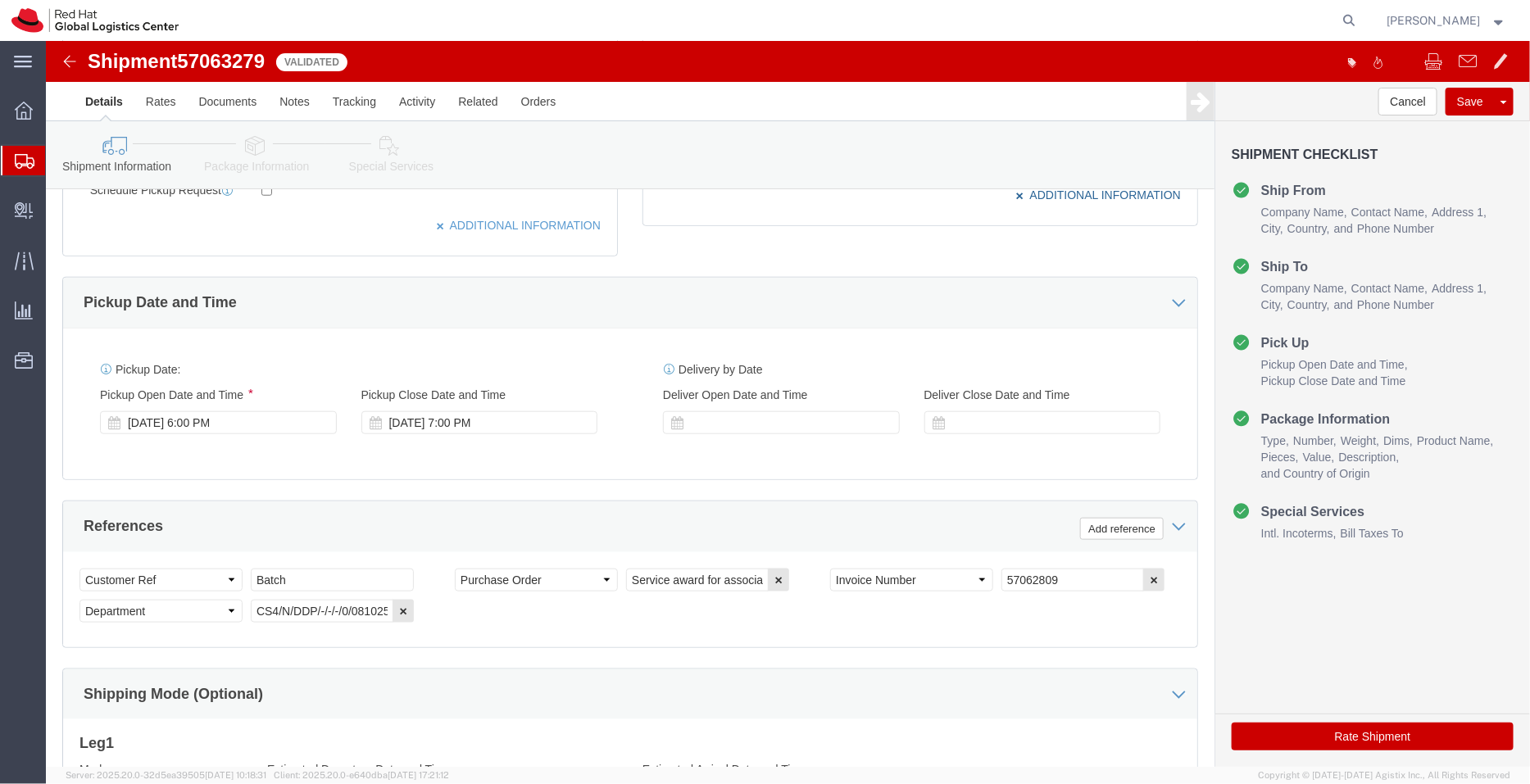
scroll to position [655, 0]
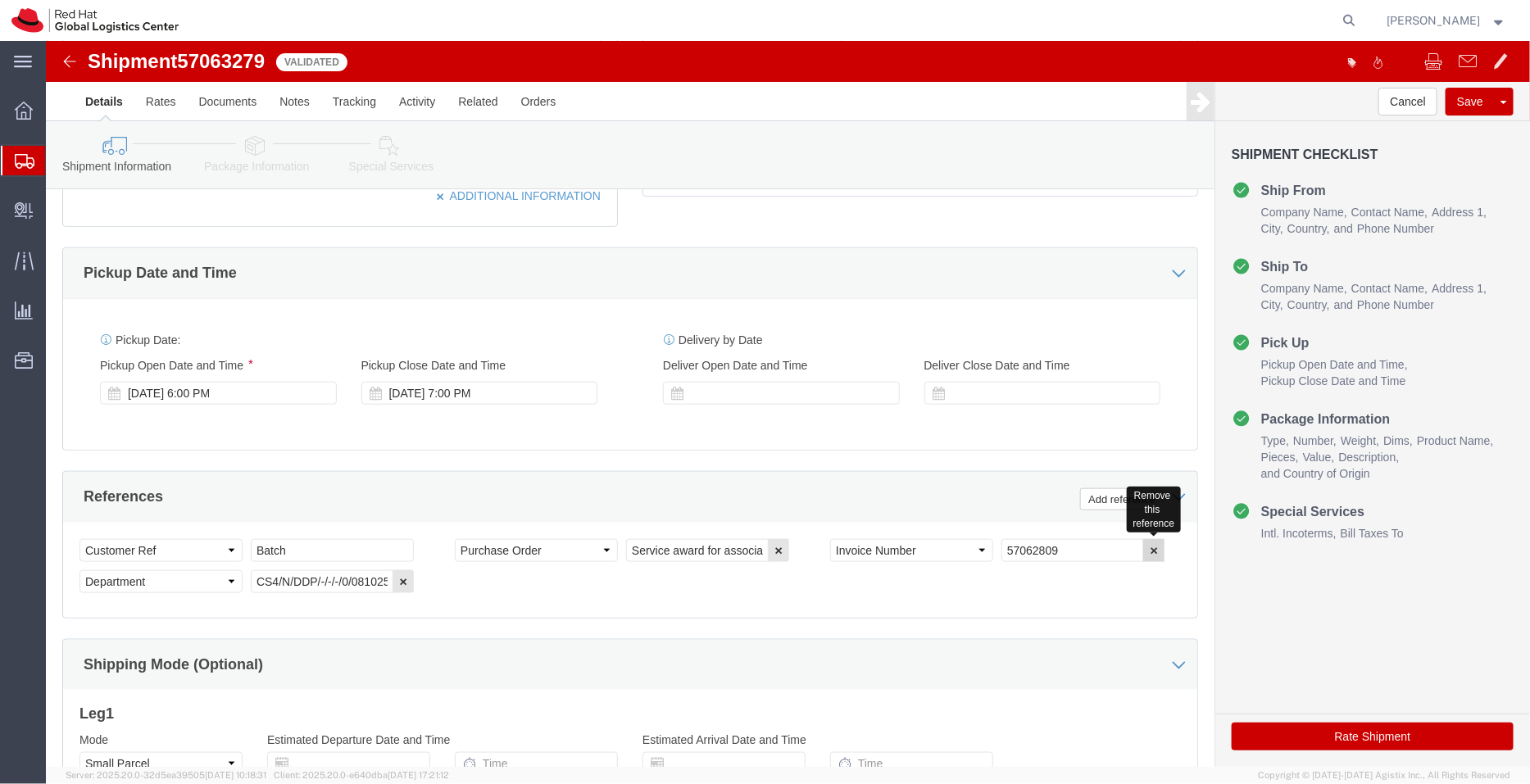
click button "button"
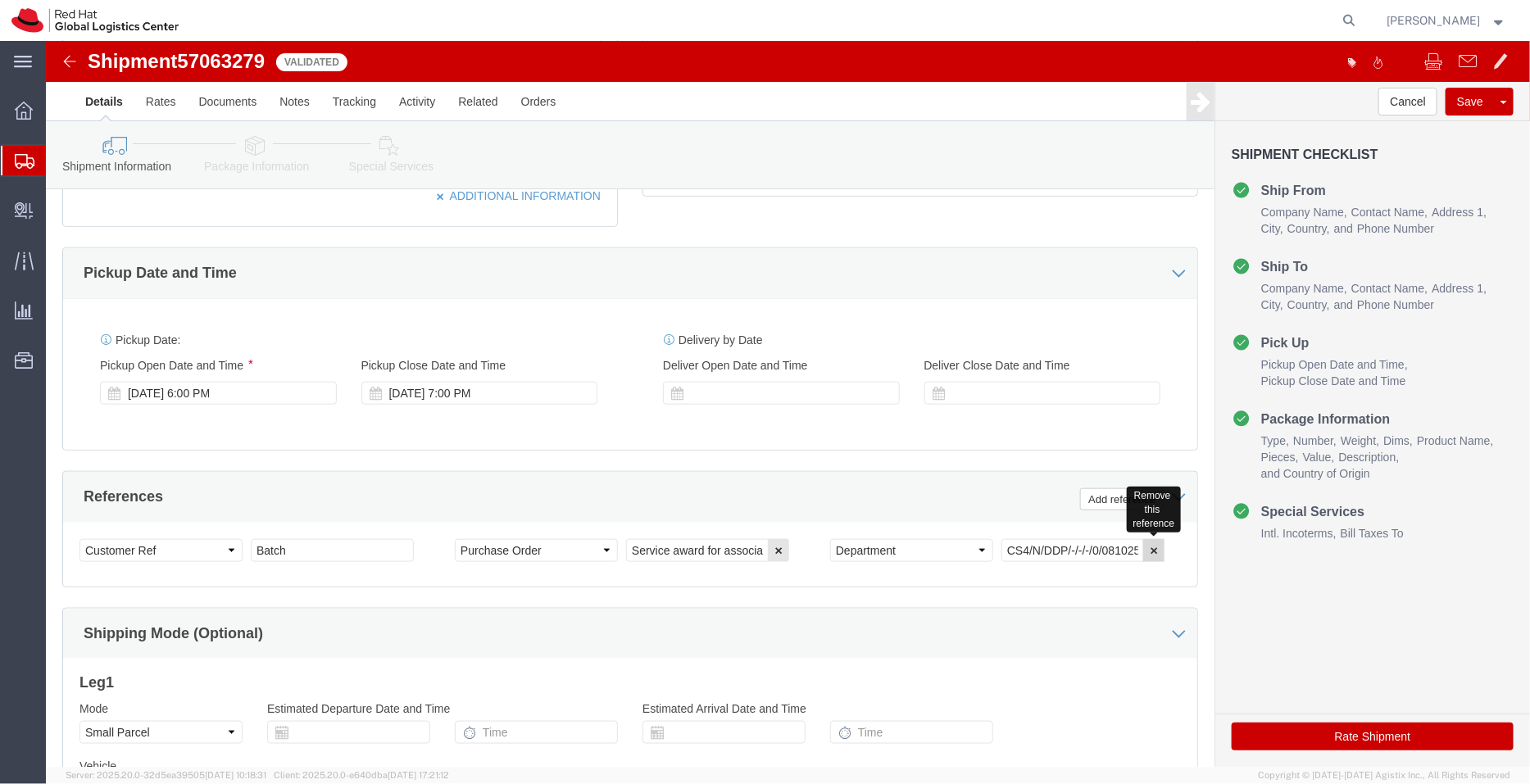
click icon "button"
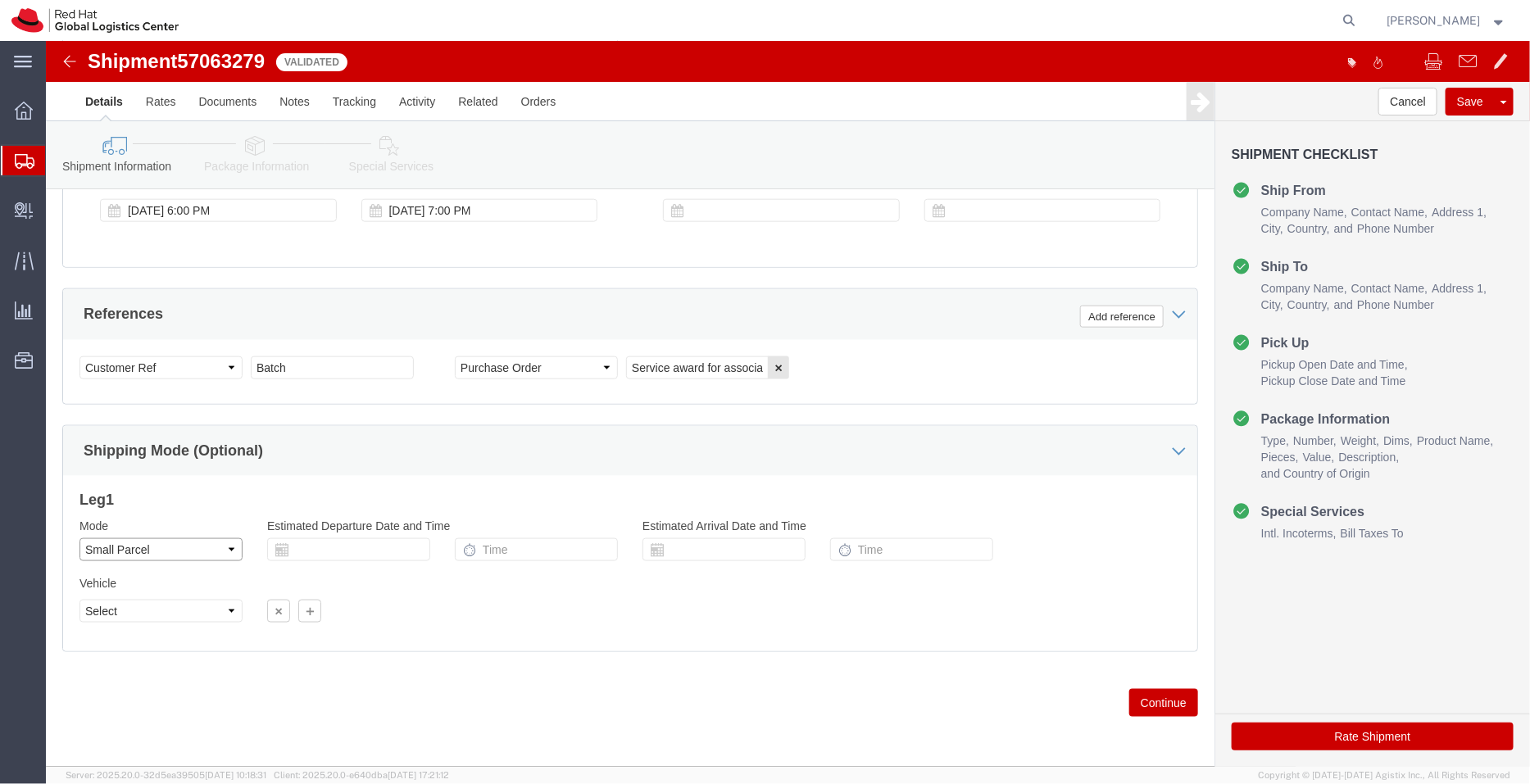
click select "Select Air Less than Truckload Multi-Leg Ocean Freight Rail Small Parcel Truckl…"
select select
click select "Select Air Less than Truckload Multi-Leg Ocean Freight Rail Small Parcel Truckl…"
click icon
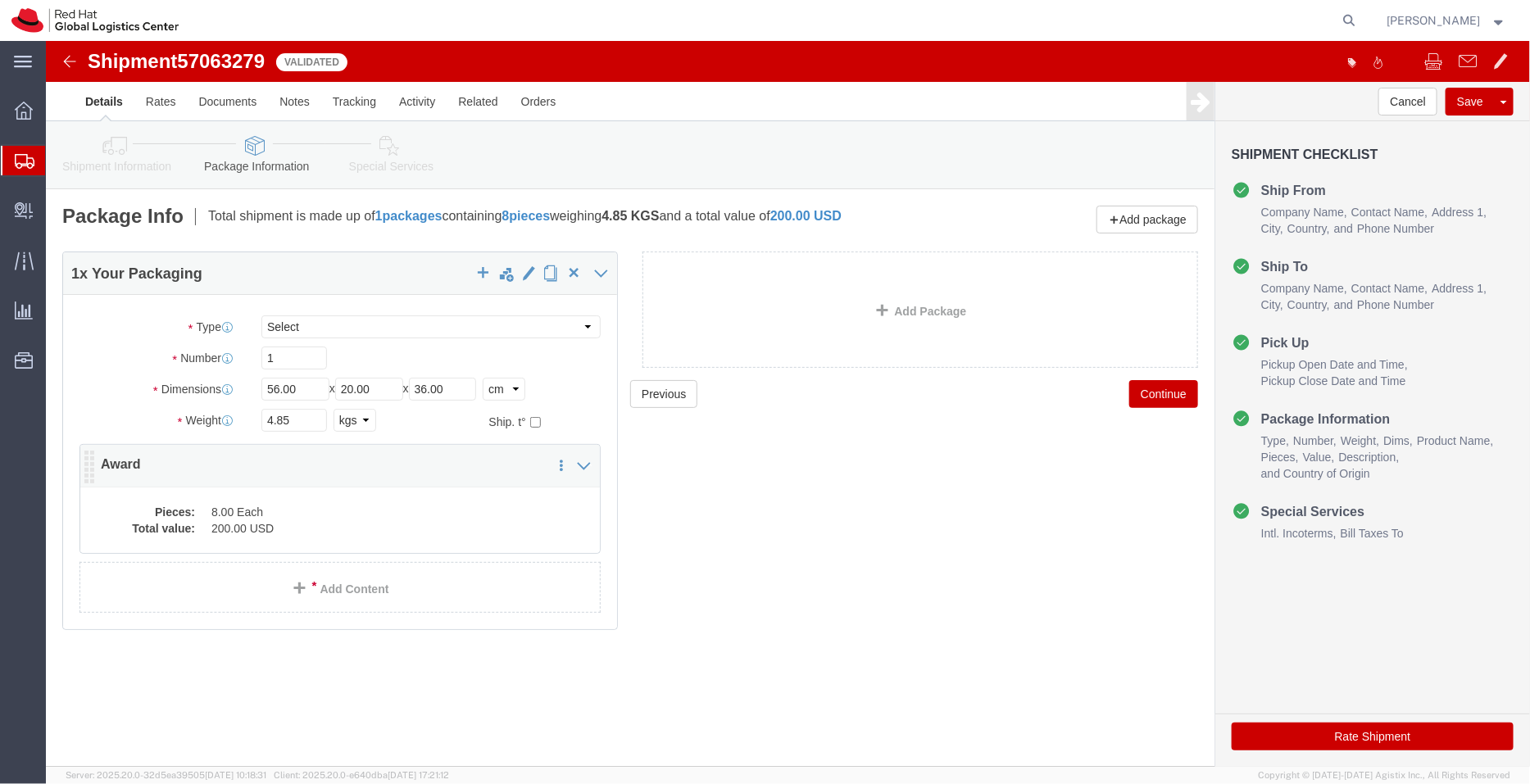
click dd "8.00 Each"
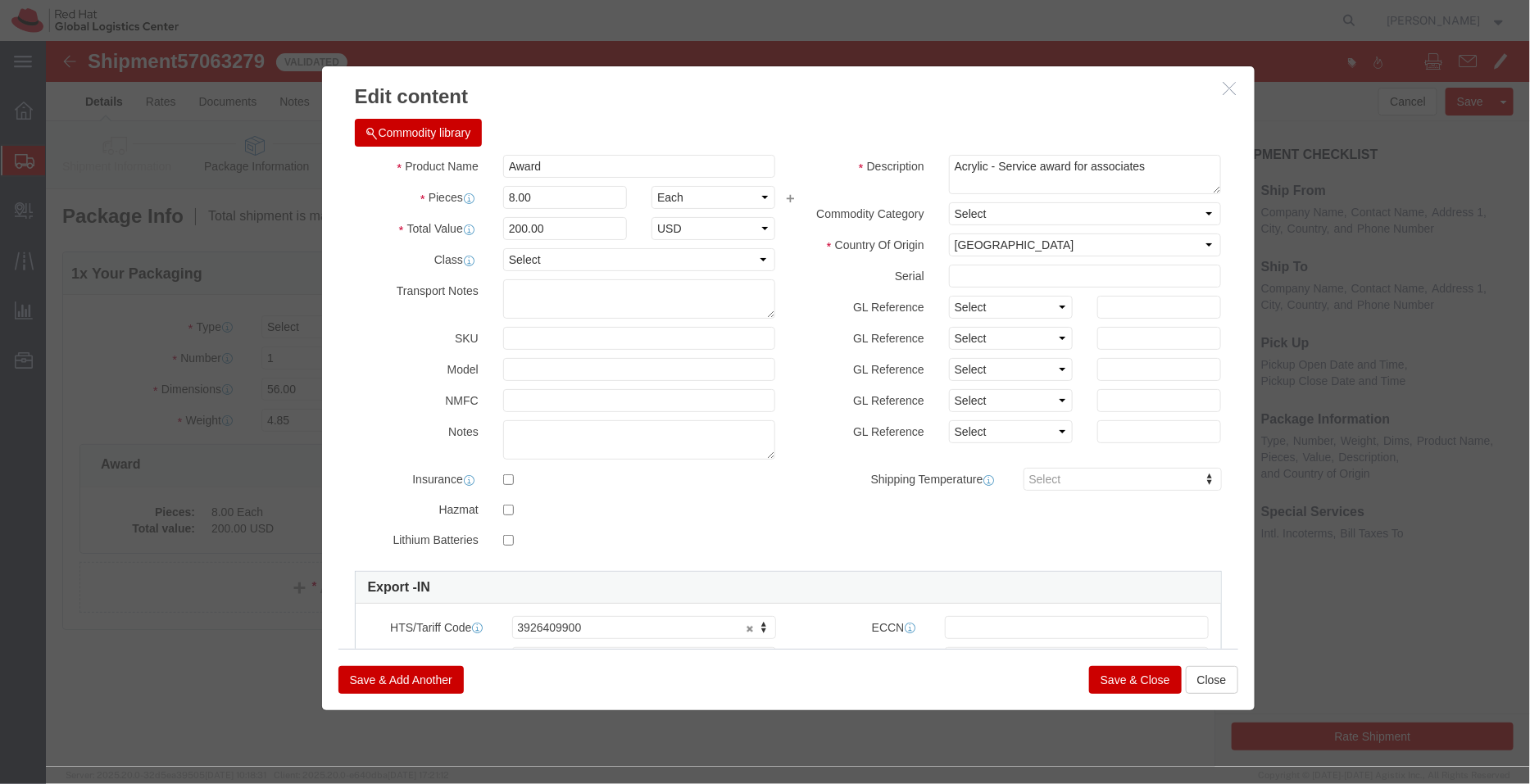
click button "Save & Close"
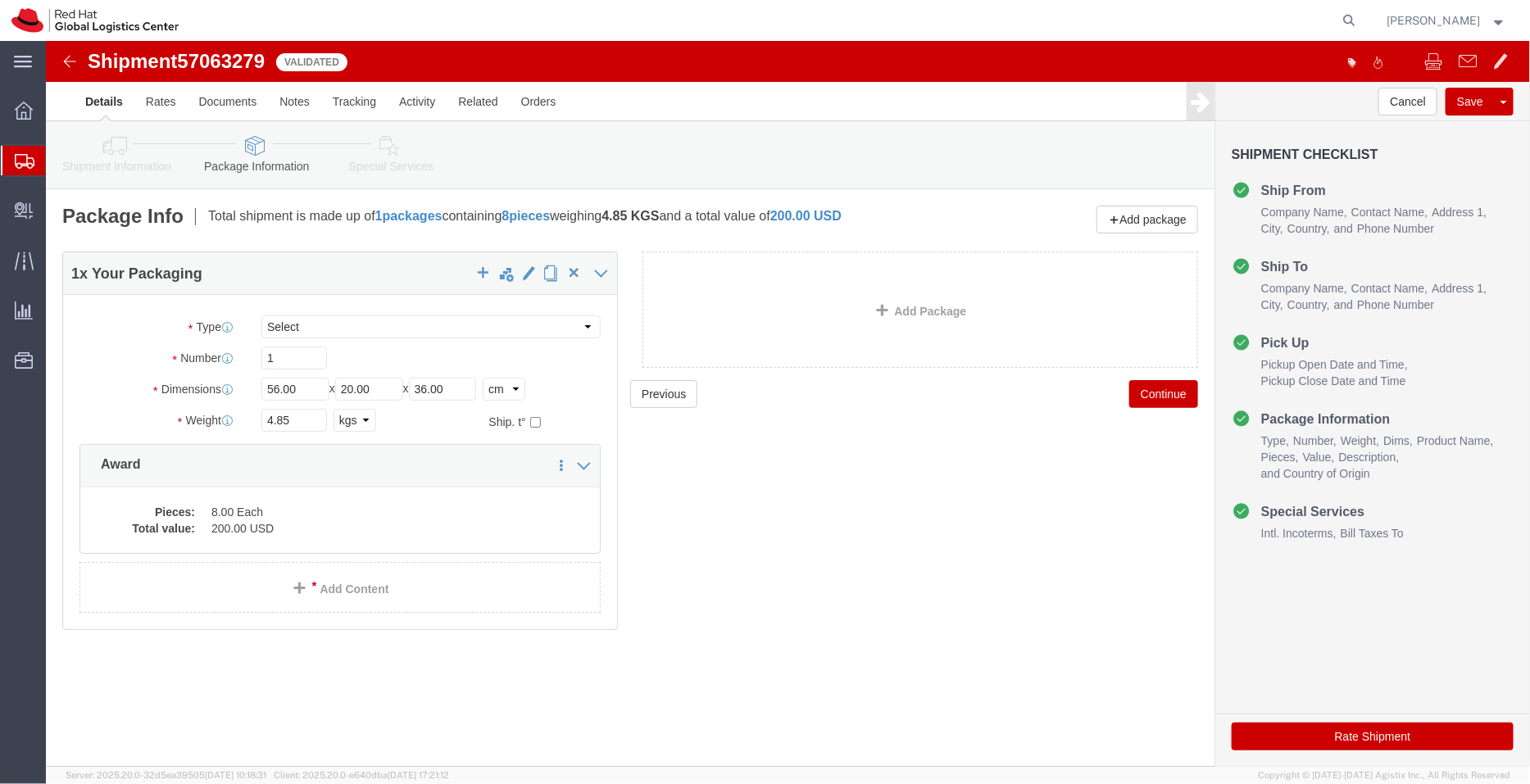
click icon
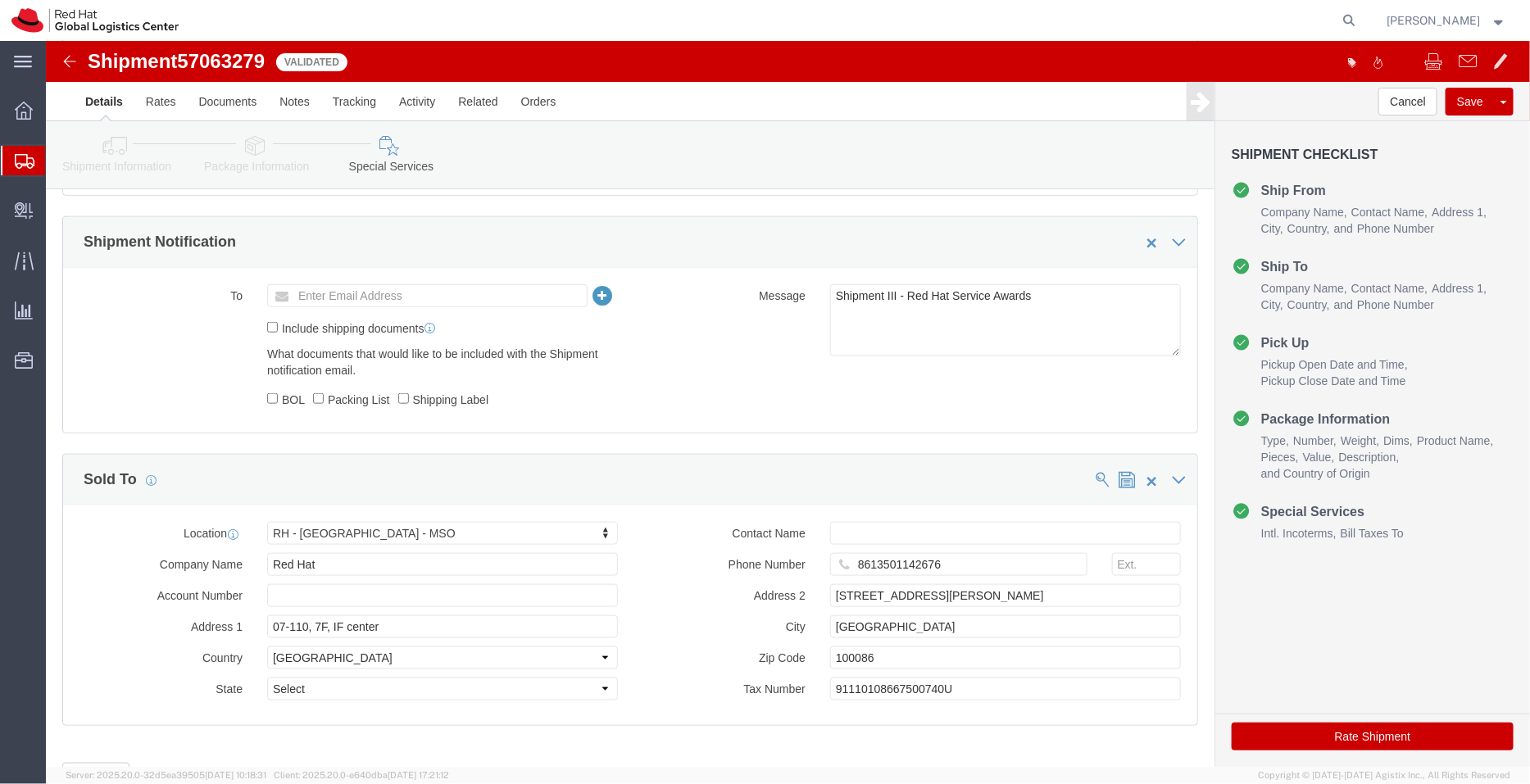
scroll to position [711, 0]
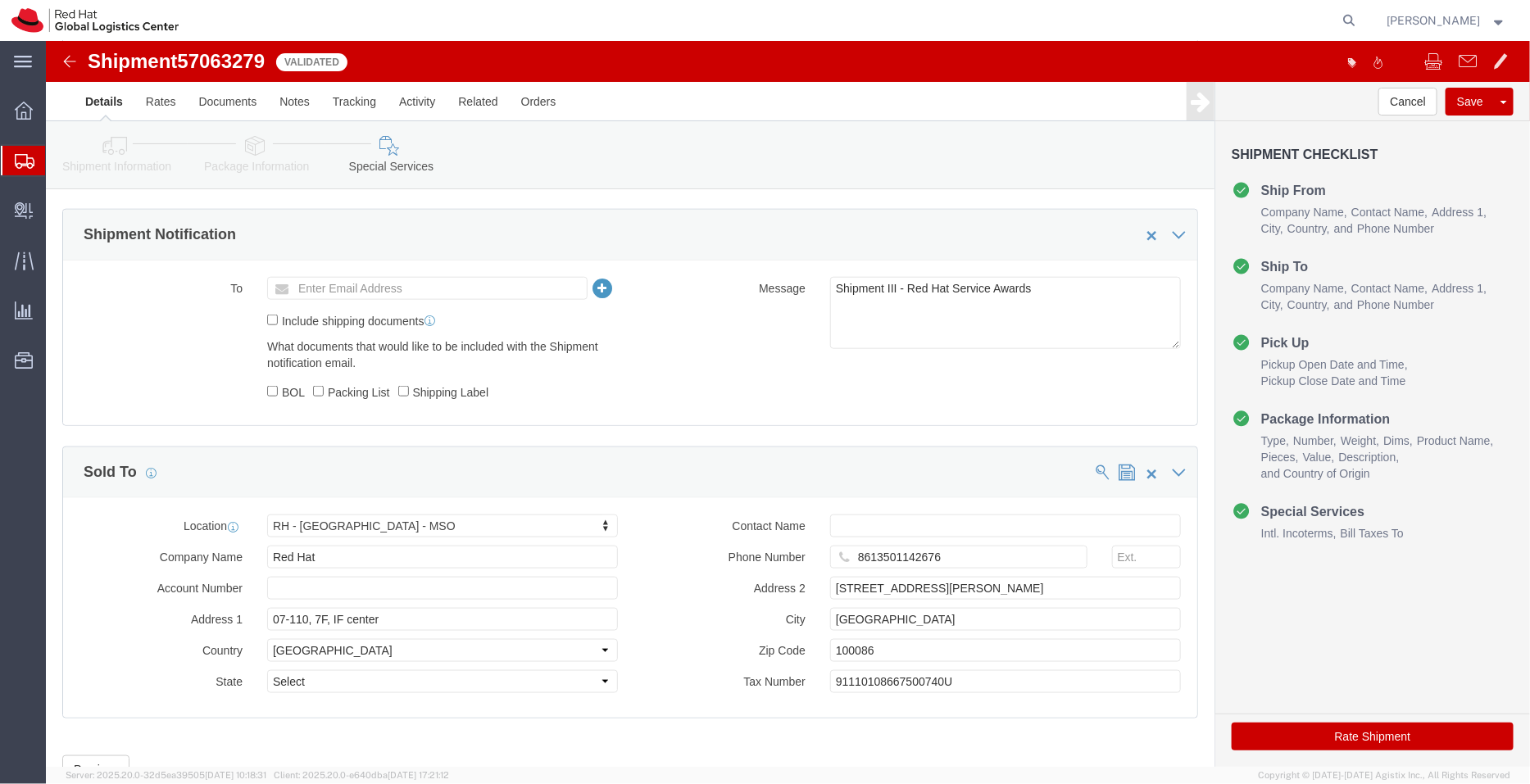
click button "Rate Shipment"
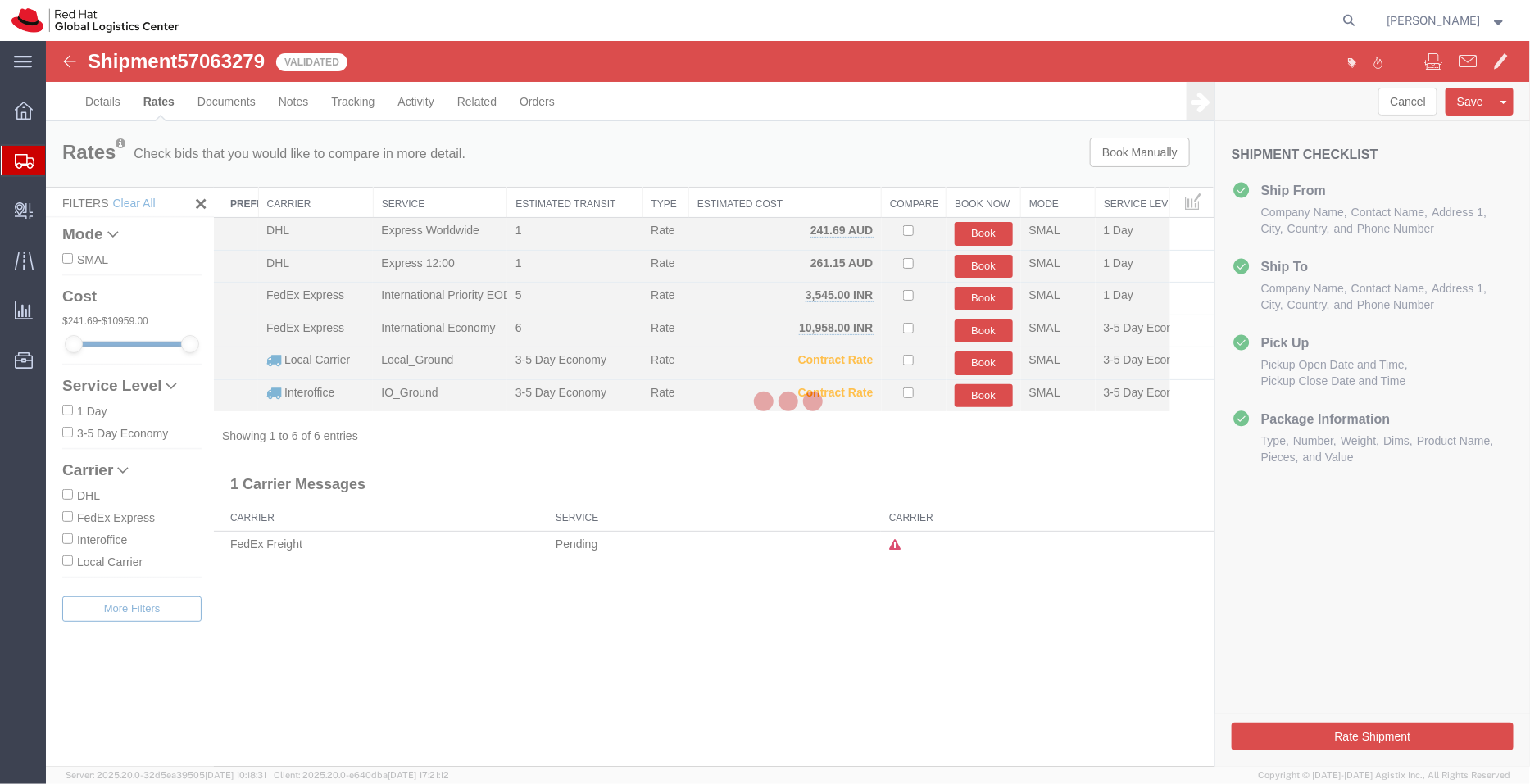
scroll to position [0, 0]
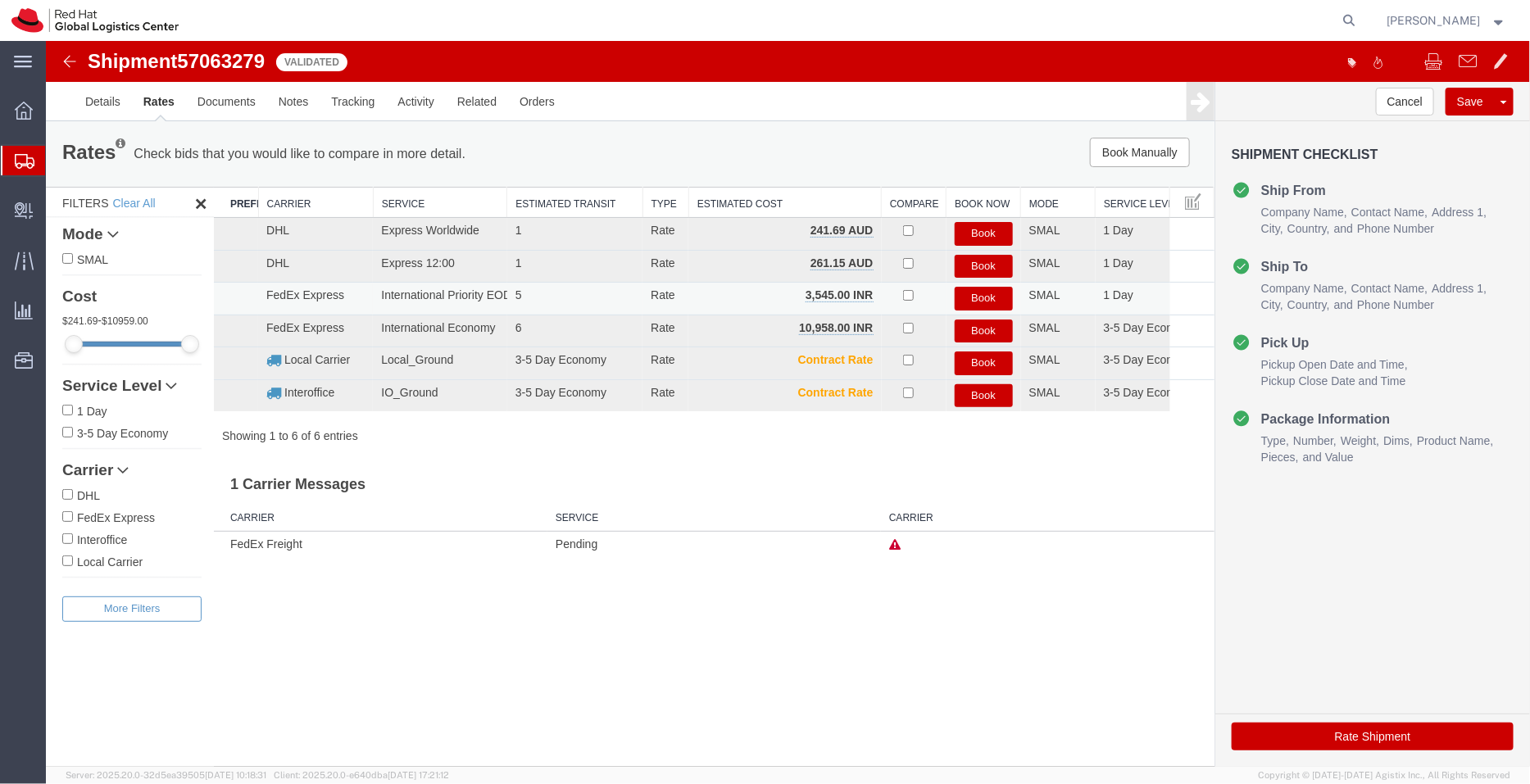
click at [972, 302] on button "Book" at bounding box center [983, 297] width 58 height 23
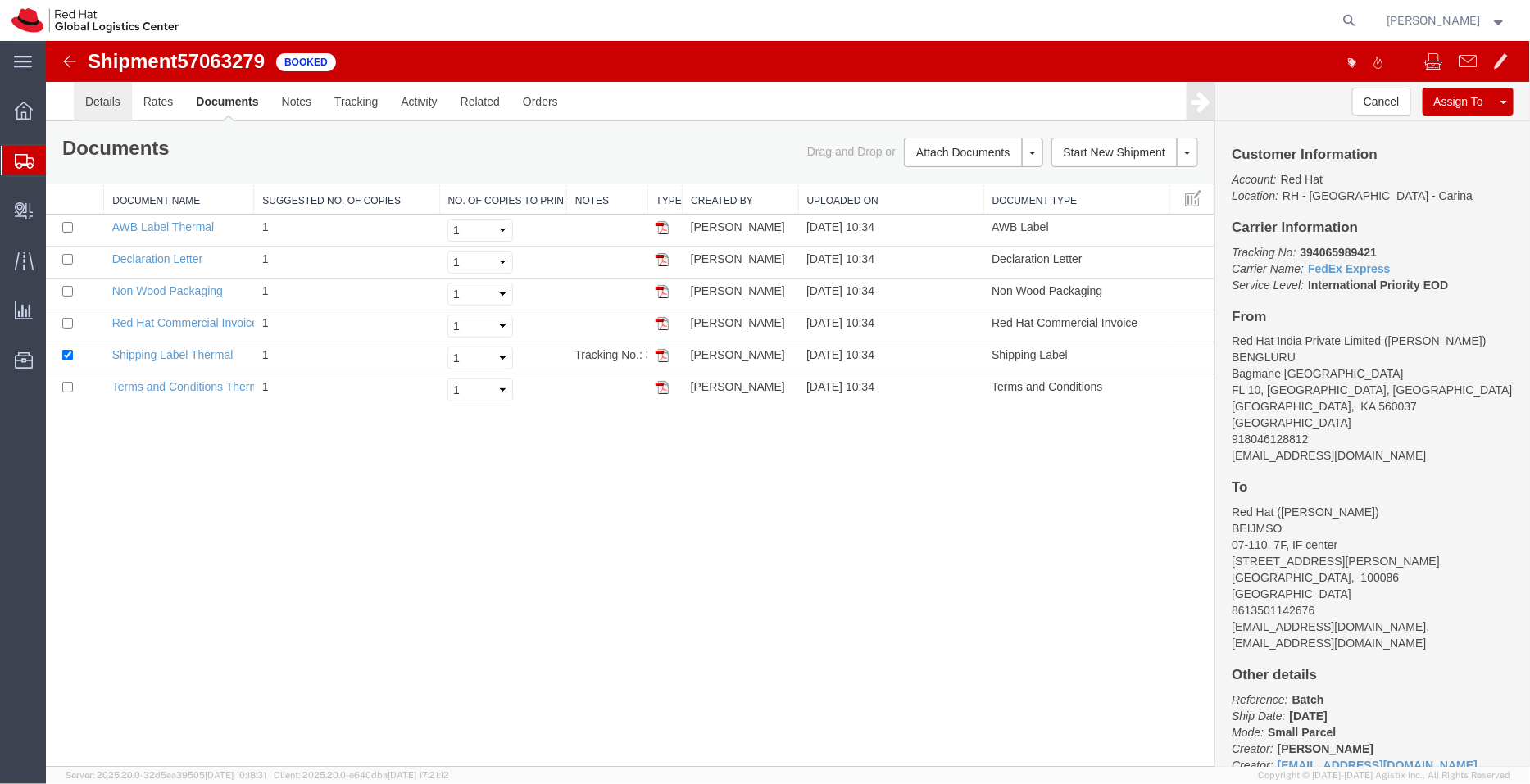
click at [97, 96] on link "Details" at bounding box center [102, 101] width 58 height 39
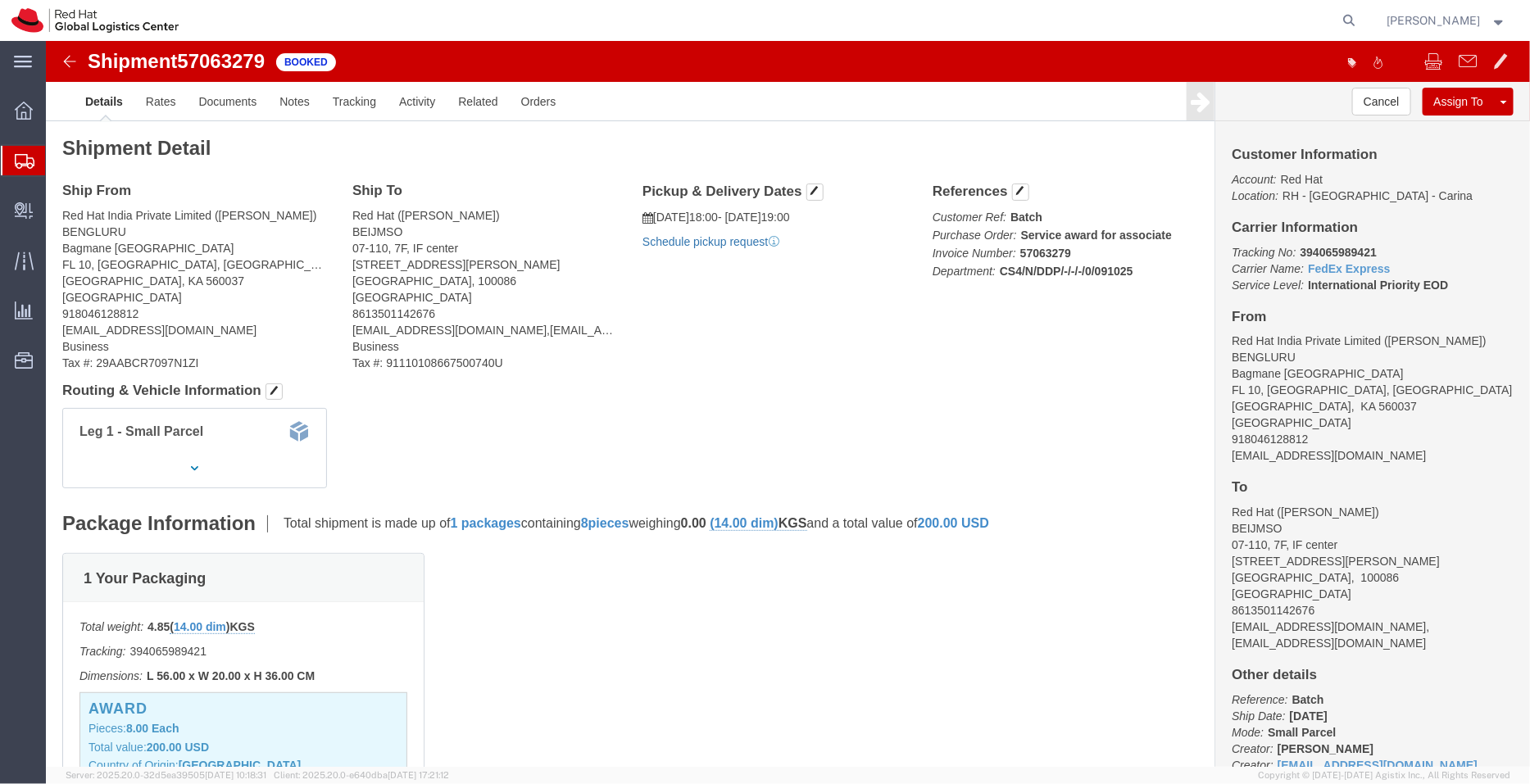
click link "Schedule pickup request"
drag, startPoint x: 1292, startPoint y: 416, endPoint x: 1170, endPoint y: 418, distance: 122.0
click div "Customer Information Account: Red Hat Location: [GEOGRAPHIC_DATA] - [GEOGRAPHIC…"
copy address "[EMAIL_ADDRESS][DOMAIN_NAME]"
click link "Documents"
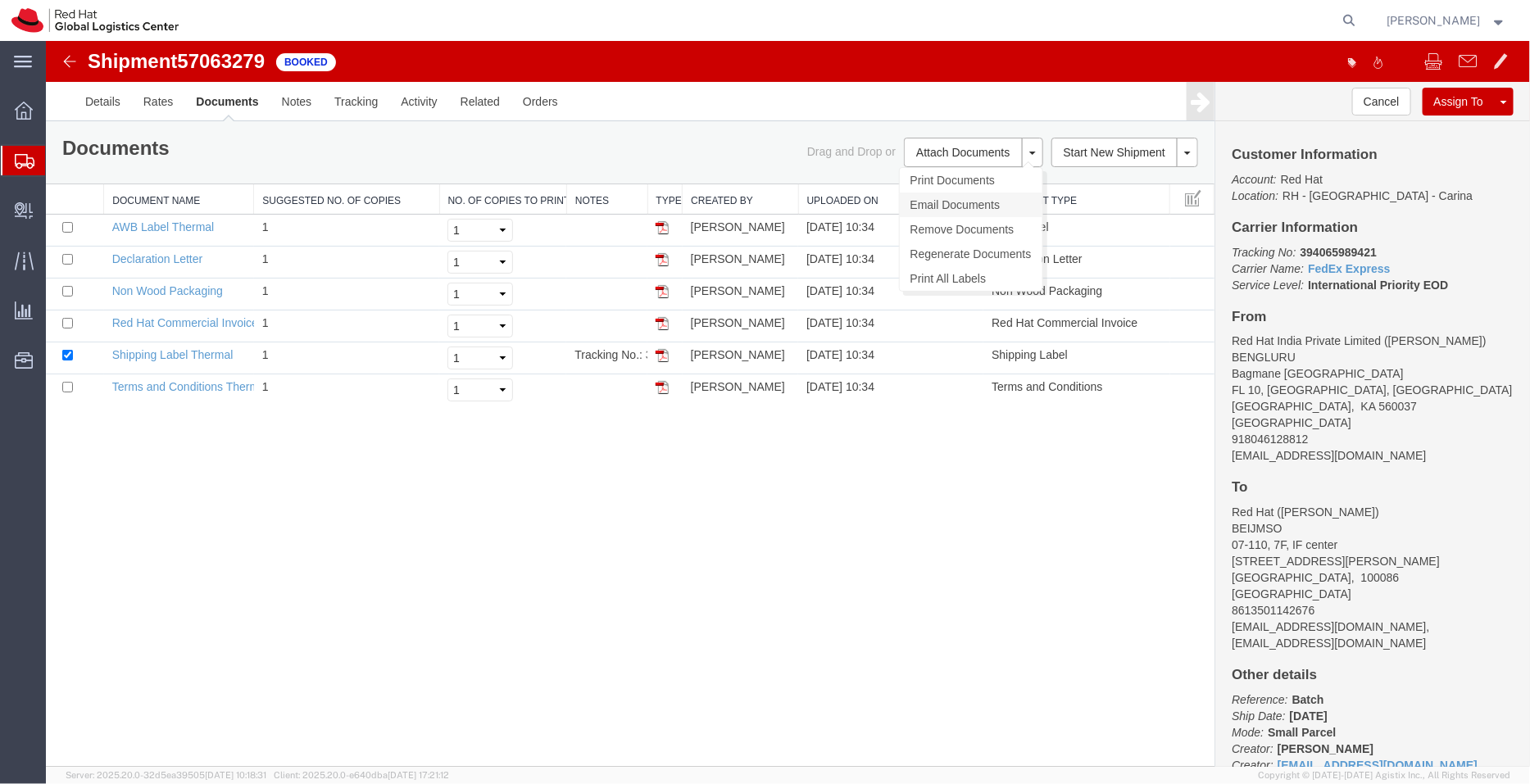
click at [937, 201] on link "Email Documents" at bounding box center [970, 204] width 143 height 24
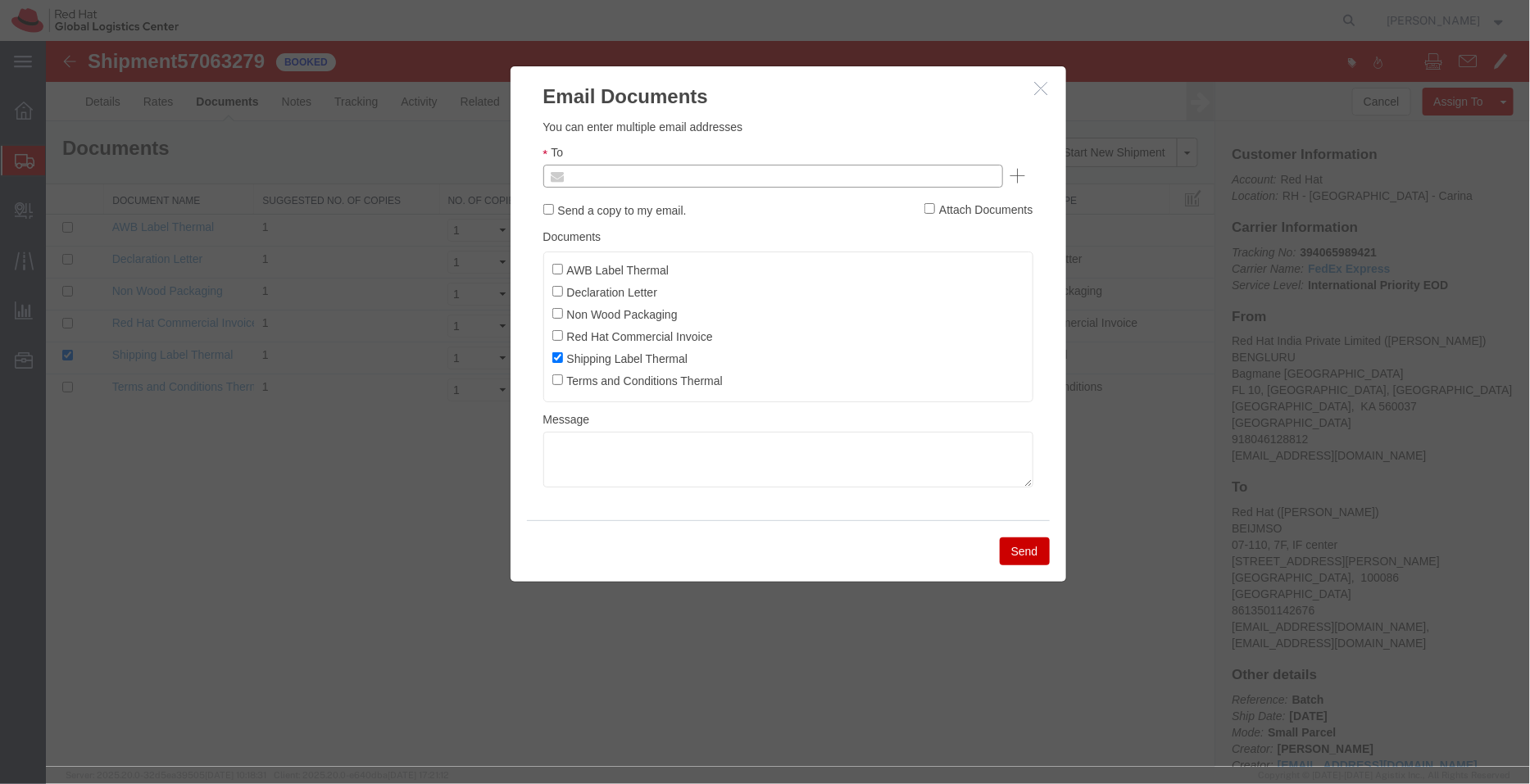
click at [694, 173] on input "text" at bounding box center [661, 175] width 192 height 21
paste input "[EMAIL_ADDRESS][DOMAIN_NAME]"
type input "[EMAIL_ADDRESS][DOMAIN_NAME]"
click at [557, 264] on input "AWB Label Thermal" at bounding box center [556, 268] width 10 height 10
checkbox input "true"
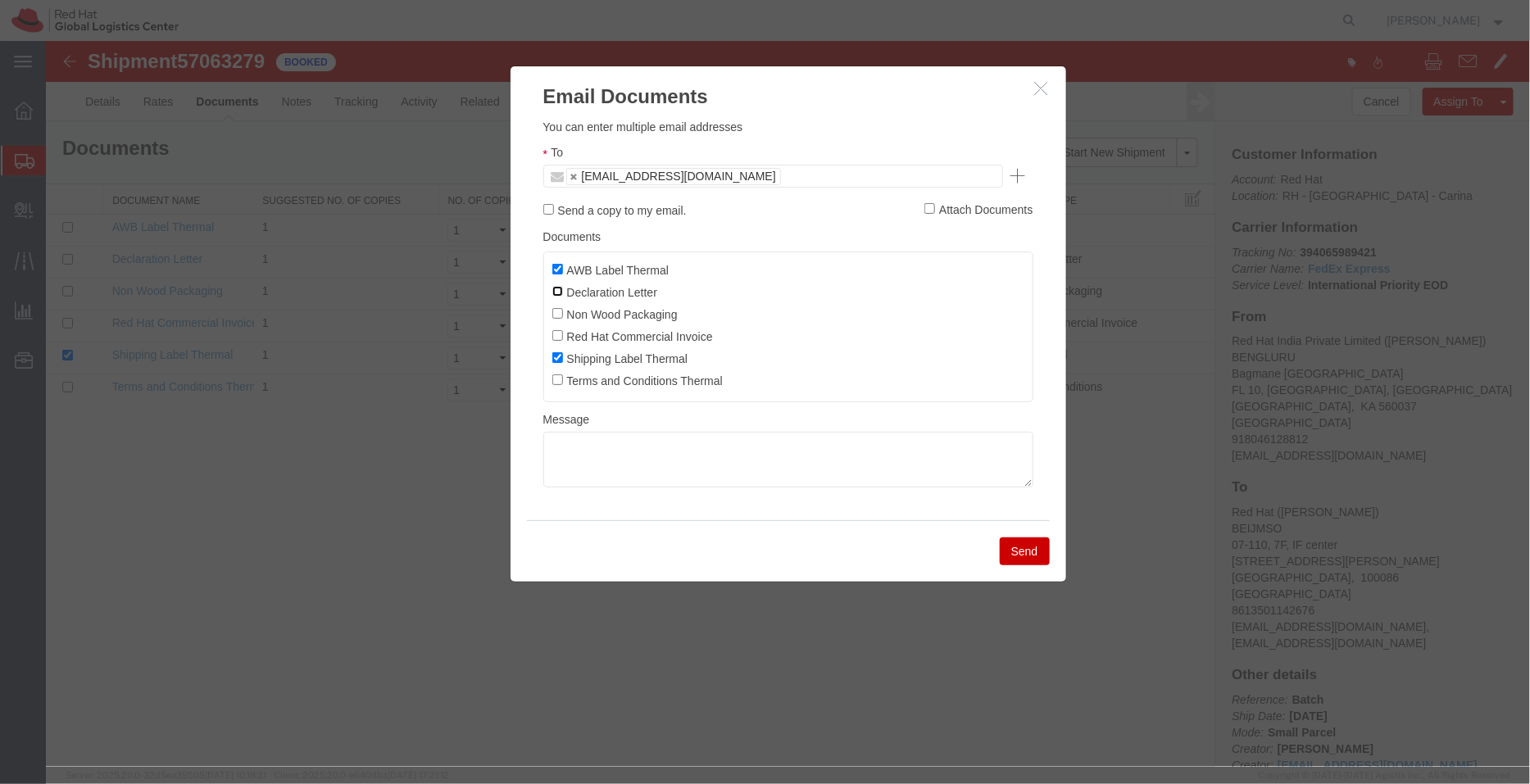
drag, startPoint x: 557, startPoint y: 291, endPoint x: 558, endPoint y: 314, distance: 23.0
click at [558, 314] on ul "AWB Label Thermal Declaration Letter Non Wood Packaging Red Hat Commercial Invo…" at bounding box center [788, 326] width 490 height 151
click at [558, 314] on input "Non Wood Packaging" at bounding box center [556, 312] width 10 height 10
checkbox input "true"
click at [558, 290] on input "Declaration Letter" at bounding box center [556, 290] width 10 height 10
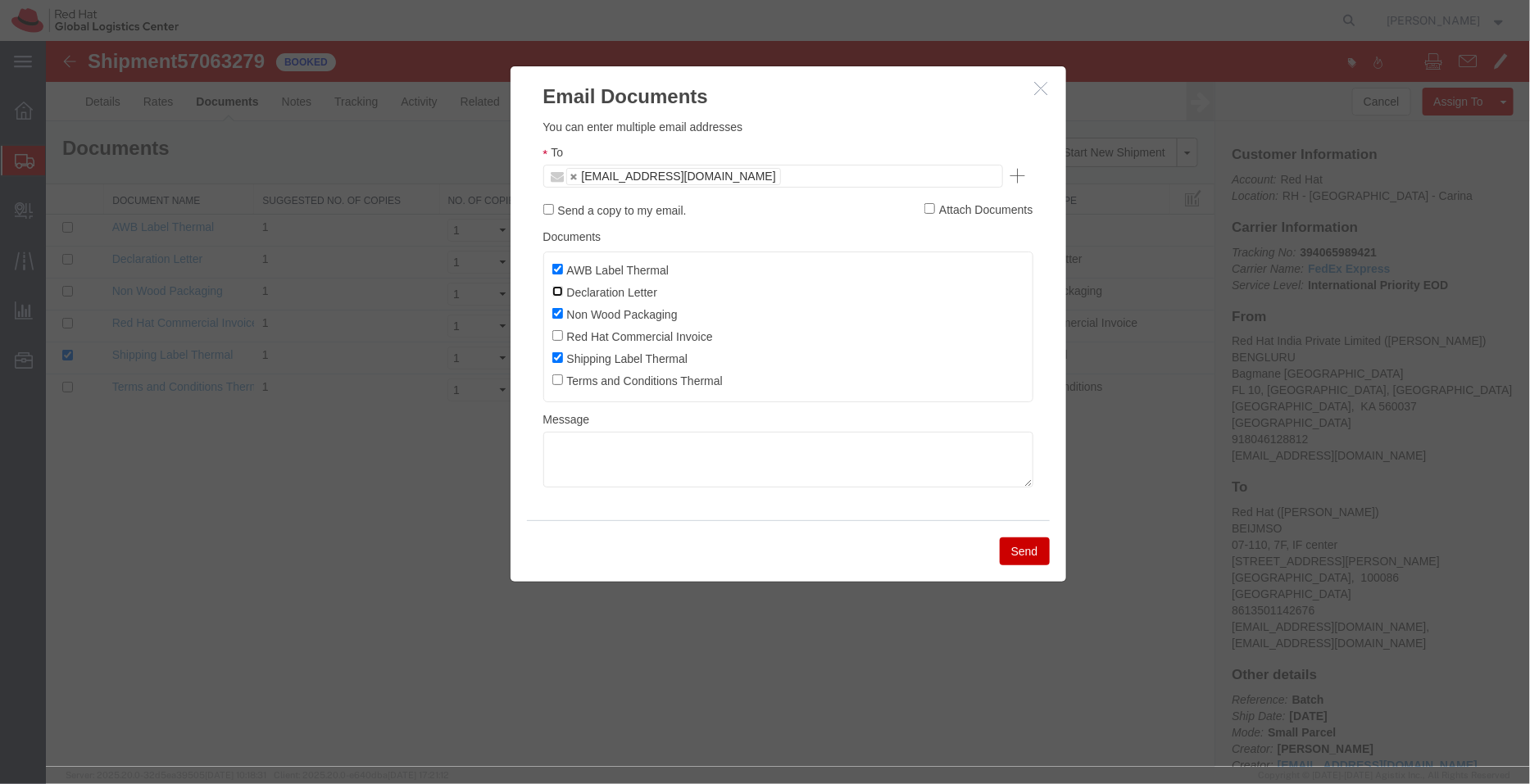
checkbox input "true"
click at [558, 337] on input "Red Hat Commercial Invoice" at bounding box center [556, 334] width 10 height 10
checkbox input "true"
click at [1012, 557] on button "Send" at bounding box center [1024, 551] width 50 height 28
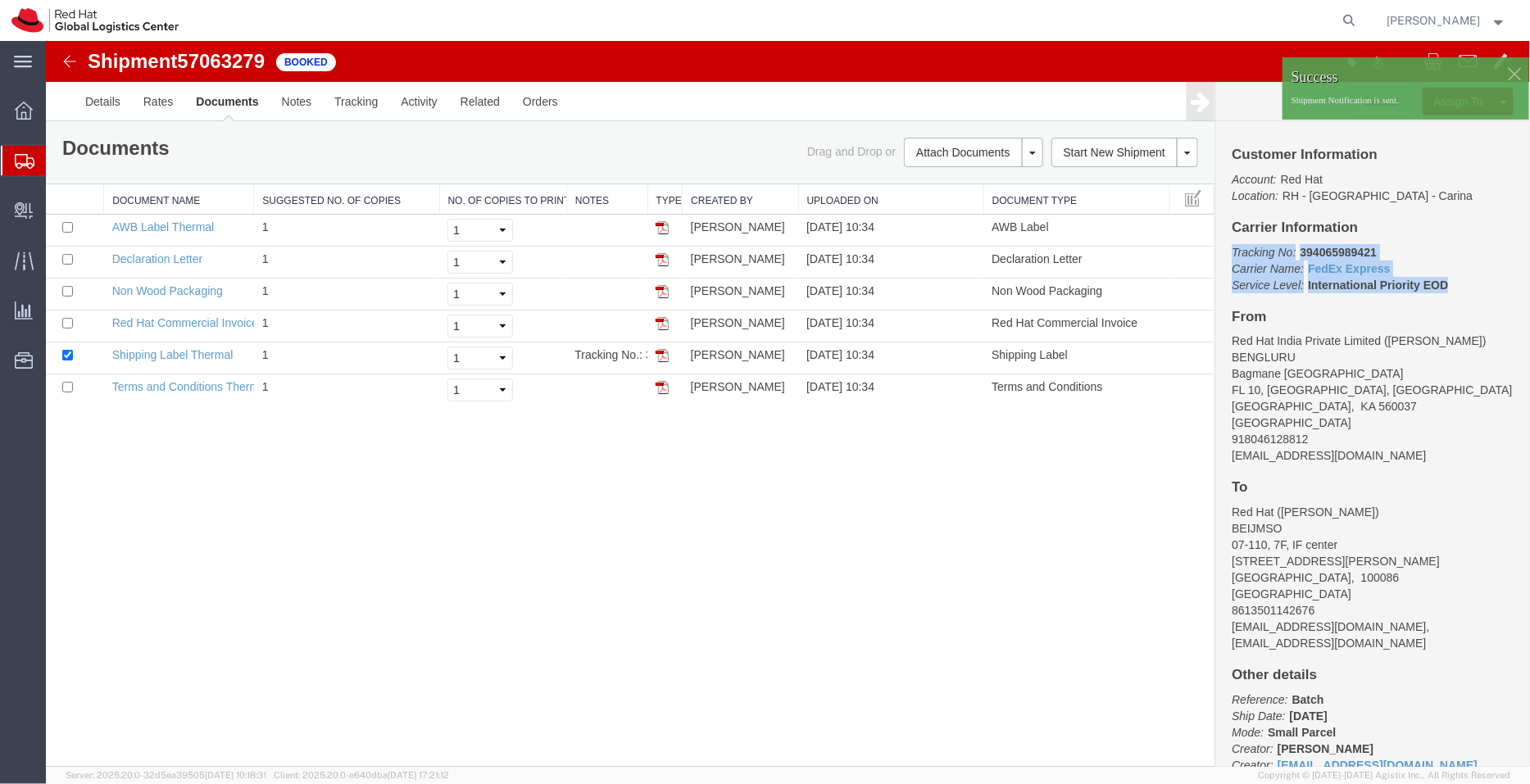
drag, startPoint x: 1463, startPoint y: 283, endPoint x: 1228, endPoint y: 253, distance: 236.9
click at [1228, 253] on div "Customer Information Account: Red Hat Location: [GEOGRAPHIC_DATA] - [GEOGRAPHIC…" at bounding box center [1371, 443] width 314 height 646
copy p "Tracking No: 394065989421 Carrier Name: FedEx Express FedEx Express Service Lev…"
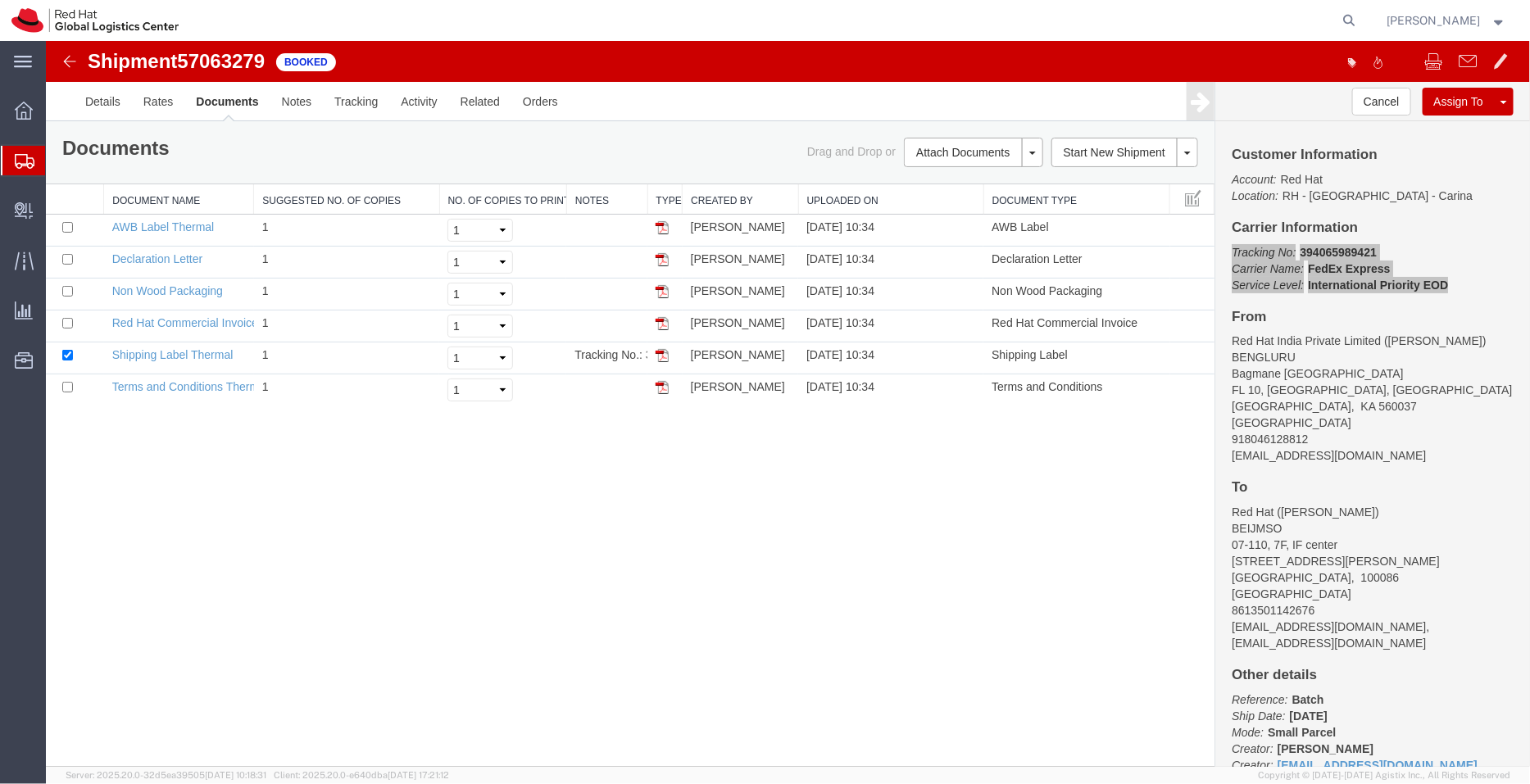
click at [0, 0] on span "Shipment Manager" at bounding box center [0, 0] width 0 height 0
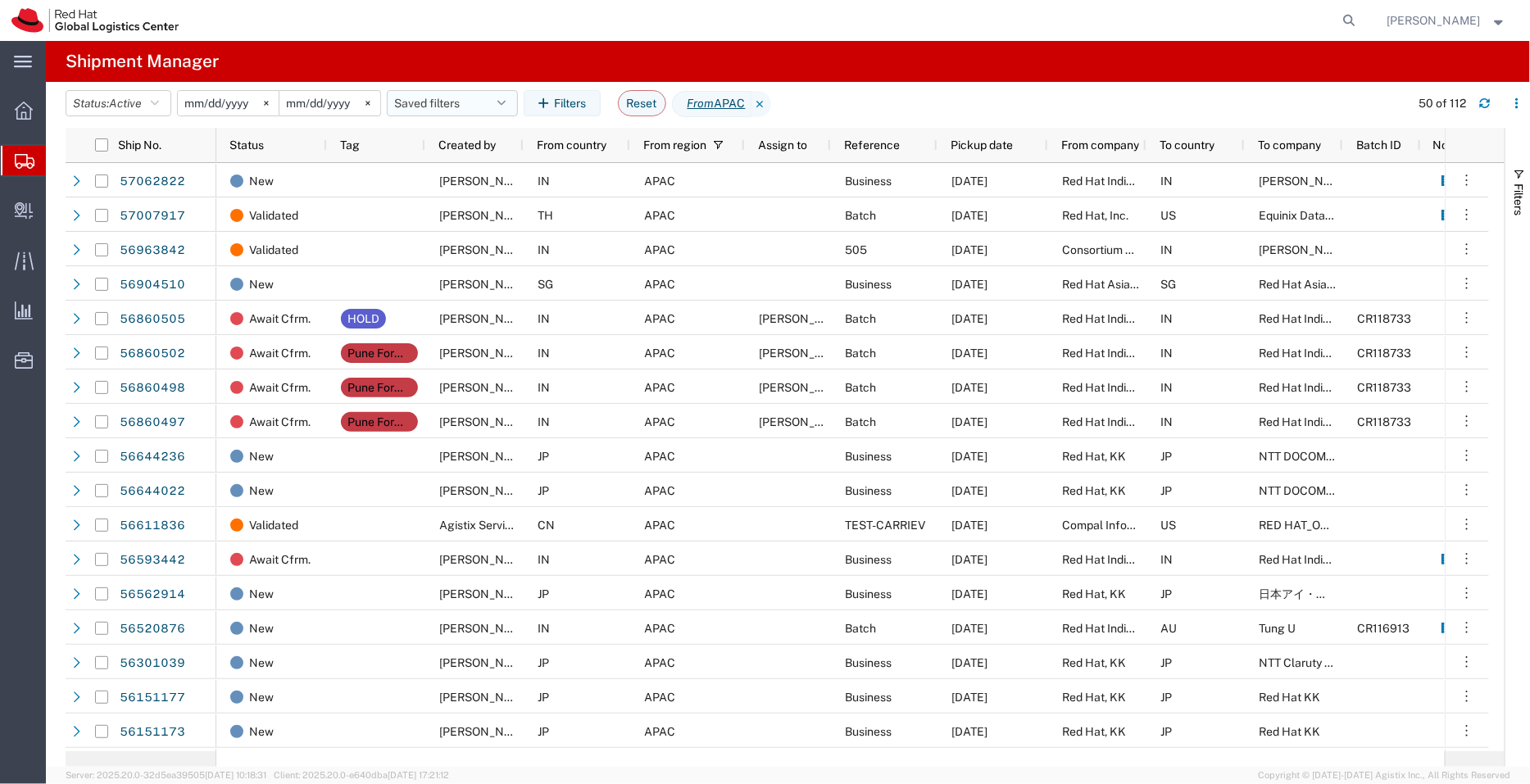
click at [453, 115] on button "Saved filters" at bounding box center [452, 103] width 131 height 26
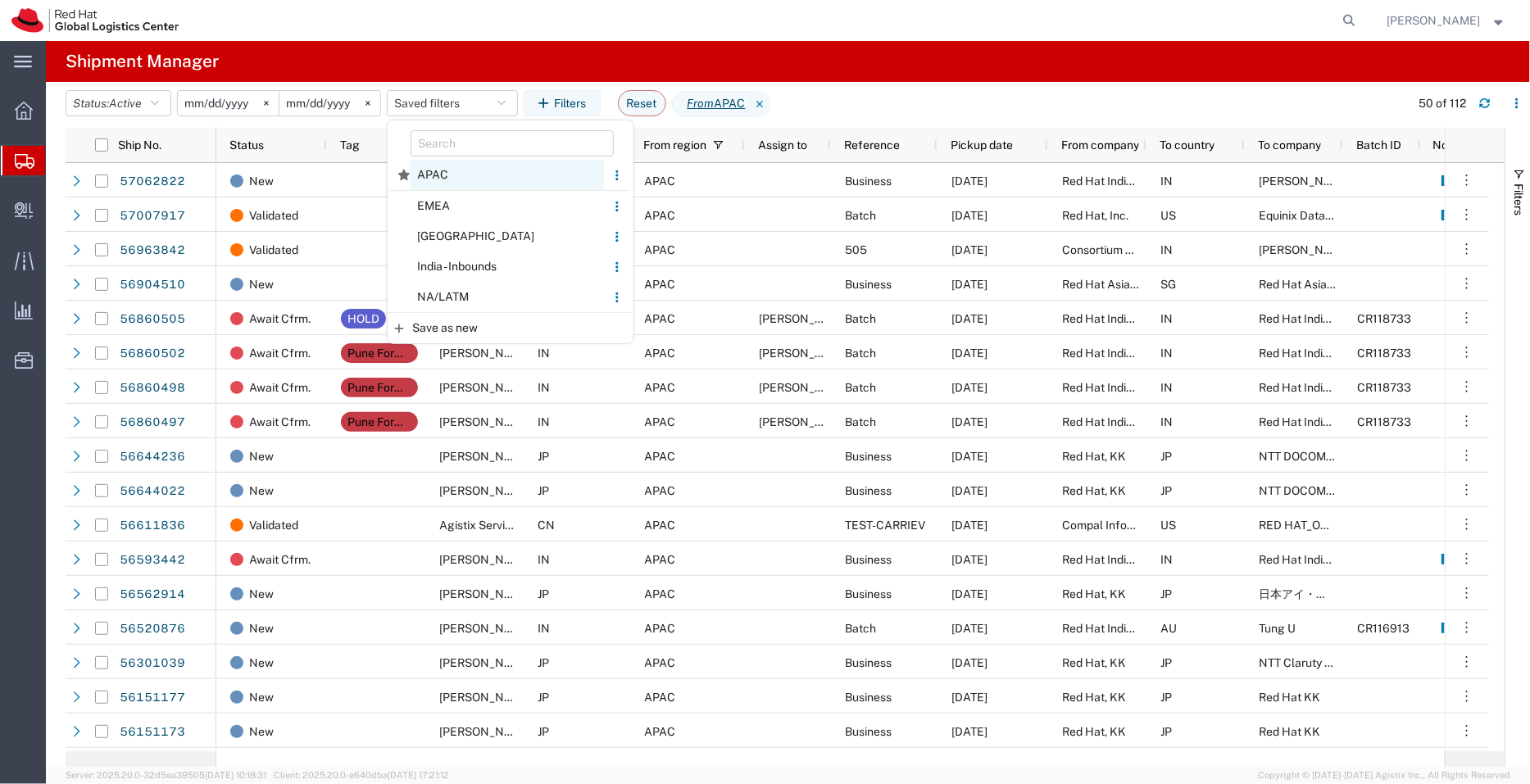
click at [439, 175] on span "APAC" at bounding box center [506, 174] width 193 height 31
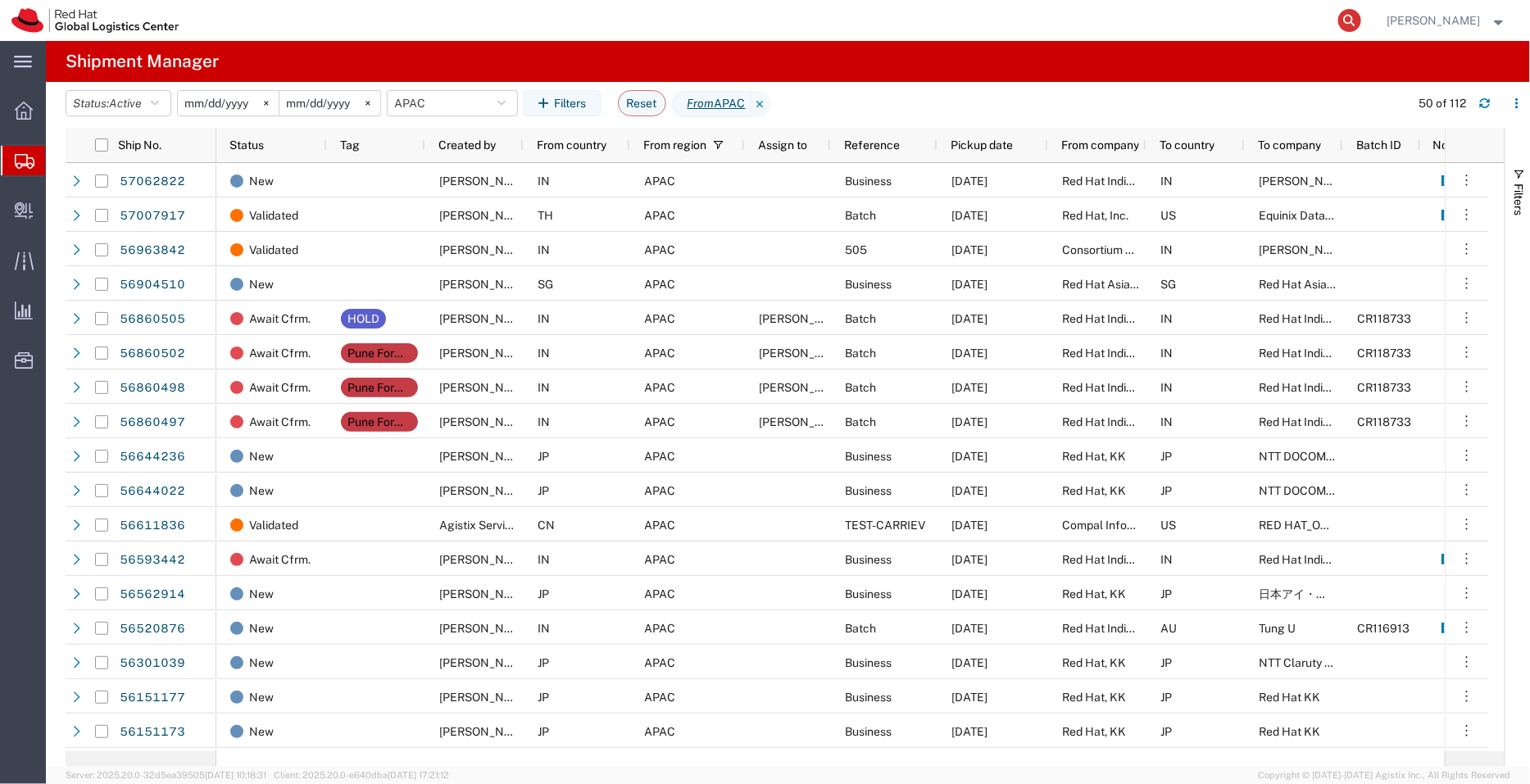
click at [1346, 19] on icon at bounding box center [1349, 21] width 23 height 23
paste input "20892517133"
type input "20892517133"
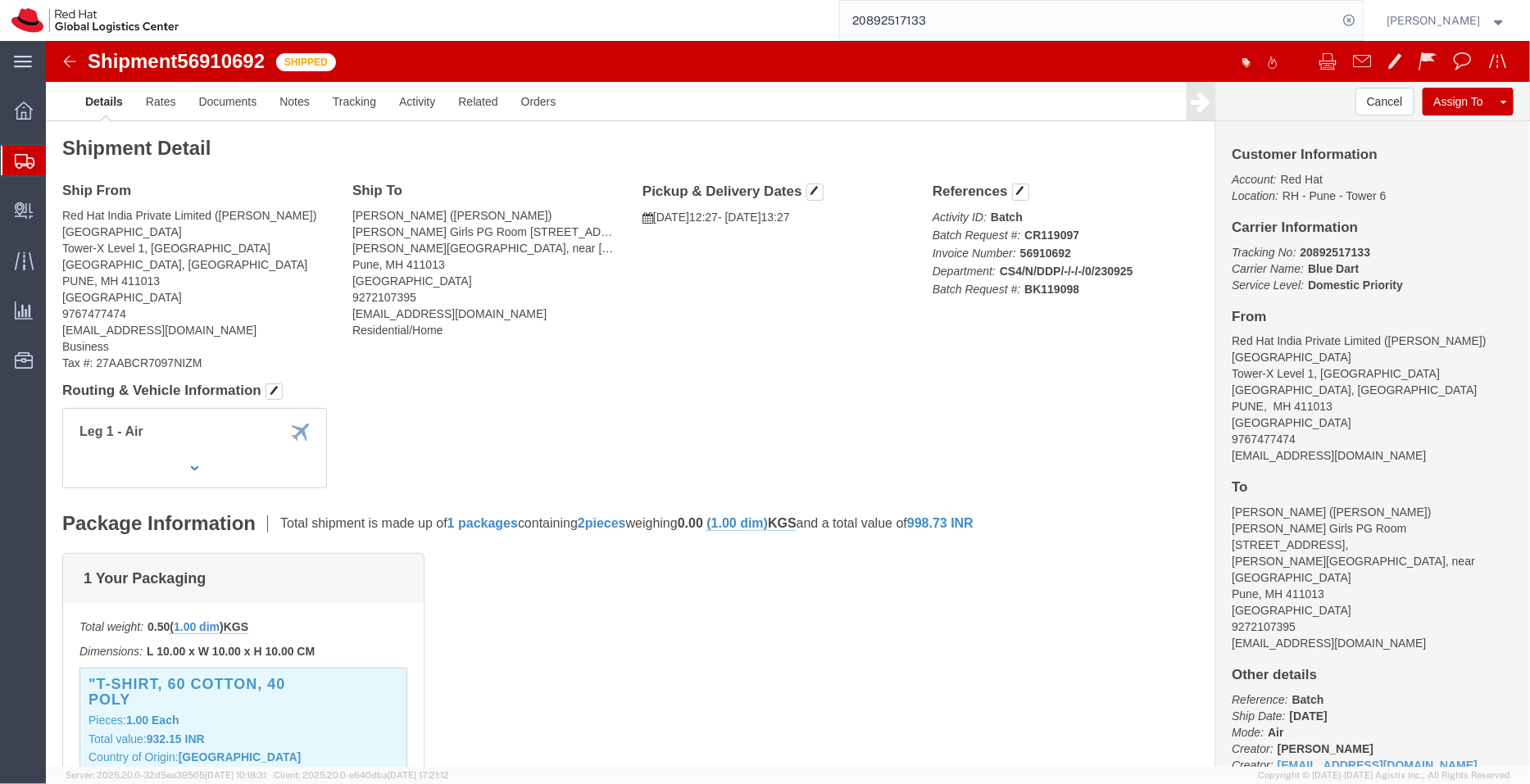
click address "Red Hat India Private Limited ([PERSON_NAME]) PUNE [STREET_ADDRESS] 9767477474 …"
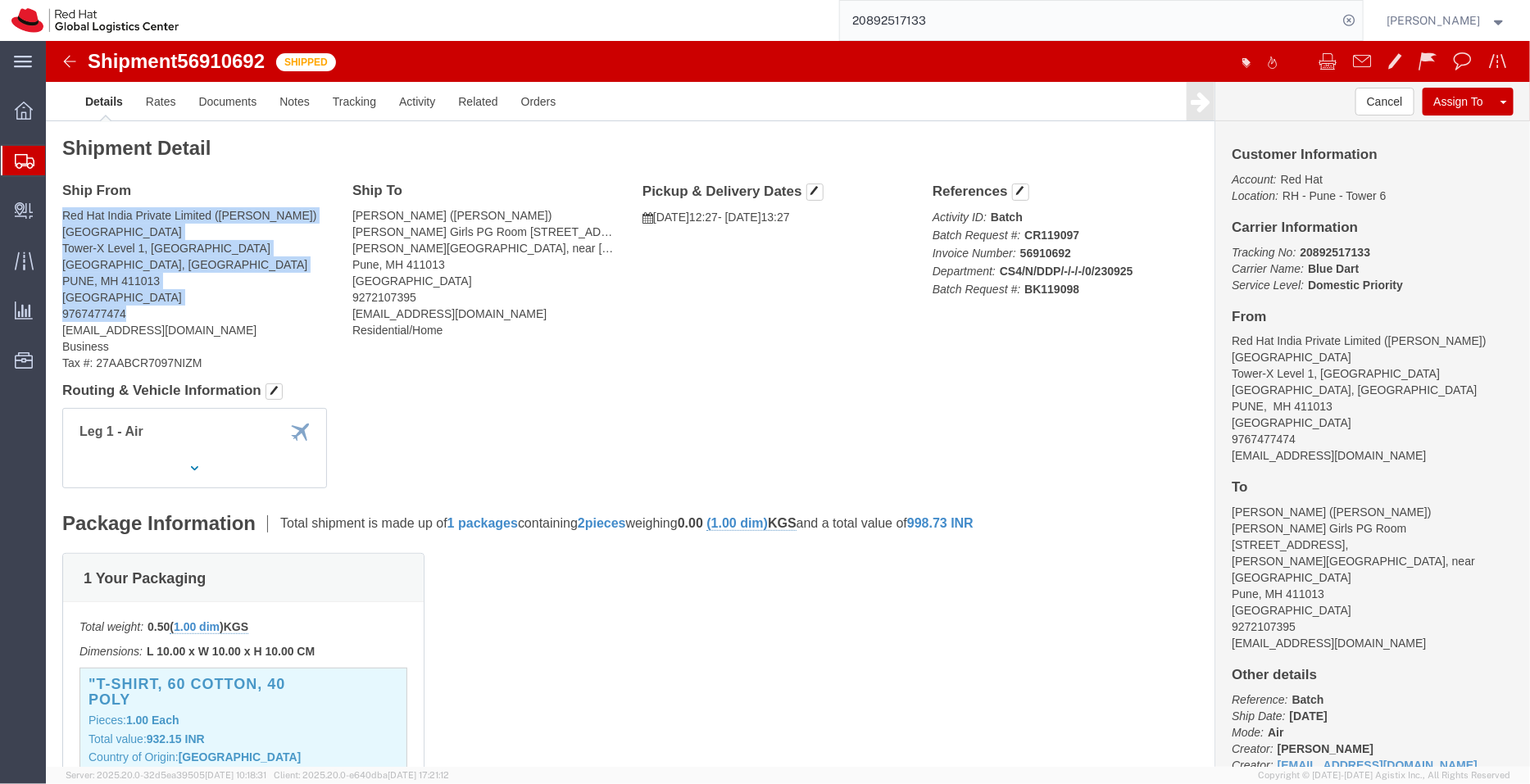
drag, startPoint x: 92, startPoint y: 275, endPoint x: 12, endPoint y: 178, distance: 125.7
click div "Ship From Red Hat India Private Limited ([PERSON_NAME]) PUNE [STREET_ADDRESS] 9…"
copy address "Red Hat India Private Limited ([PERSON_NAME]) PUNE [STREET_ADDRESS] 9767477474"
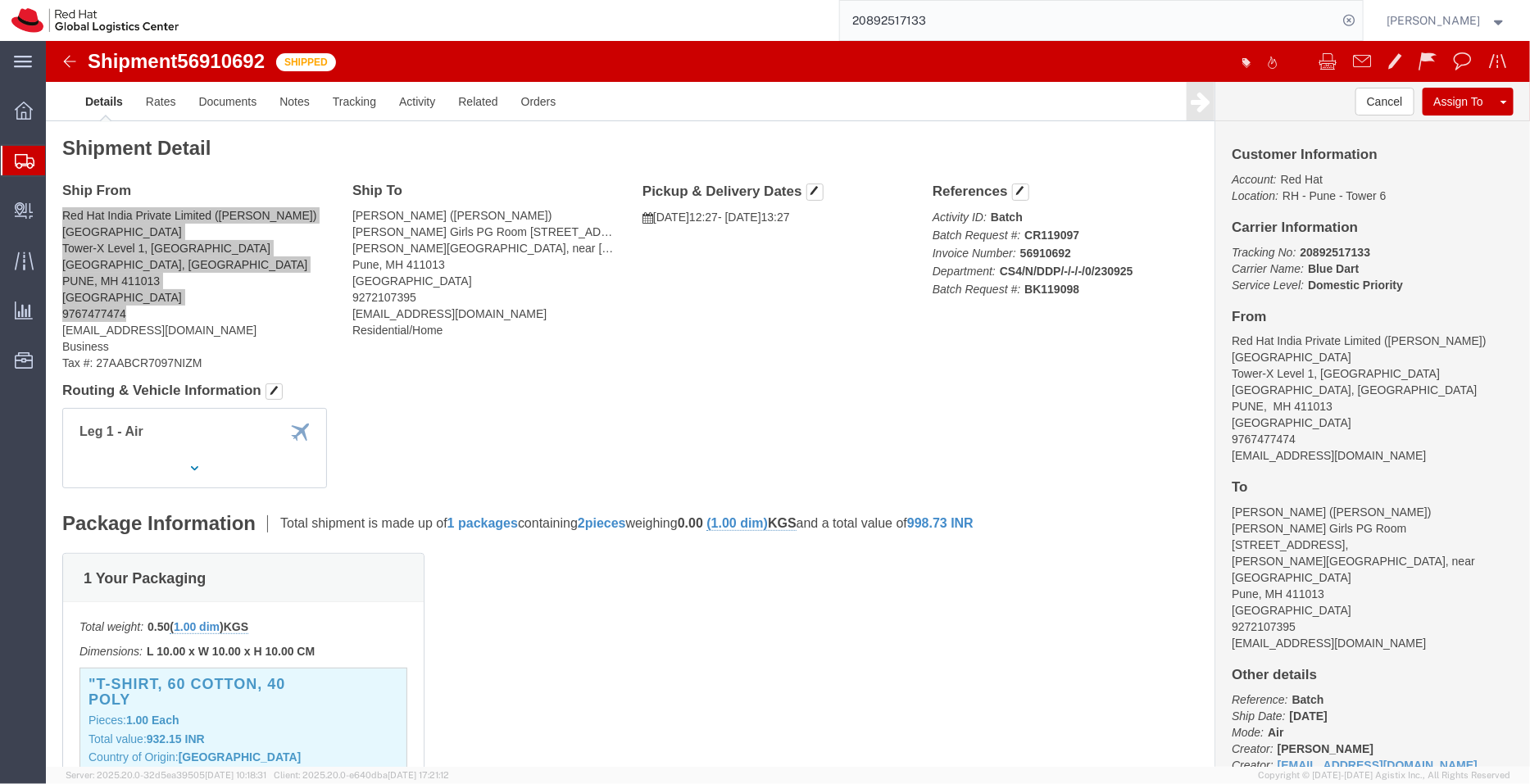
click at [0, 0] on span "Shipment Manager" at bounding box center [0, 0] width 0 height 0
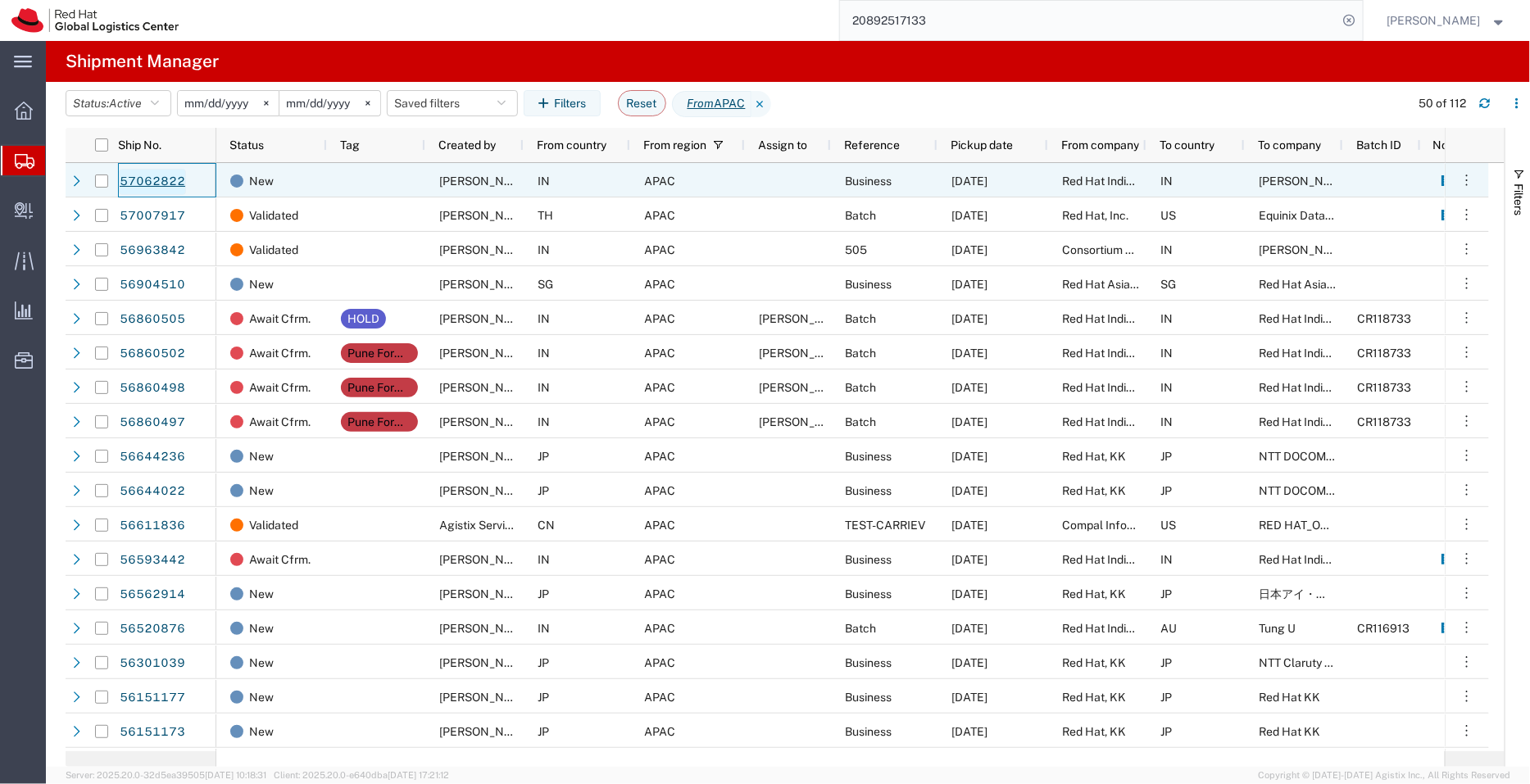
click at [145, 180] on link "57062822" at bounding box center [152, 182] width 67 height 26
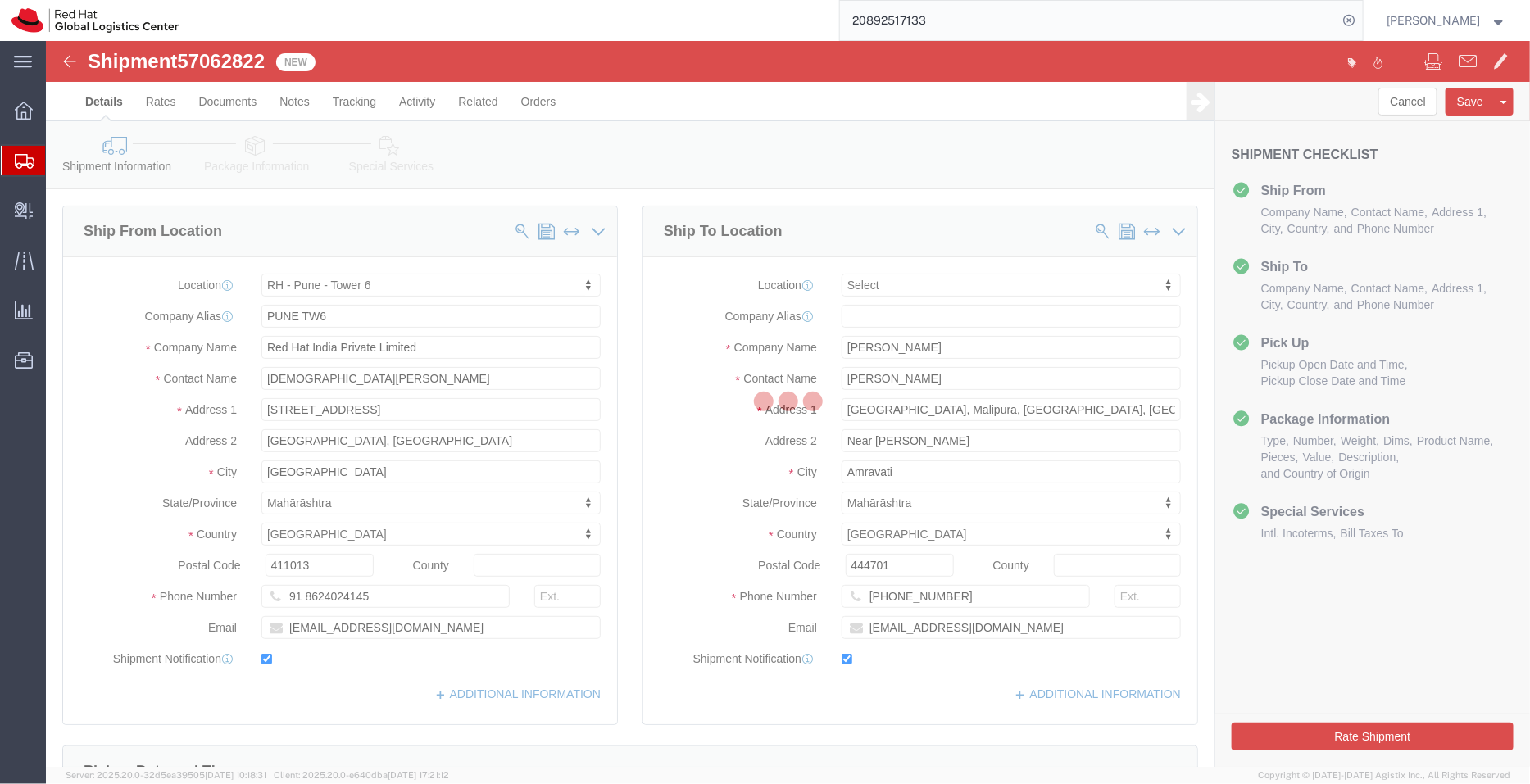
select select "38432"
select select
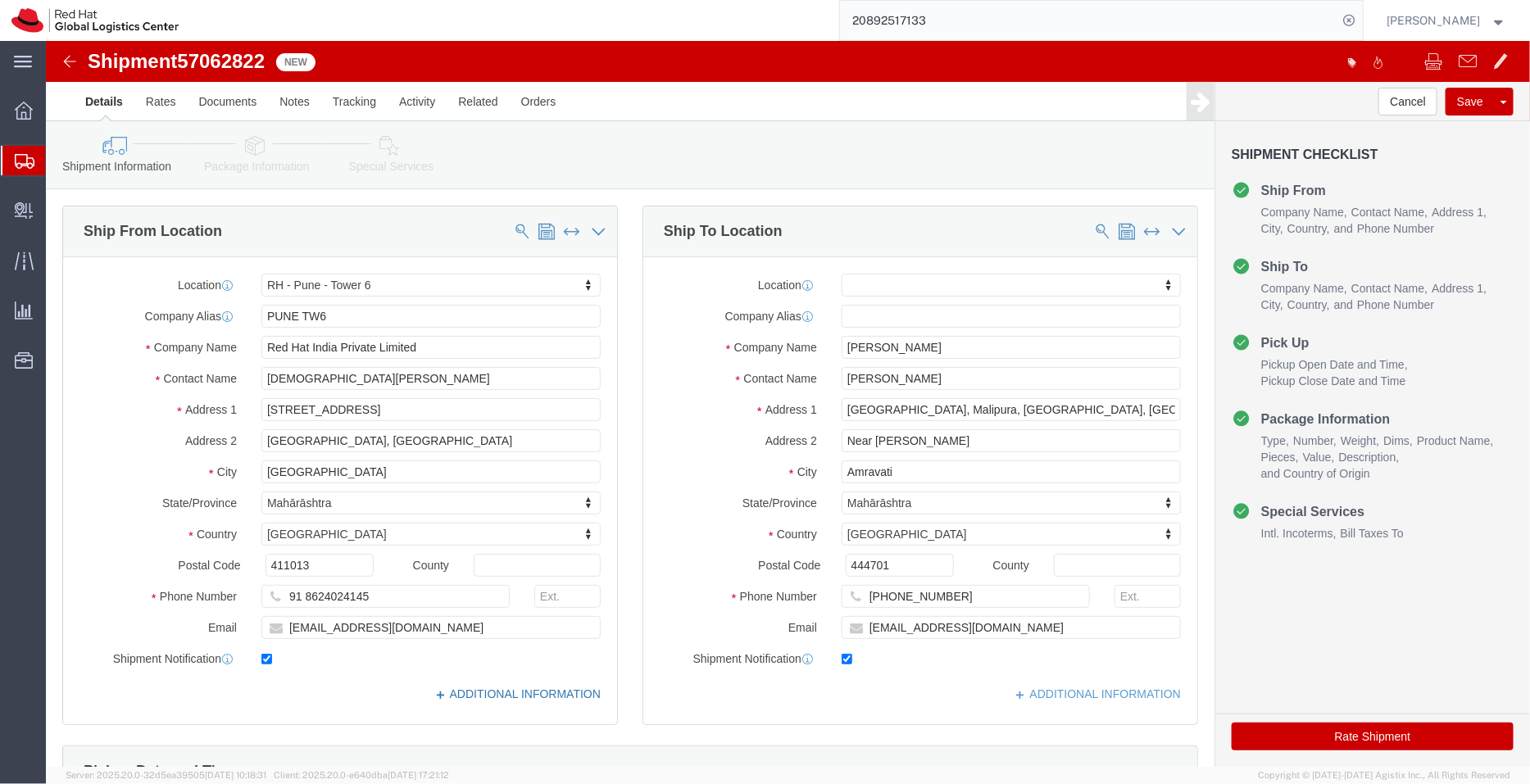
click link "ADDITIONAL INFORMATION"
drag, startPoint x: 335, startPoint y: 349, endPoint x: 206, endPoint y: 319, distance: 132.4
click div "Location [GEOGRAPHIC_DATA] - [GEOGRAPHIC_DATA] 6 My Profile Location [GEOGRAPHI…"
click div "Location My Profile Location [GEOGRAPHIC_DATA] - [GEOGRAPHIC_DATA] - [GEOGRAPHI…"
click input "[PERSON_NAME]"
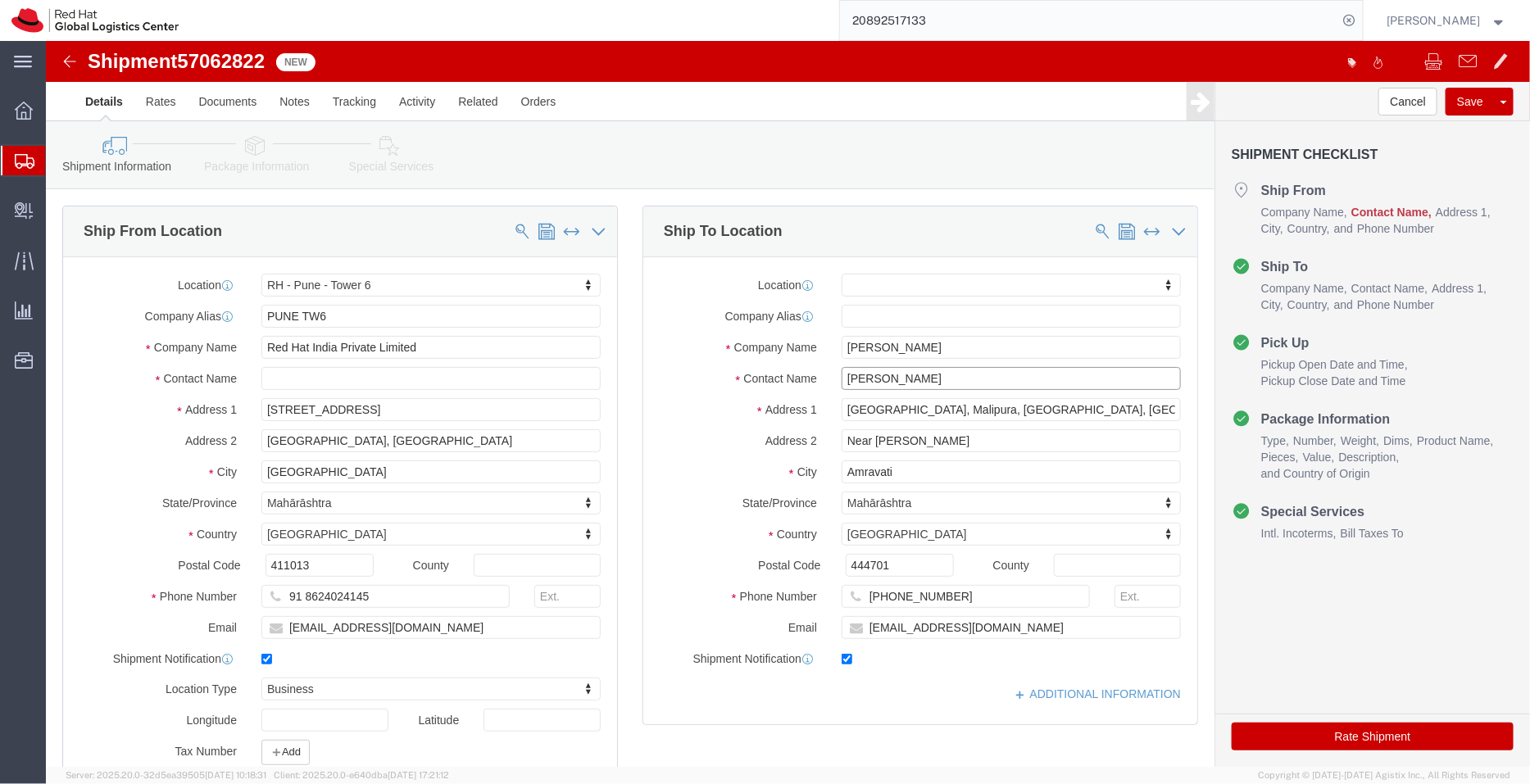
paste input "[DEMOGRAPHIC_DATA][PERSON_NAME]"
type input "[PERSON_NAME] [PERSON_NAME]"
drag, startPoint x: 354, startPoint y: 597, endPoint x: 151, endPoint y: 569, distance: 204.9
click div "Location [GEOGRAPHIC_DATA] - [GEOGRAPHIC_DATA] 6 My Profile Location [GEOGRAPHI…"
type input "[GEOGRAPHIC_DATA]"
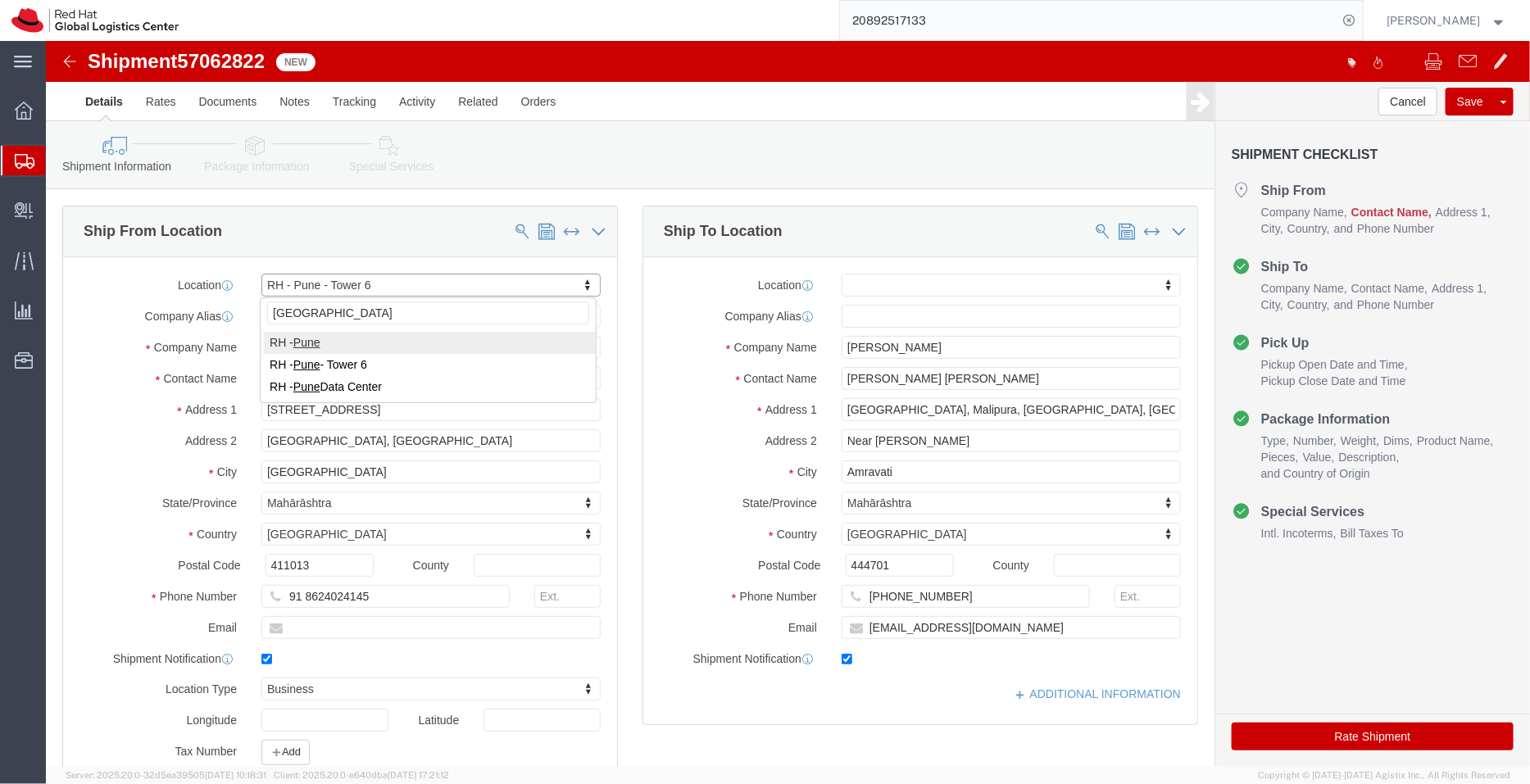
select select "38007"
select select "TIN"
select select "MH"
click input "text"
paste input "[EMAIL_ADDRESS][DOMAIN_NAME]"
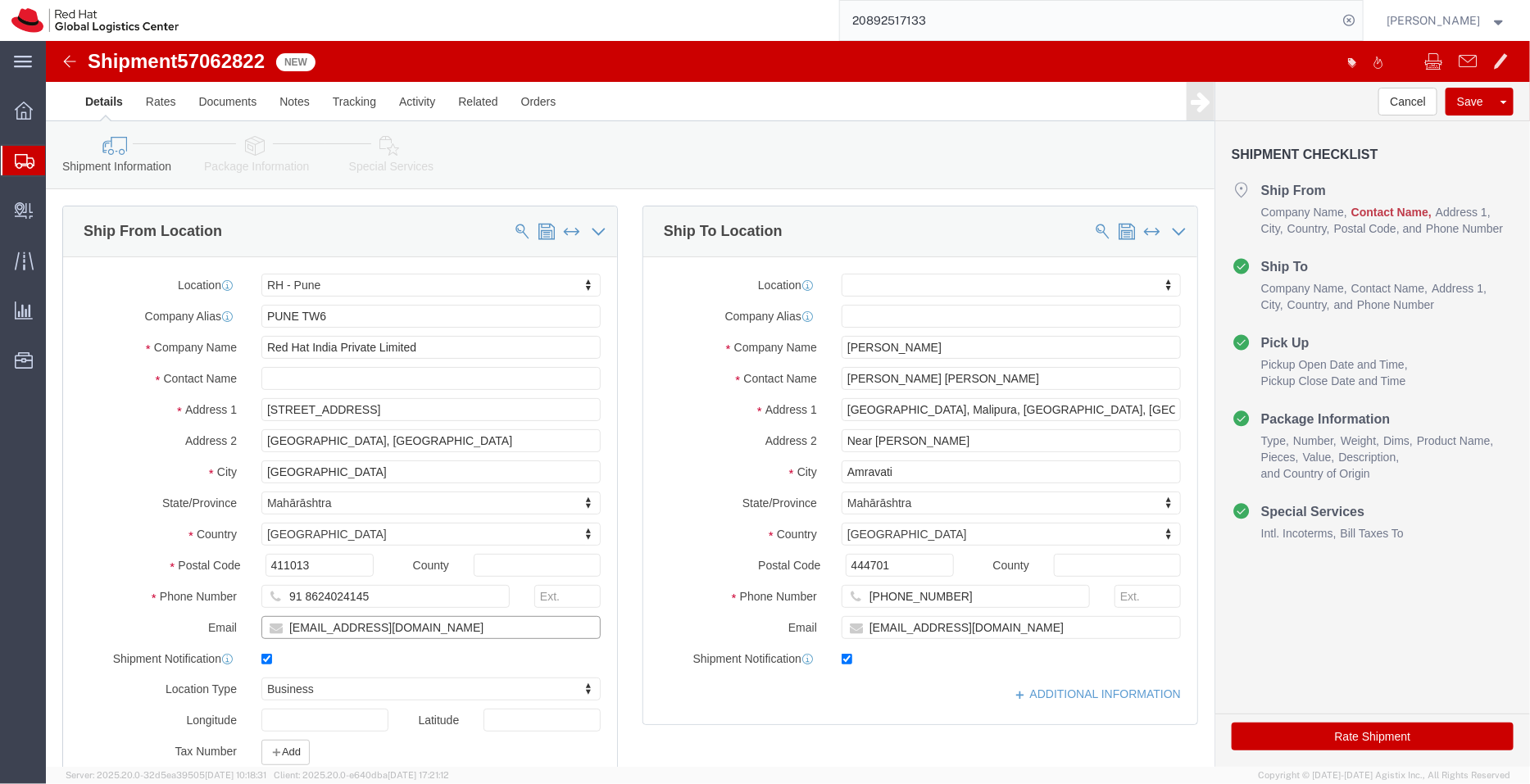
type input "[EMAIL_ADDRESS][DOMAIN_NAME]"
drag, startPoint x: 983, startPoint y: 337, endPoint x: 883, endPoint y: 334, distance: 100.0
click input "[PERSON_NAME] [PERSON_NAME]"
type input "[PERSON_NAME]"
click input "text"
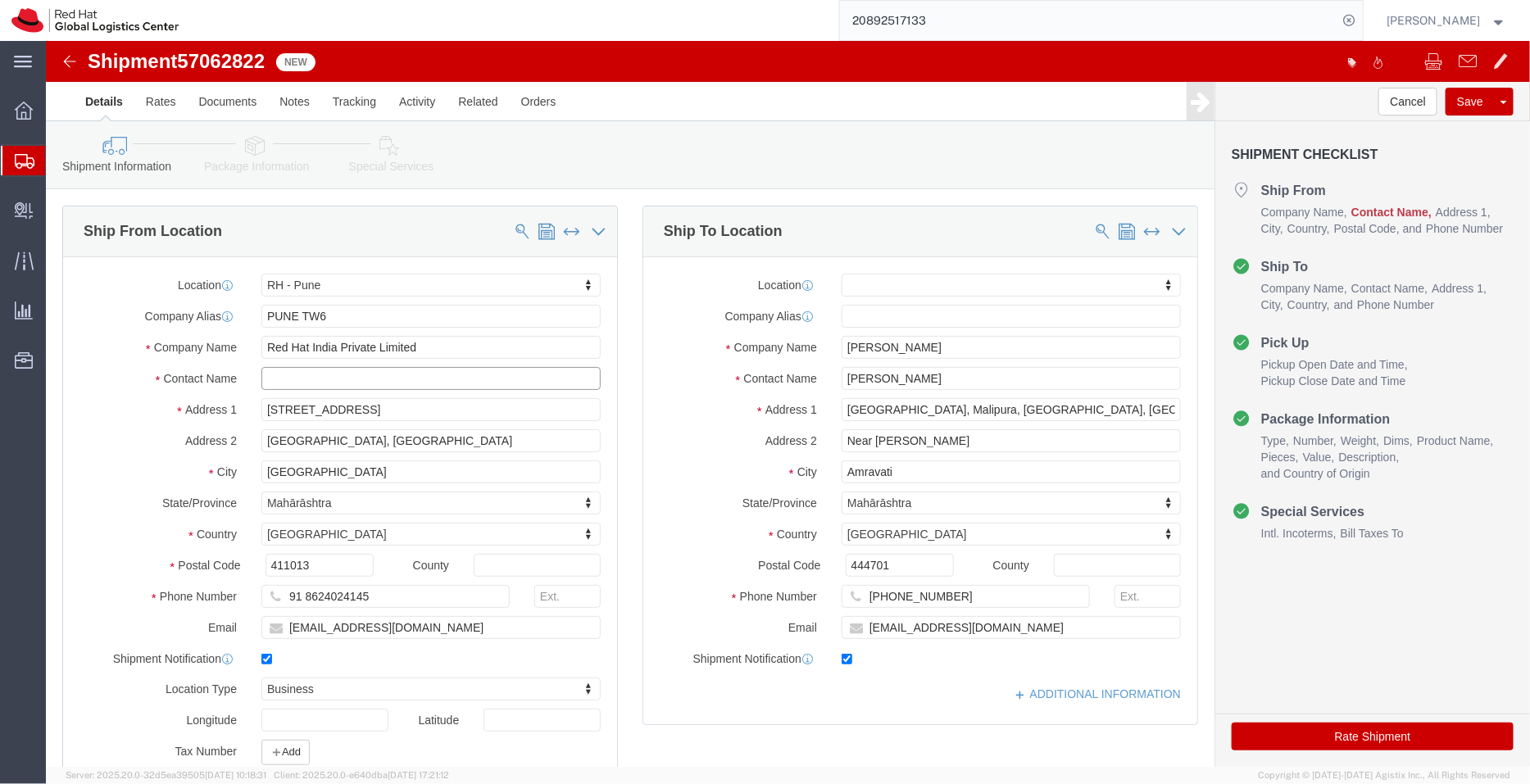
paste input "[DEMOGRAPHIC_DATA][PERSON_NAME]"
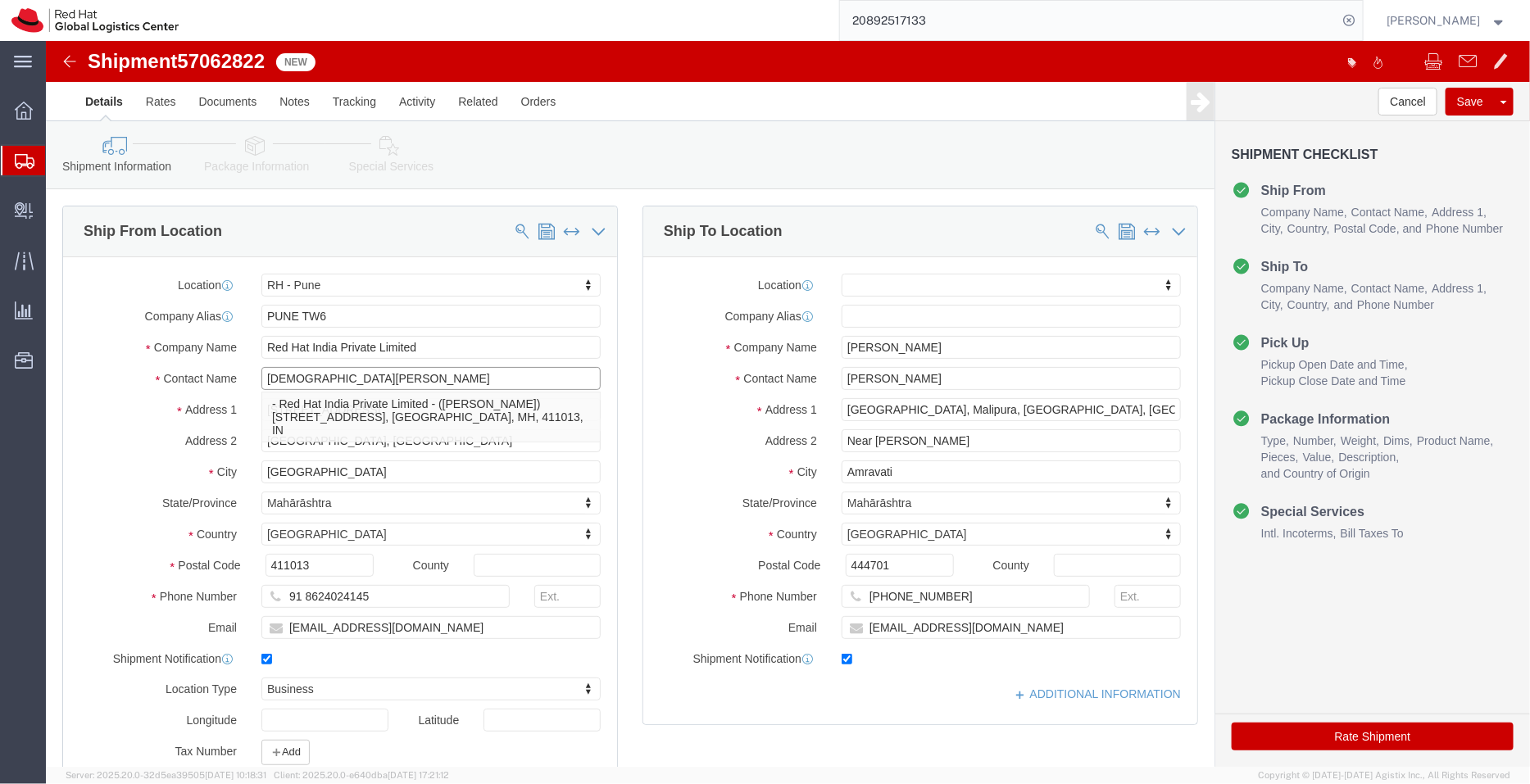
type input "[DEMOGRAPHIC_DATA][PERSON_NAME]"
click label "Address 1"
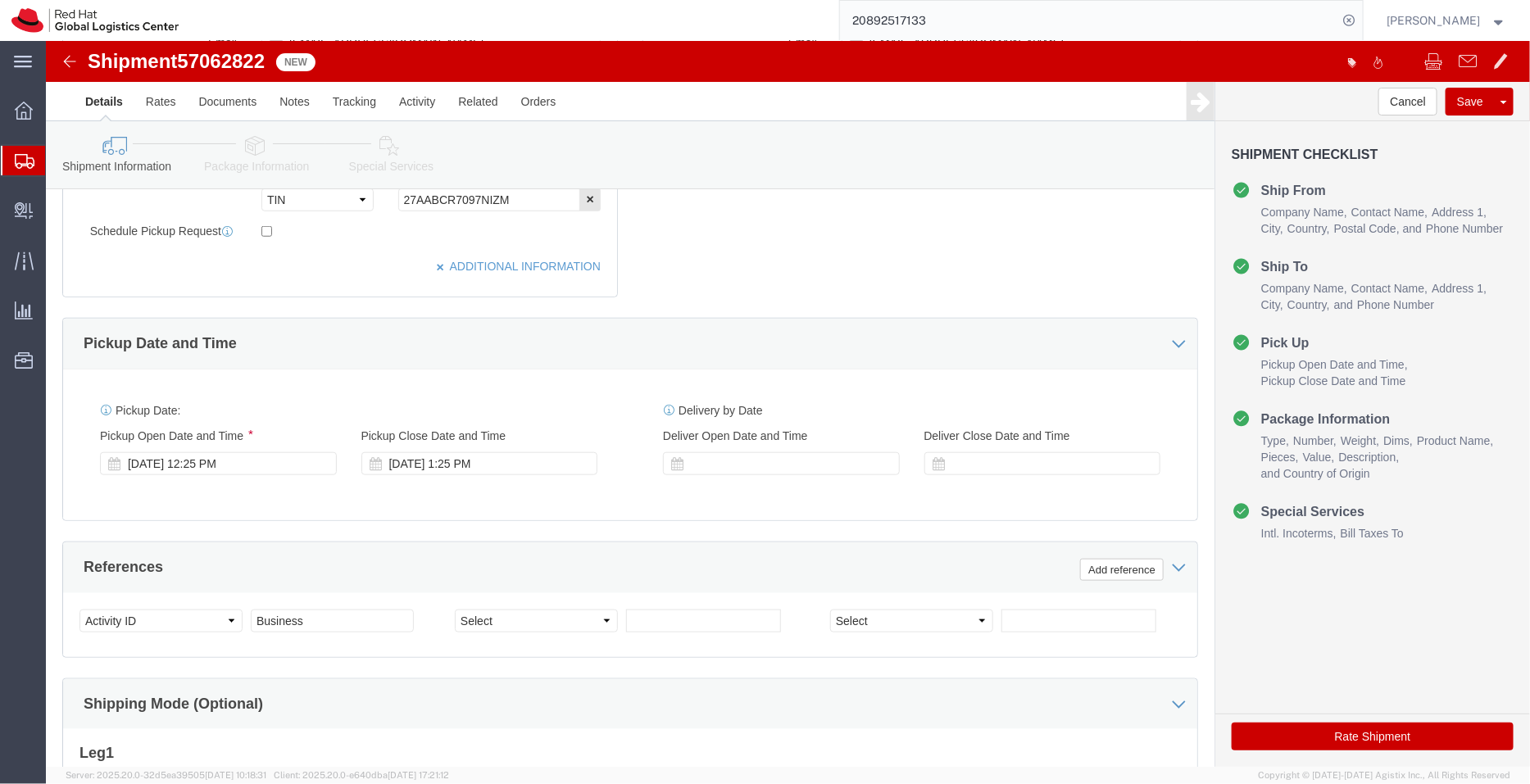
scroll to position [586, 0]
click div "[DATE] 12:25 PM"
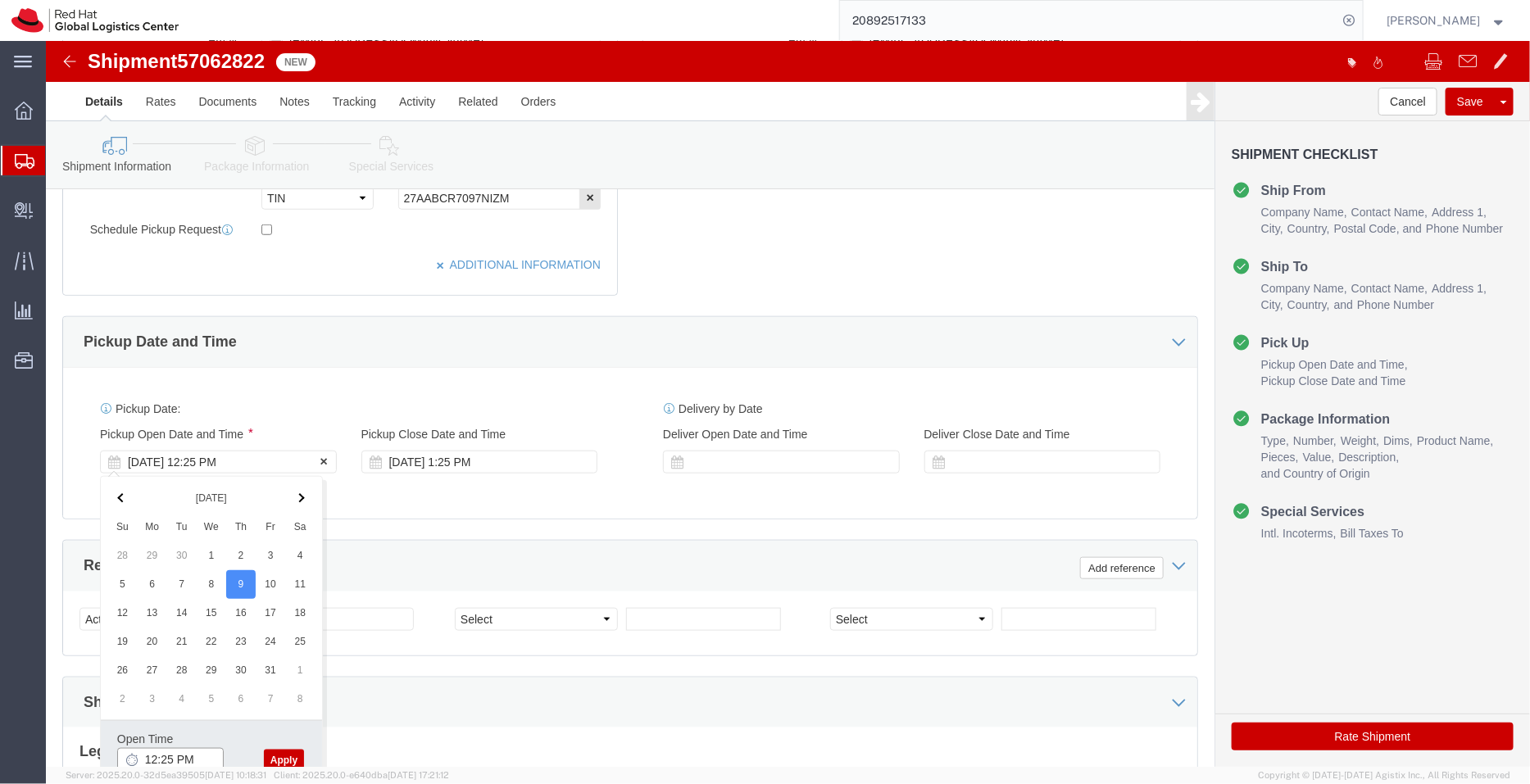
scroll to position [590, 0]
type input "4:25 PM"
click button "Apply"
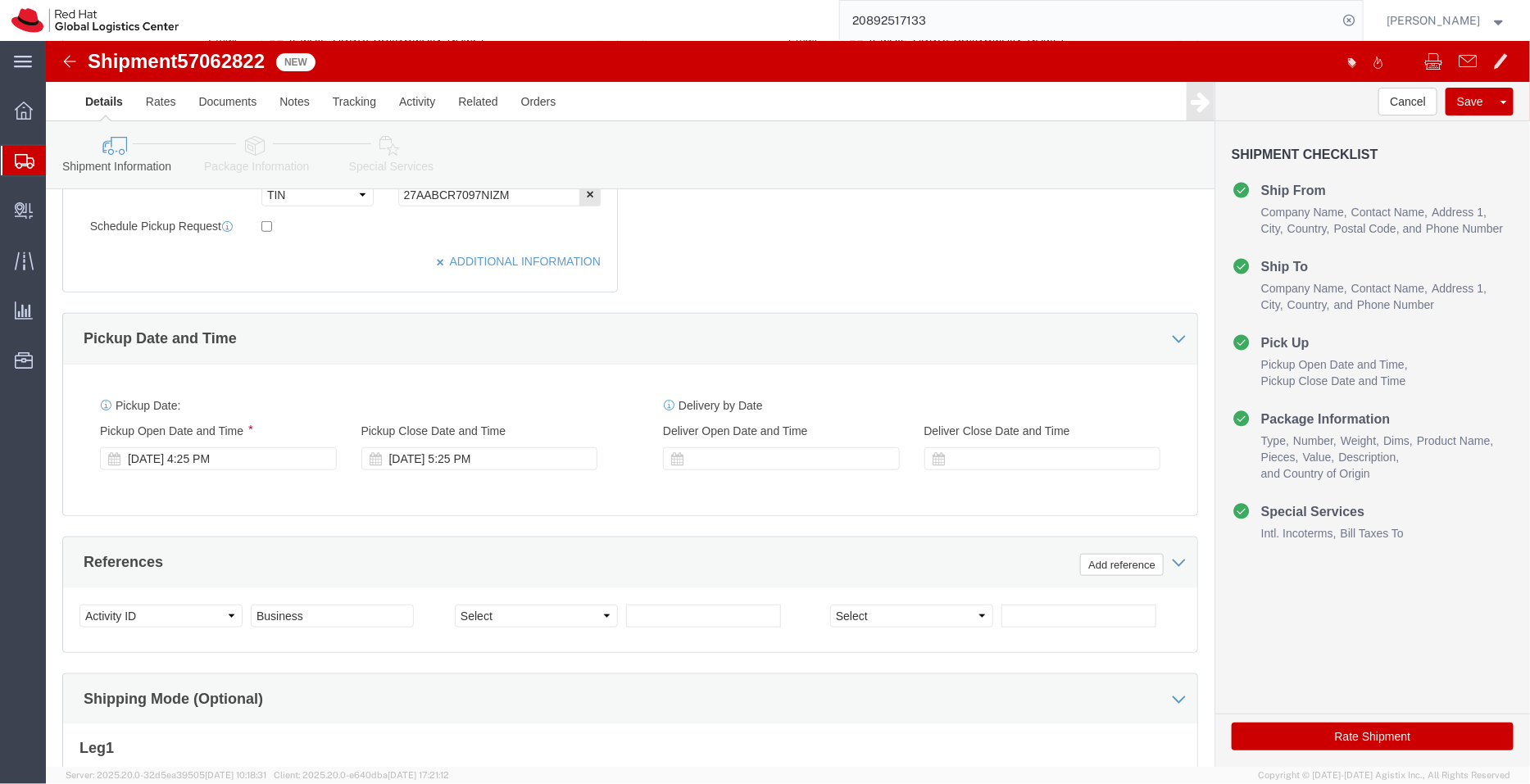
click icon
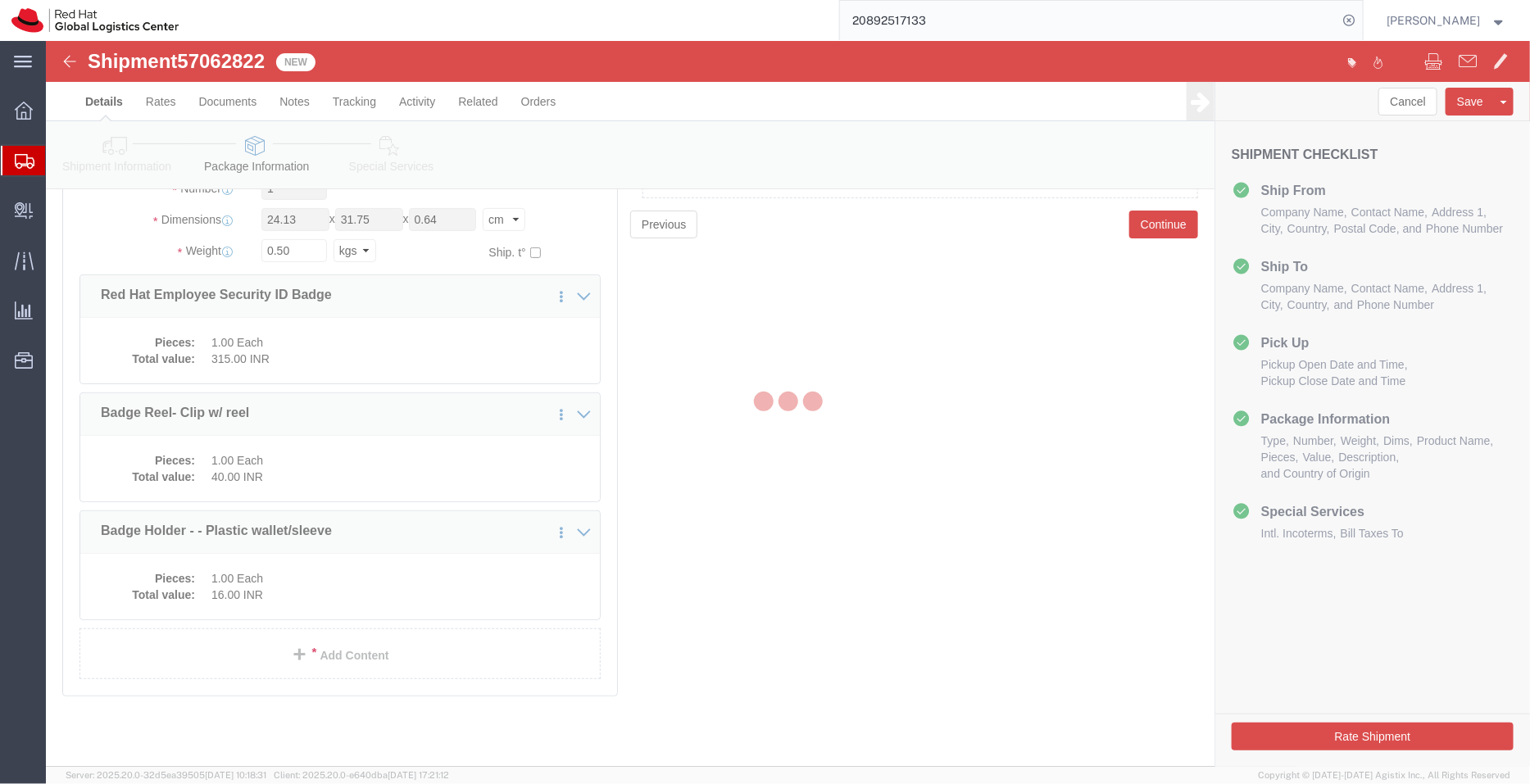
scroll to position [164, 0]
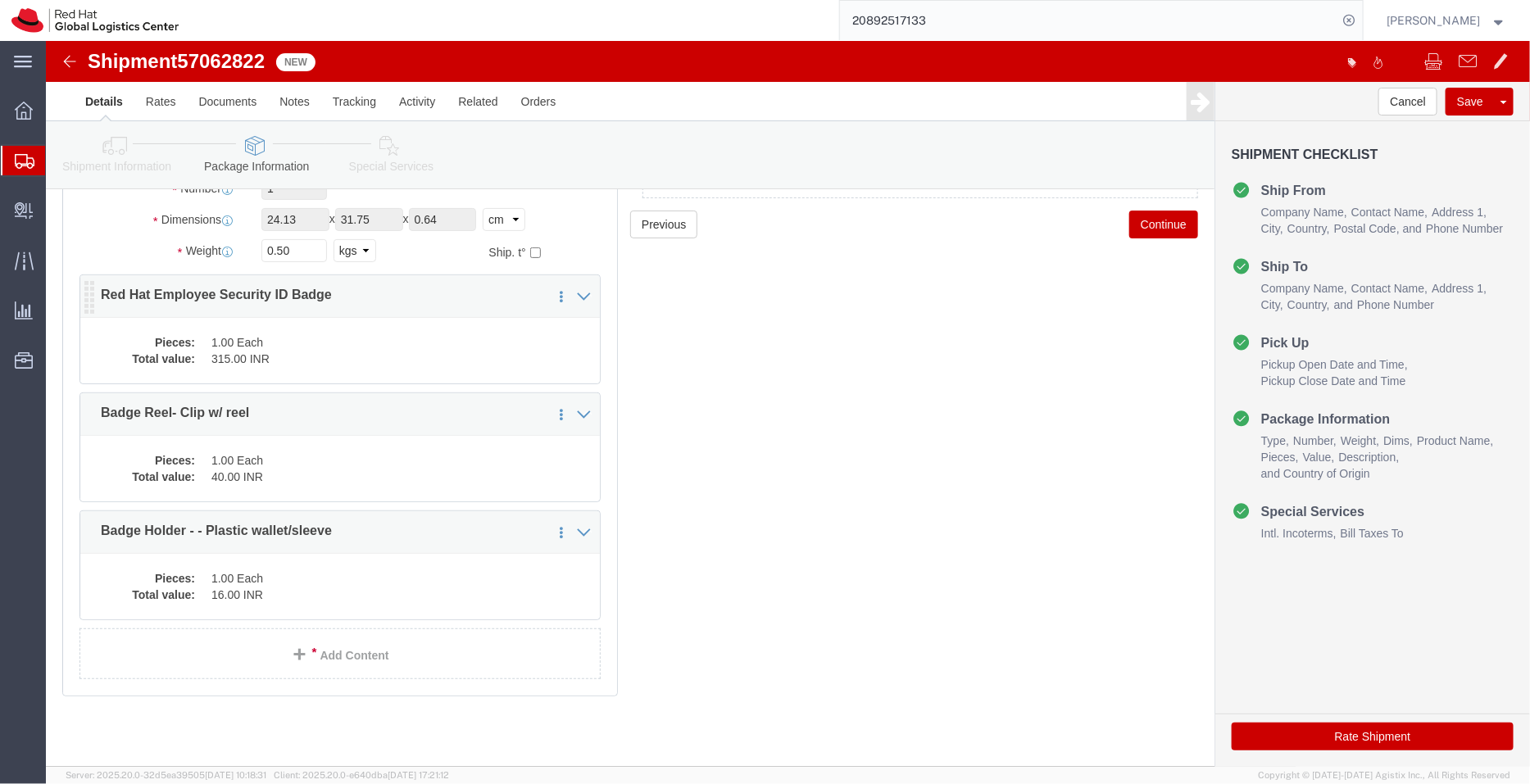
click dd "1.00 Each"
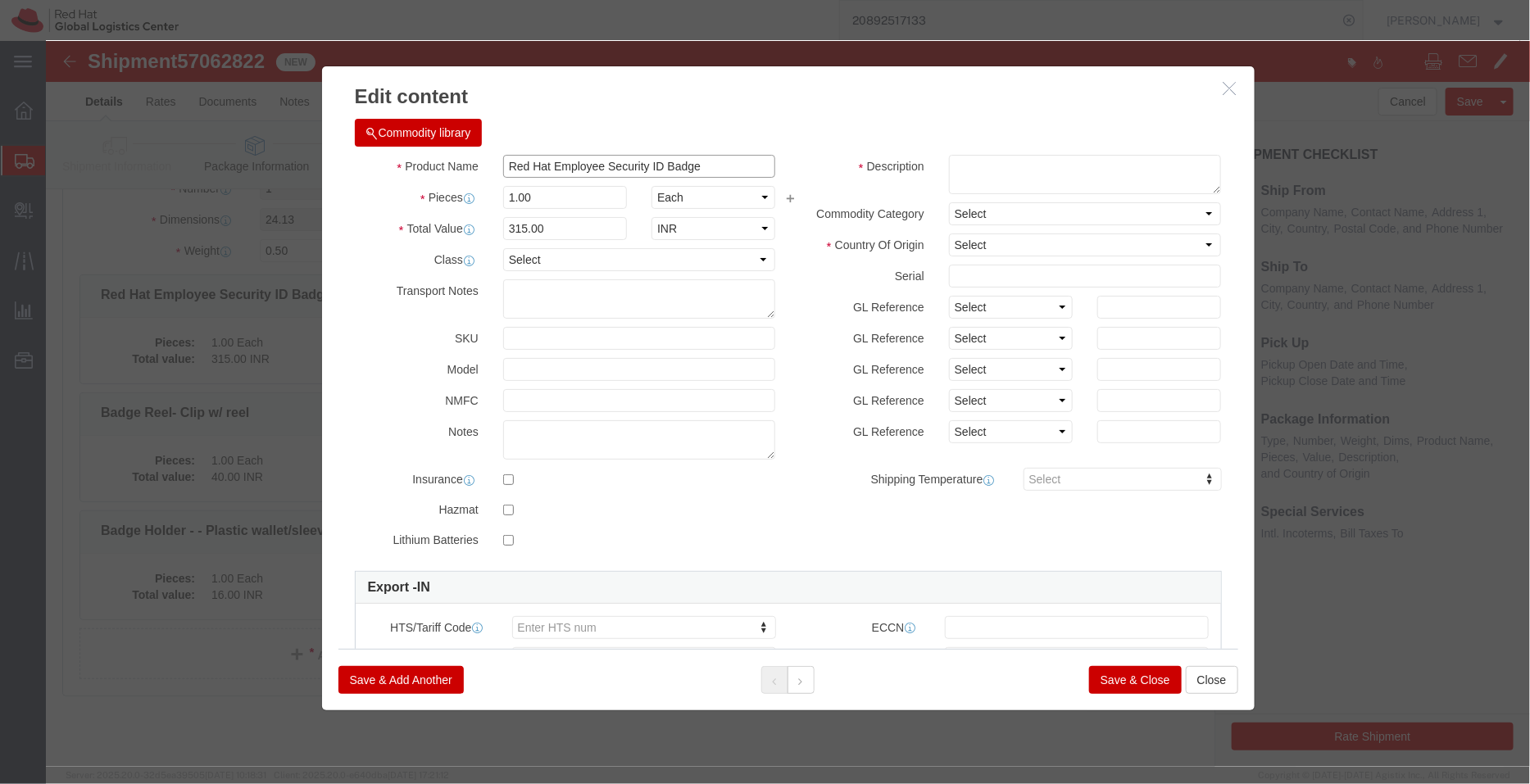
drag, startPoint x: 498, startPoint y: 123, endPoint x: 370, endPoint y: 120, distance: 128.0
click div "Product Name Red Hat Employee Security ID Badge"
type input "Employee Security ID Badge"
click textarea
paste textarea "Red Hat"
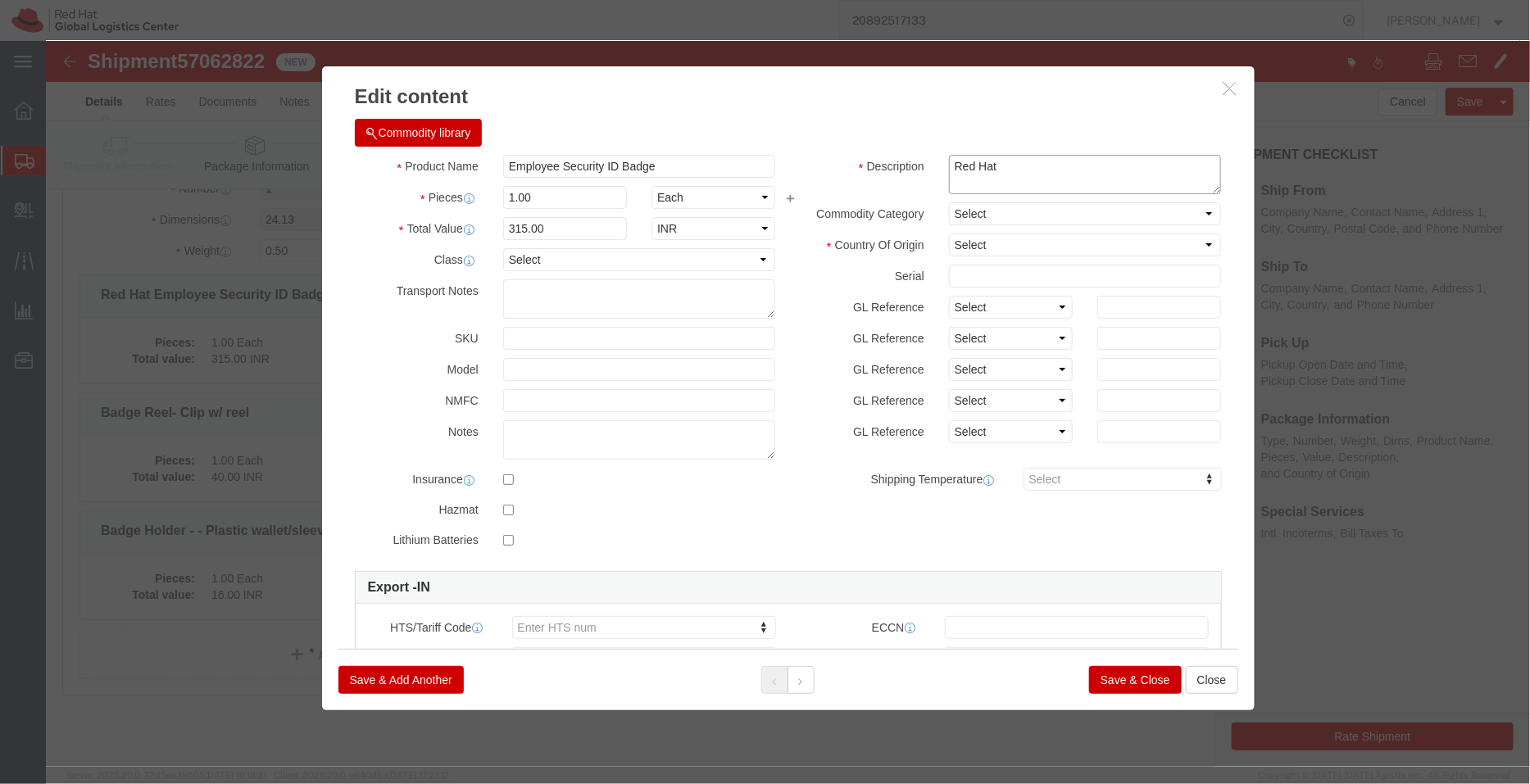
type textarea "Red Hat"
click div "Commodity library"
click select "Select [GEOGRAPHIC_DATA] [GEOGRAPHIC_DATA] [GEOGRAPHIC_DATA] [GEOGRAPHIC_DATA] …"
select select "US"
click select "Select [GEOGRAPHIC_DATA] [GEOGRAPHIC_DATA] [GEOGRAPHIC_DATA] [GEOGRAPHIC_DATA] …"
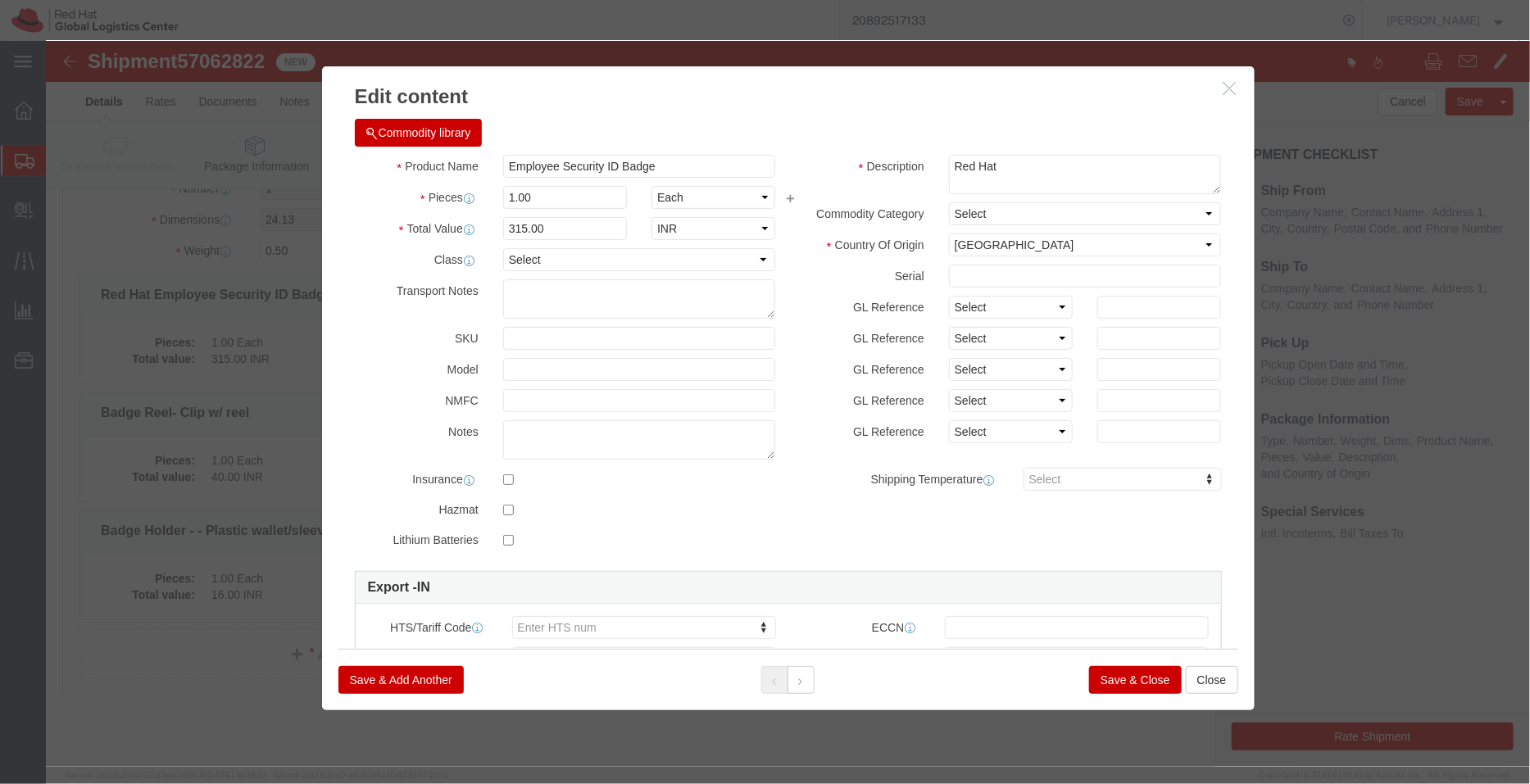
click button "Save & Close"
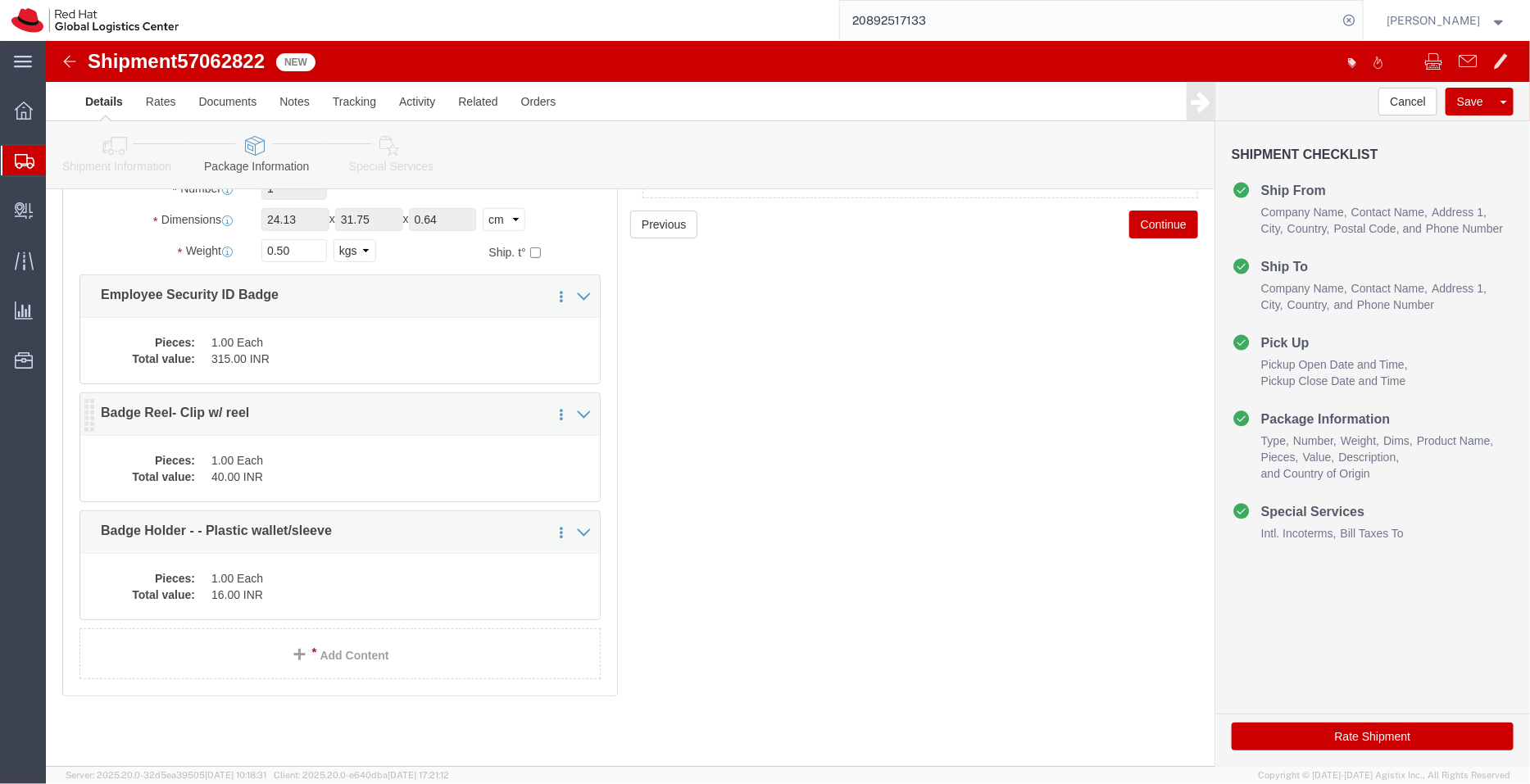
click dd "1.00 Each"
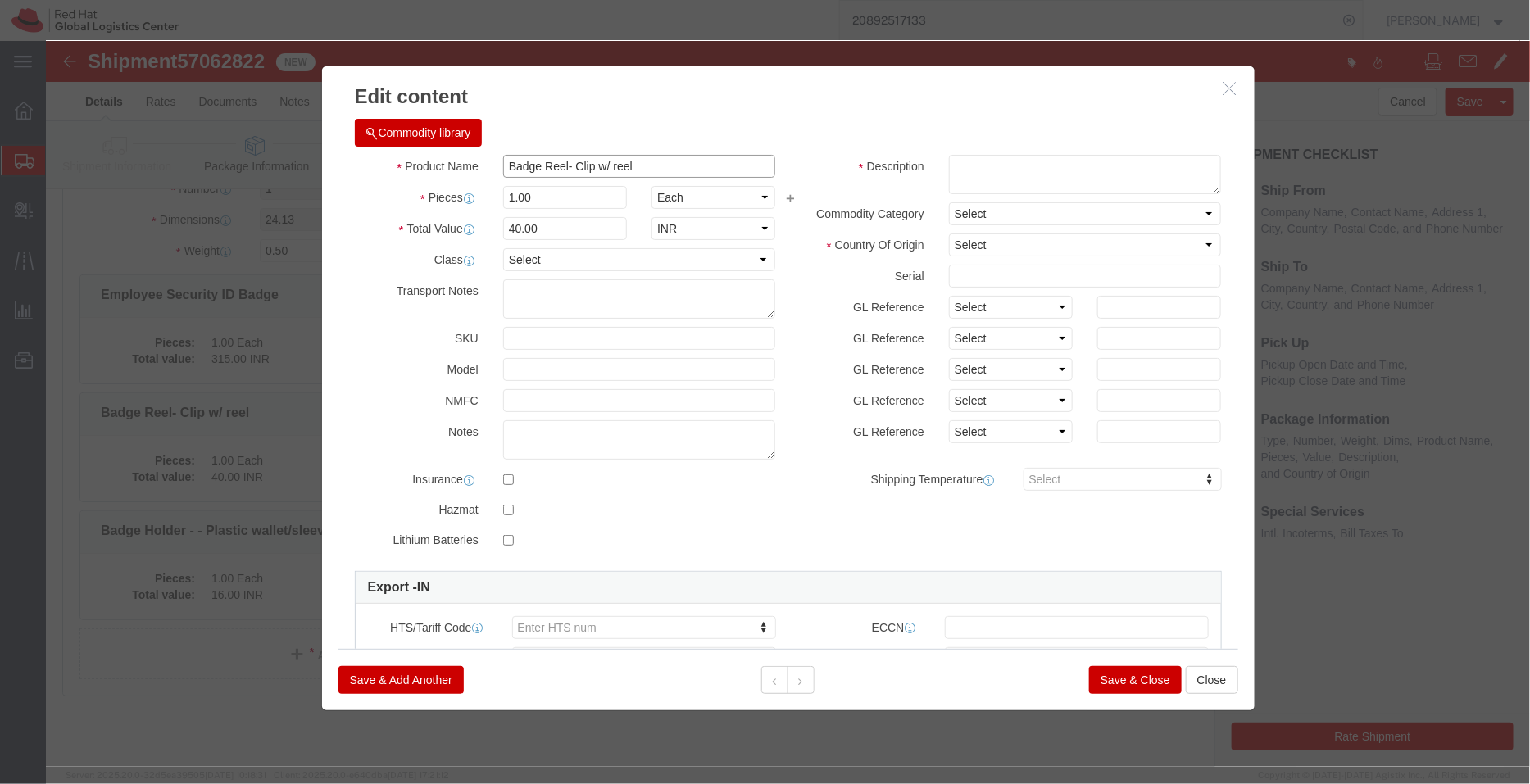
drag, startPoint x: 598, startPoint y: 126, endPoint x: 517, endPoint y: 123, distance: 81.1
click input "Badge Reel- Clip w/ reel"
type input "Badge Reel"
click textarea
paste textarea "- Clip w/ reel"
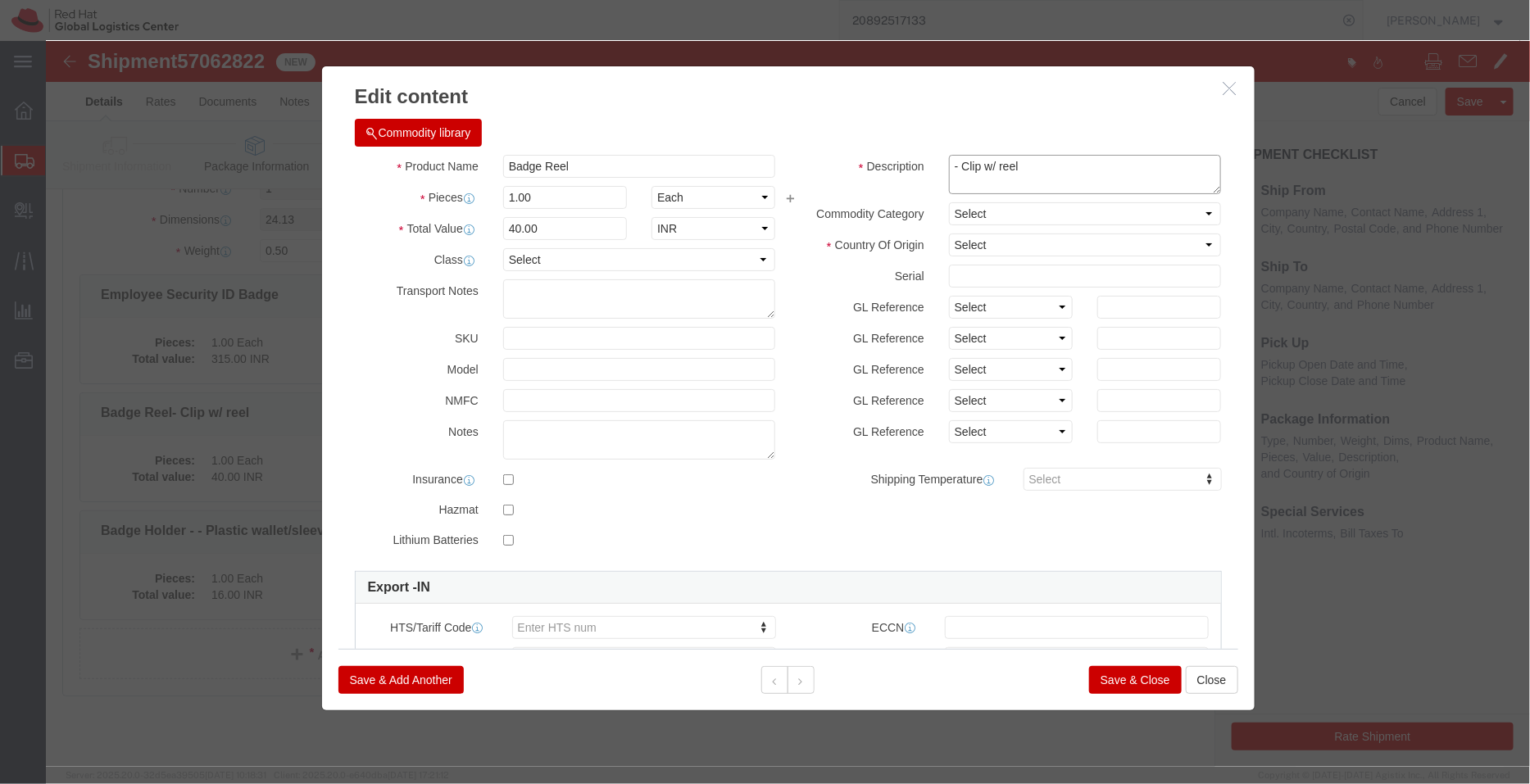
type textarea "- Clip w/ reel"
click div "Commodity library Product Name Badge Reel Pieces 1.00 Select Bag Barrels 100Boa…"
click select "Select [GEOGRAPHIC_DATA] [GEOGRAPHIC_DATA] [GEOGRAPHIC_DATA] [GEOGRAPHIC_DATA] …"
select select "CN"
click select "Select [GEOGRAPHIC_DATA] [GEOGRAPHIC_DATA] [GEOGRAPHIC_DATA] [GEOGRAPHIC_DATA] …"
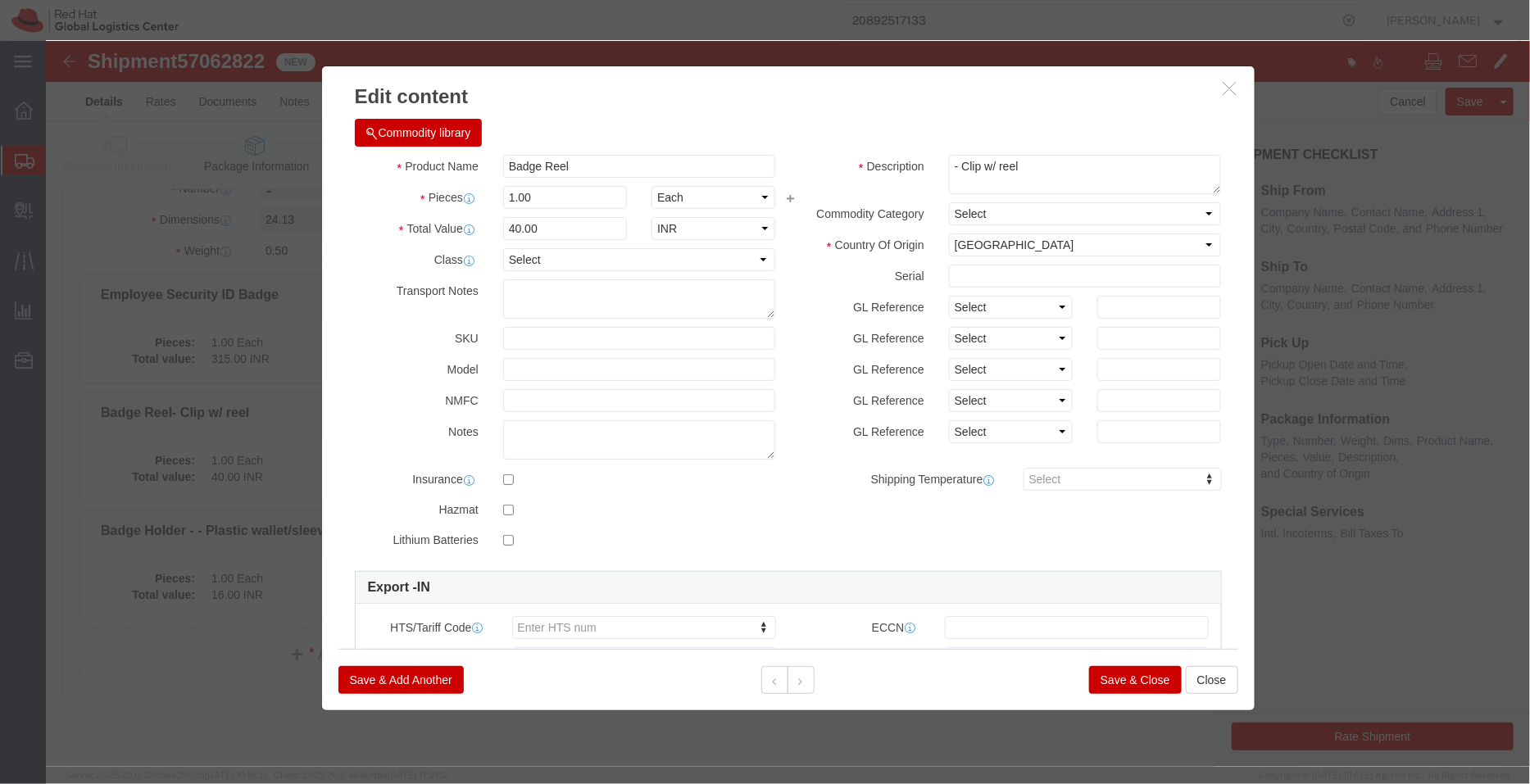
click button "Save & Close"
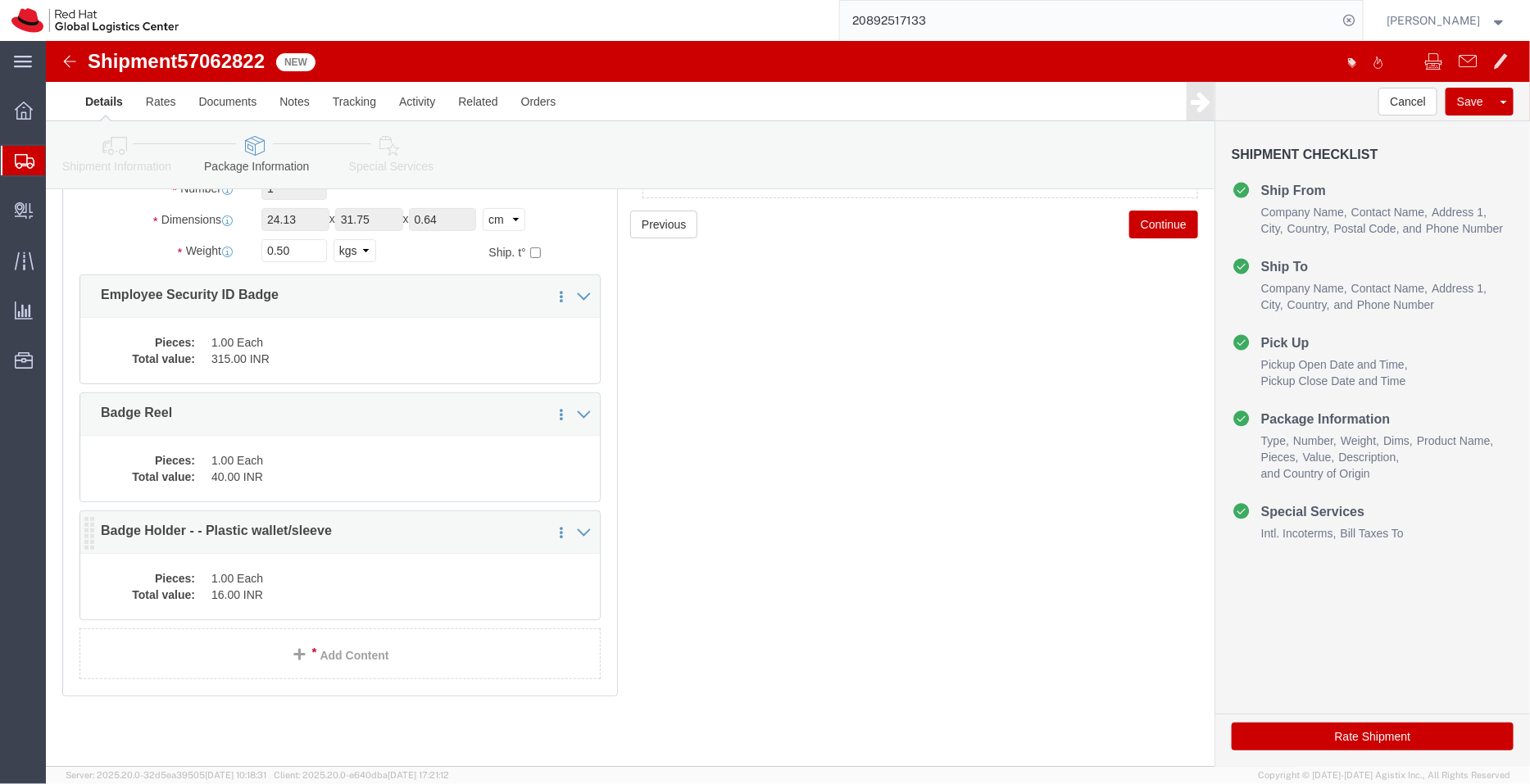
click dd "16.00 INR"
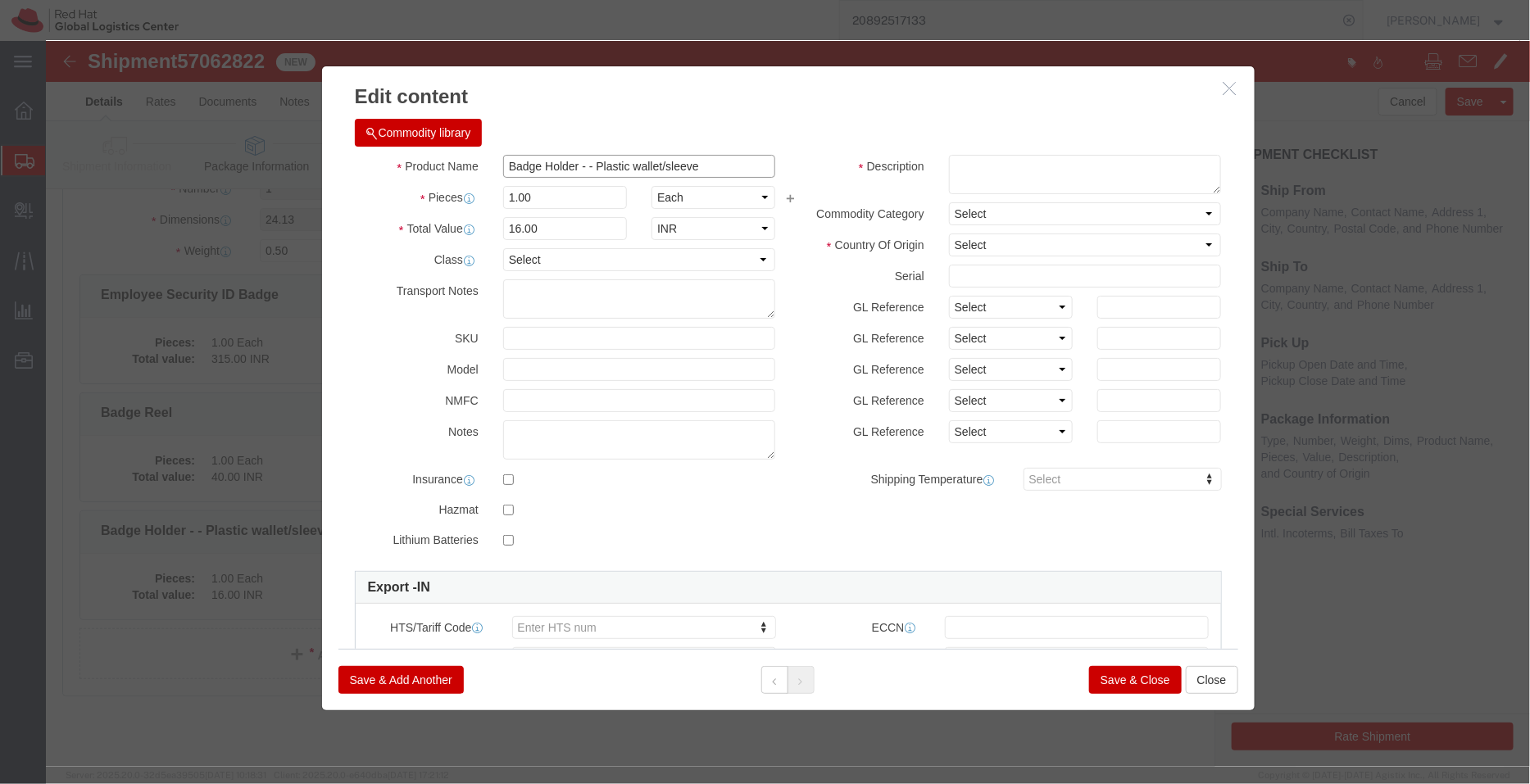
drag, startPoint x: 653, startPoint y: 127, endPoint x: 533, endPoint y: 131, distance: 120.1
click input "Badge Holder - - Plastic wallet/sleeve"
type input "Badge Holder"
click textarea
paste textarea "- Plastic wallet/sleeve"
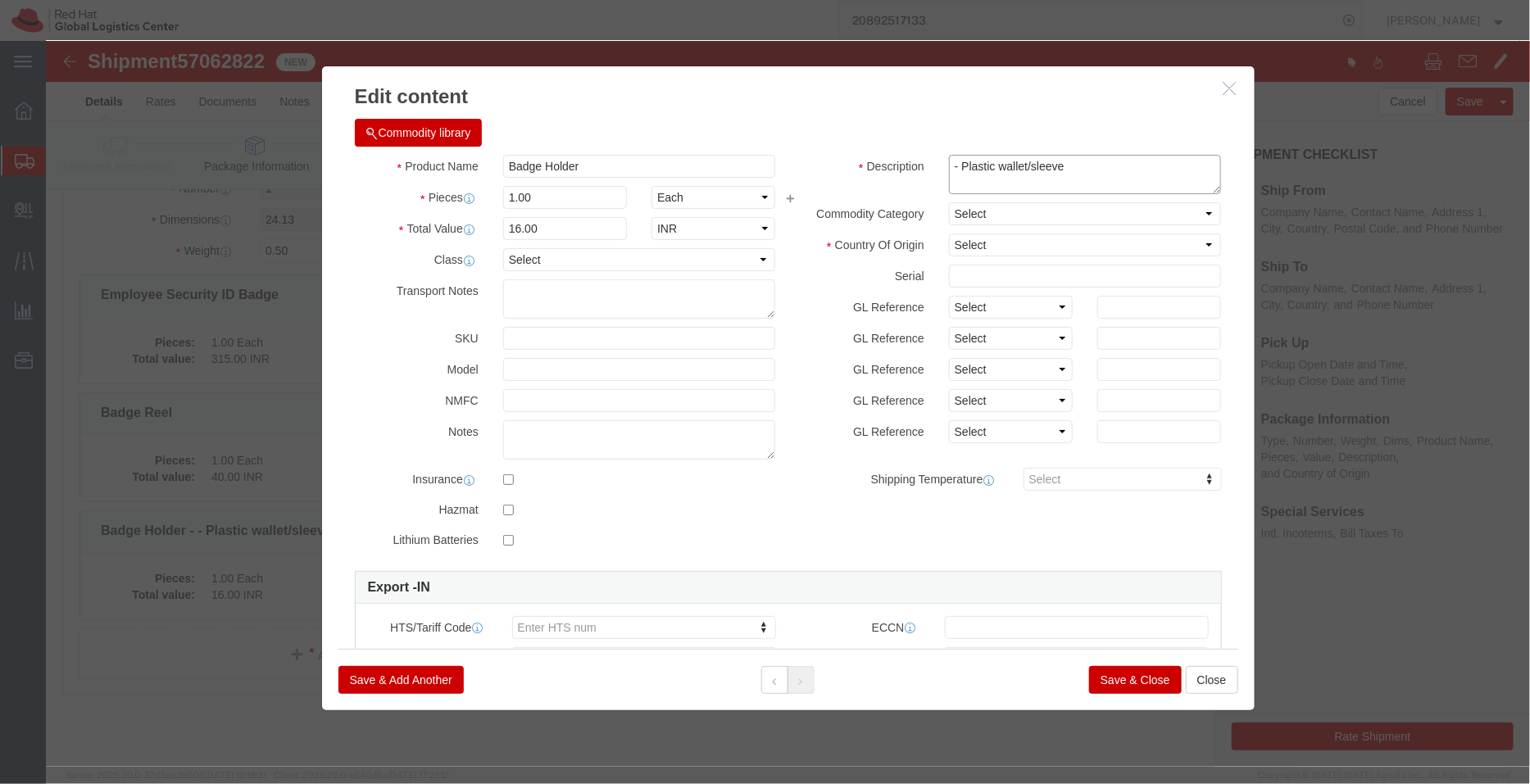
type textarea "- Plastic wallet/sleeve"
click h3 "Edit content"
click select "Select [GEOGRAPHIC_DATA] [GEOGRAPHIC_DATA] [GEOGRAPHIC_DATA] [GEOGRAPHIC_DATA] …"
select select "CN"
click select "Select [GEOGRAPHIC_DATA] [GEOGRAPHIC_DATA] [GEOGRAPHIC_DATA] [GEOGRAPHIC_DATA] …"
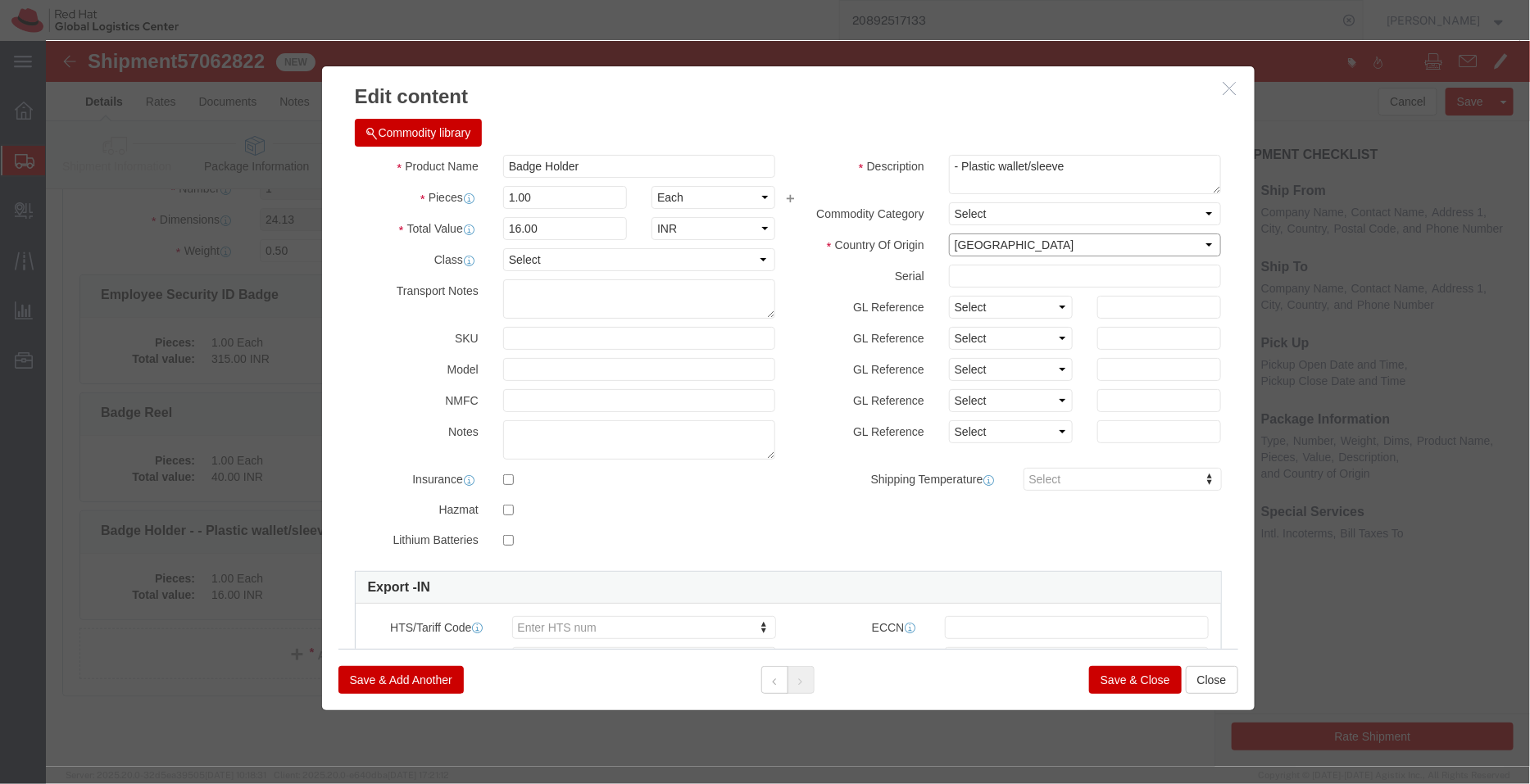
click select "Select [GEOGRAPHIC_DATA] [GEOGRAPHIC_DATA] [GEOGRAPHIC_DATA] [GEOGRAPHIC_DATA] …"
click button "Save & Close"
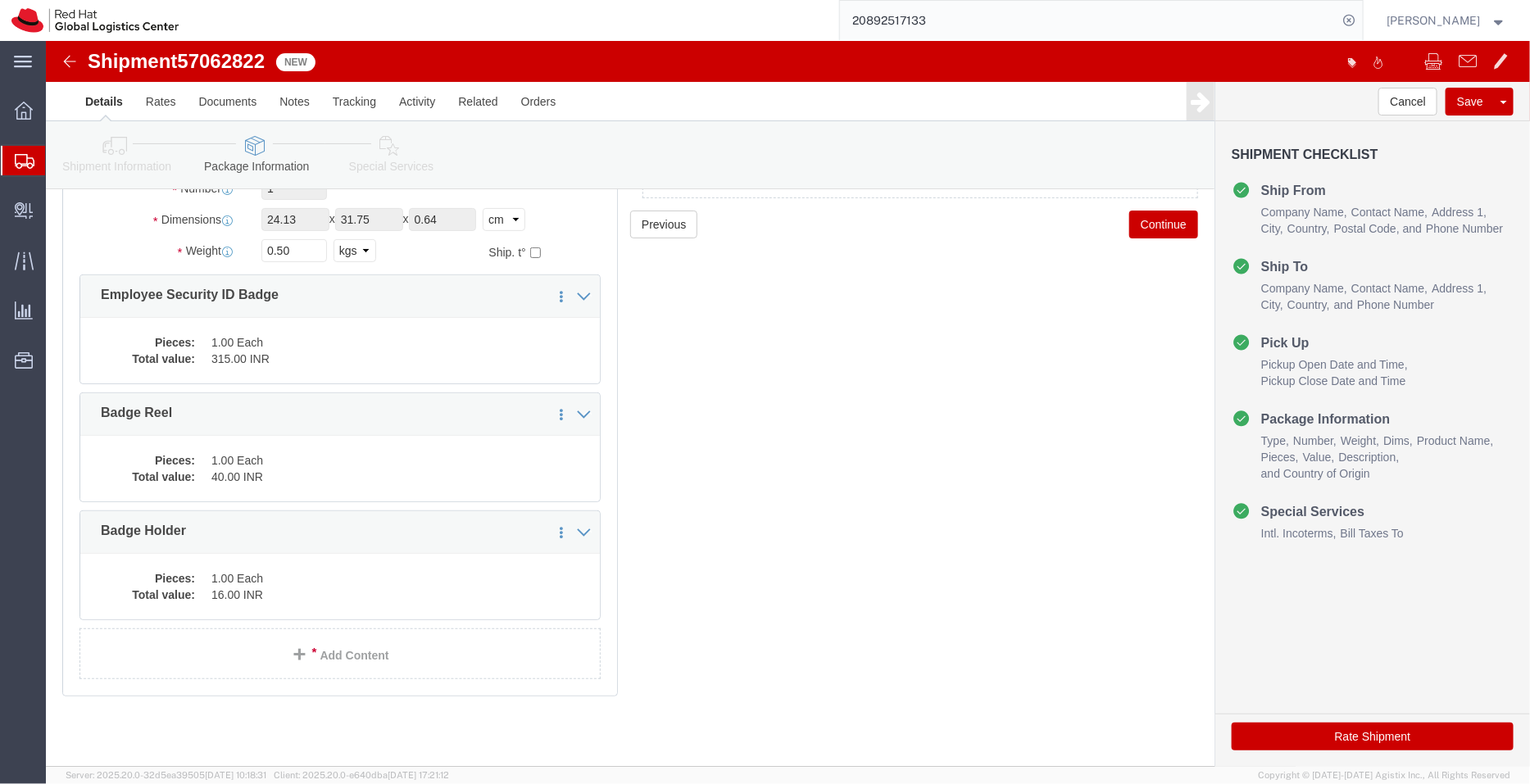
click icon
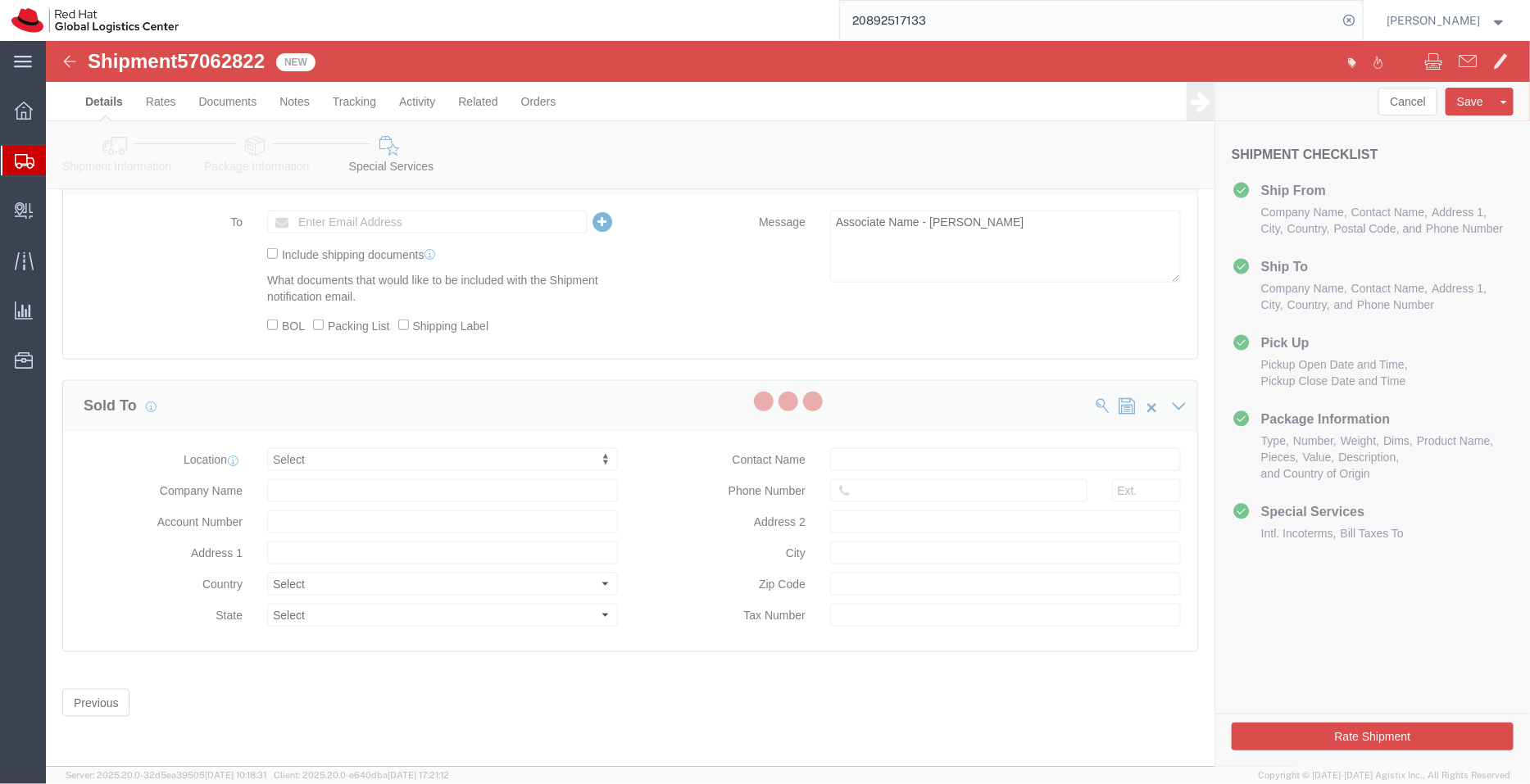
select select "COSTCENTER"
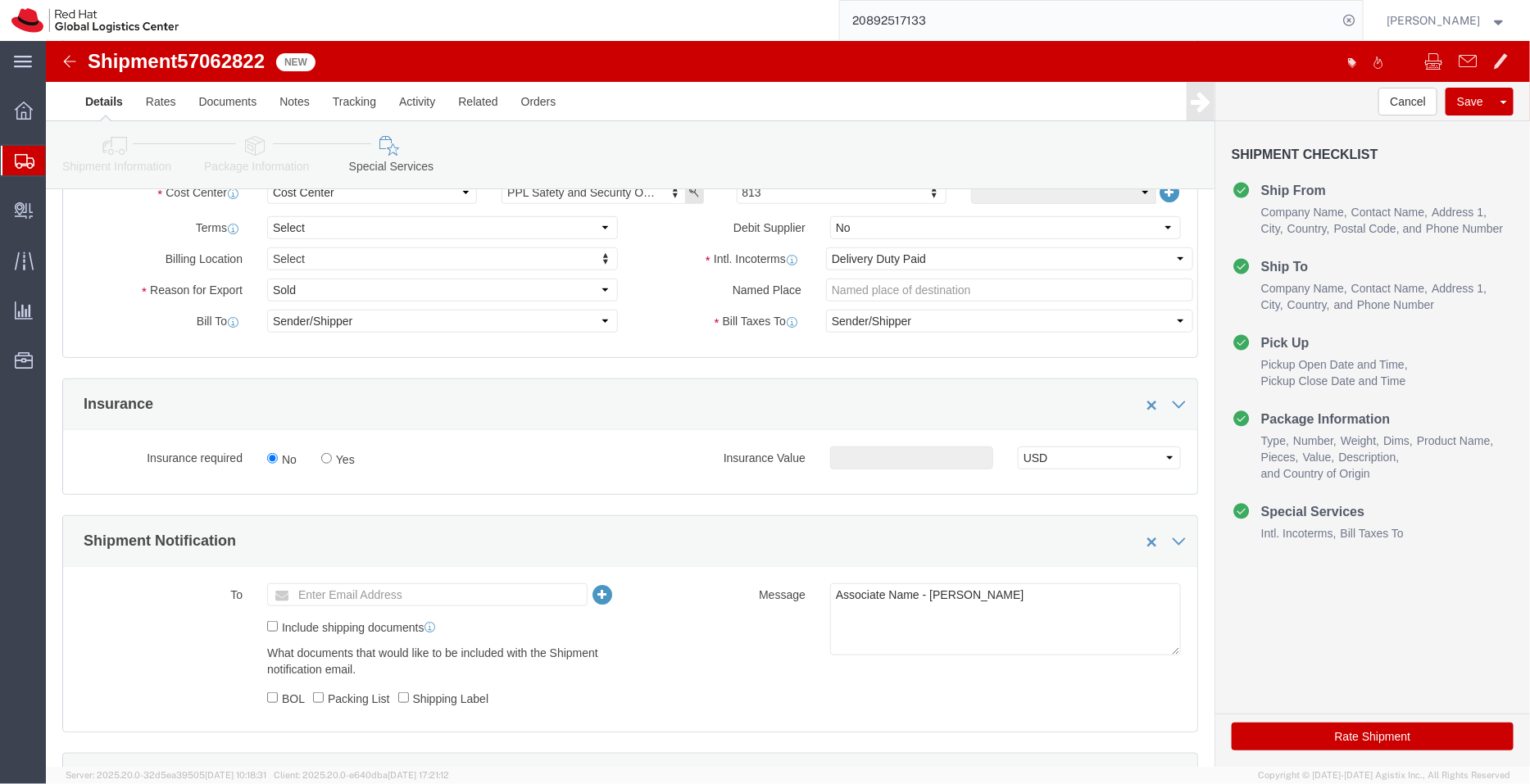
scroll to position [410, 0]
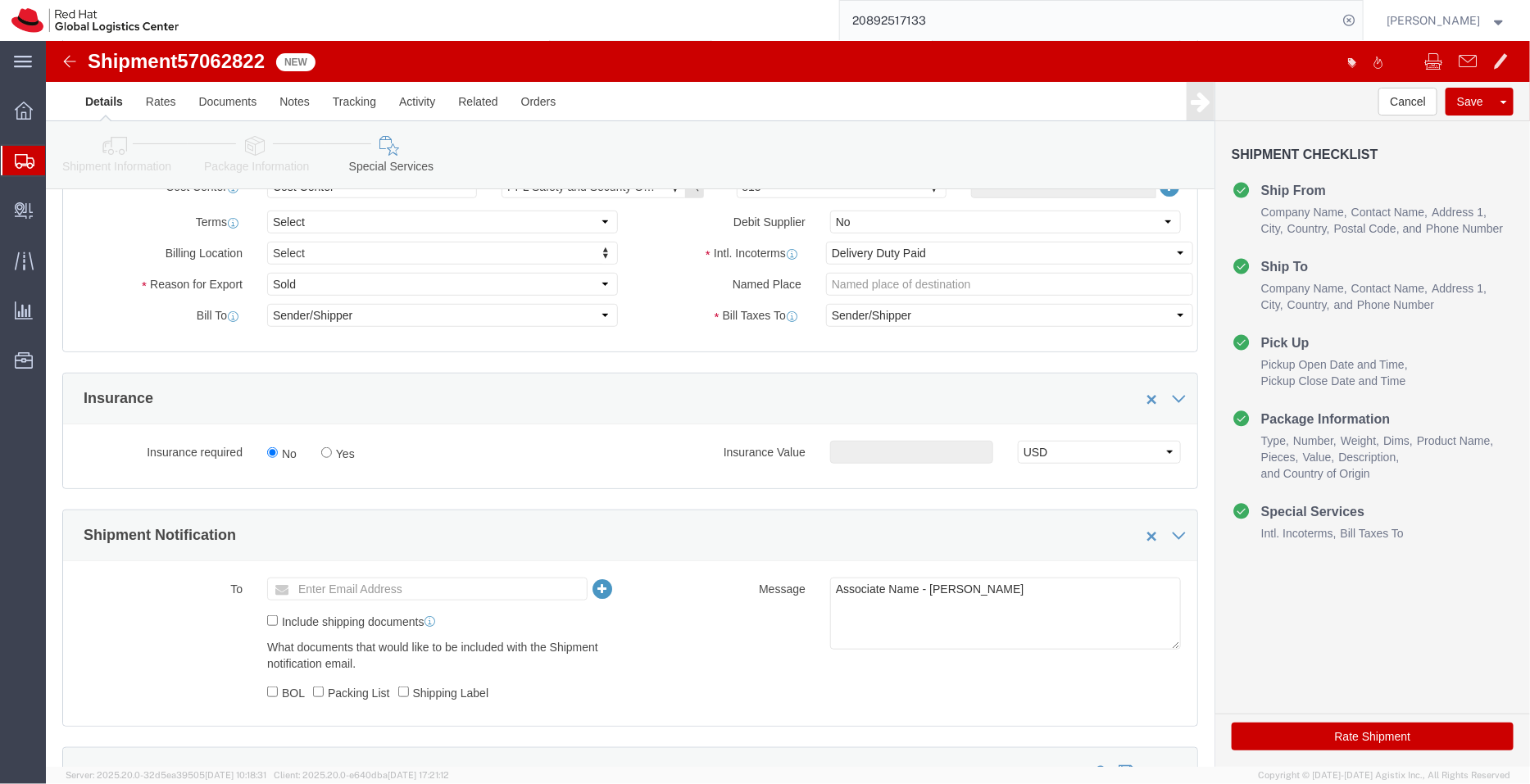
click div "Associate Name - [PERSON_NAME]"
click textarea "Associate Name - [PERSON_NAME]"
type textarea "ID Badge and supplies for Associate Name - [PERSON_NAME]"
click input "text"
type input "[EMAIL_ADDRESS][DOMAIN_NAME]"
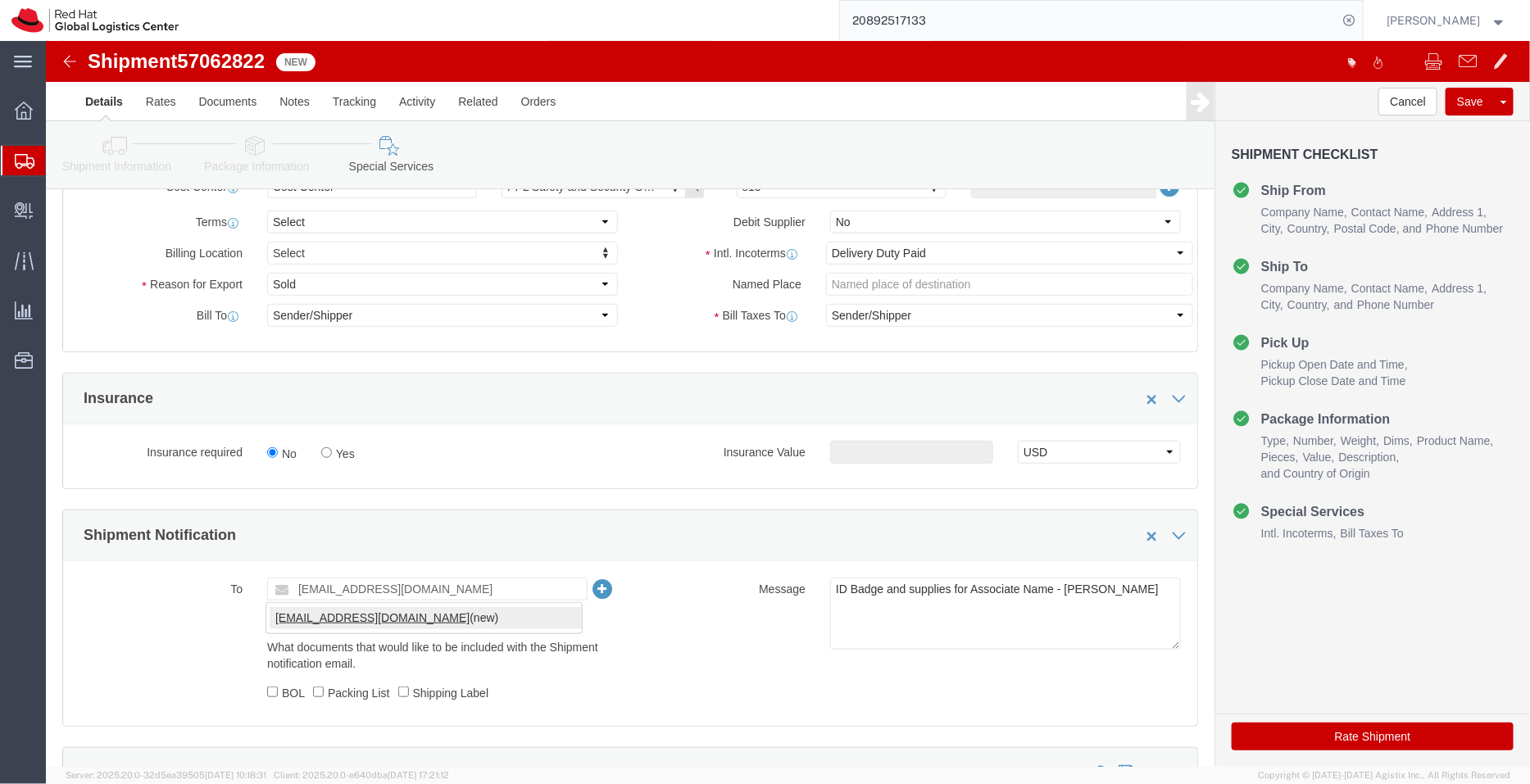
type input "[EMAIL_ADDRESS][DOMAIN_NAME]"
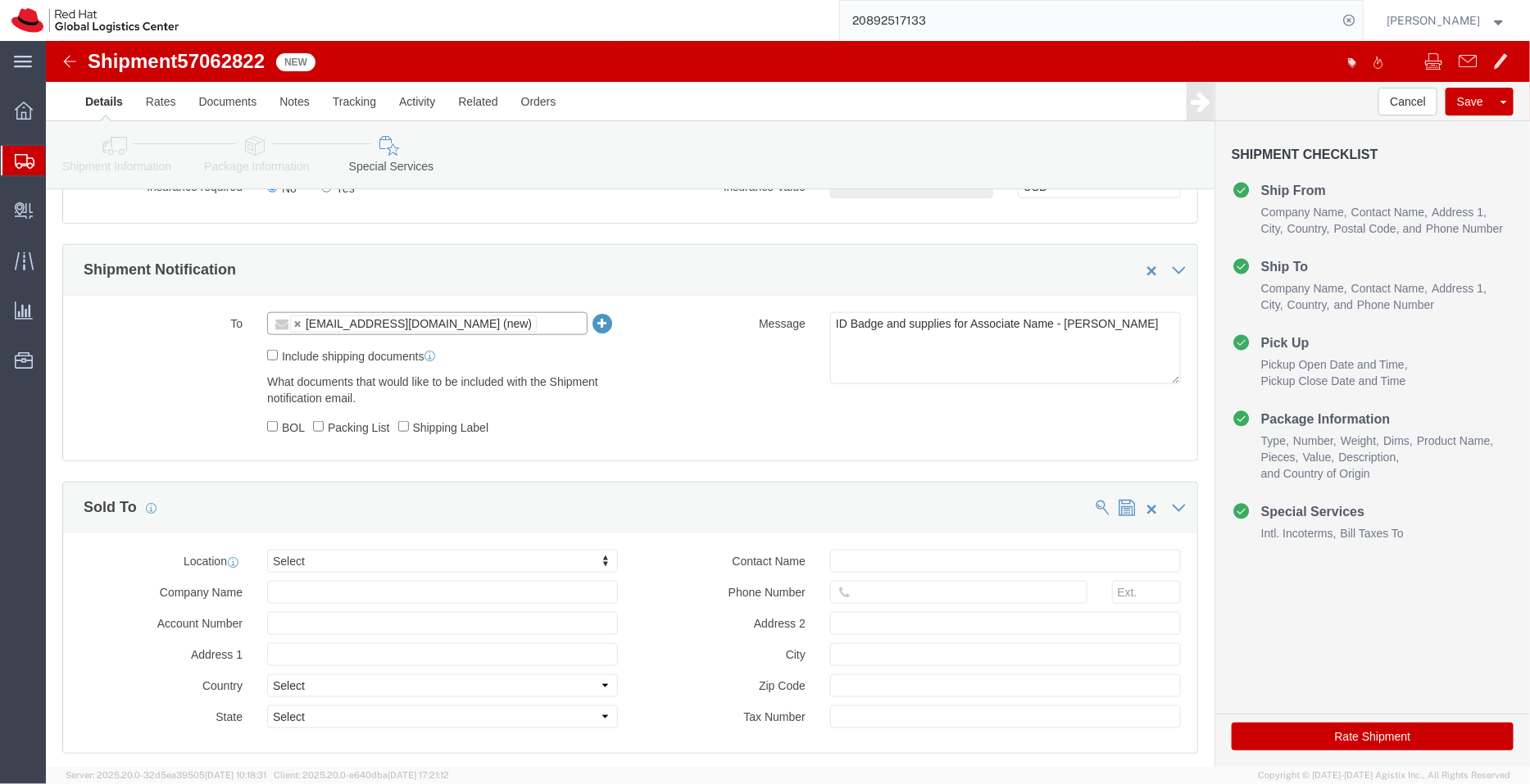
scroll to position [686, 0]
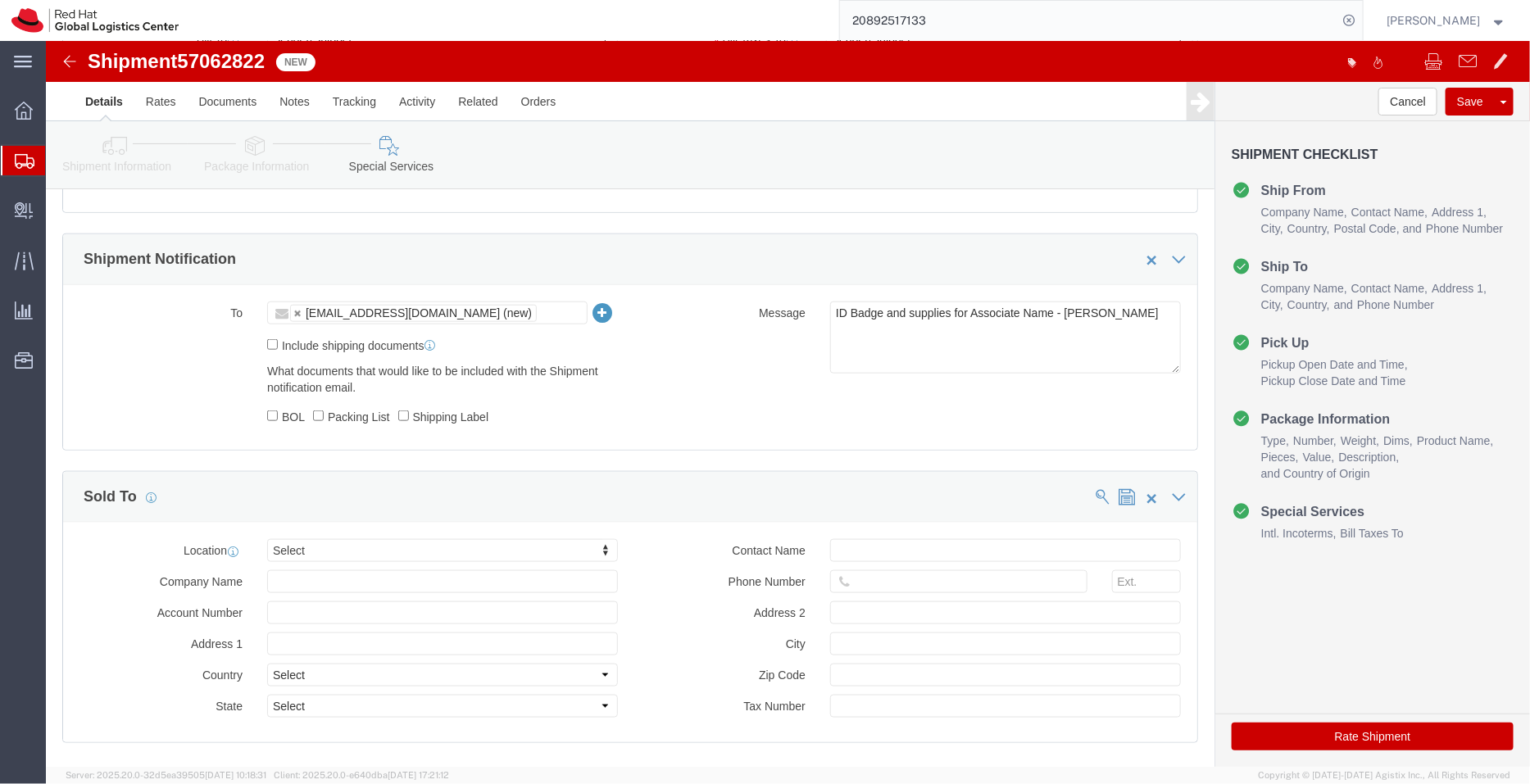
click button "Rate Shipment"
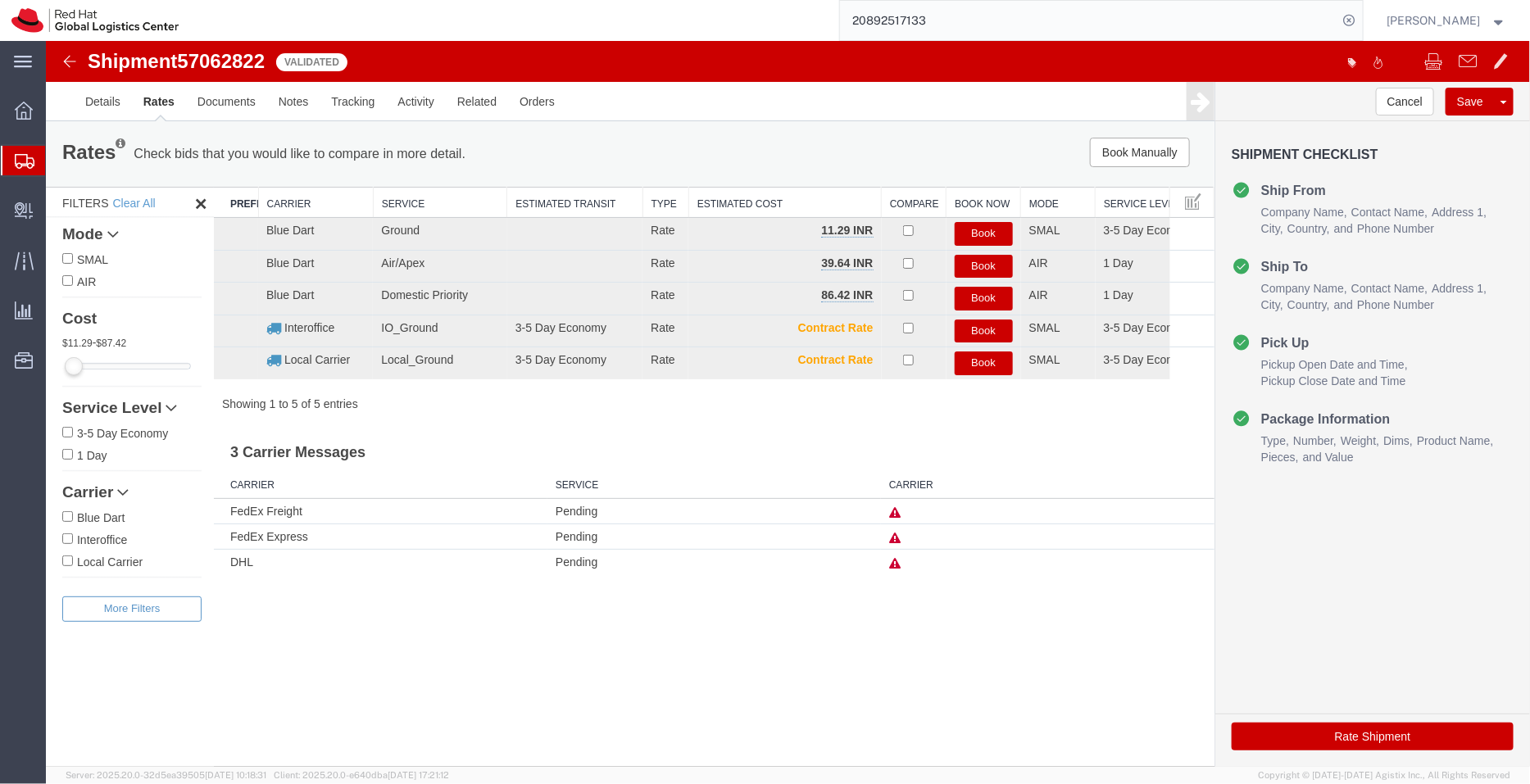
scroll to position [0, 0]
click at [991, 296] on button "Book" at bounding box center [983, 297] width 58 height 23
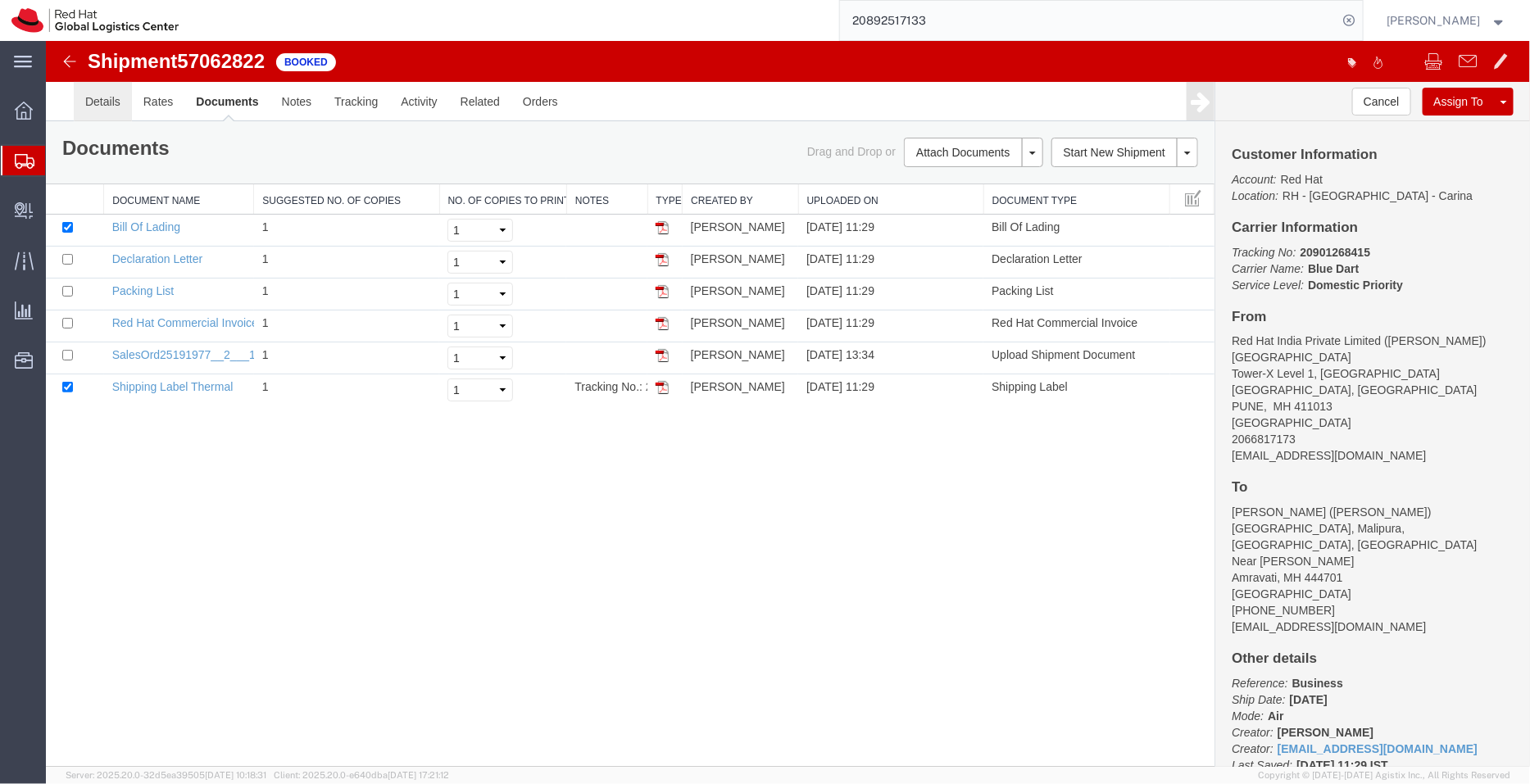
click at [103, 102] on link "Details" at bounding box center [102, 101] width 58 height 39
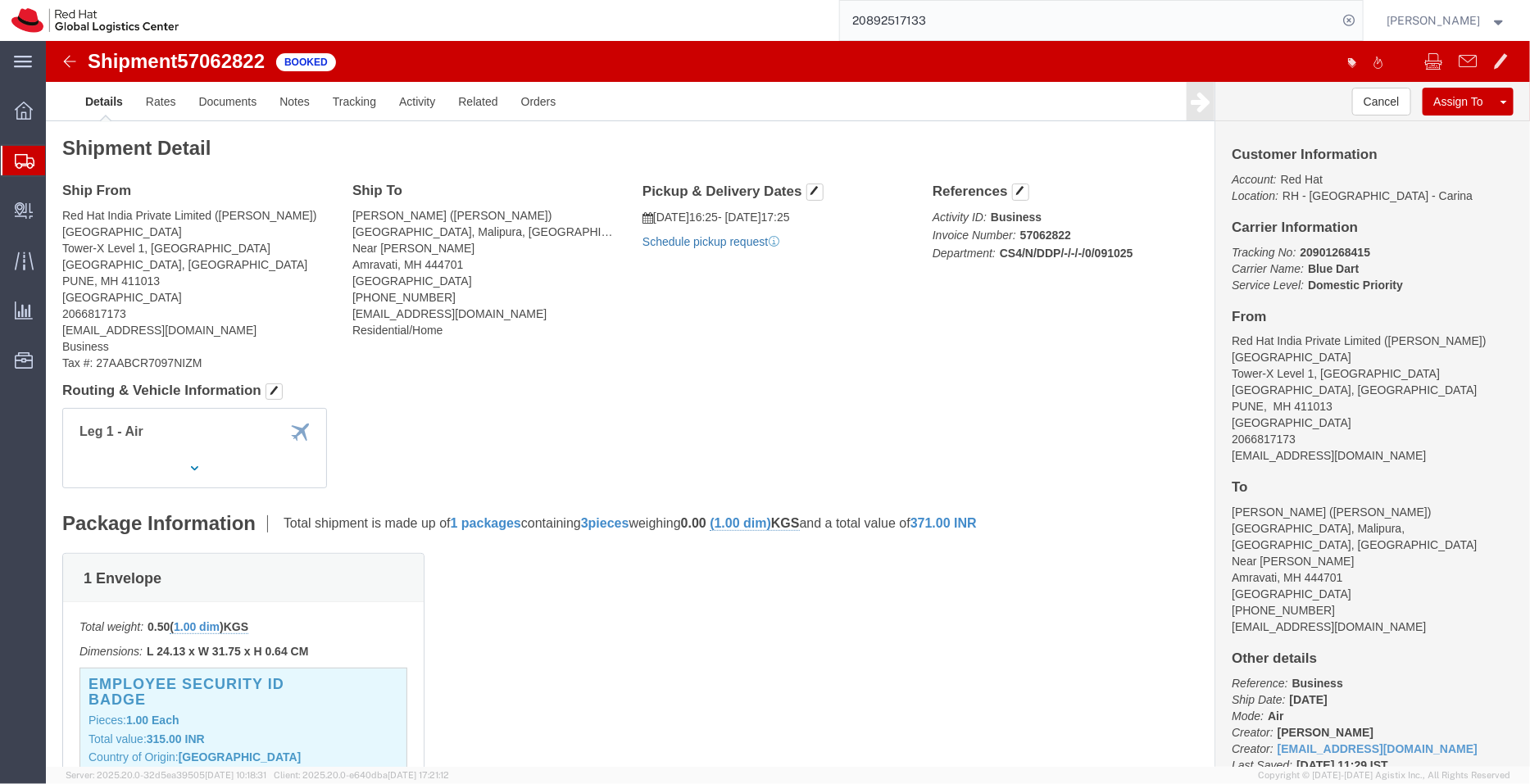
click link "Schedule pickup request"
drag, startPoint x: 392, startPoint y: 174, endPoint x: 303, endPoint y: 172, distance: 89.0
click address "[PERSON_NAME] ([PERSON_NAME]) [PERSON_NAME], [GEOGRAPHIC_DATA], [GEOGRAPHIC_DAT…"
drag, startPoint x: 303, startPoint y: 172, endPoint x: 393, endPoint y: 178, distance: 90.2
click address "[PERSON_NAME] ([PERSON_NAME]) [PERSON_NAME], [GEOGRAPHIC_DATA], [GEOGRAPHIC_DAT…"
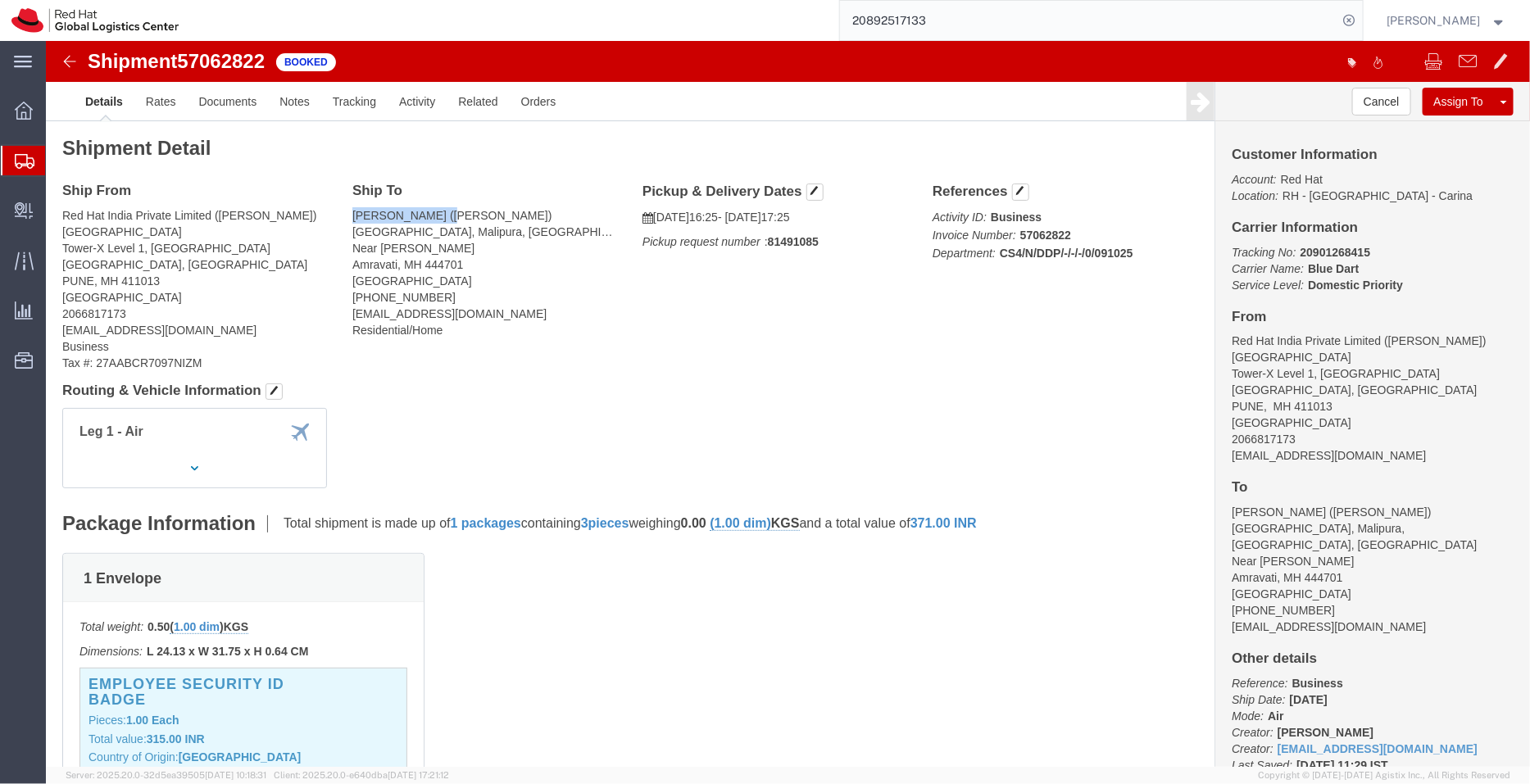
copy address "[PERSON_NAME]"
drag, startPoint x: 1294, startPoint y: 240, endPoint x: 1166, endPoint y: 205, distance: 132.7
click div "Customer Information Account: Red Hat Location: [GEOGRAPHIC_DATA] - [GEOGRAPHIC…"
copy p "Tracking No: 20901268415 Carrier Name: Blue Dart Blue Dart Service Level: Domes…"
click at [0, 0] on span "Shipment Manager" at bounding box center [0, 0] width 0 height 0
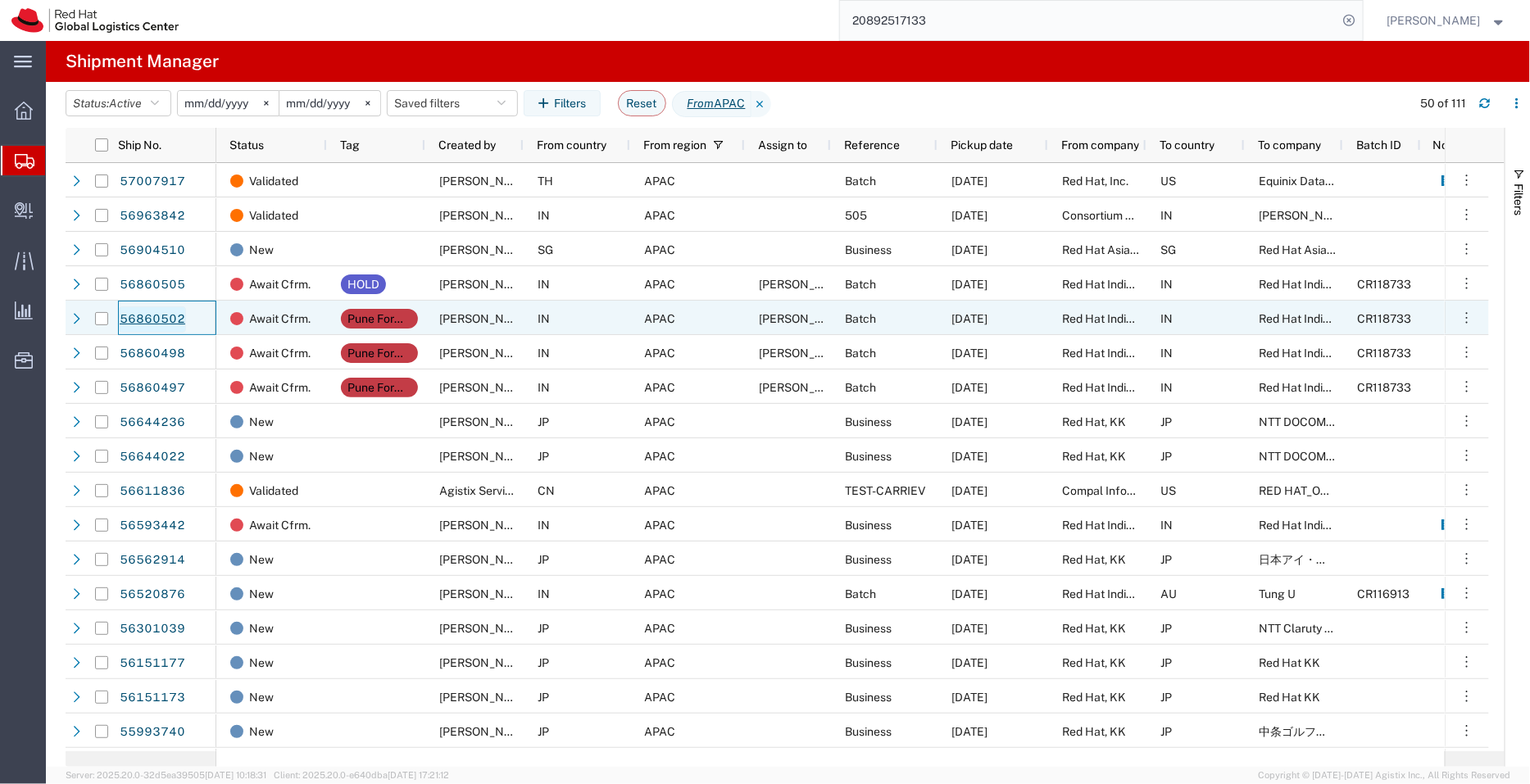
click at [152, 314] on link "56860502" at bounding box center [152, 320] width 67 height 26
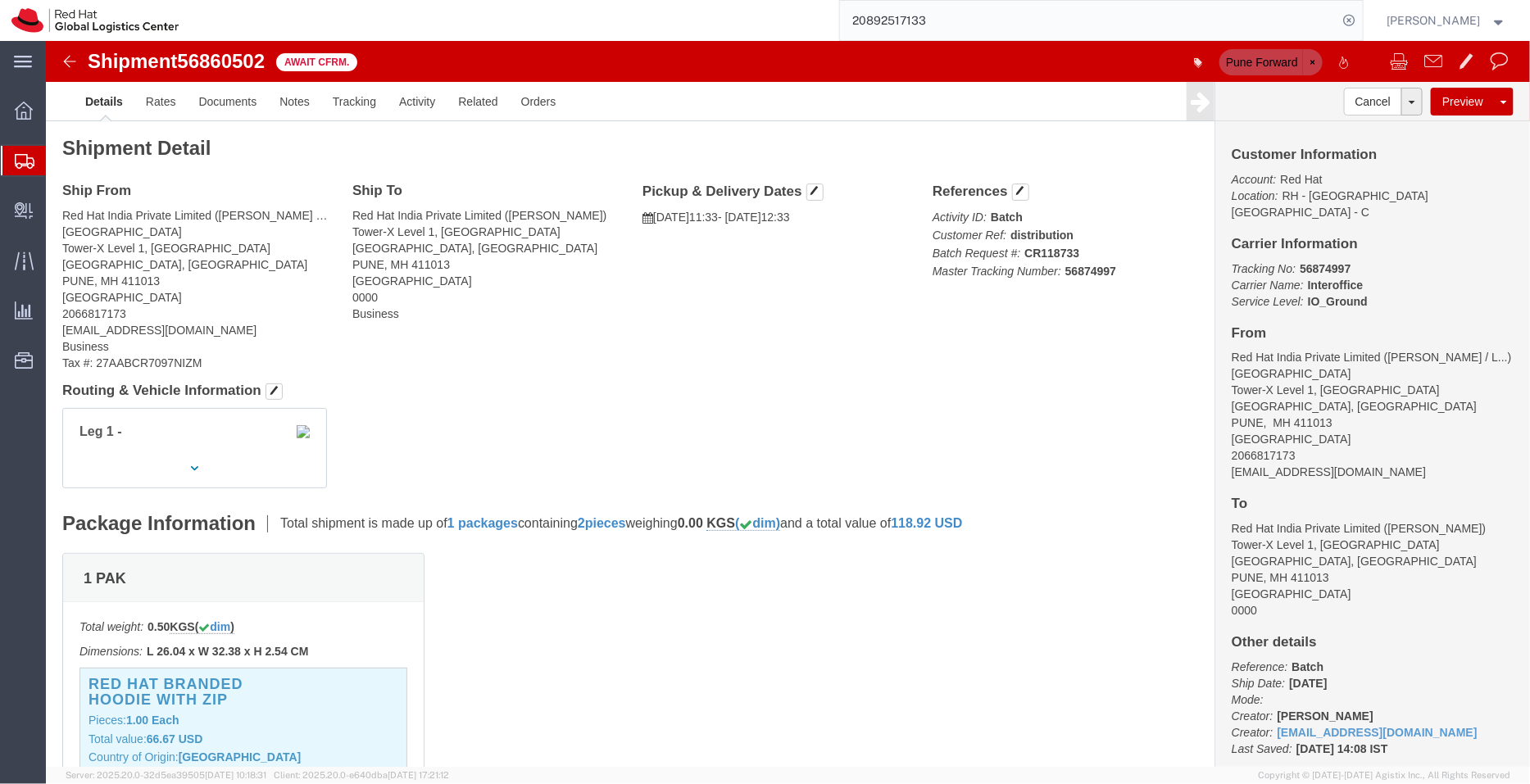
drag, startPoint x: 831, startPoint y: 9, endPoint x: 809, endPoint y: 7, distance: 22.1
click at [809, 7] on div "20892517133" at bounding box center [777, 21] width 1173 height 41
paste input "53604601050"
click at [1353, 14] on icon at bounding box center [1349, 21] width 23 height 23
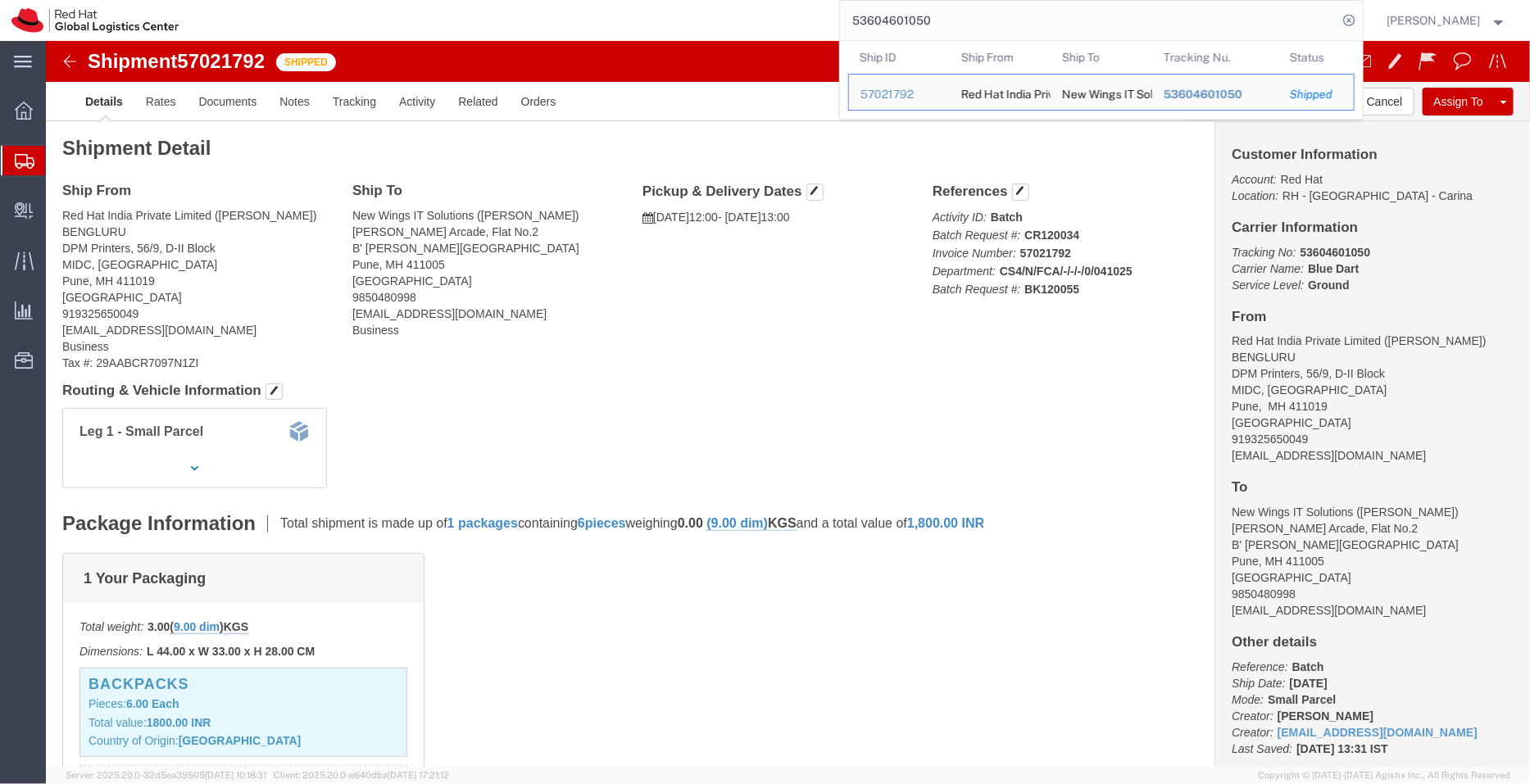
drag, startPoint x: 846, startPoint y: 30, endPoint x: 794, endPoint y: 31, distance: 52.0
click at [794, 31] on div "53604601050 Ship ID Ship From Ship To Tracking Nu. Status Ship ID 57021792 Ship…" at bounding box center [777, 21] width 1173 height 41
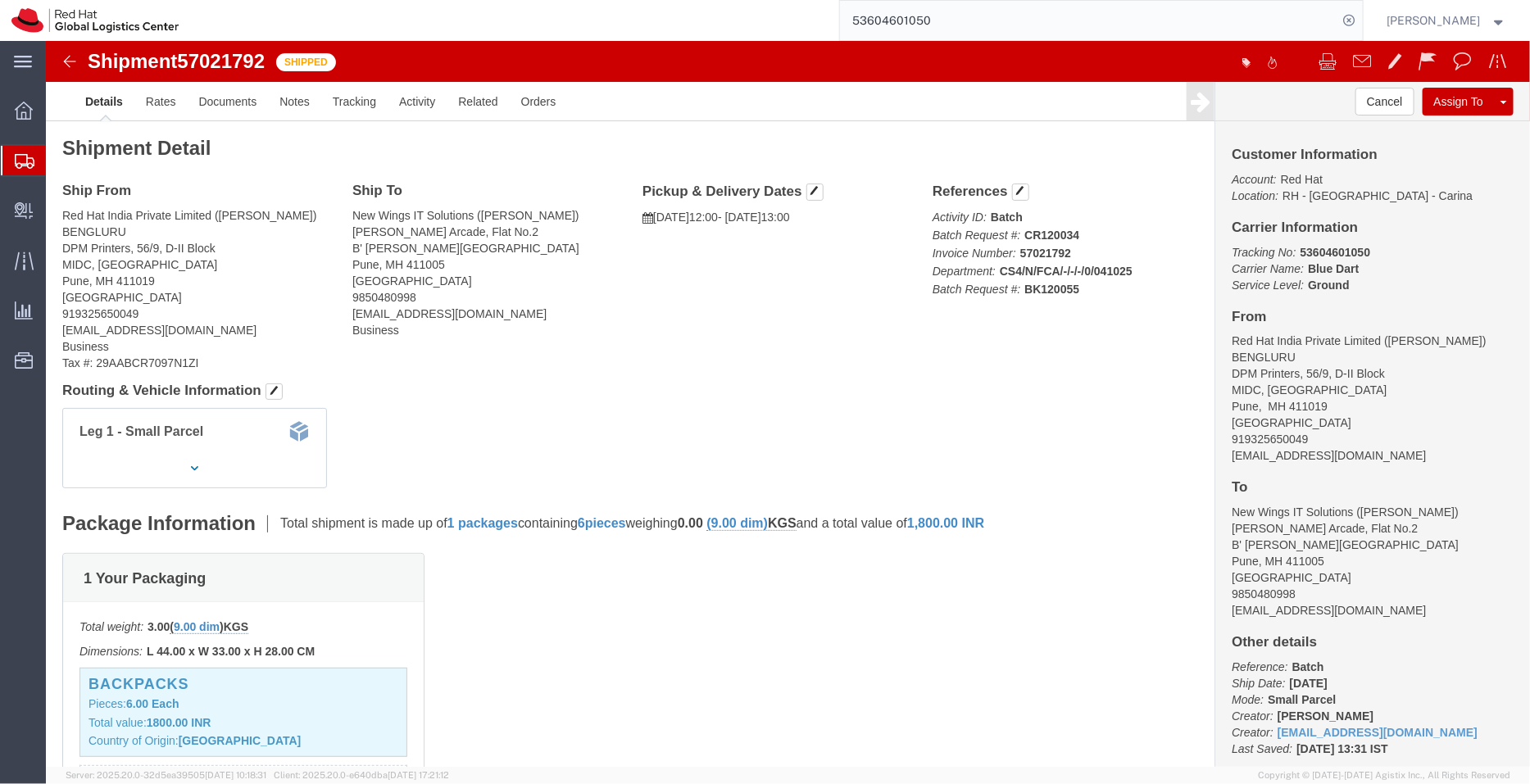
paste input "560752"
type input "53604560752"
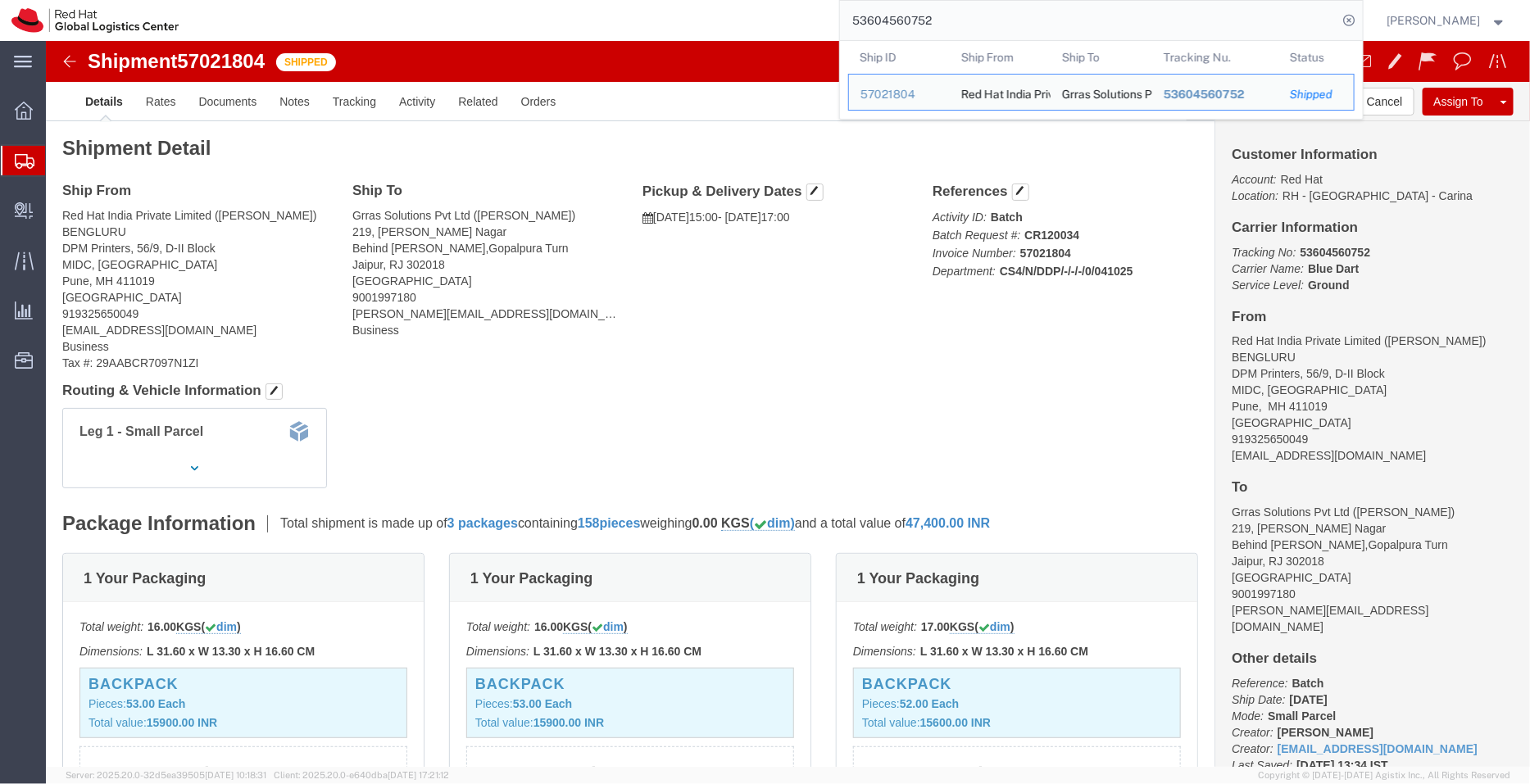
click at [0, 0] on span "Shipment Manager" at bounding box center [0, 0] width 0 height 0
